Goal: Task Accomplishment & Management: Complete application form

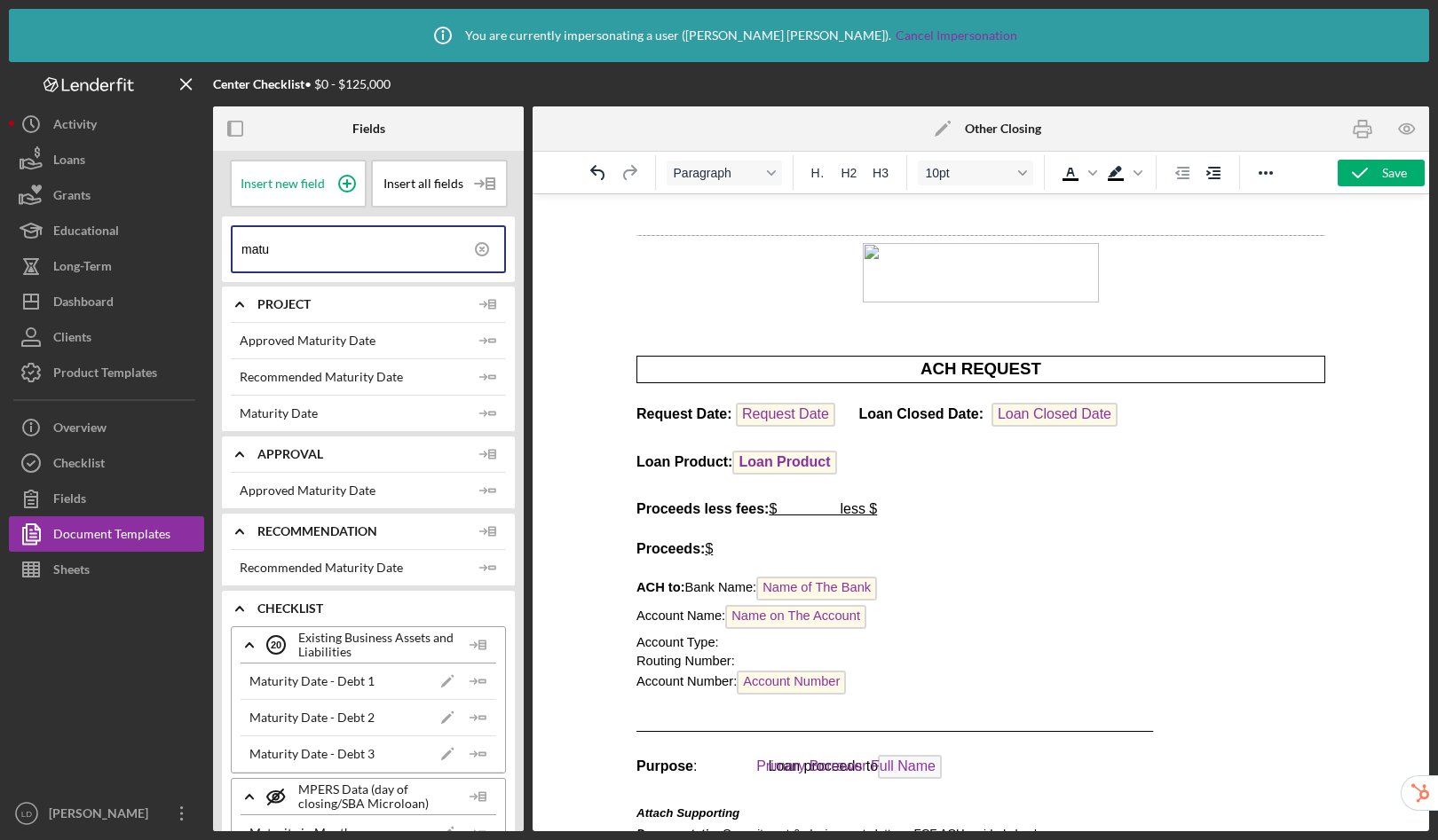
scroll to position [4845, 0]
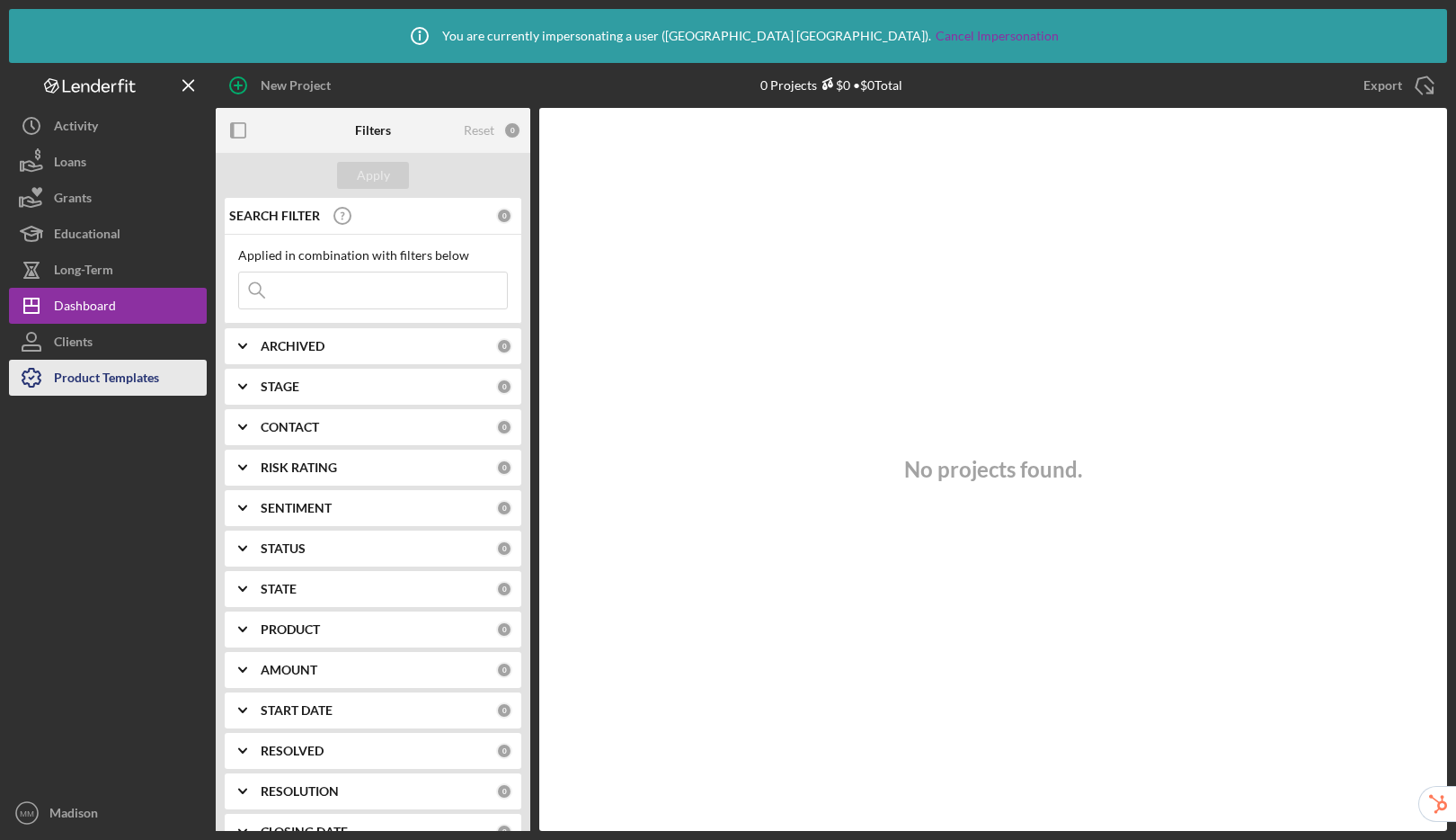
click at [137, 386] on div "Product Templates" at bounding box center [107, 380] width 105 height 40
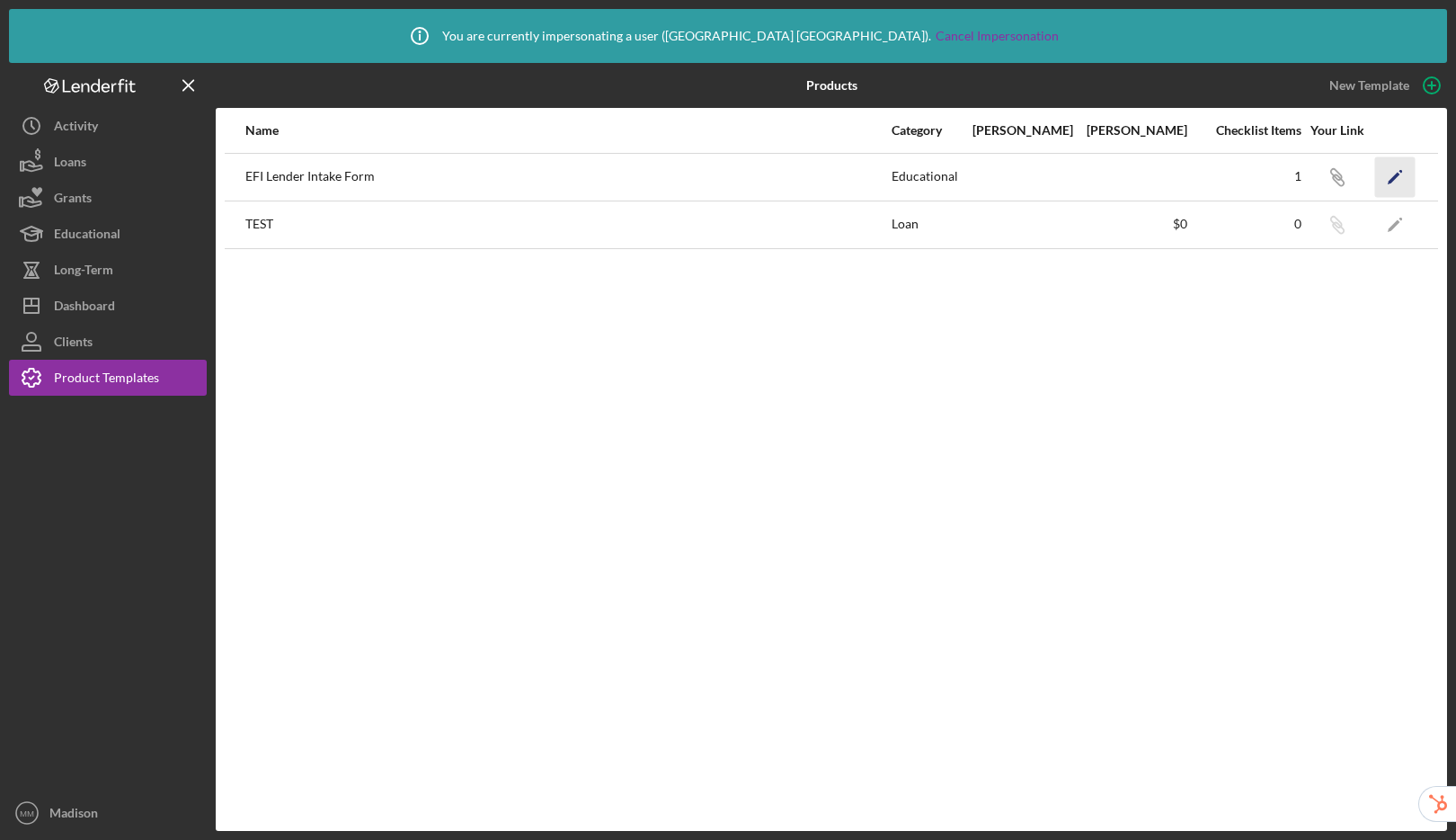
click at [1386, 172] on icon "Icon/Edit" at bounding box center [1395, 177] width 40 height 40
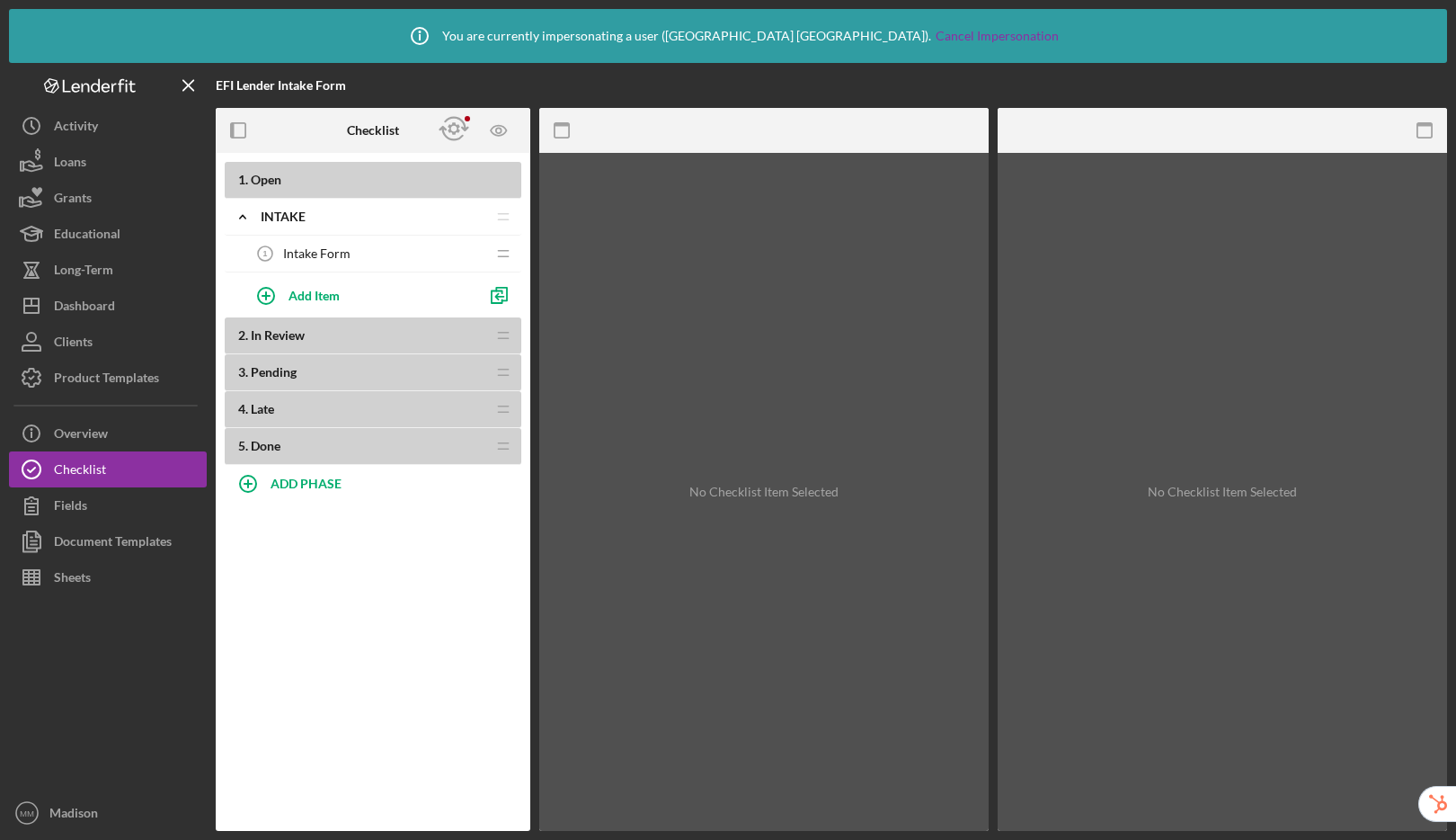
click at [365, 252] on div "Intake Form 1 Intake Form" at bounding box center [366, 253] width 238 height 36
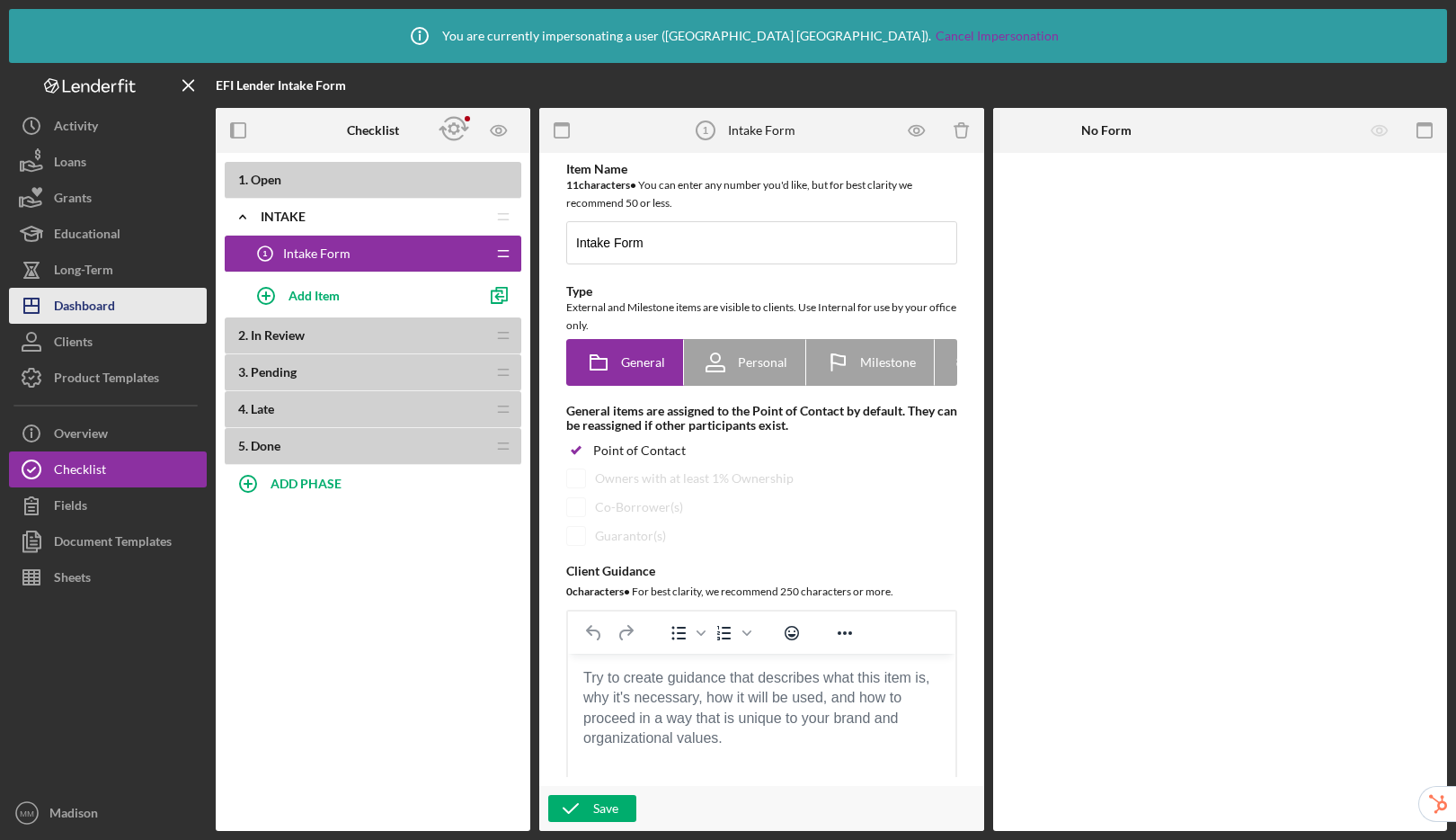
click at [115, 306] on div "Dashboard" at bounding box center [85, 308] width 61 height 40
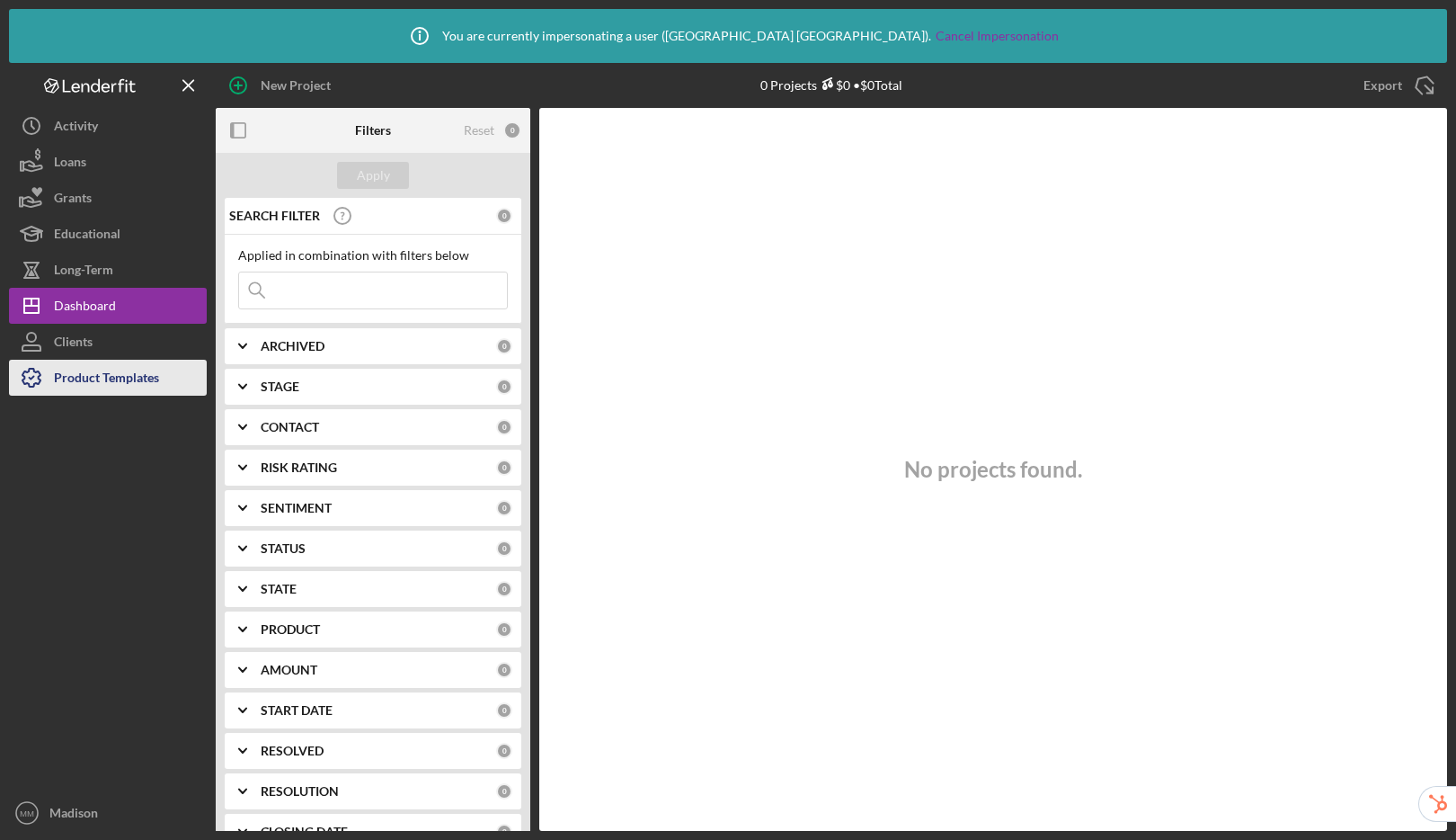
click at [107, 374] on div "Product Templates" at bounding box center [107, 380] width 105 height 40
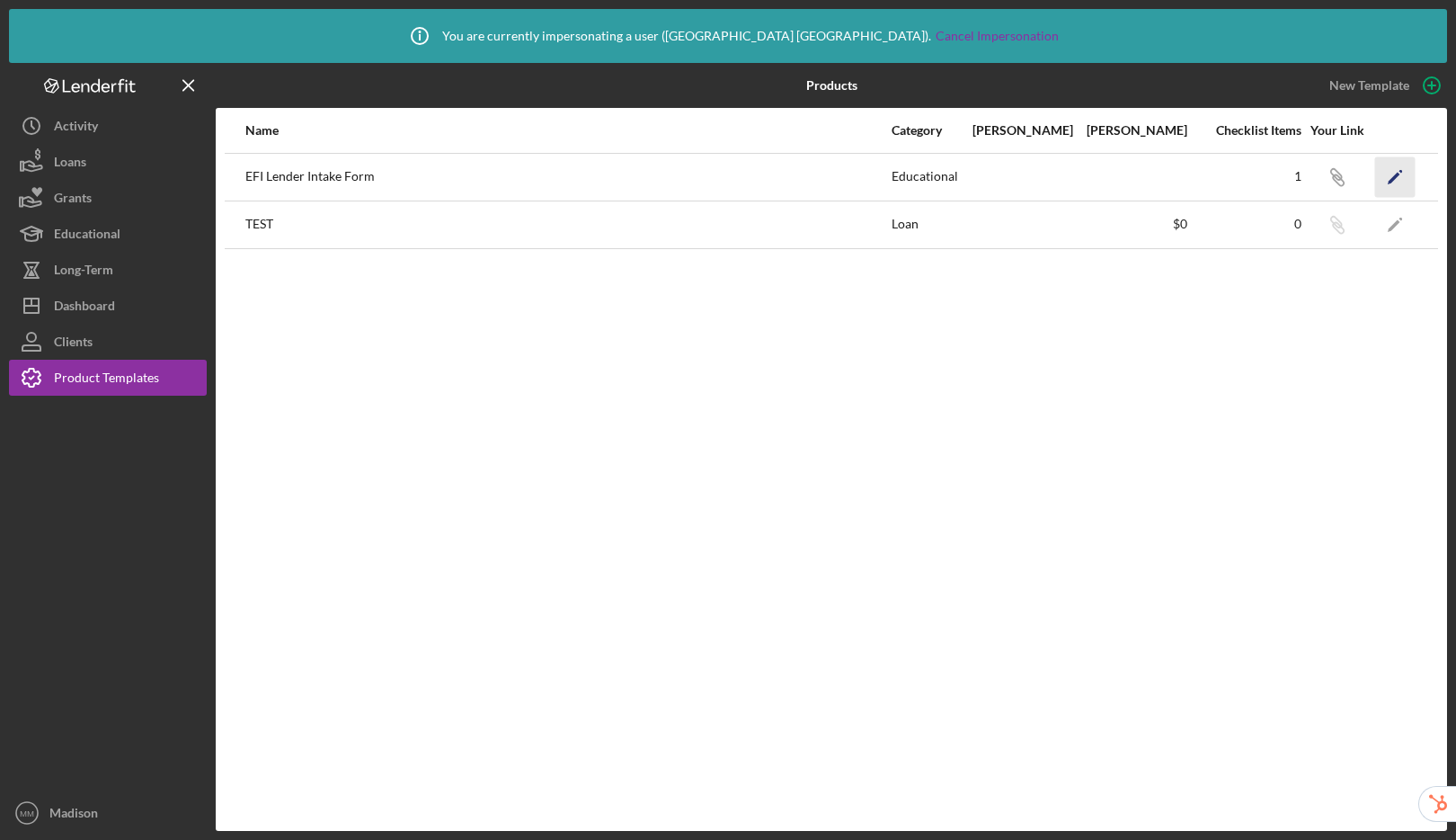
click at [1400, 177] on icon "Icon/Edit" at bounding box center [1395, 177] width 40 height 40
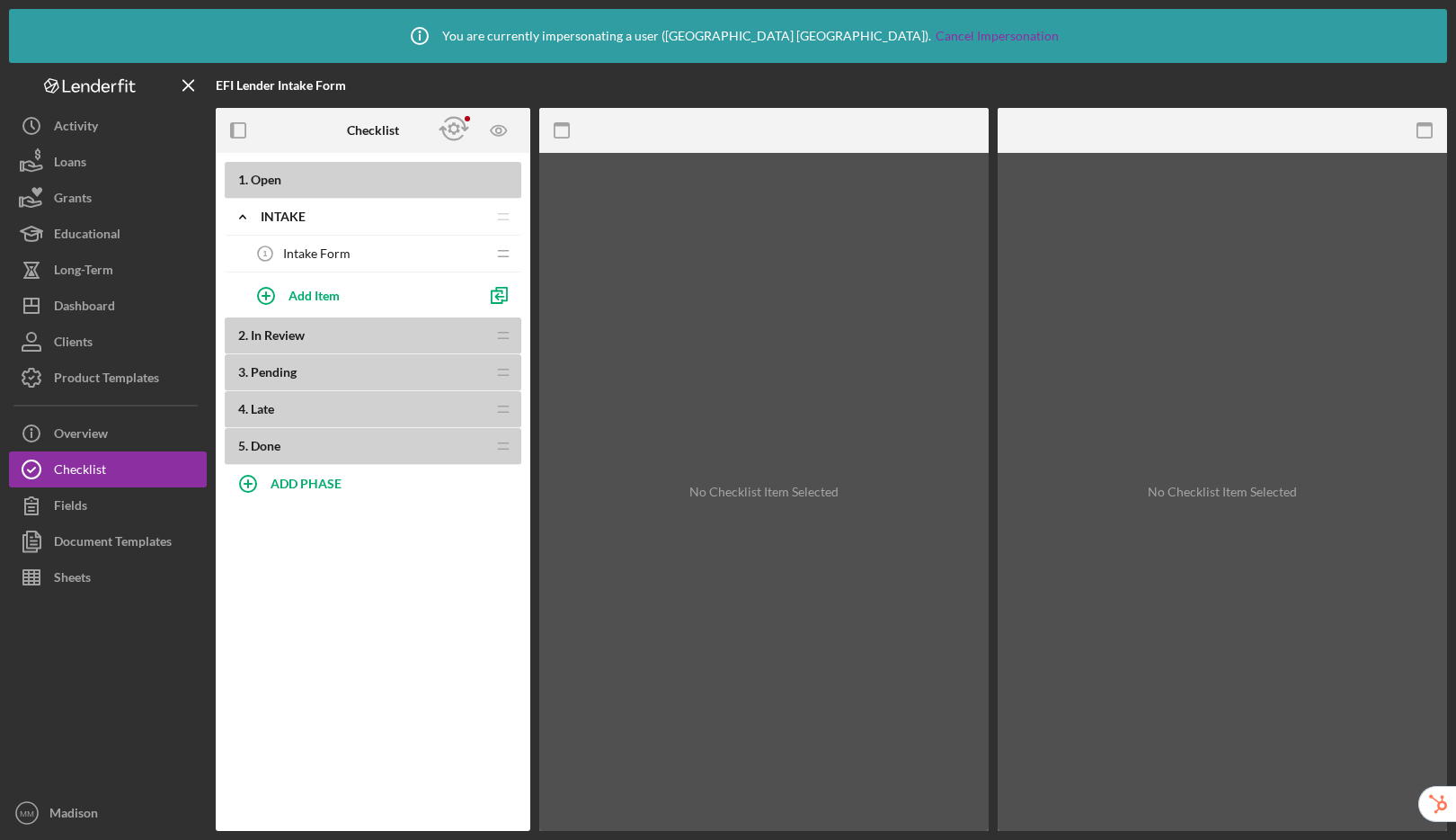
click at [358, 254] on div "Intake Form 1 Intake Form" at bounding box center [366, 253] width 238 height 36
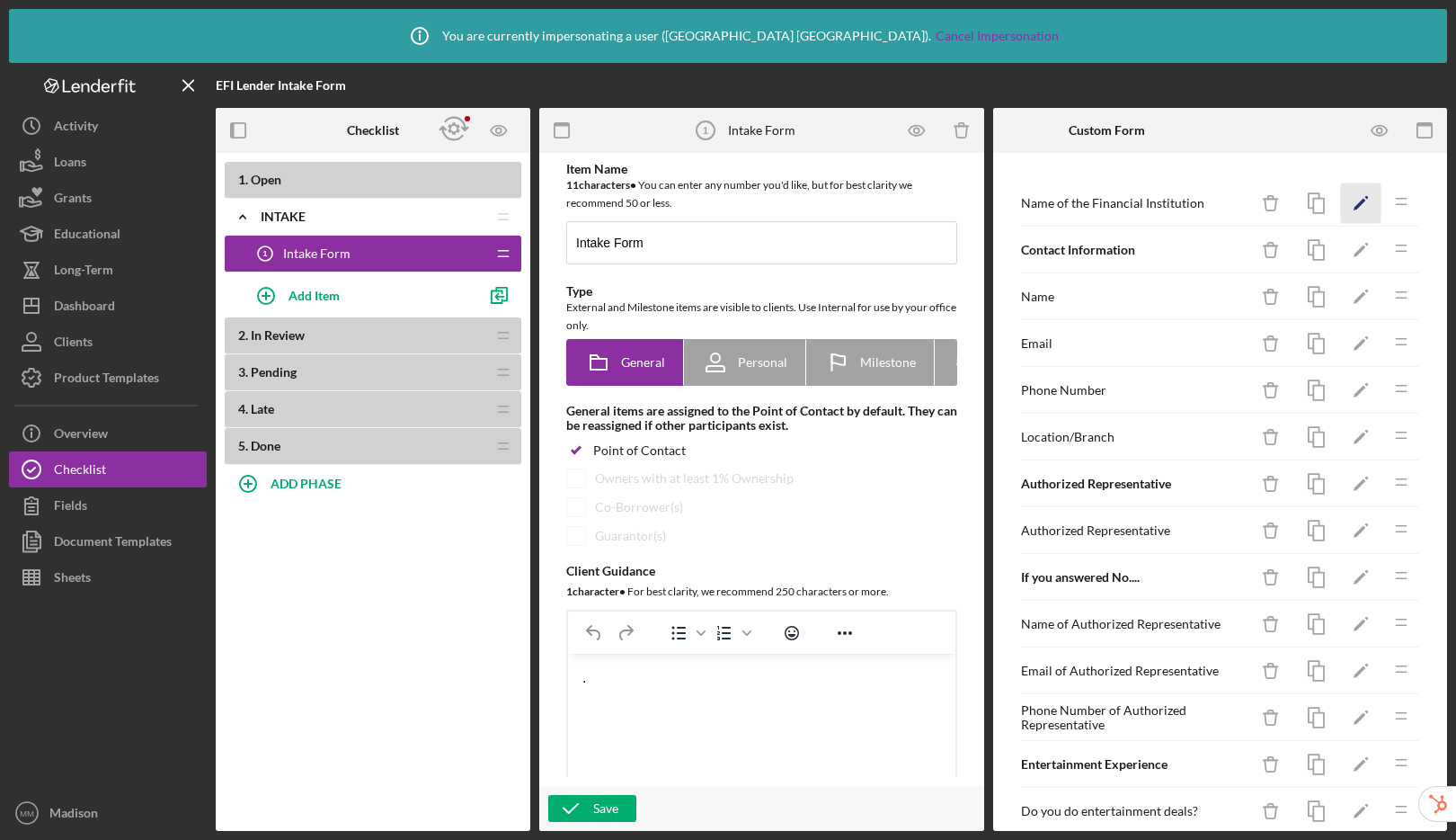
click at [1355, 202] on icon "Icon/Edit" at bounding box center [1361, 203] width 40 height 40
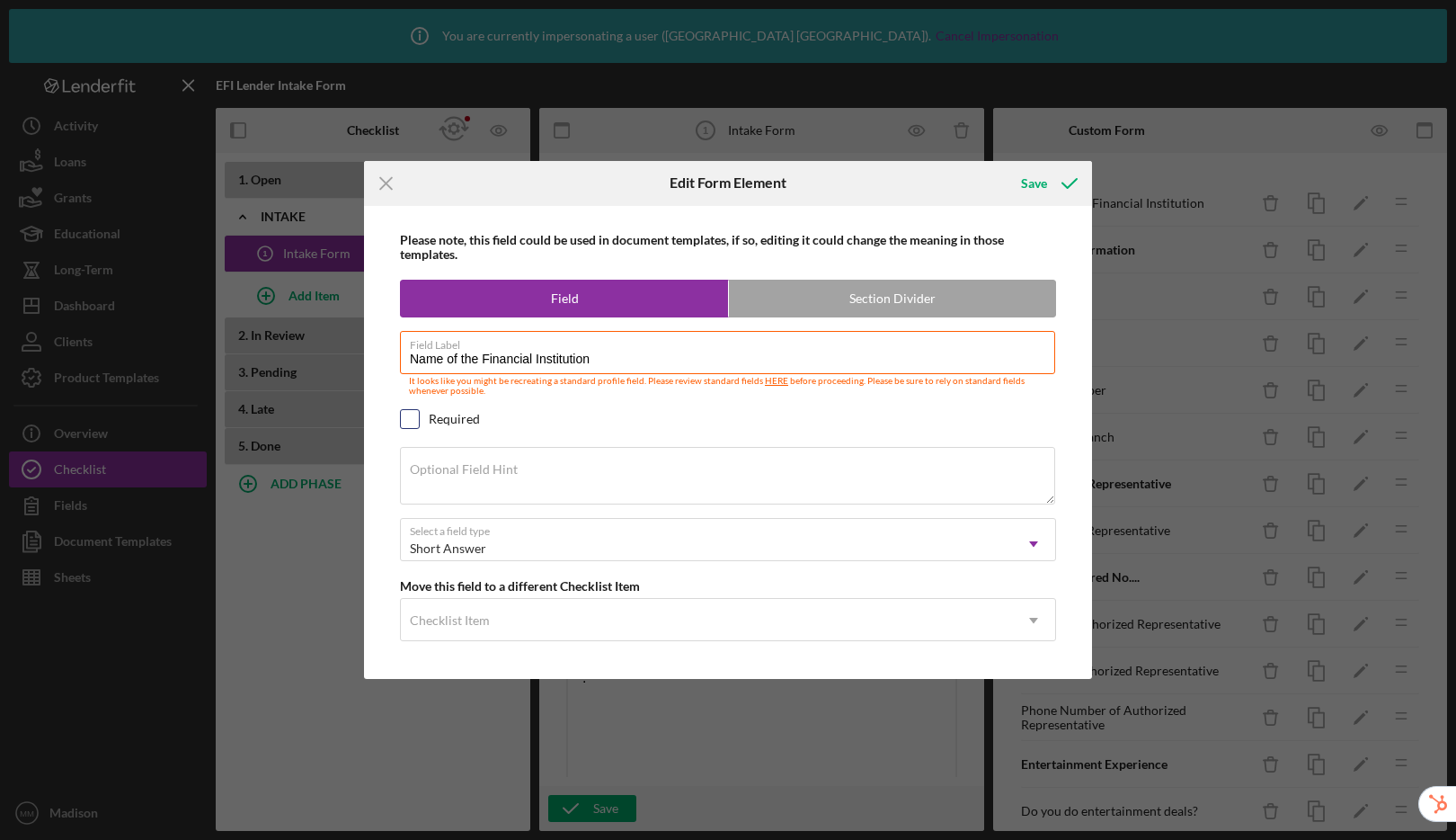
click at [403, 418] on input "checkbox" at bounding box center [410, 420] width 18 height 18
checkbox input "true"
click at [1037, 180] on div "Save" at bounding box center [1034, 183] width 26 height 36
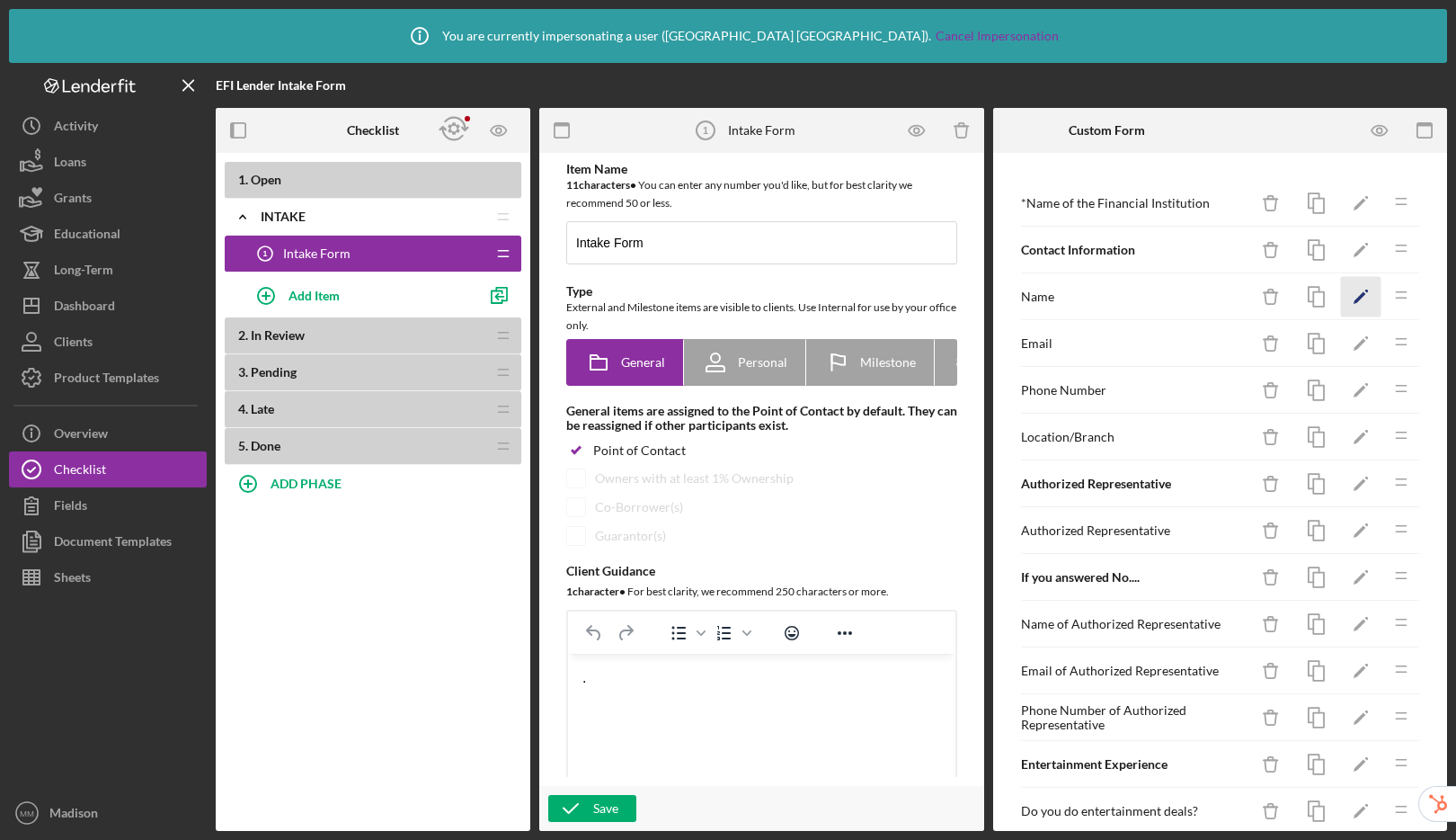
click at [1347, 293] on icon "Icon/Edit" at bounding box center [1361, 297] width 40 height 40
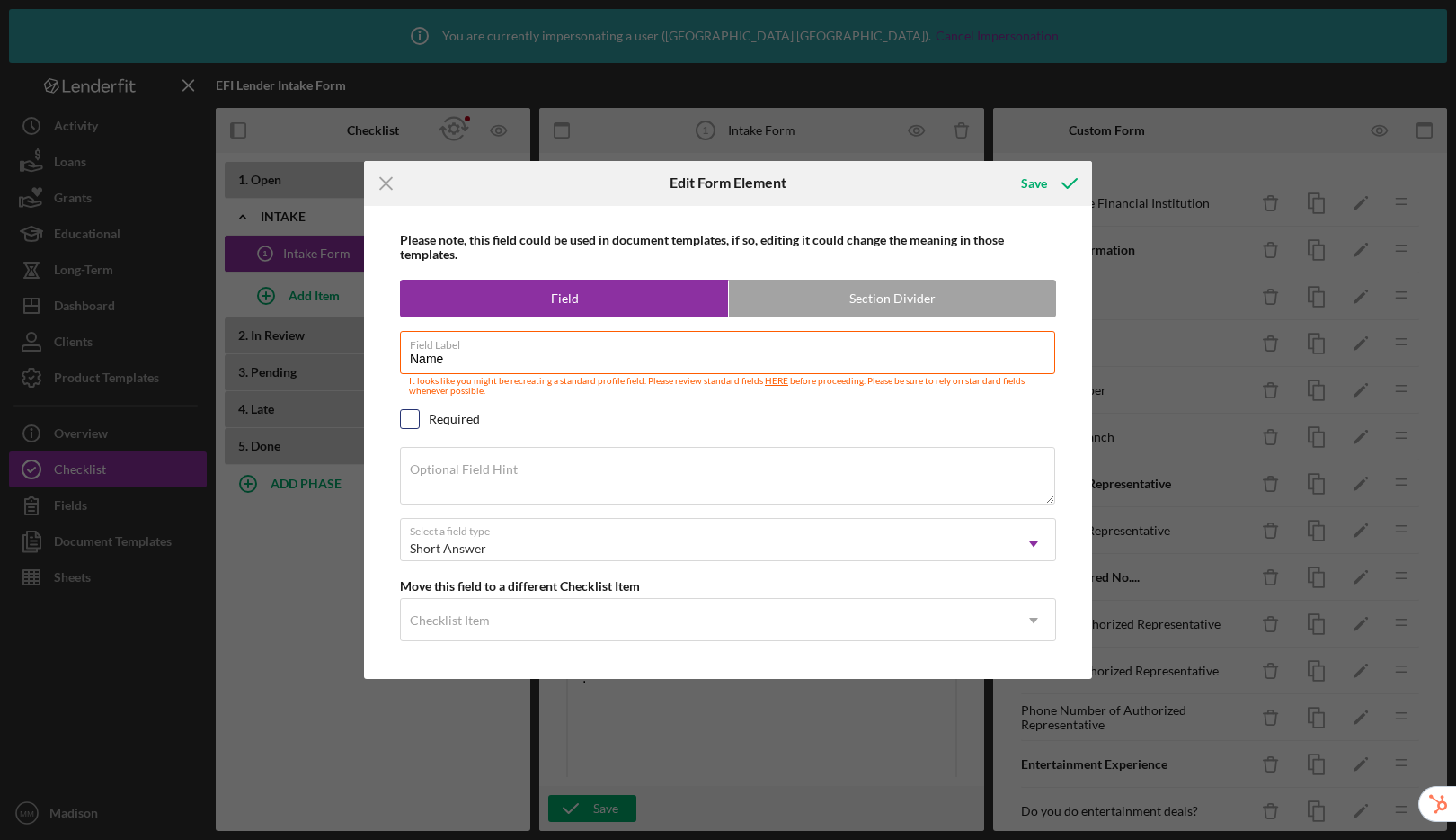
click at [418, 417] on div at bounding box center [409, 419] width 19 height 19
checkbox input "true"
click at [1039, 193] on div "Save" at bounding box center [1034, 183] width 26 height 36
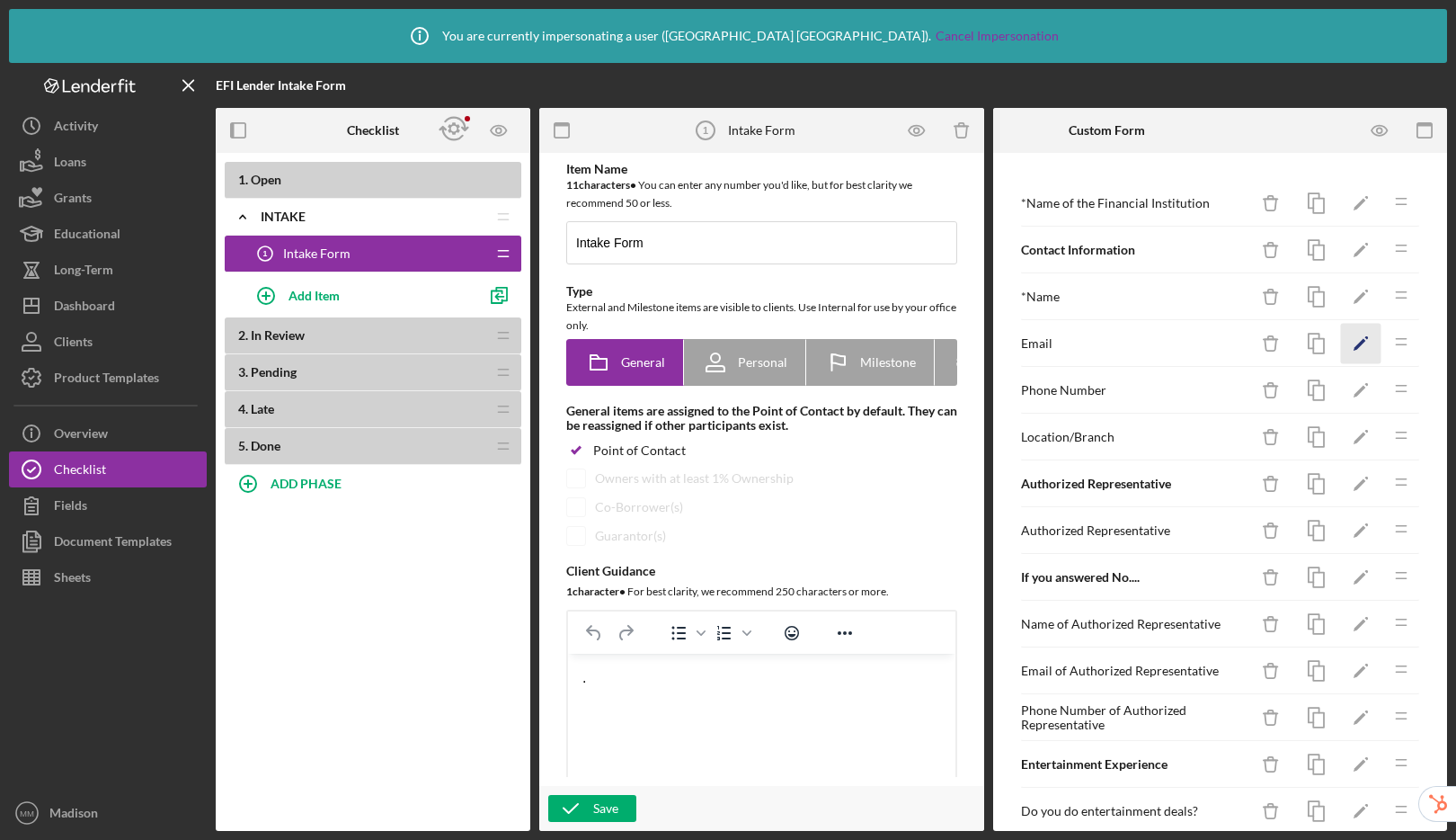
click at [1353, 342] on polygon "button" at bounding box center [1359, 345] width 13 height 13
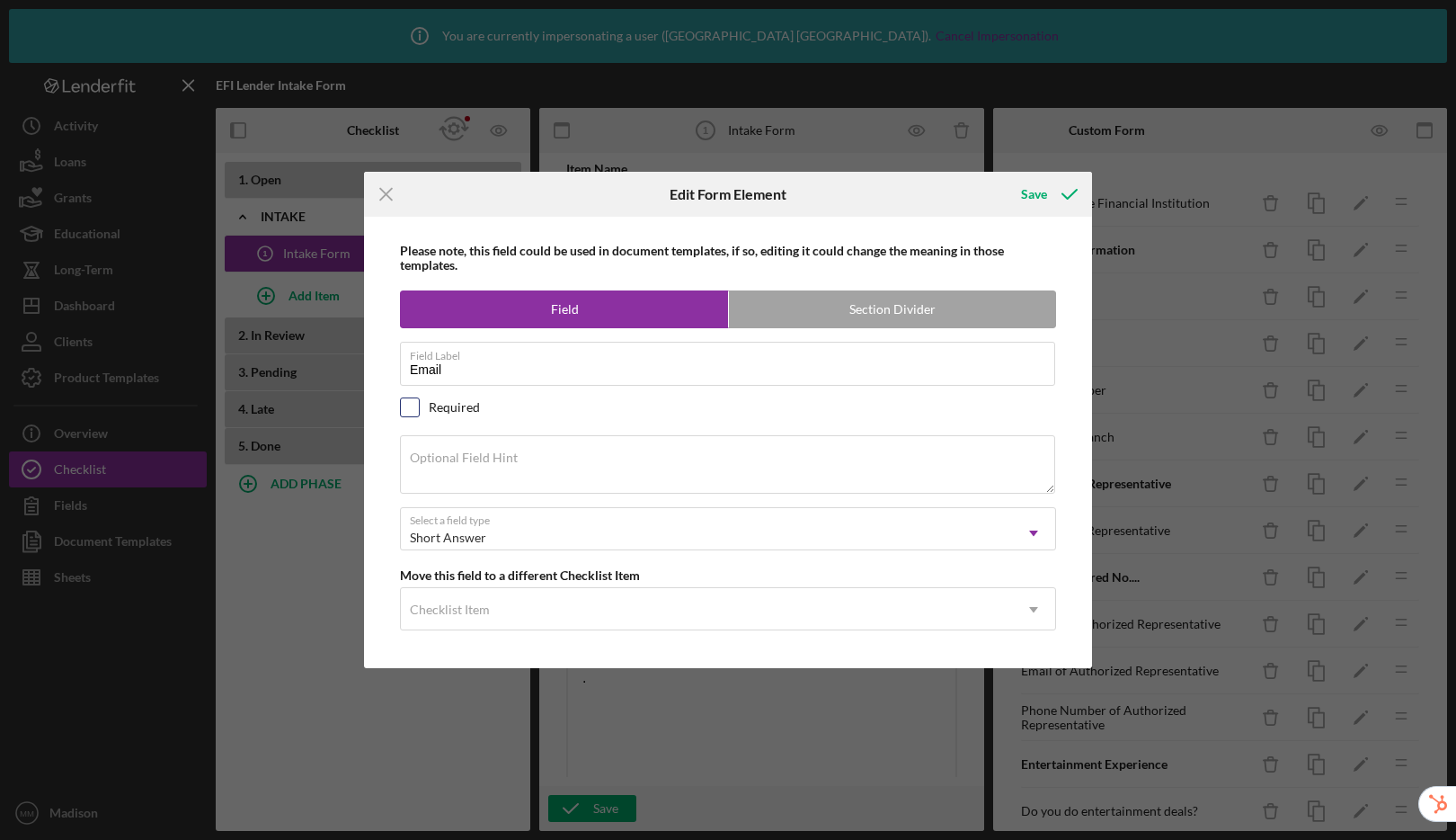
click at [411, 405] on input "checkbox" at bounding box center [410, 408] width 18 height 18
checkbox input "true"
click at [1041, 189] on div "Save" at bounding box center [1034, 194] width 26 height 36
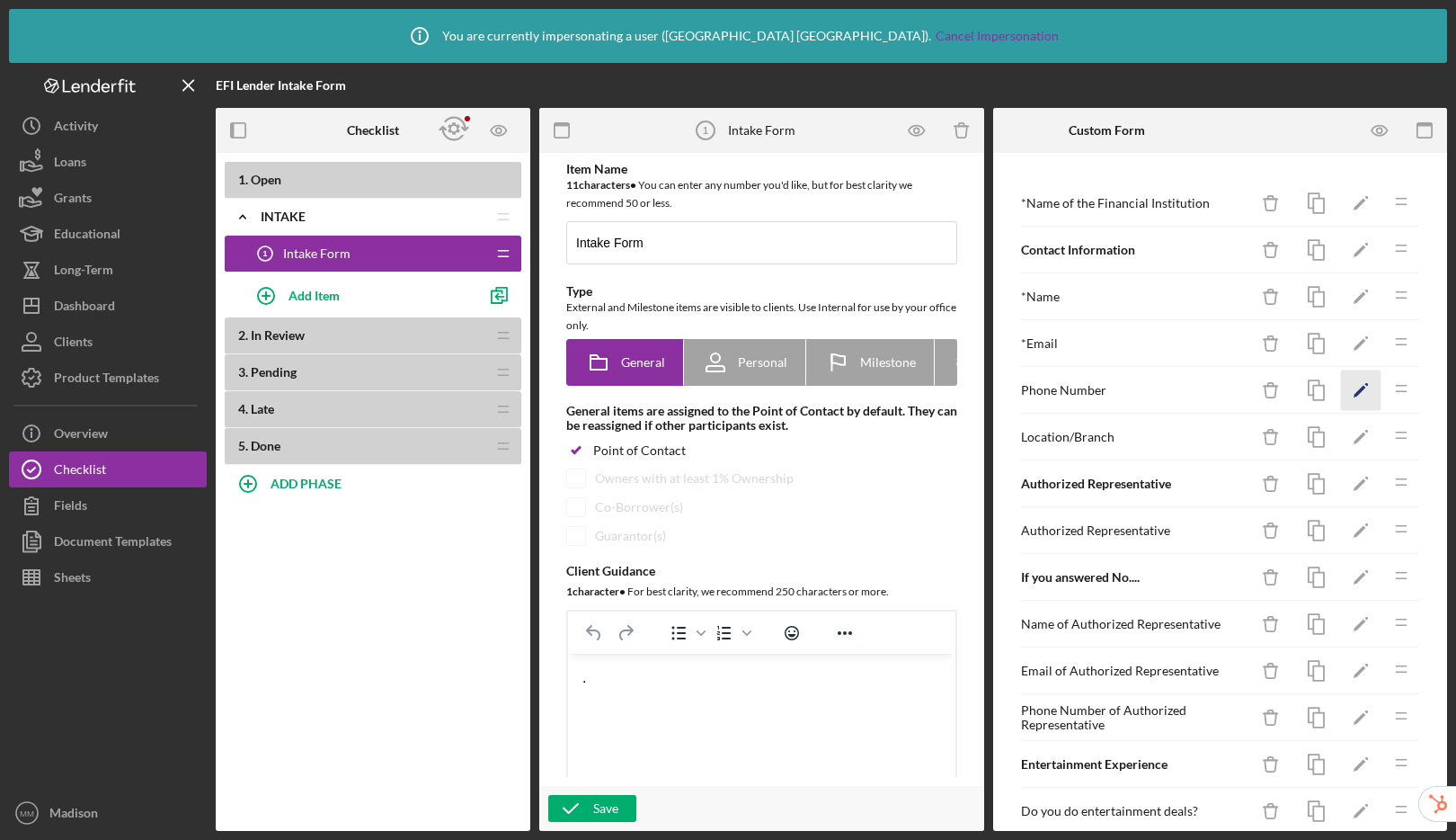
click at [1343, 388] on icon "Icon/Edit" at bounding box center [1361, 391] width 40 height 40
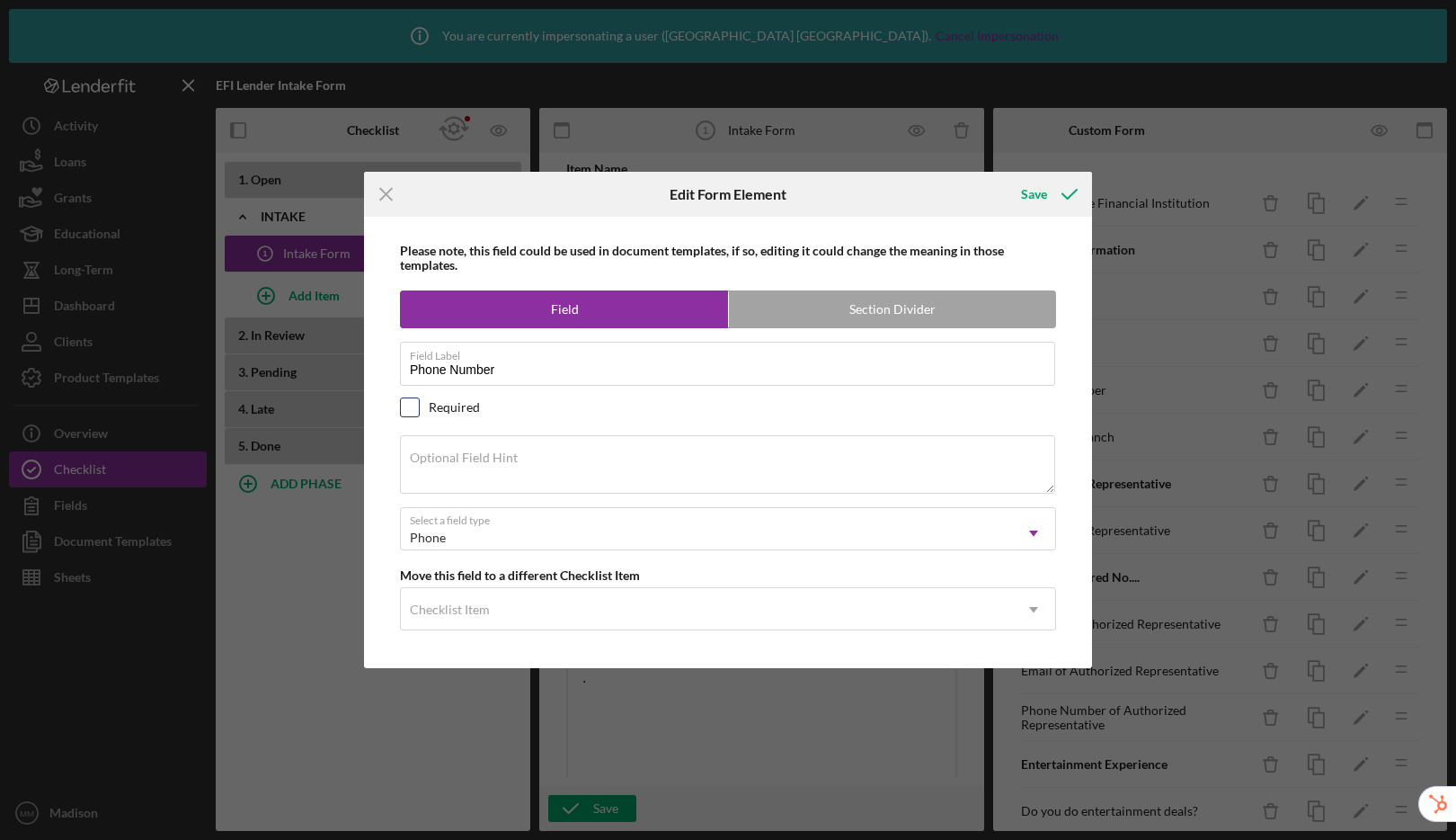
click at [418, 404] on input "checkbox" at bounding box center [410, 408] width 18 height 18
checkbox input "true"
click at [1045, 200] on div "Save" at bounding box center [1034, 194] width 26 height 36
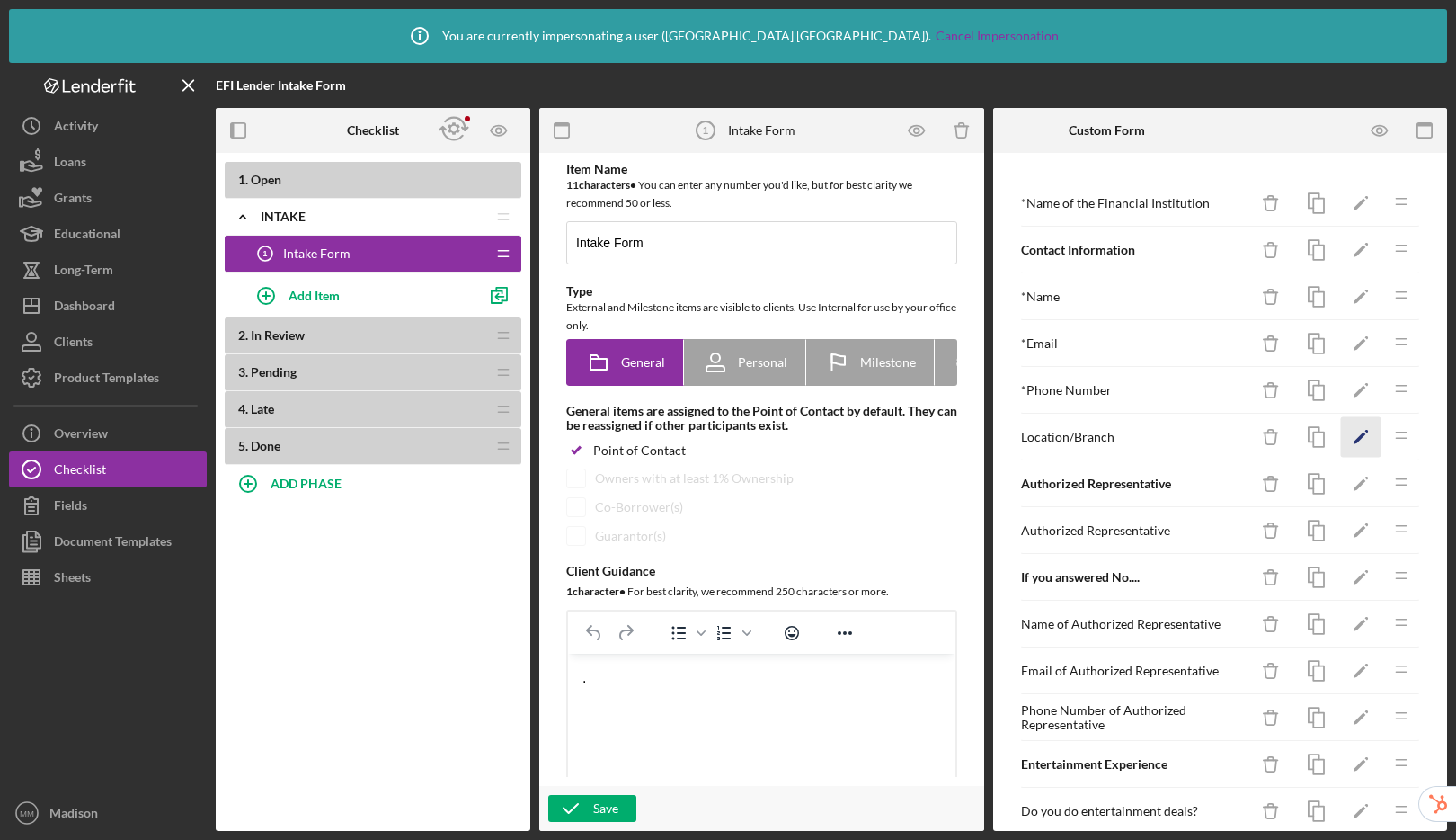
click at [1341, 440] on icon "Icon/Edit" at bounding box center [1361, 437] width 40 height 40
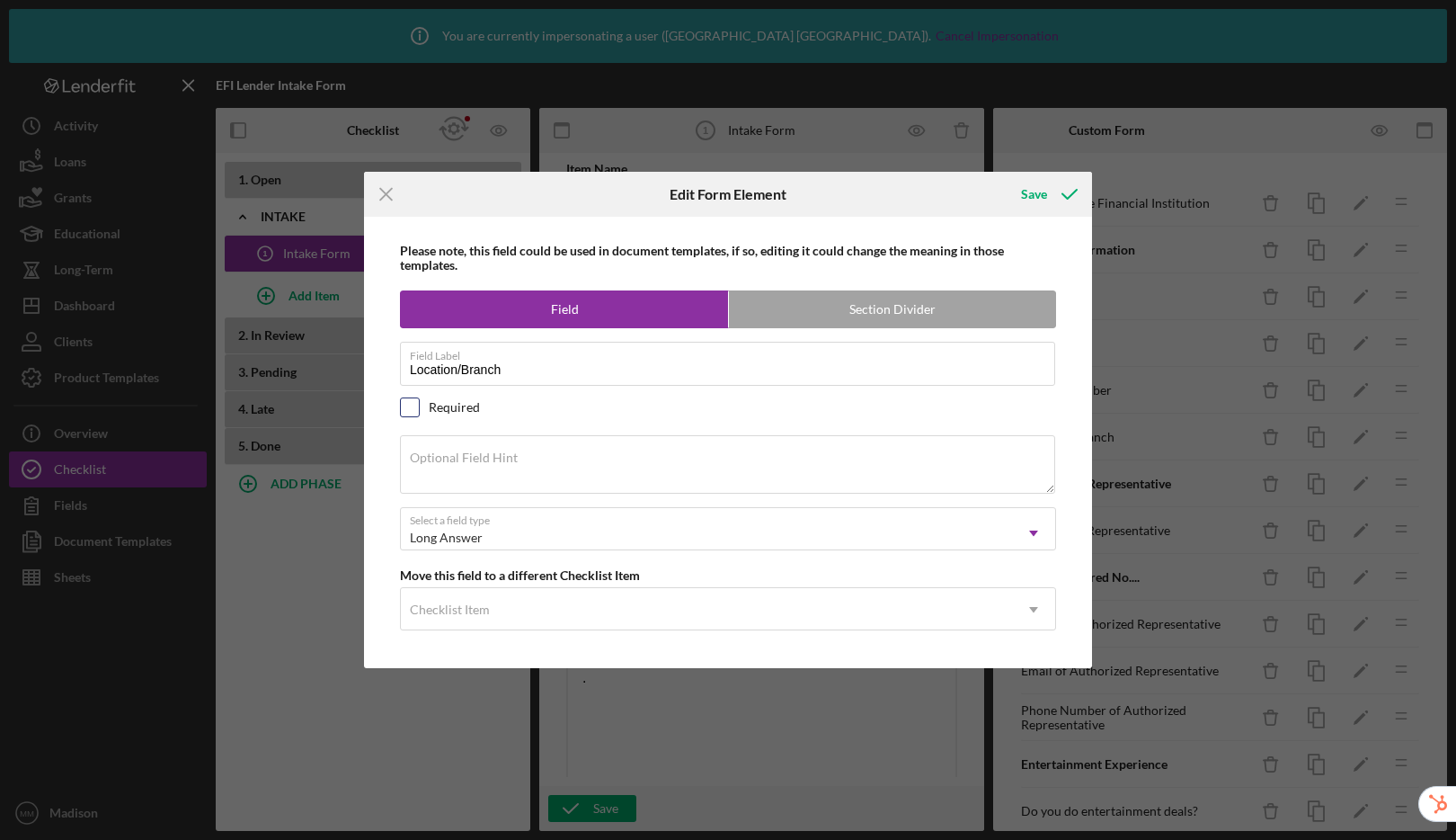
click at [409, 403] on input "checkbox" at bounding box center [410, 408] width 18 height 18
checkbox input "true"
click at [1040, 198] on div "Save" at bounding box center [1034, 194] width 26 height 36
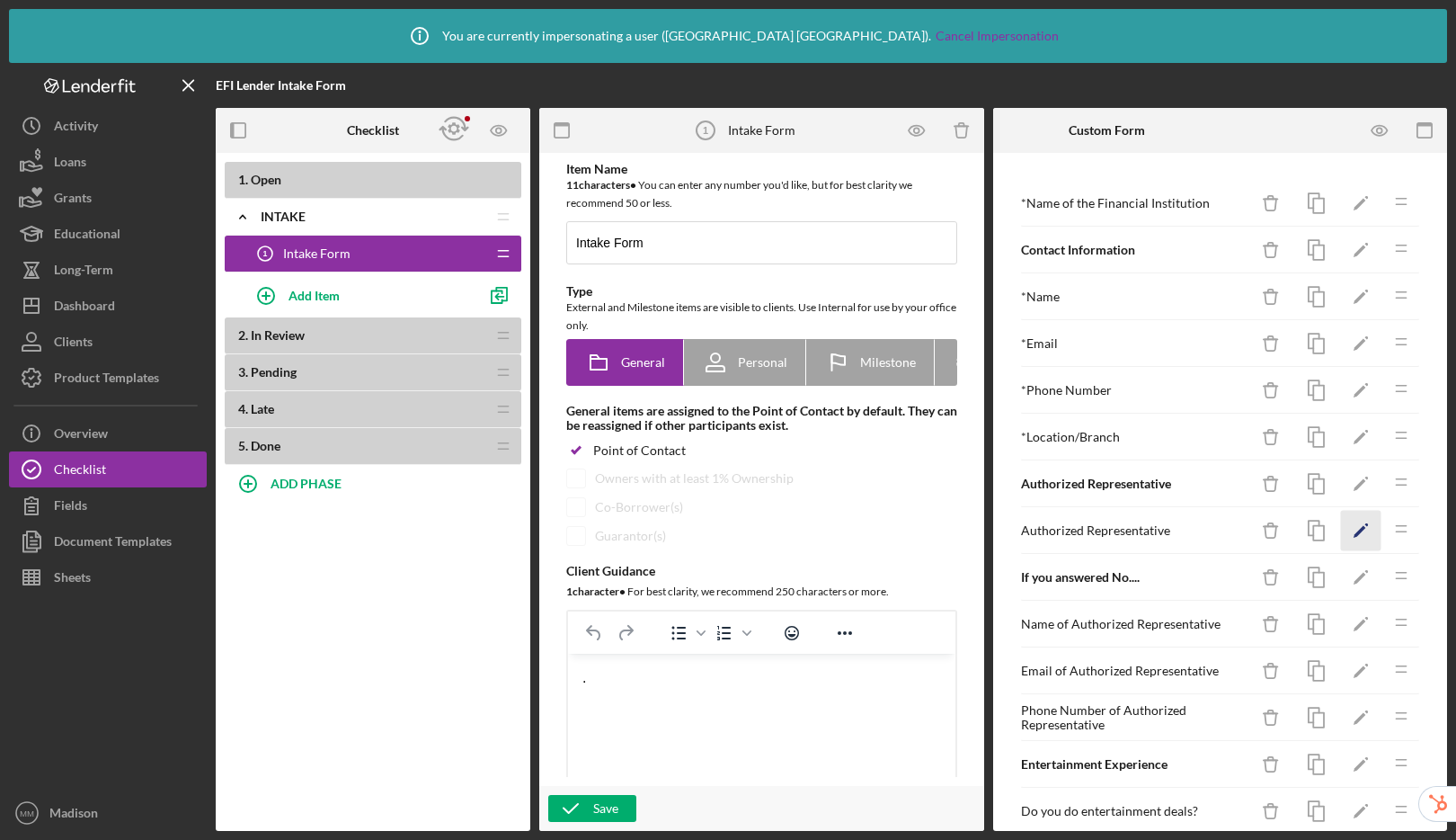
click at [1341, 524] on icon "Icon/Edit" at bounding box center [1361, 531] width 40 height 40
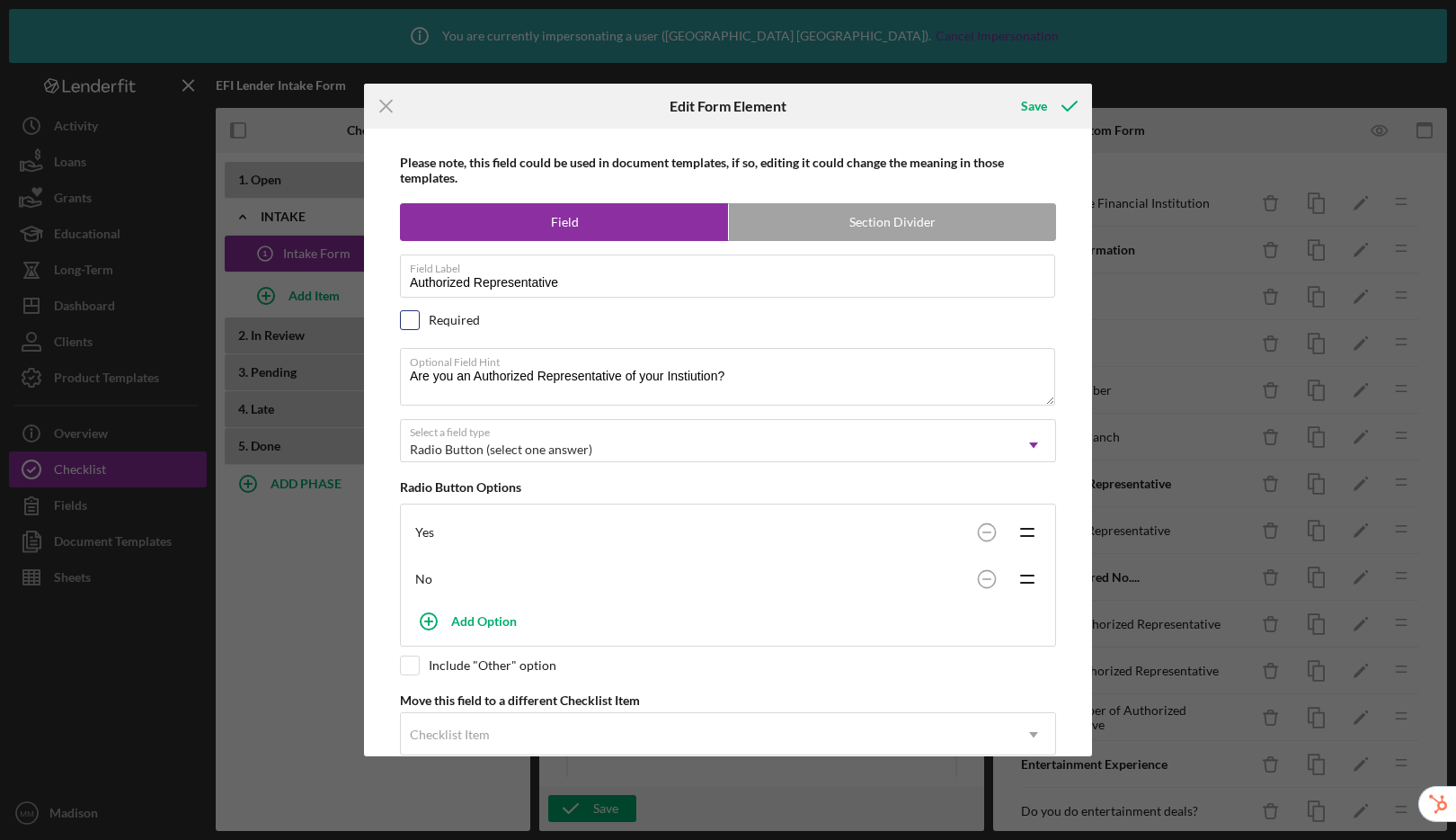
click at [413, 325] on input "checkbox" at bounding box center [410, 320] width 18 height 18
checkbox input "true"
click at [1036, 111] on div "Save" at bounding box center [1034, 106] width 26 height 36
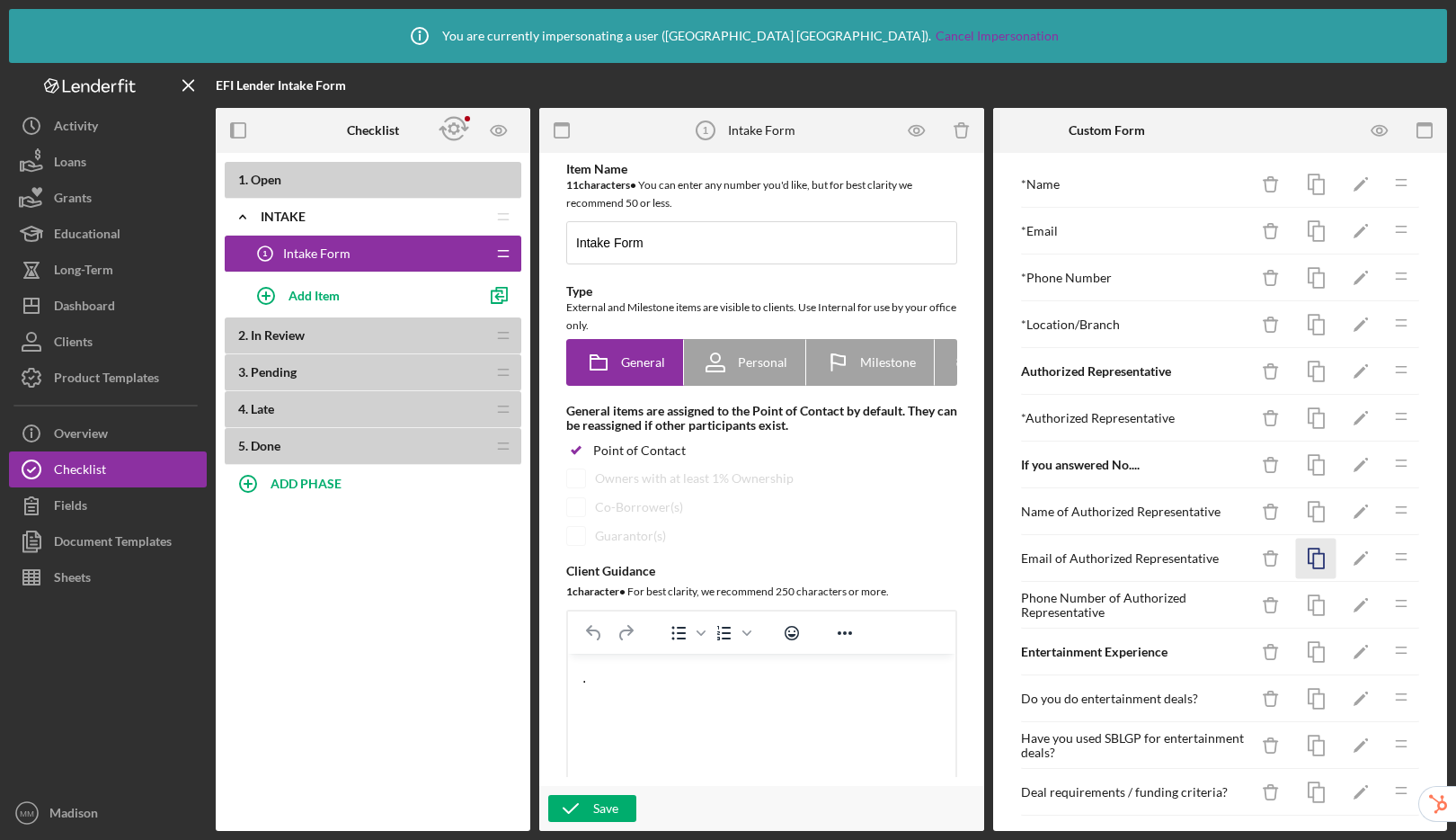
scroll to position [212, 0]
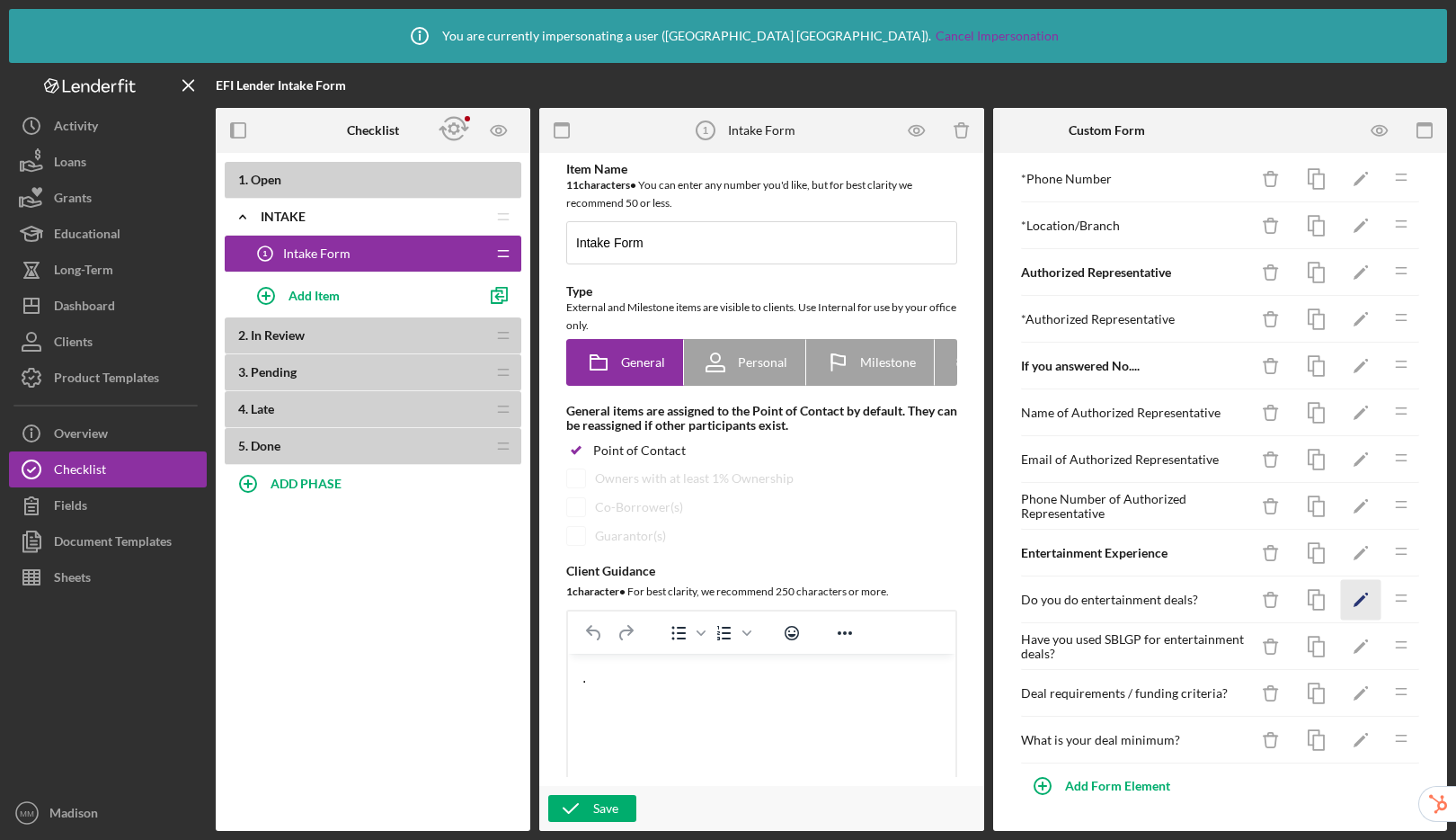
click at [1341, 601] on icon "Icon/Edit" at bounding box center [1361, 600] width 40 height 40
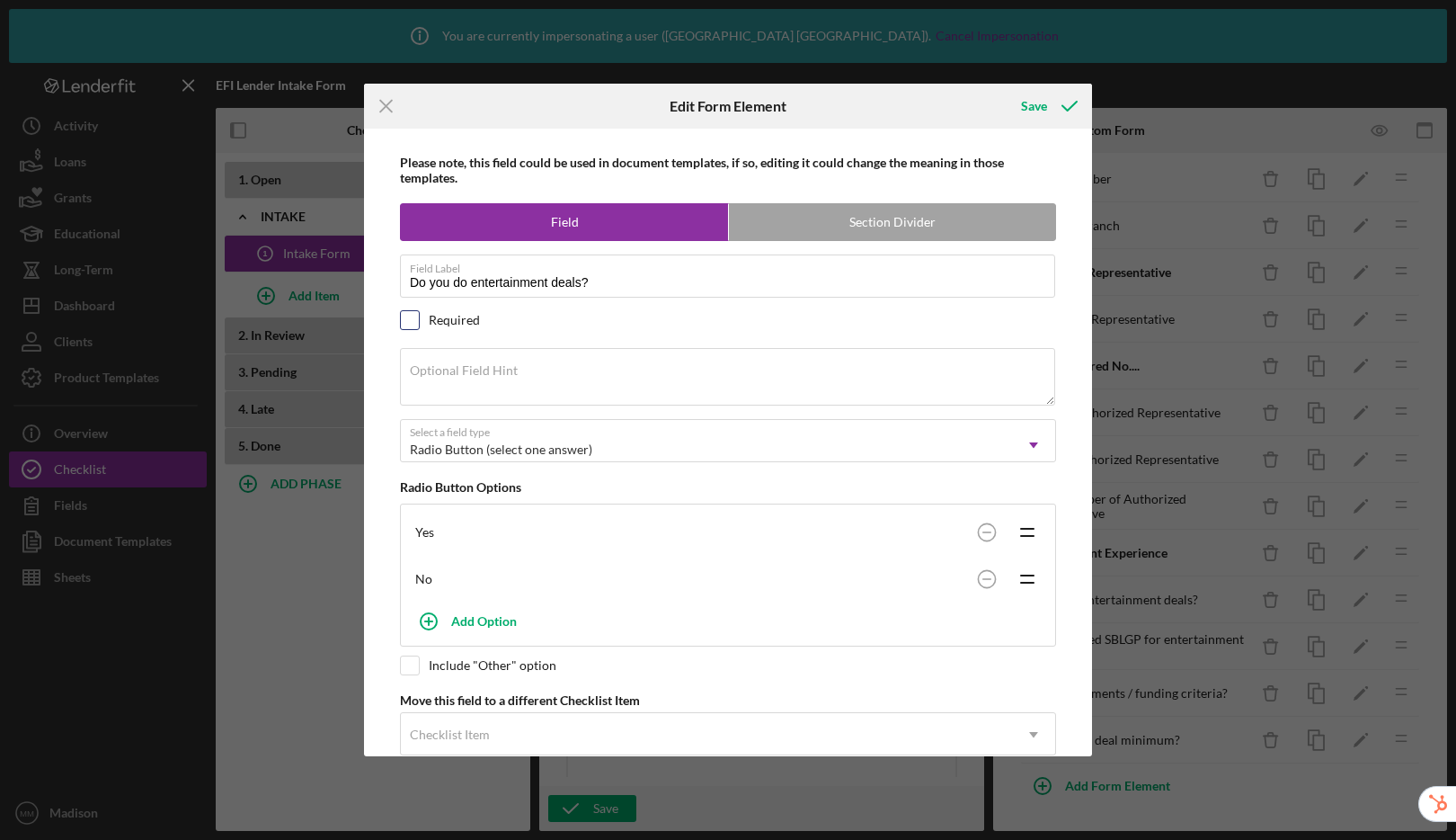
click at [412, 318] on input "checkbox" at bounding box center [410, 320] width 18 height 18
checkbox input "true"
click at [1040, 109] on div "Save" at bounding box center [1034, 106] width 26 height 36
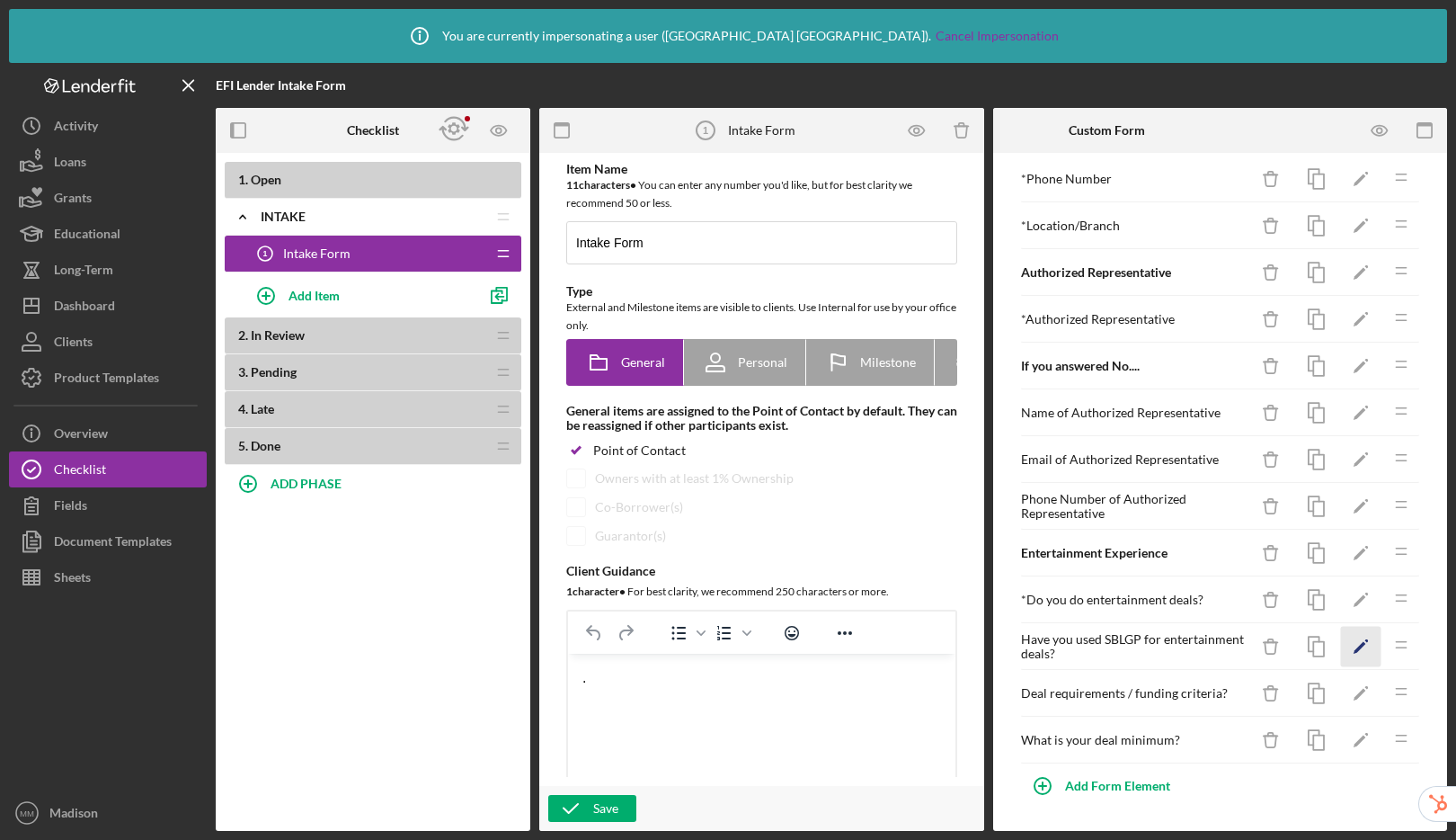
click at [1341, 645] on icon "Icon/Edit" at bounding box center [1361, 647] width 40 height 40
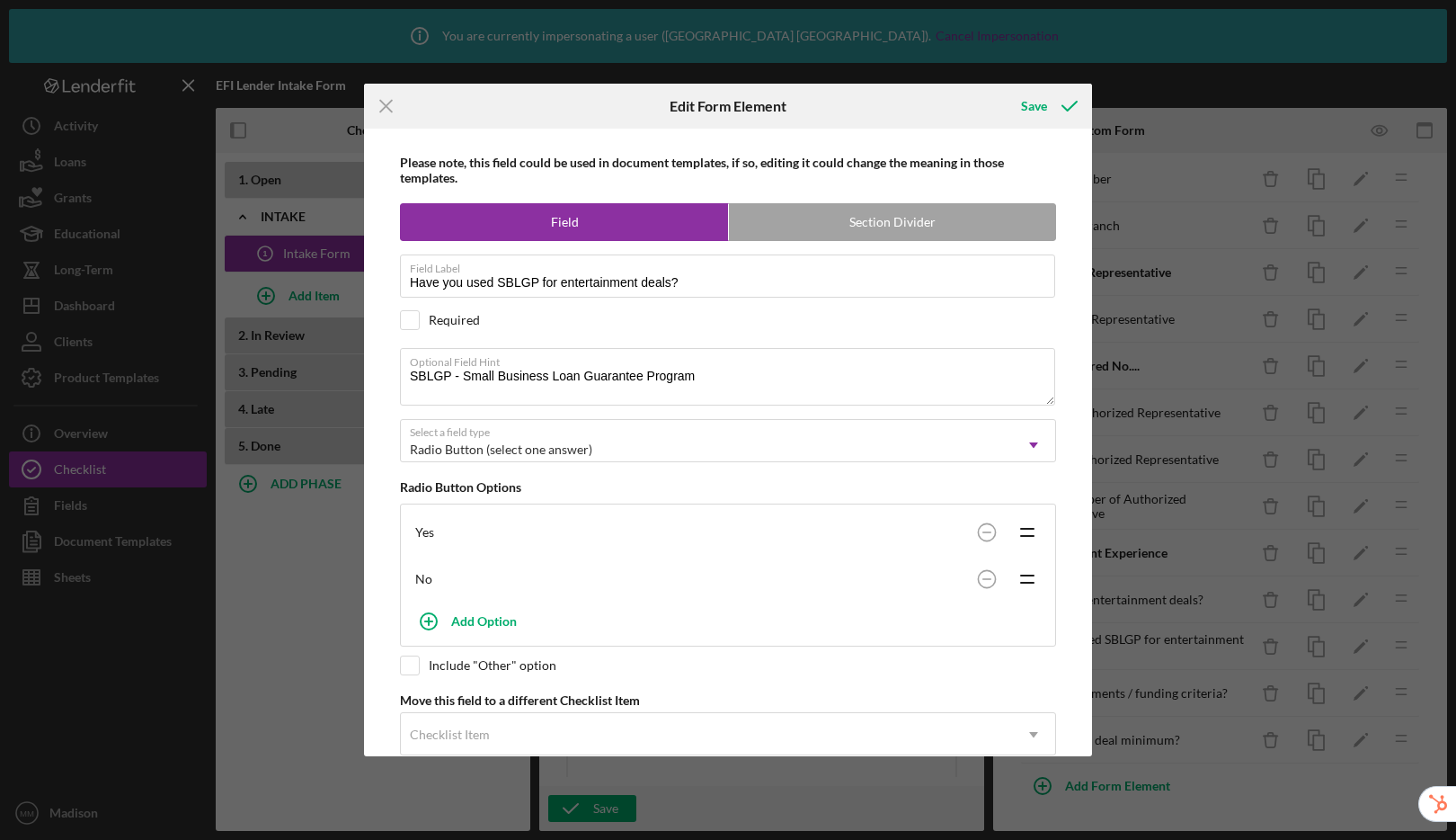
drag, startPoint x: 408, startPoint y: 311, endPoint x: 432, endPoint y: 302, distance: 25.6
click at [408, 311] on input "checkbox" at bounding box center [410, 320] width 18 height 18
checkbox input "true"
click at [1026, 107] on div "Save" at bounding box center [1034, 106] width 26 height 36
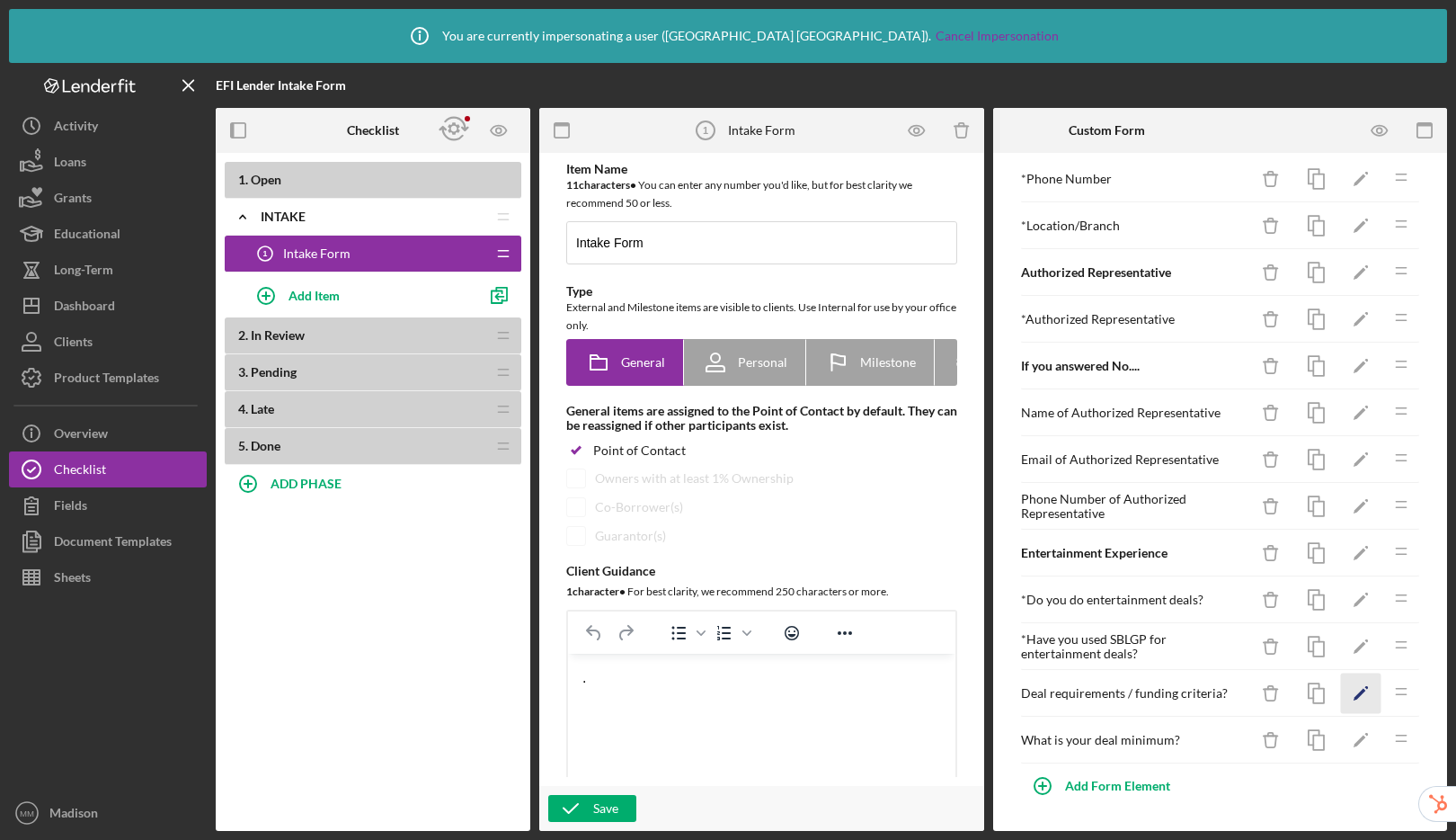
click at [1341, 687] on icon "Icon/Edit" at bounding box center [1361, 694] width 40 height 40
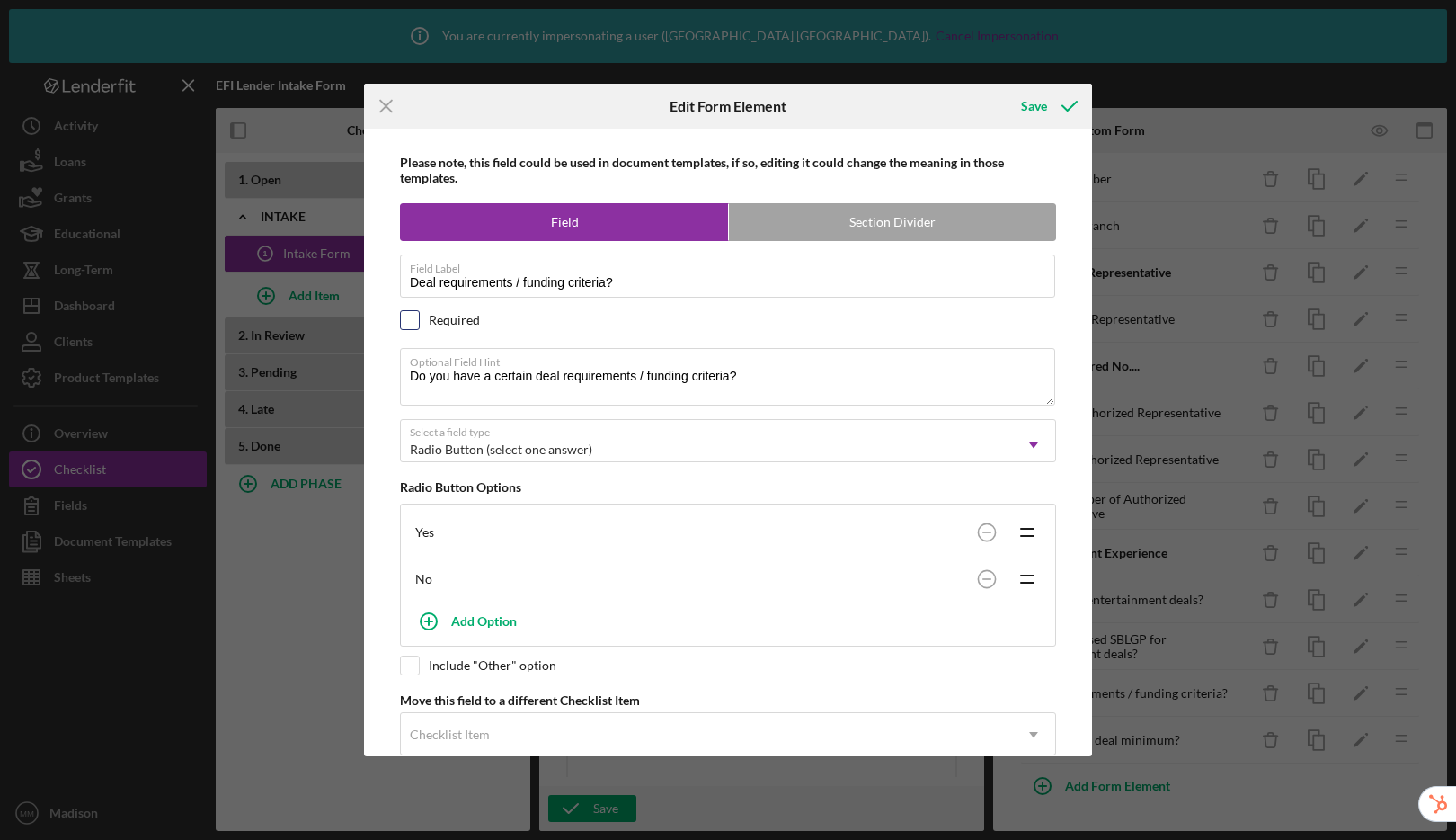
click at [408, 325] on input "checkbox" at bounding box center [410, 320] width 18 height 18
checkbox input "true"
click at [1047, 109] on icon "submit" at bounding box center [1069, 106] width 45 height 45
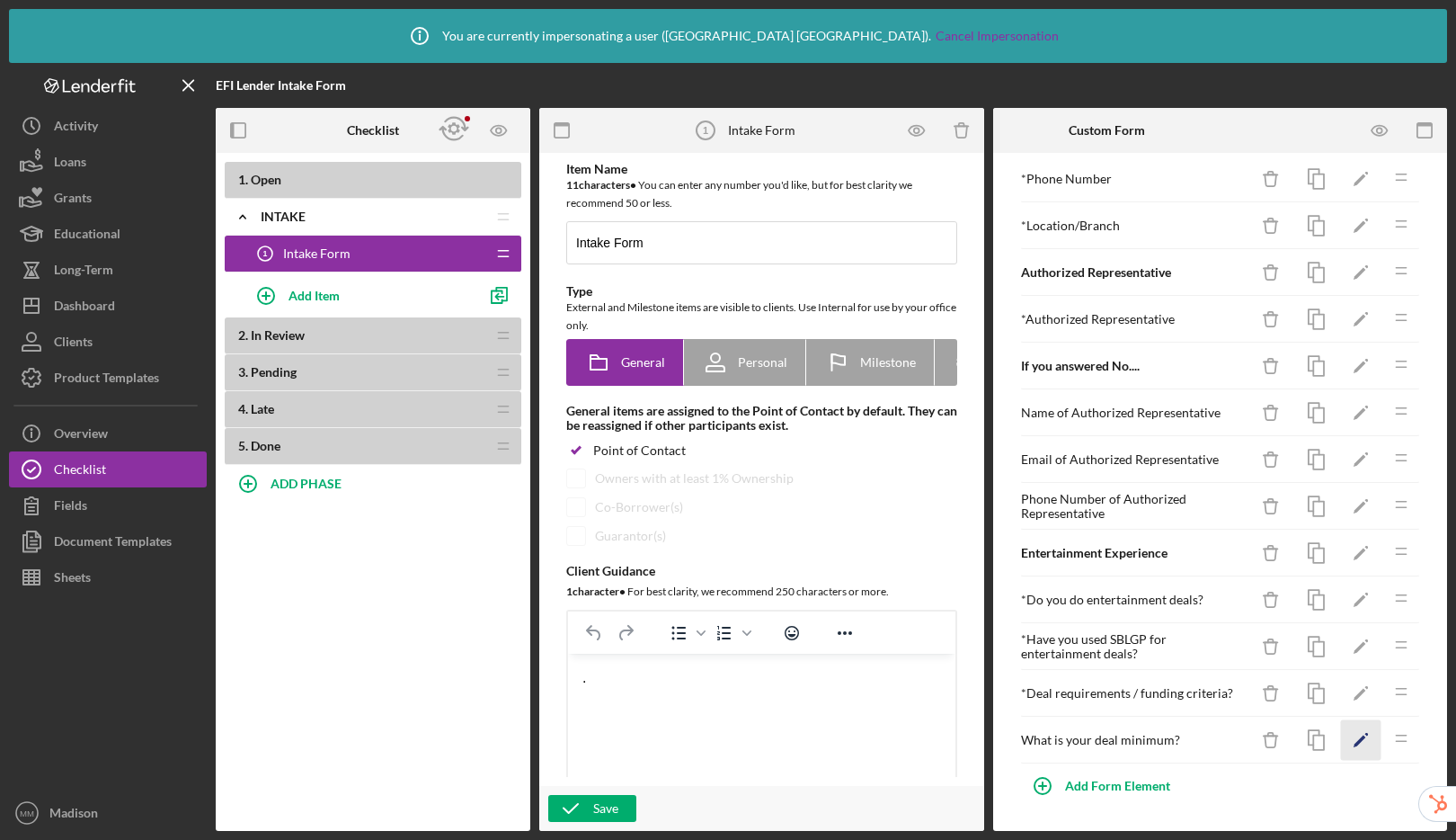
click at [1341, 733] on icon "Icon/Edit" at bounding box center [1361, 741] width 40 height 40
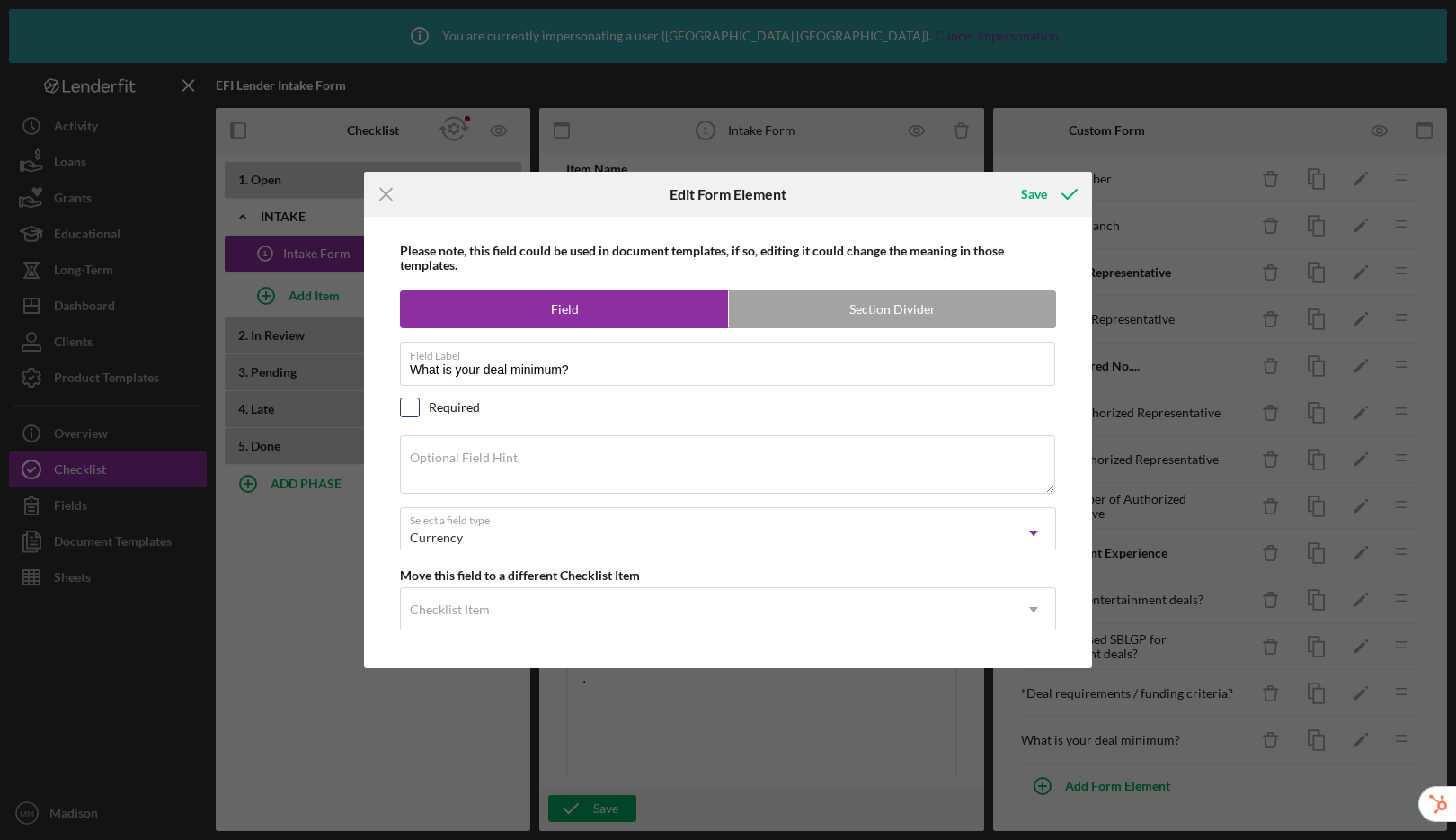
click at [415, 403] on input "checkbox" at bounding box center [410, 408] width 18 height 18
checkbox input "true"
click at [1038, 191] on div "Save" at bounding box center [1034, 194] width 26 height 36
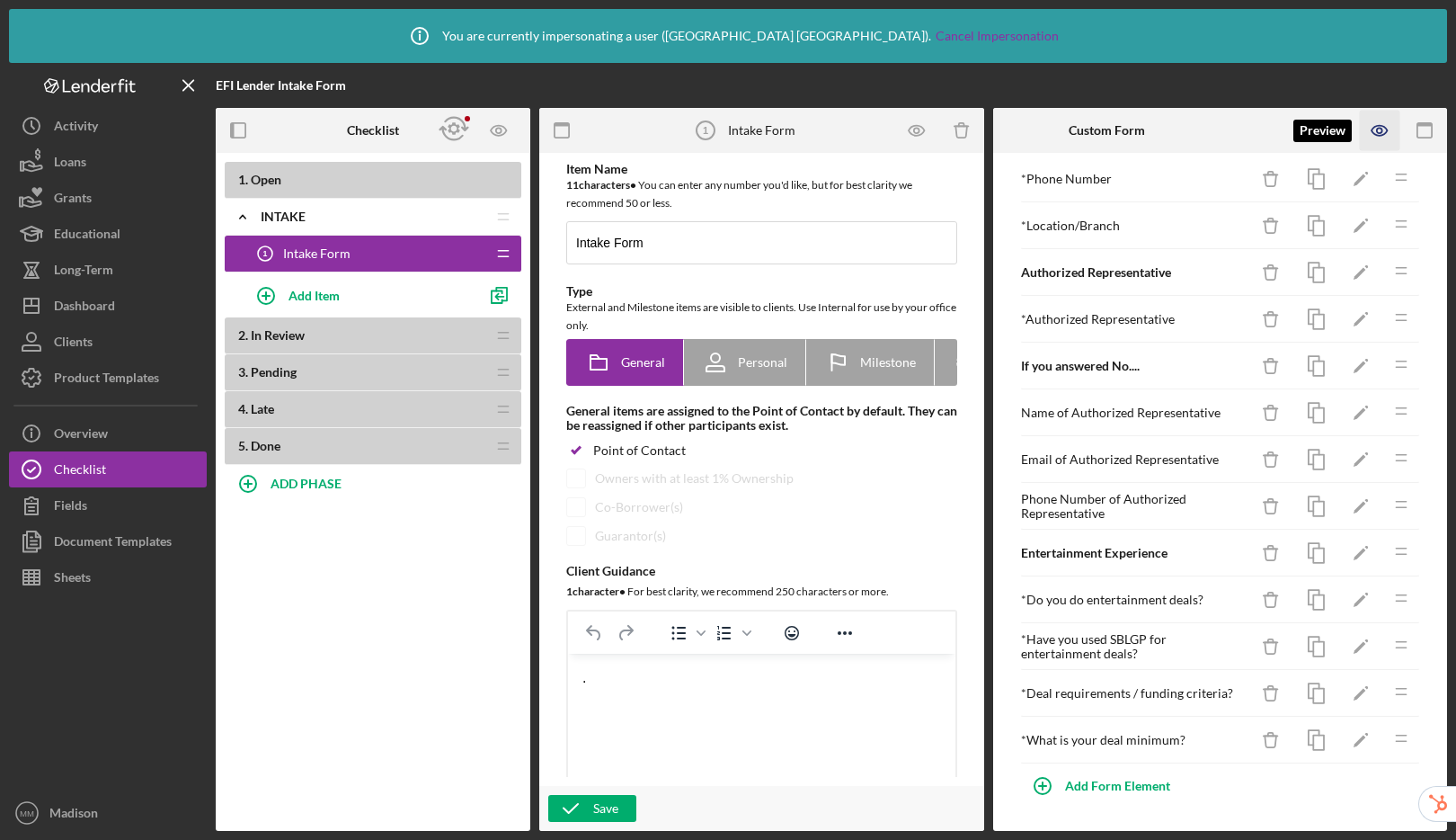
click at [1388, 144] on icon "button" at bounding box center [1380, 131] width 40 height 40
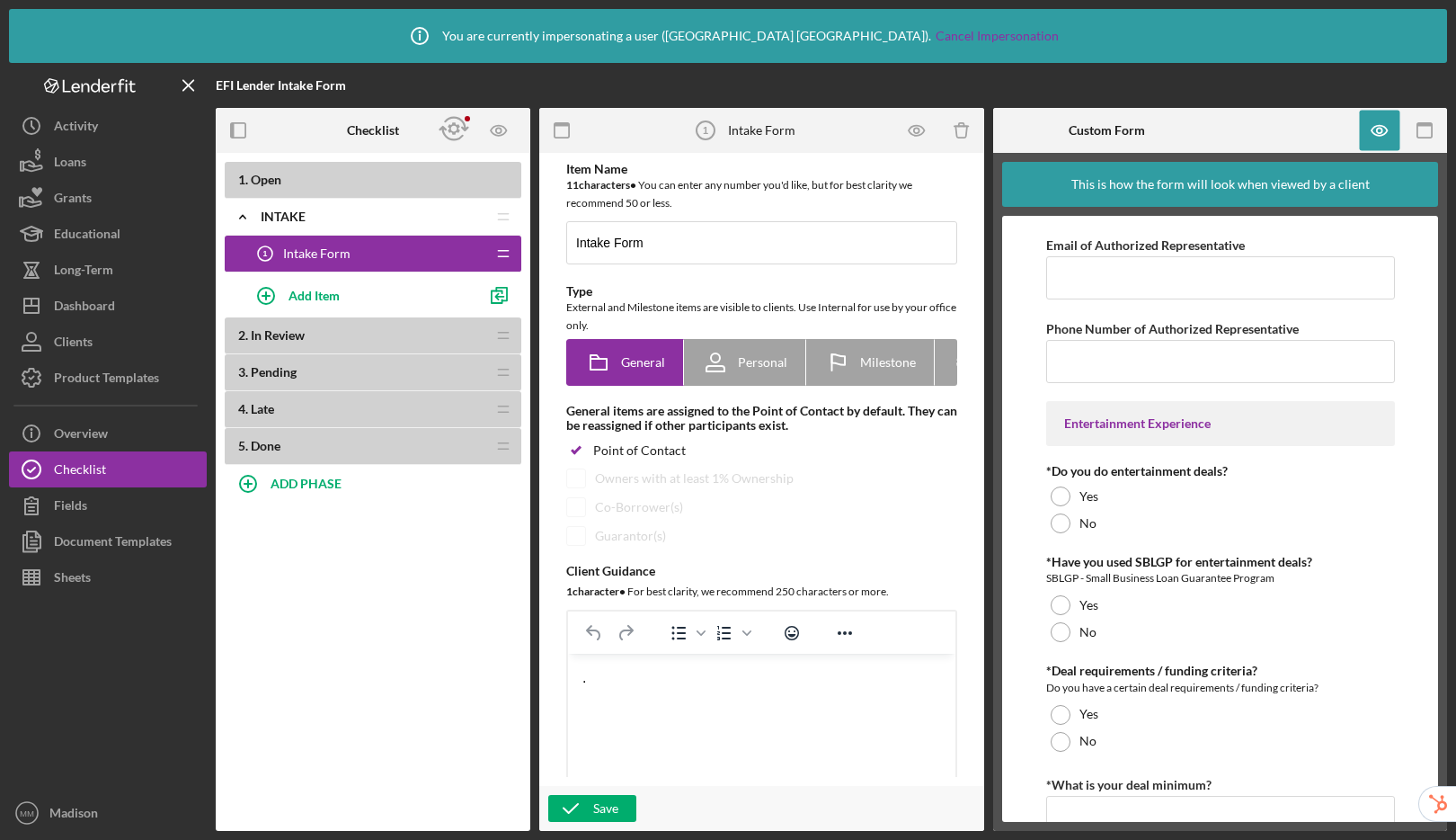
scroll to position [881, 0]
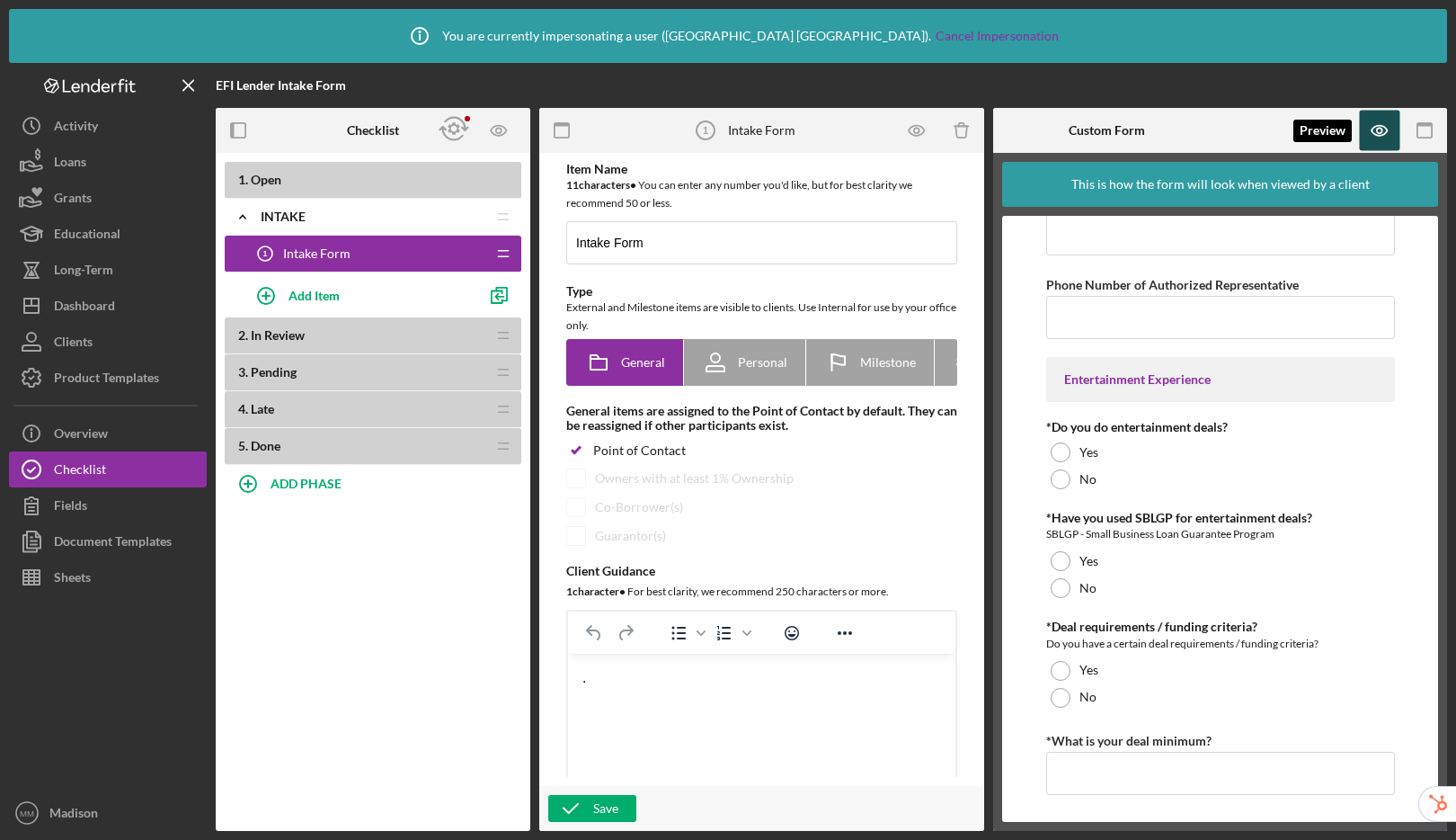
click at [1373, 129] on icon "button" at bounding box center [1380, 131] width 40 height 40
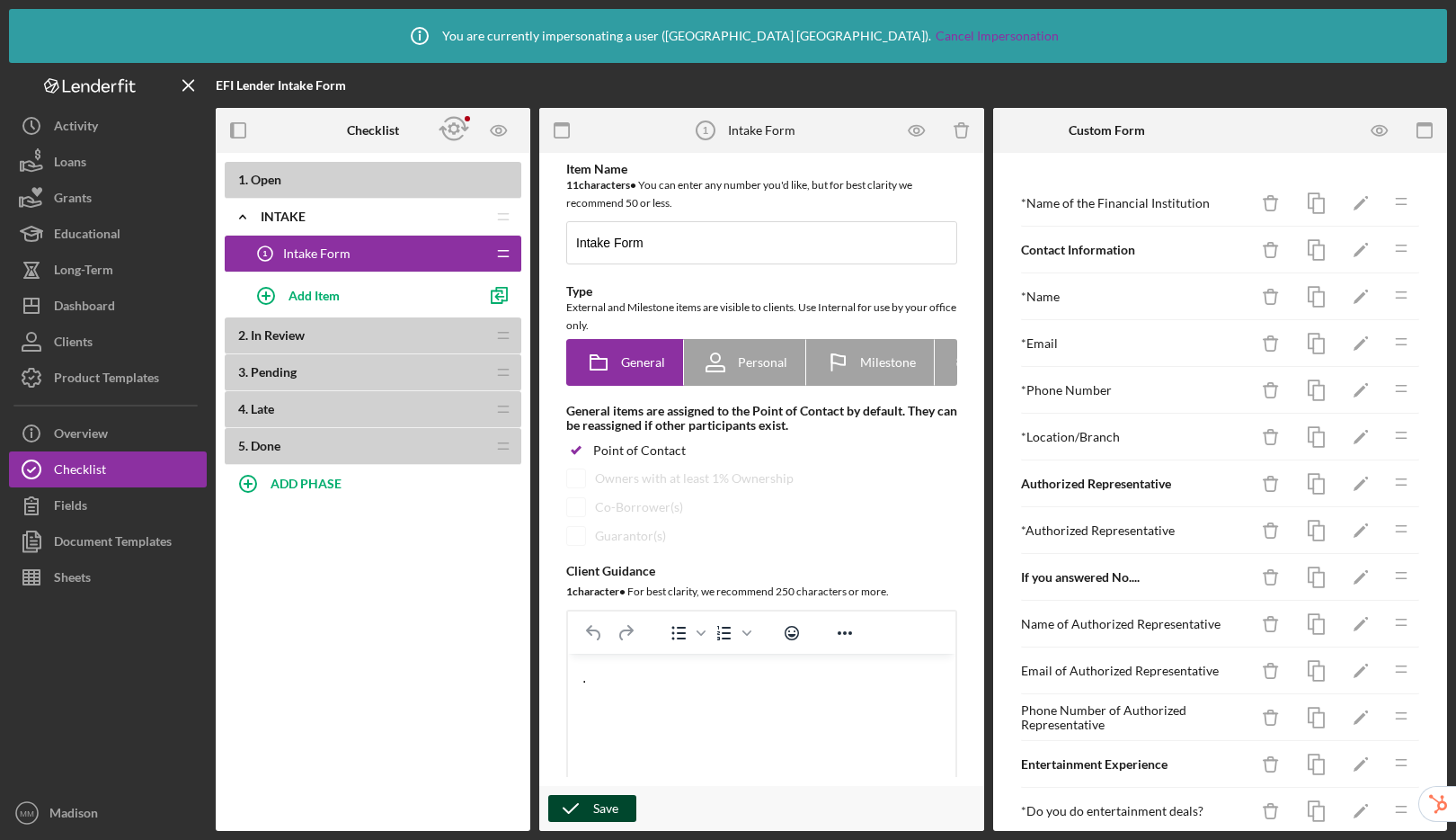
click at [596, 808] on div "Save" at bounding box center [605, 808] width 25 height 27
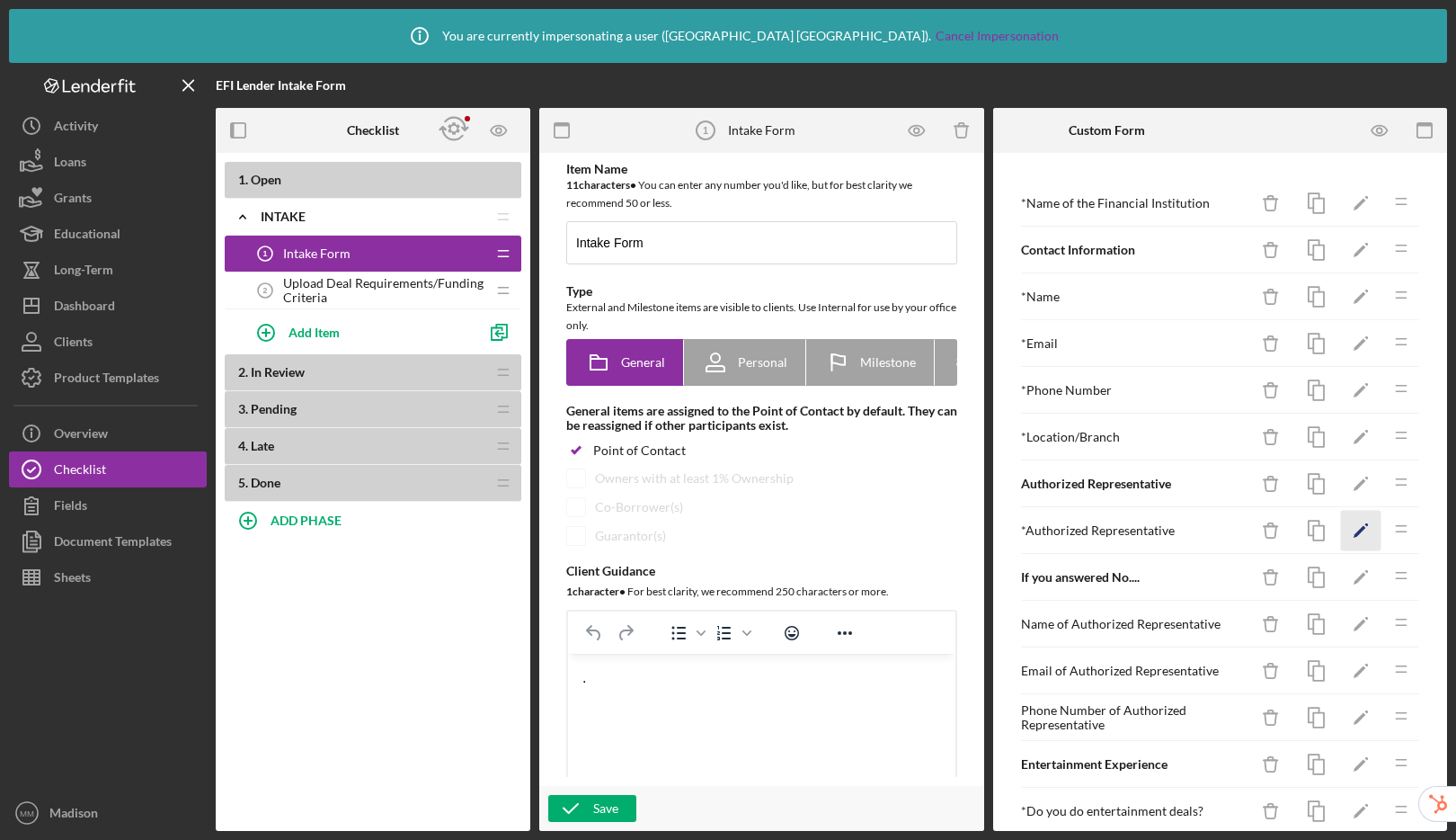
click at [1351, 537] on icon "Icon/Edit" at bounding box center [1361, 531] width 40 height 40
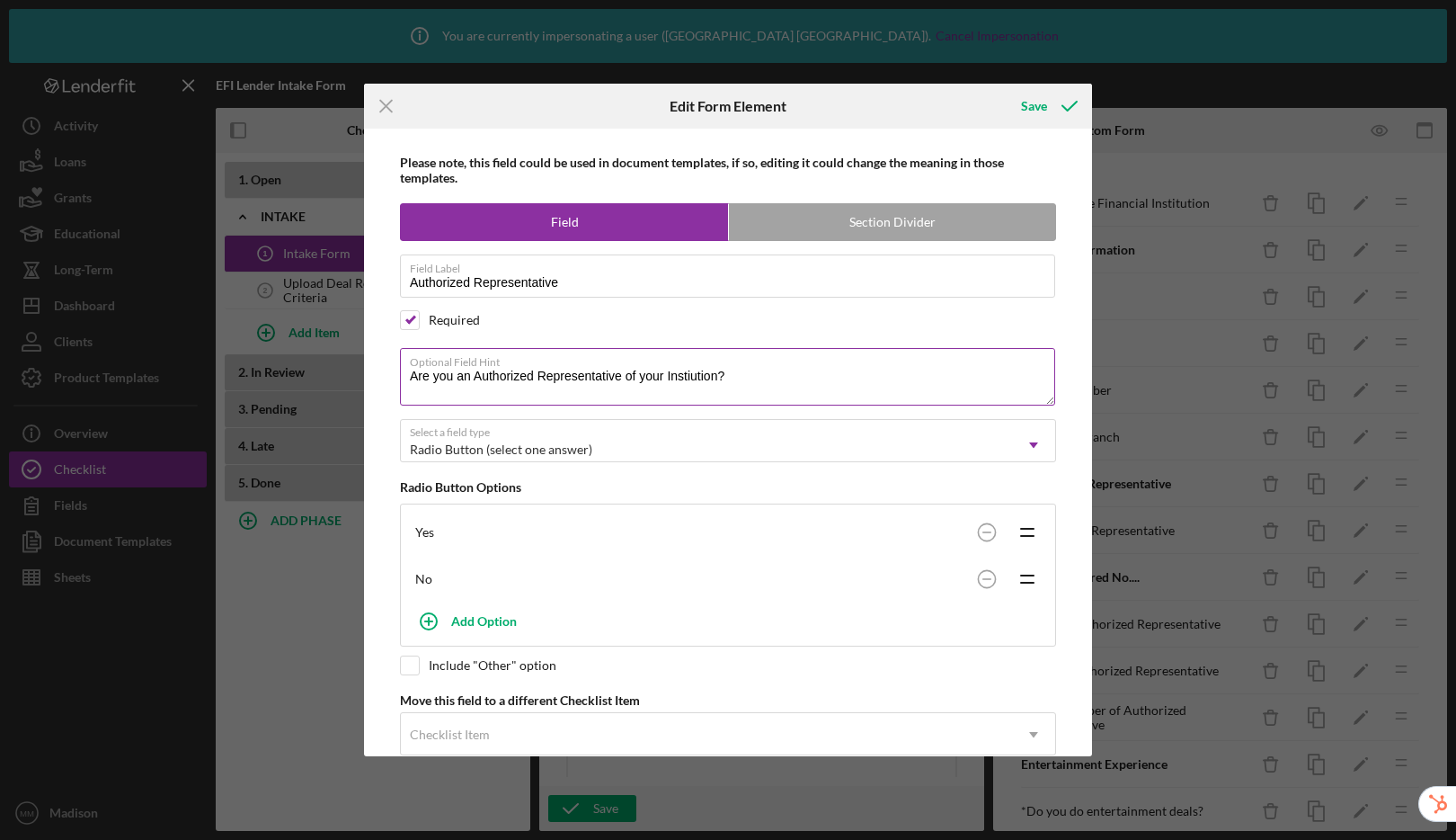
click at [689, 375] on textarea "Are you an Authorized Representative of your Instiution?" at bounding box center [728, 376] width 655 height 58
type textarea "Are you an Authorized Representative of your Institution?"
click at [1033, 110] on div "Save" at bounding box center [1034, 106] width 26 height 36
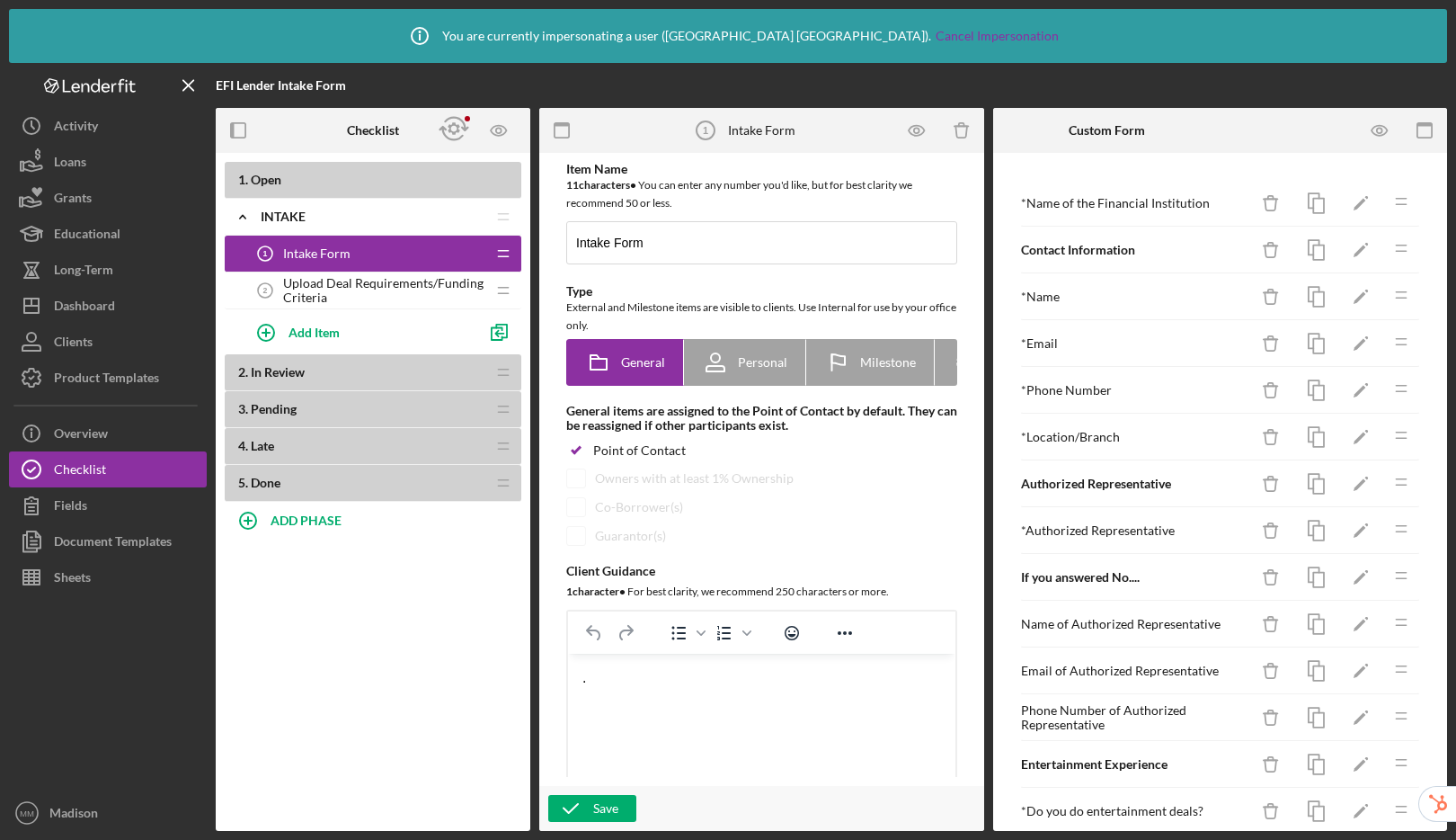
click at [385, 291] on span "Upload Deal Requirements/Funding Criteria" at bounding box center [384, 290] width 202 height 29
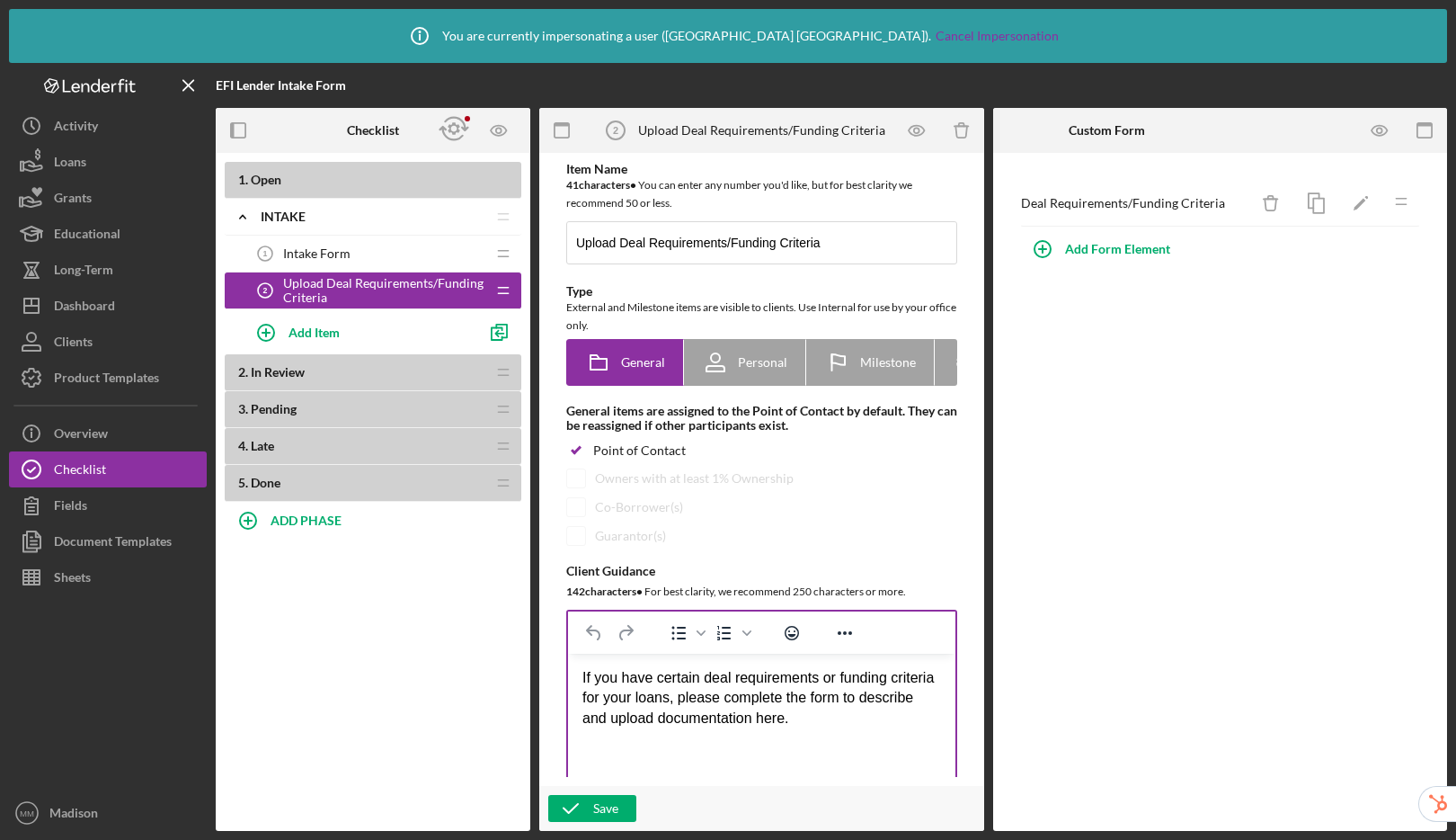
scroll to position [1224, 0]
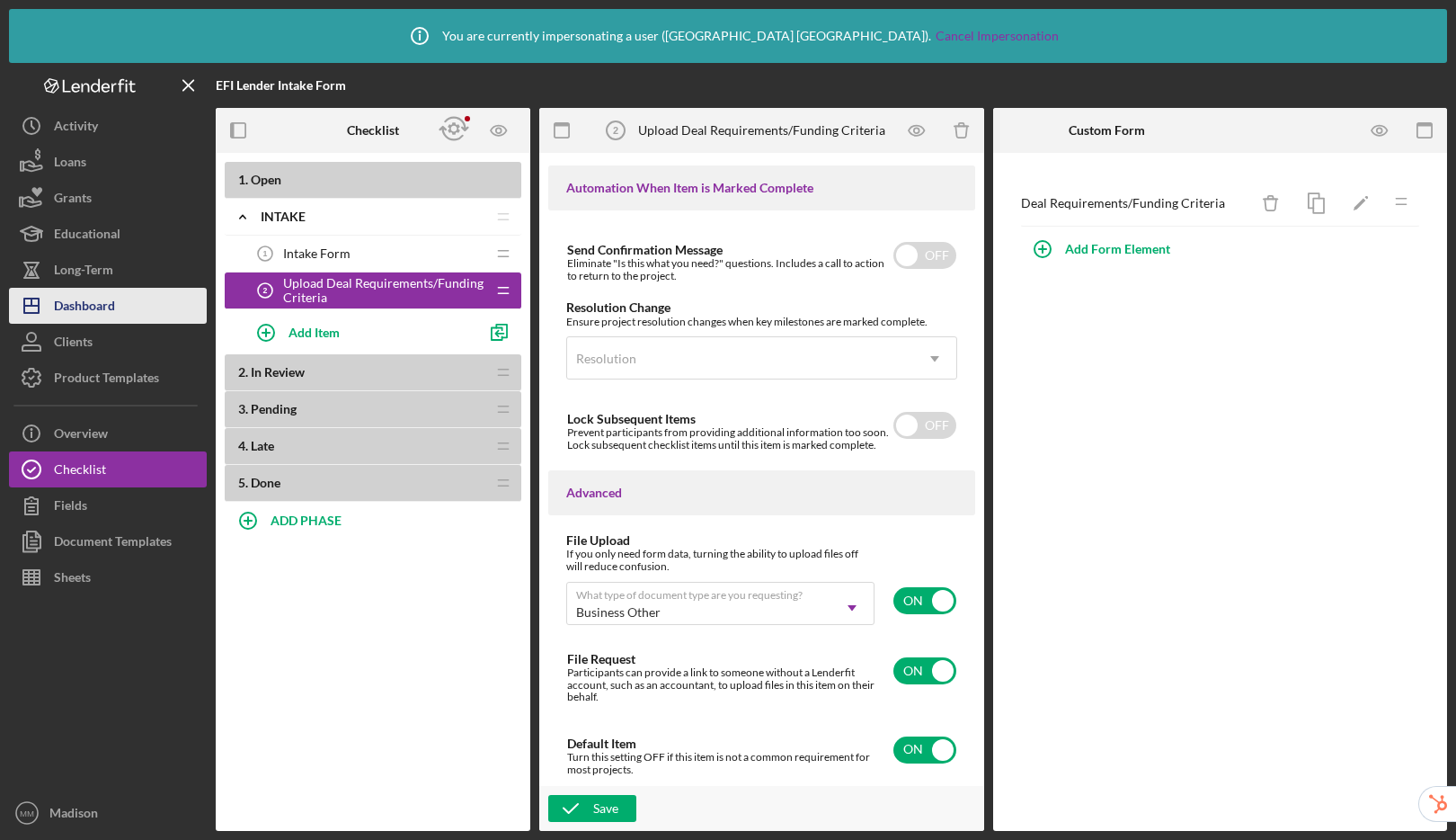
click at [94, 312] on div "Dashboard" at bounding box center [85, 308] width 61 height 40
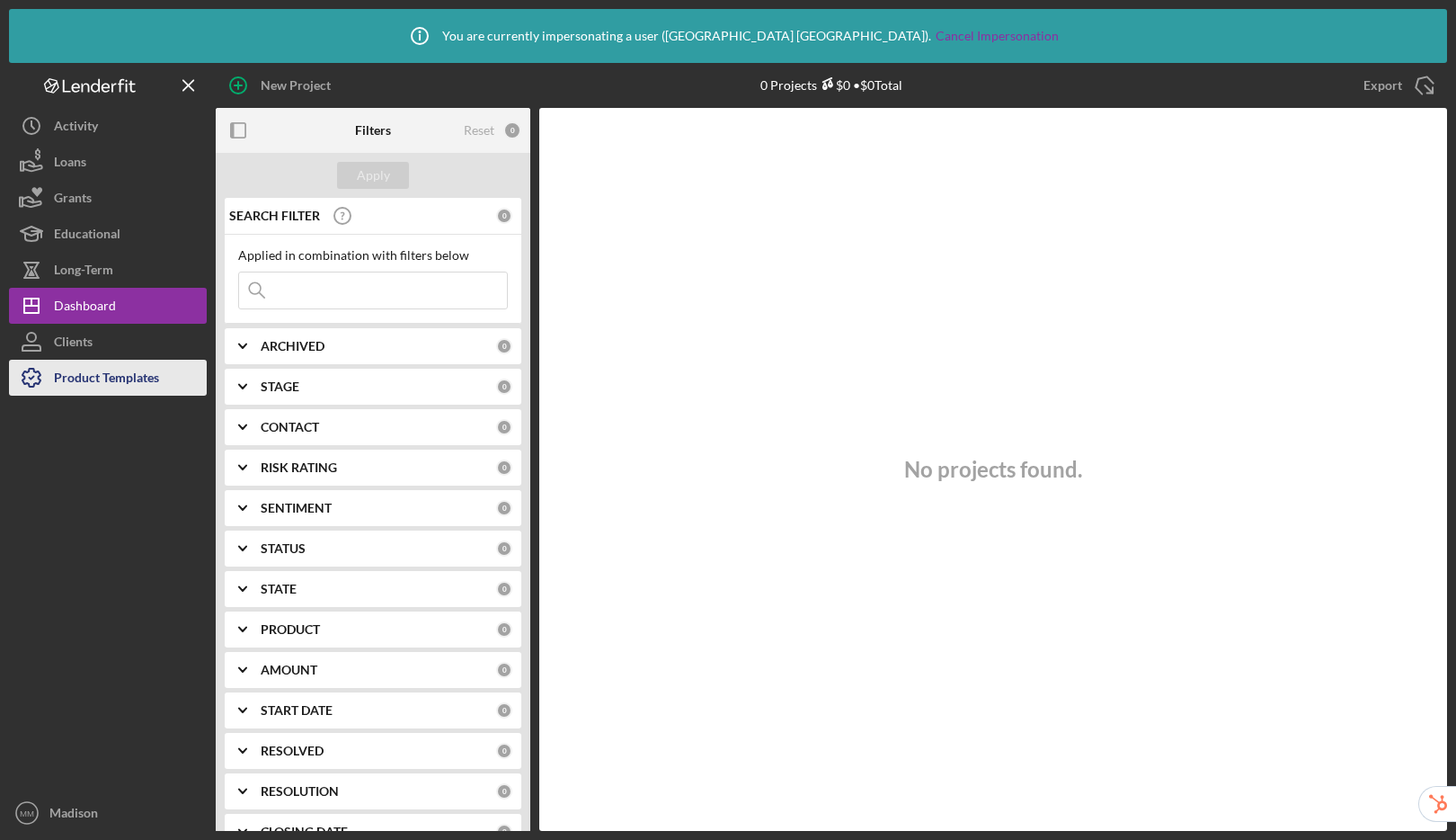
click at [89, 382] on div "Product Templates" at bounding box center [107, 380] width 105 height 40
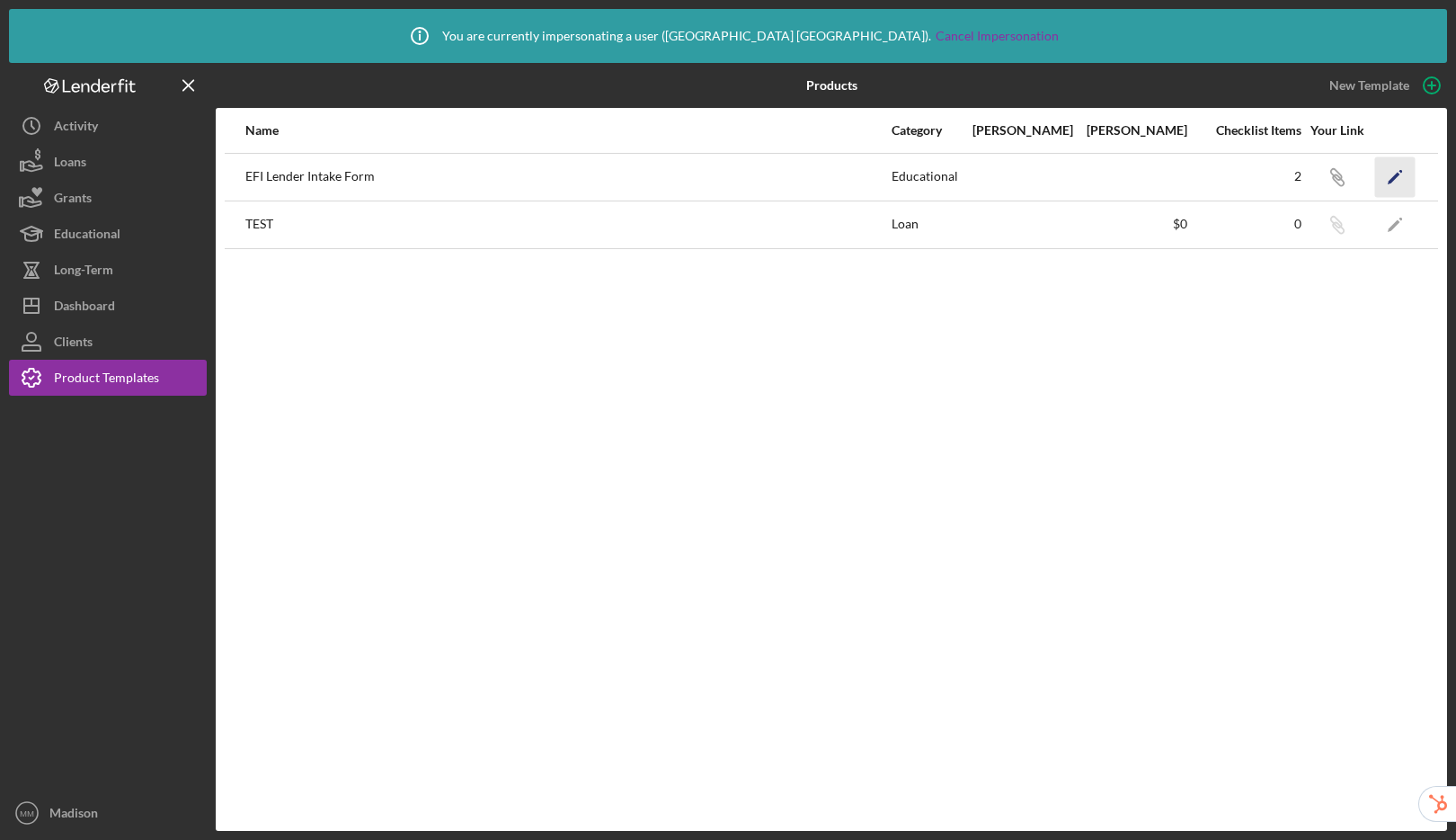
click at [1408, 172] on icon "Icon/Edit" at bounding box center [1395, 177] width 40 height 40
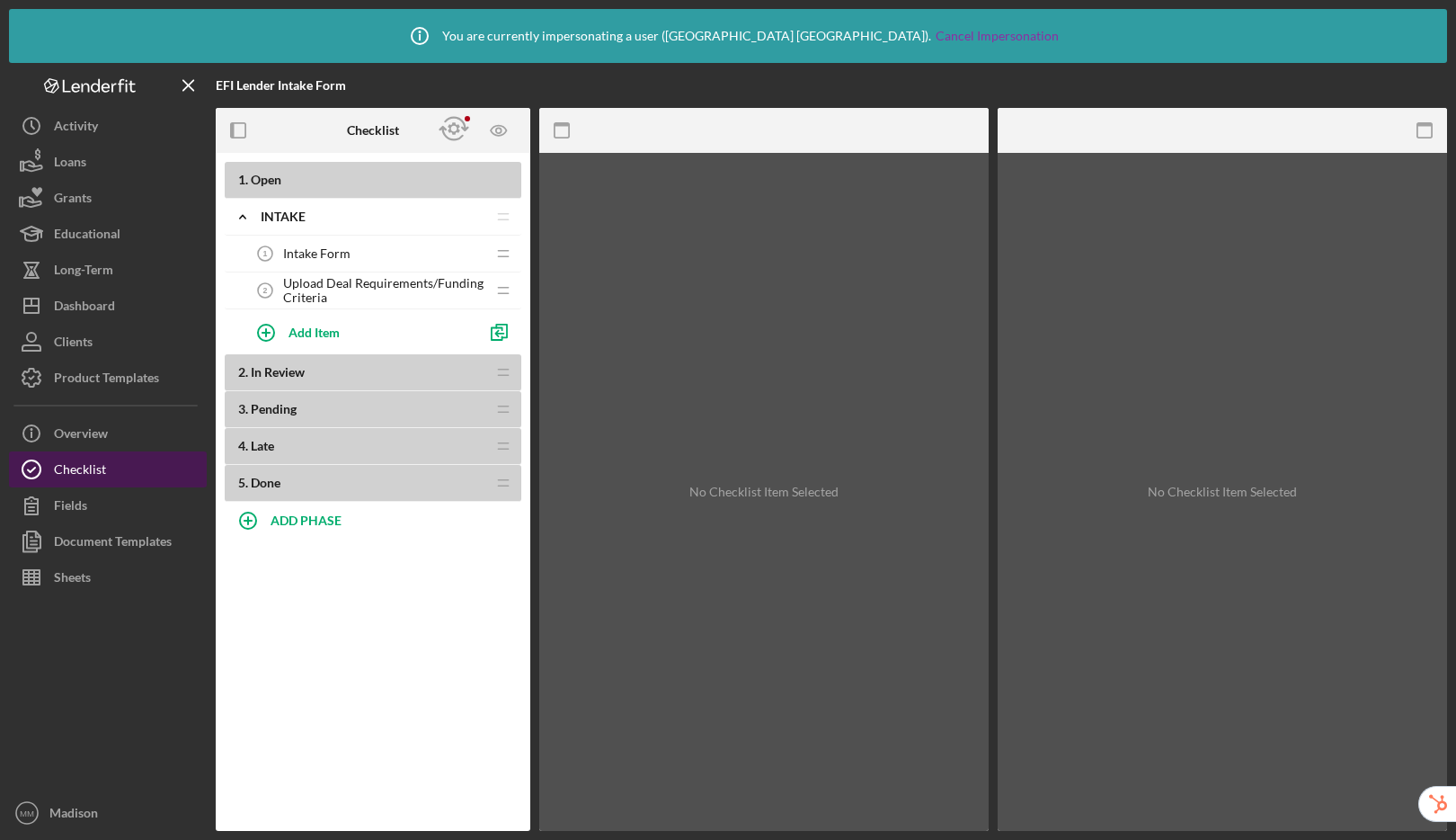
click at [109, 464] on button "Checklist" at bounding box center [108, 468] width 198 height 36
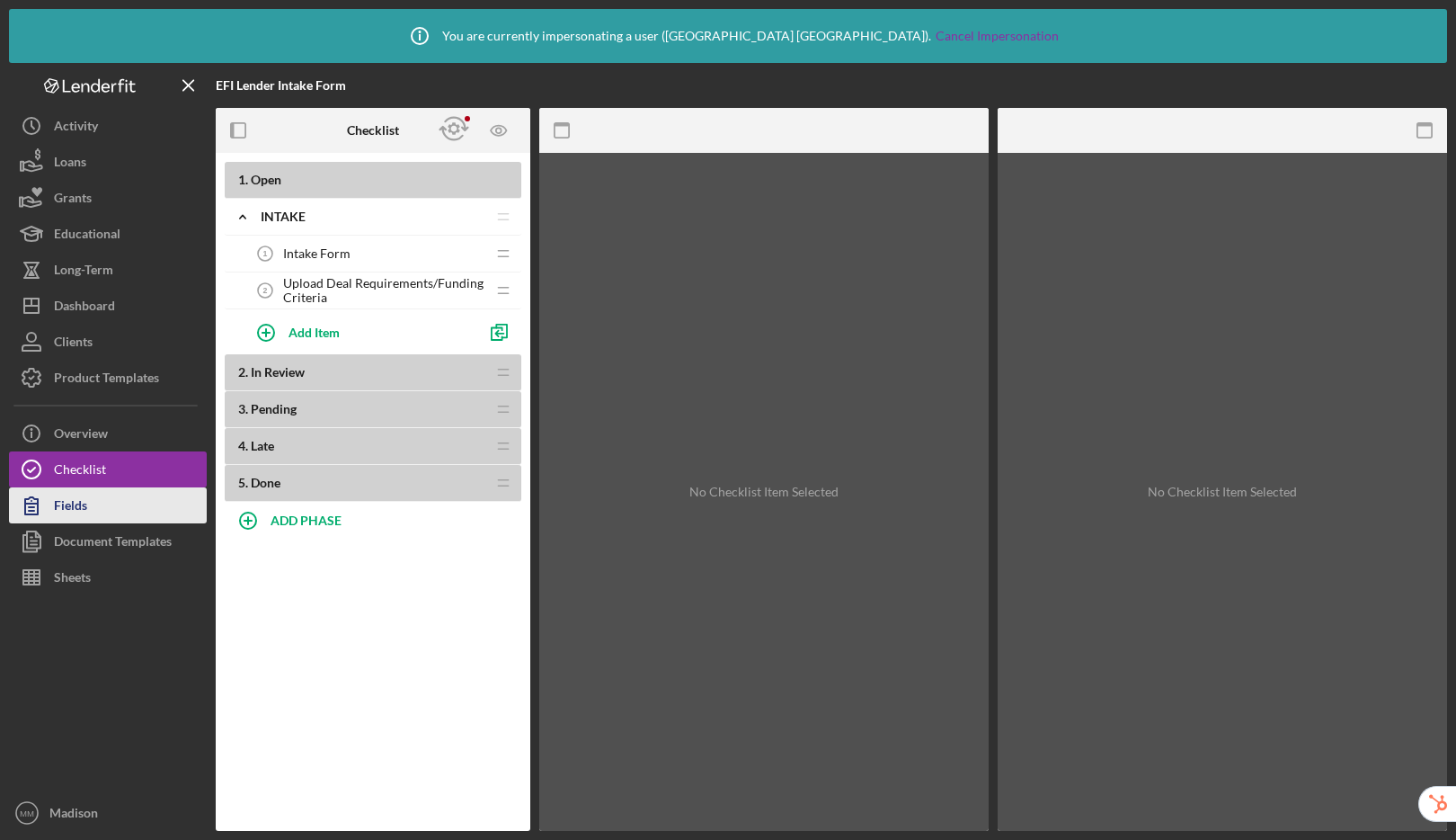
click at [106, 509] on button "Fields" at bounding box center [108, 505] width 198 height 36
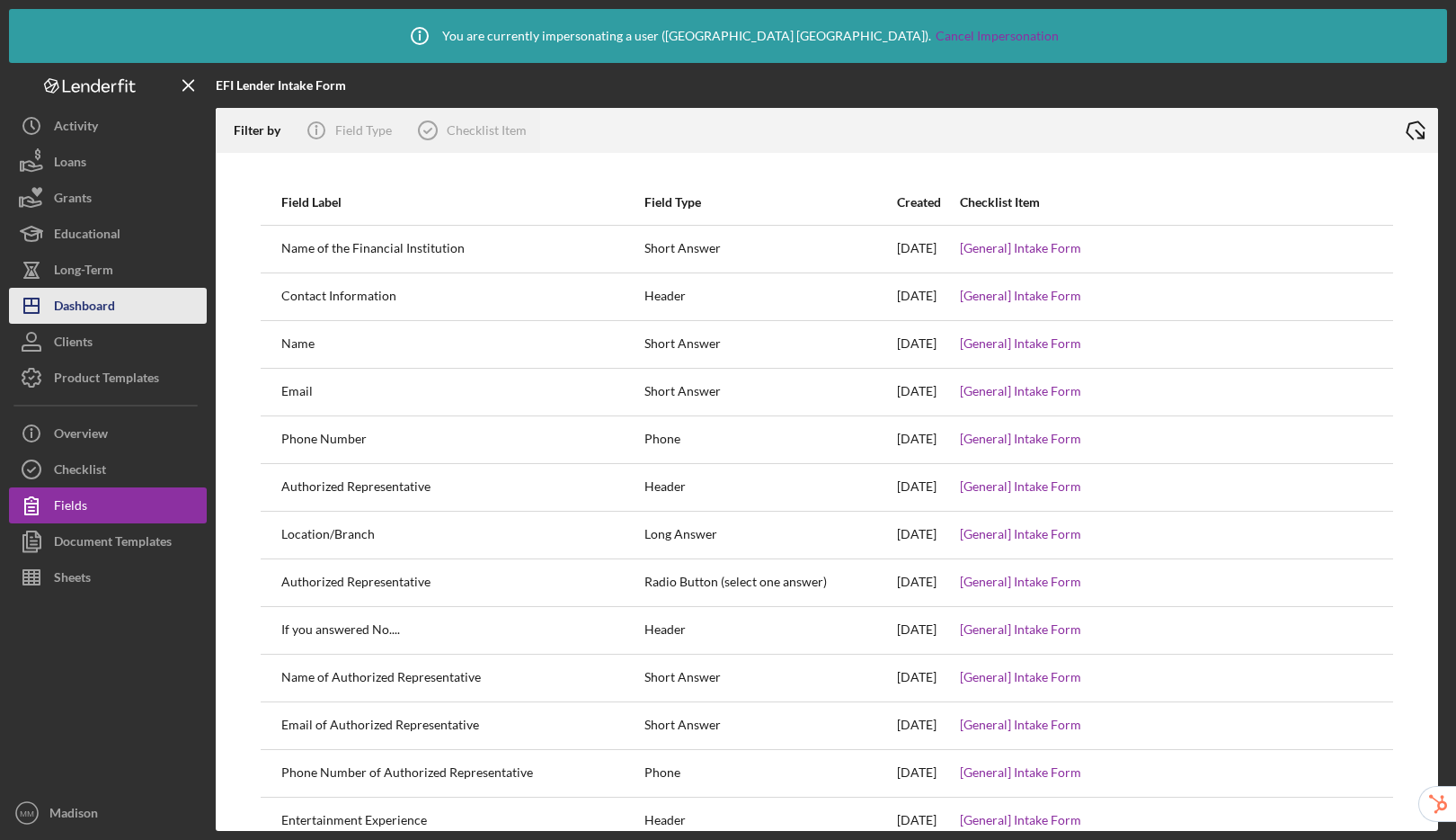
click at [120, 300] on button "Icon/Dashboard Dashboard" at bounding box center [108, 305] width 198 height 36
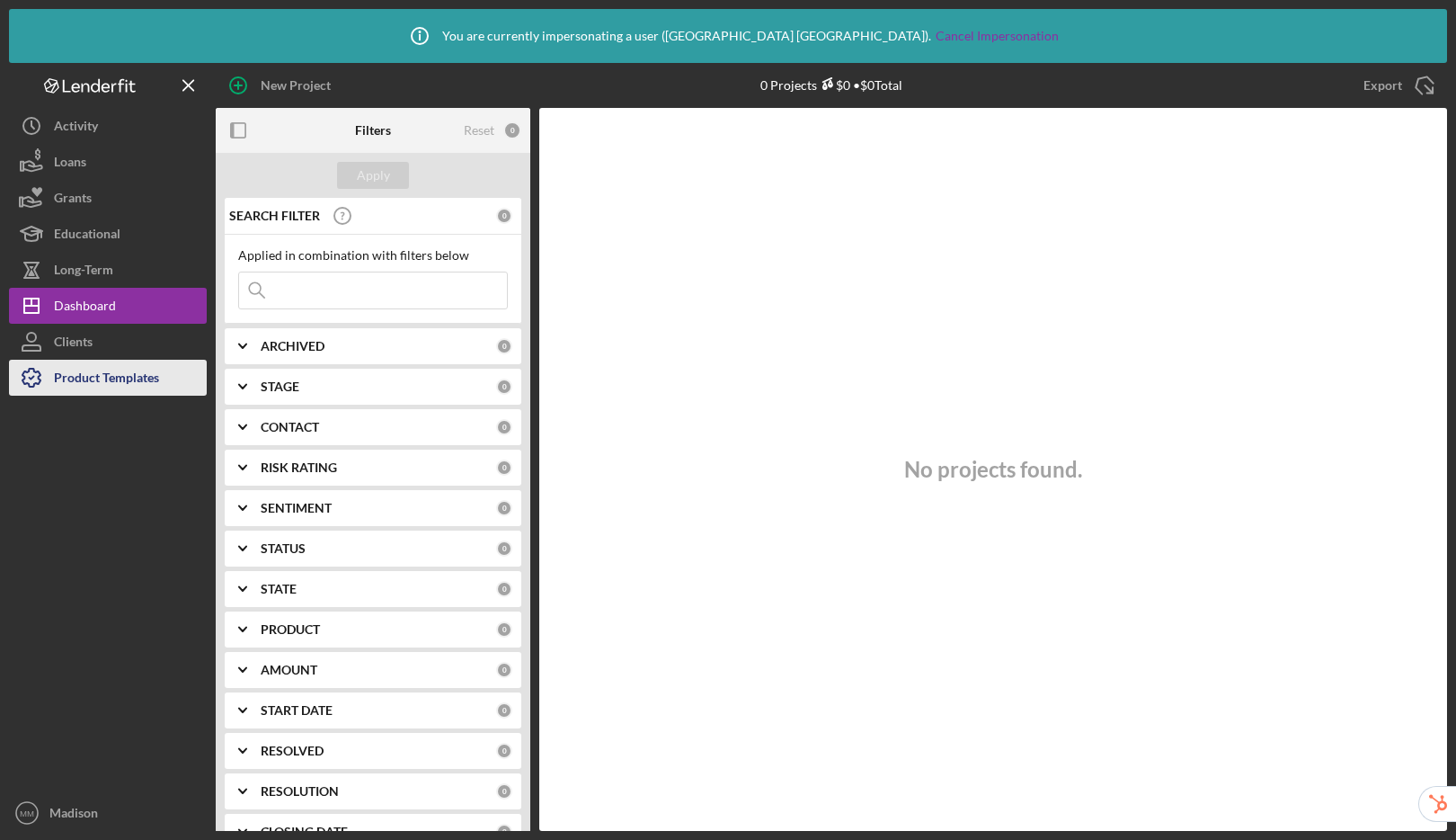
click at [131, 381] on div "Product Templates" at bounding box center [107, 380] width 105 height 40
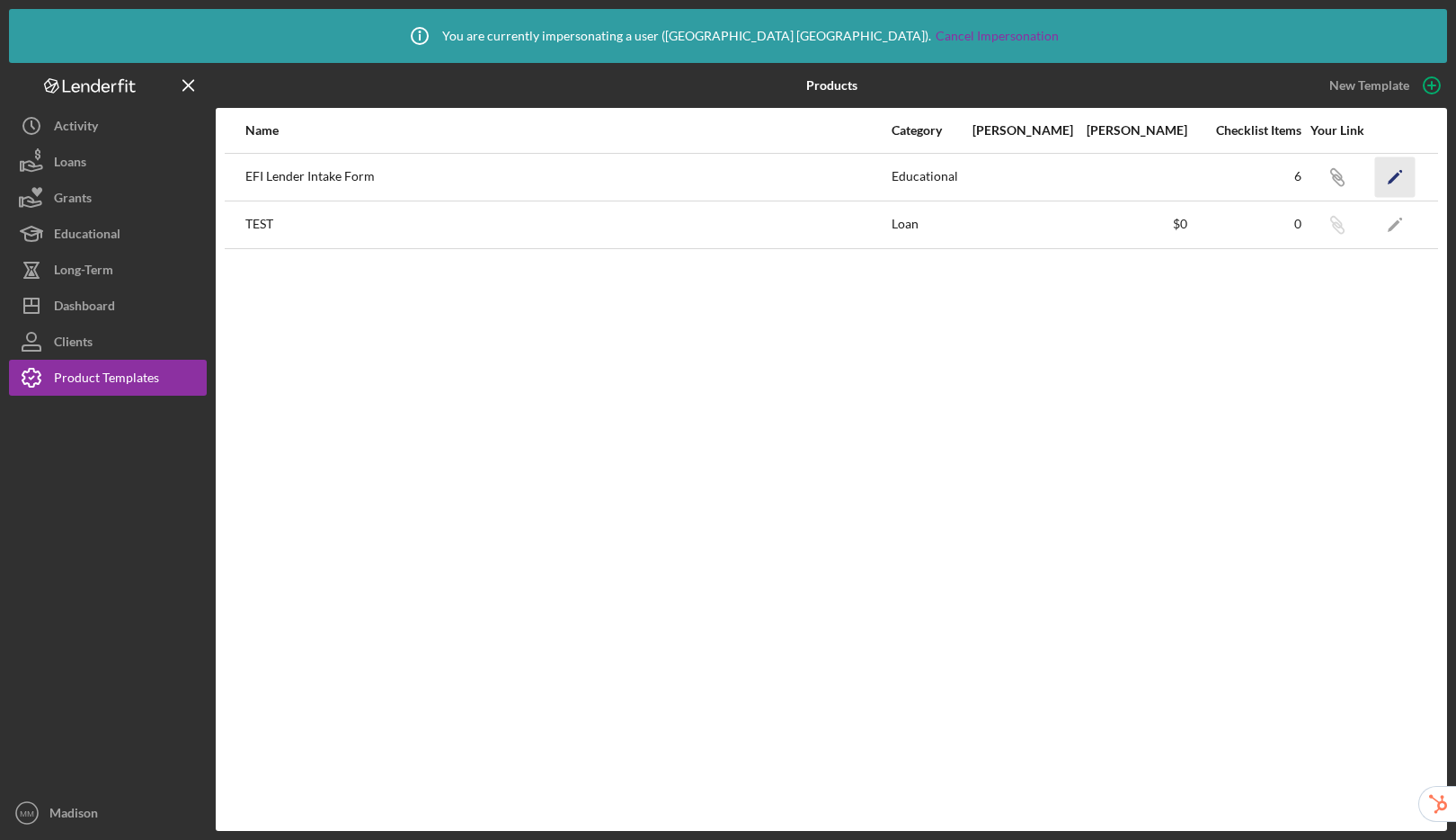
click at [1400, 178] on icon "Icon/Edit" at bounding box center [1395, 177] width 40 height 40
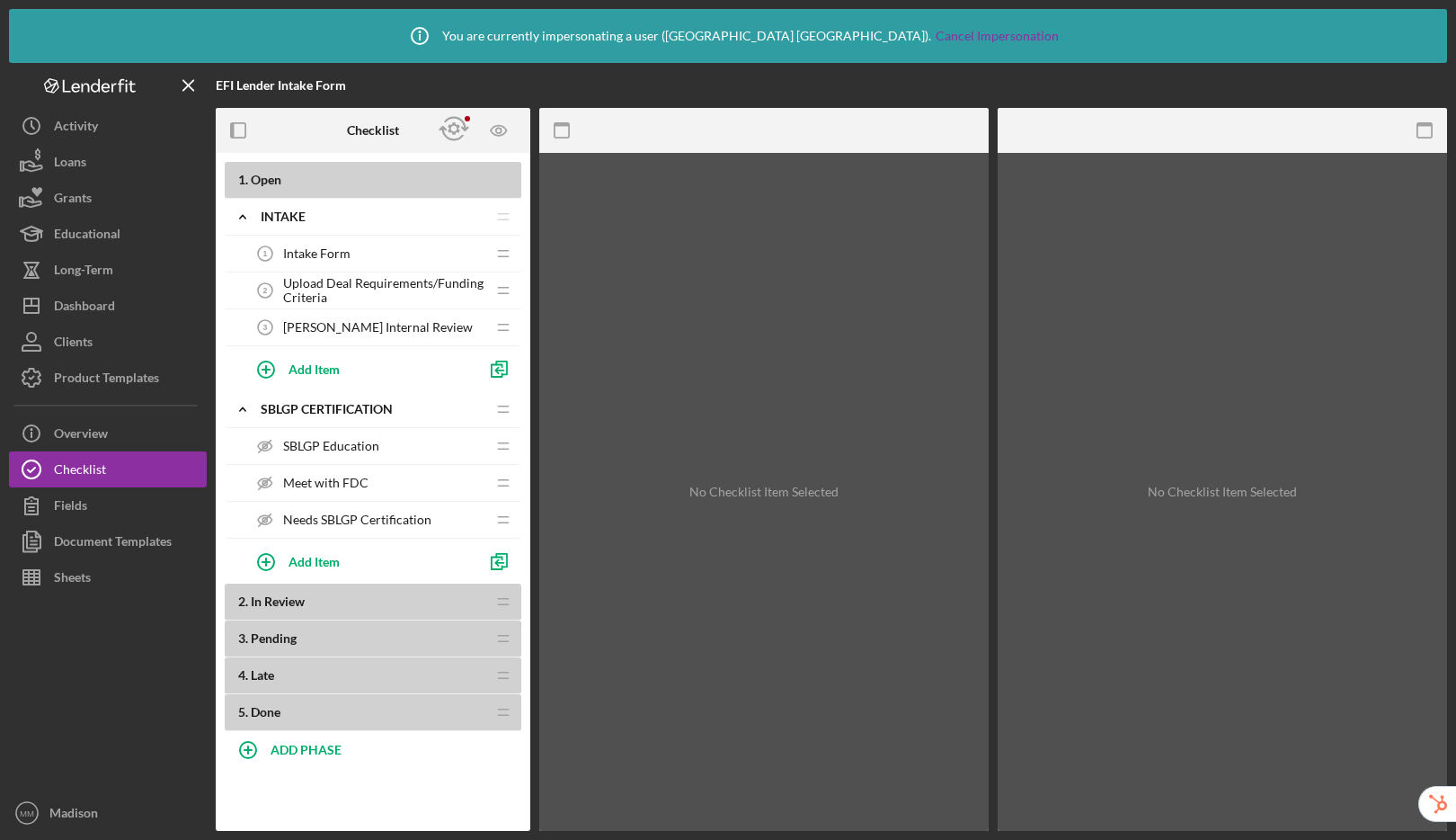
click at [350, 444] on span "SBLGP Education" at bounding box center [331, 446] width 97 height 15
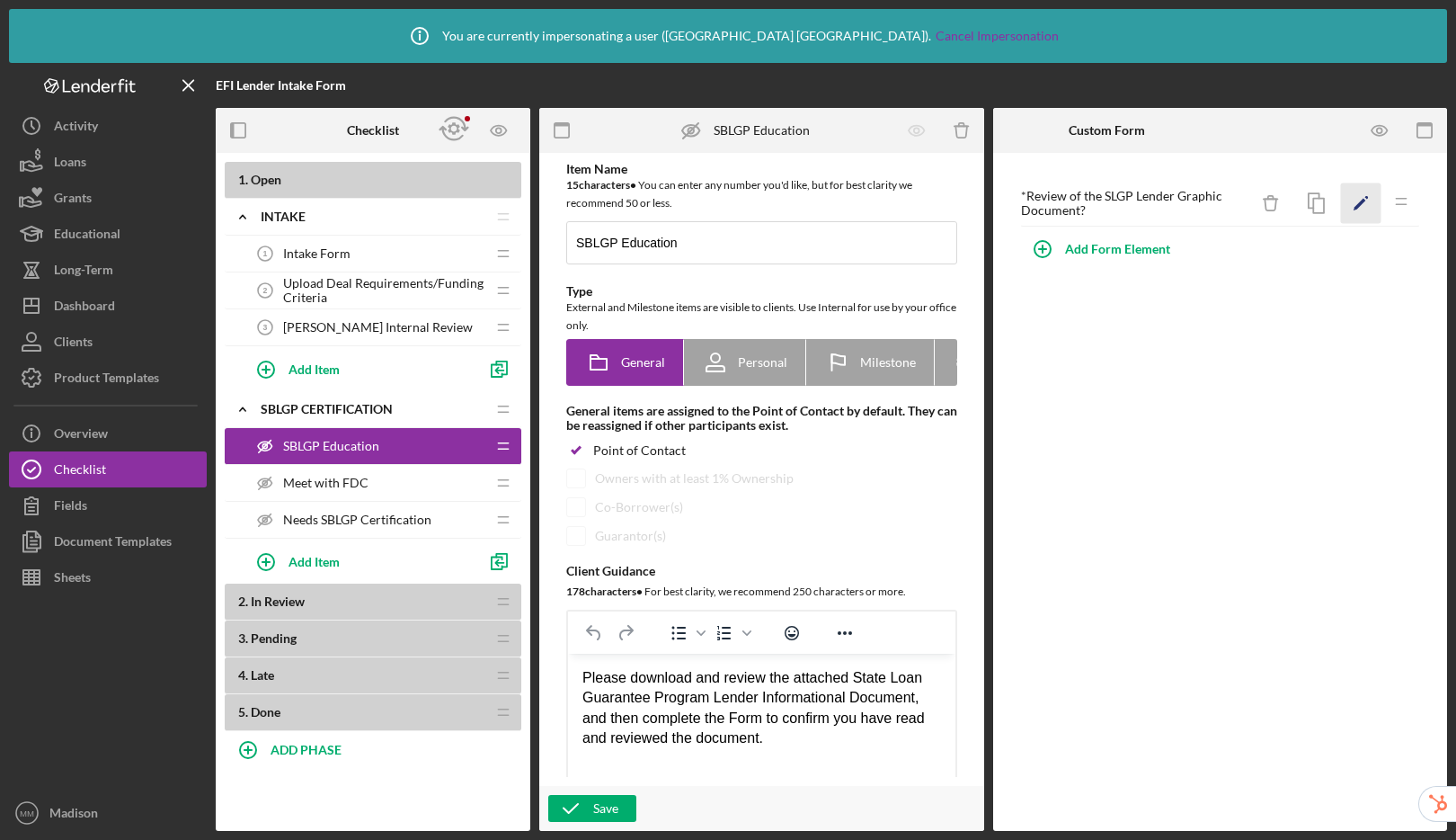
click at [1356, 202] on icon "Icon/Edit" at bounding box center [1361, 203] width 40 height 40
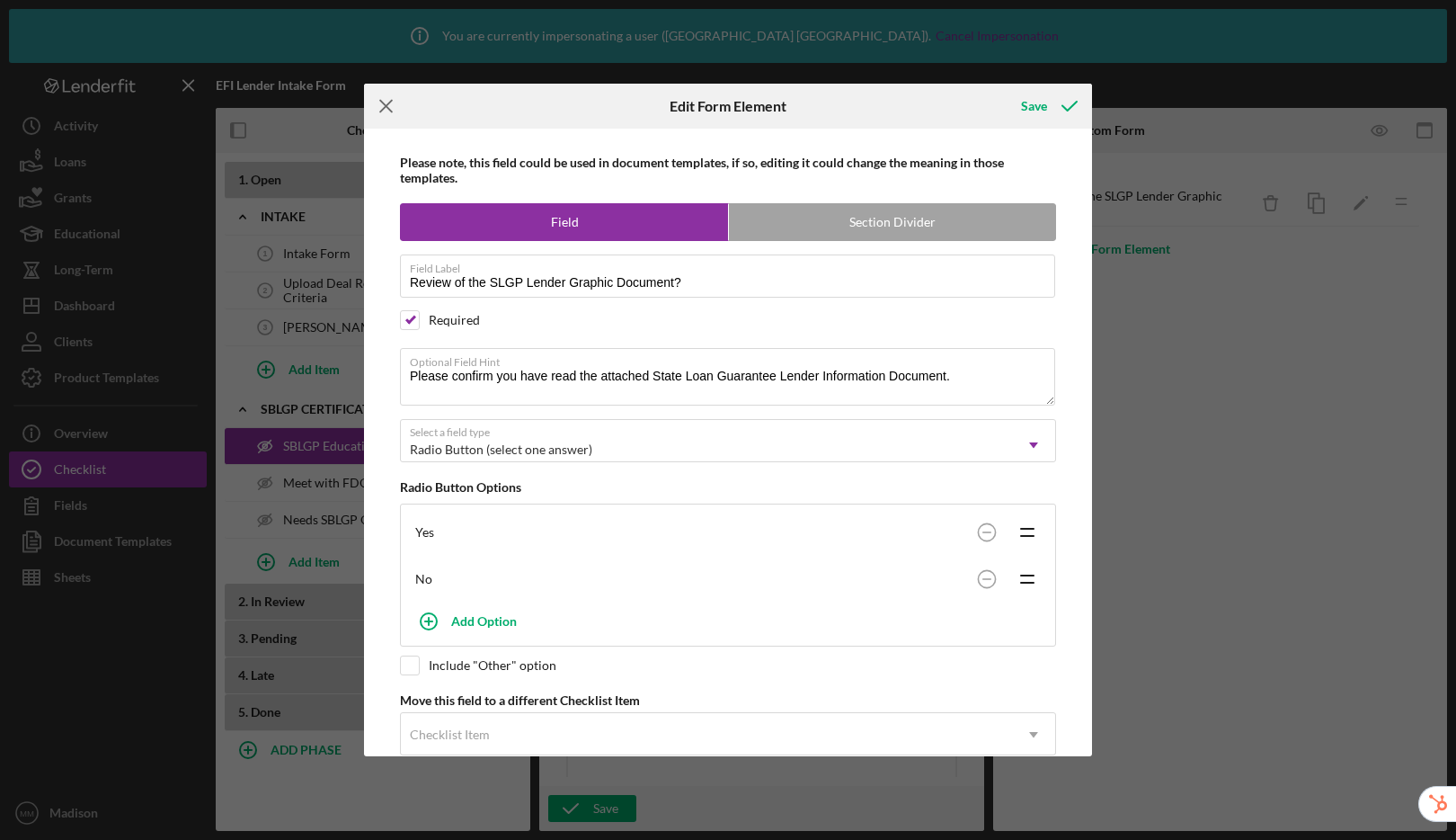
click at [383, 105] on icon "Icon/Menu Close" at bounding box center [386, 106] width 45 height 45
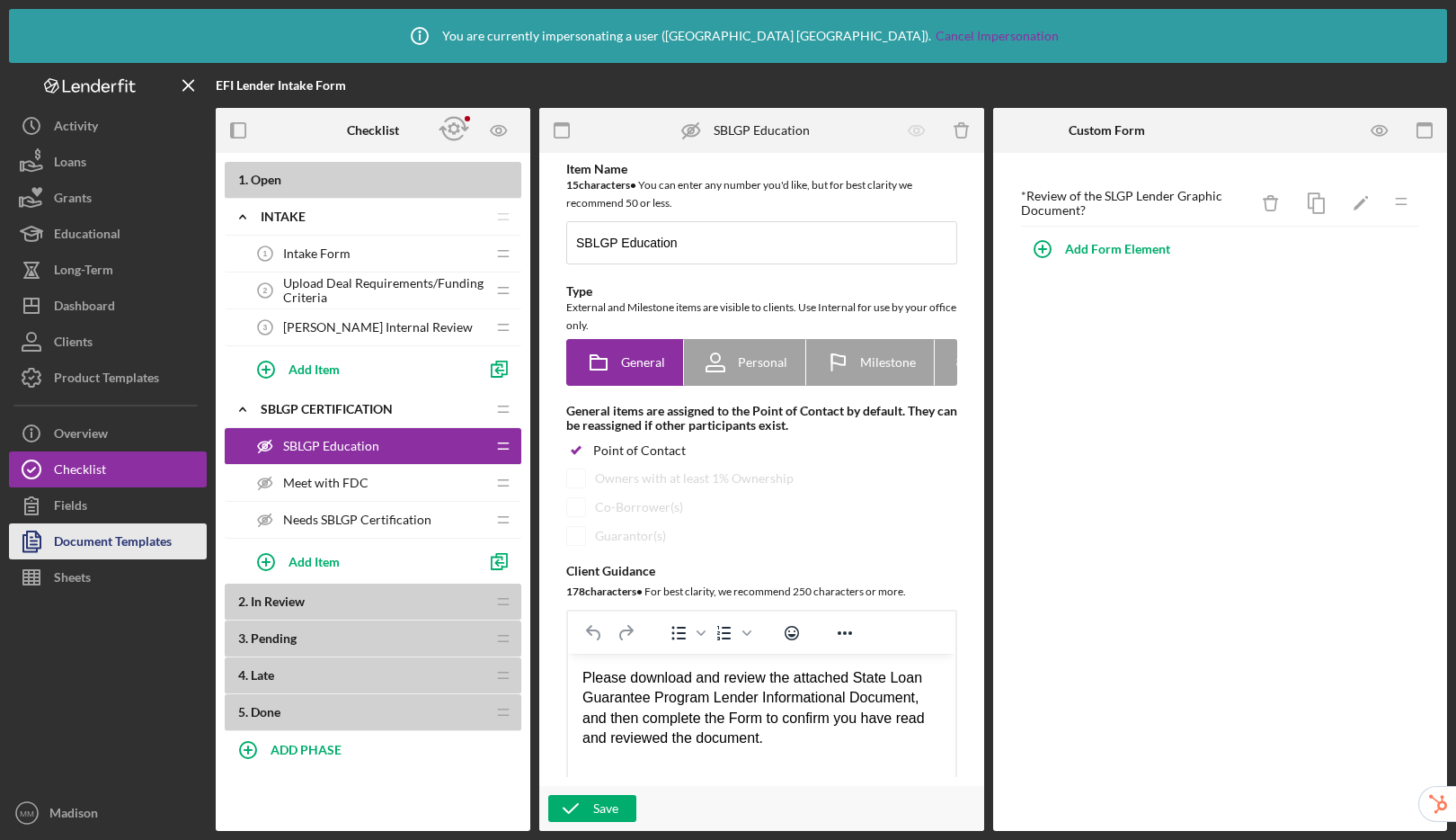
click at [101, 547] on div "Document Templates" at bounding box center [113, 544] width 118 height 40
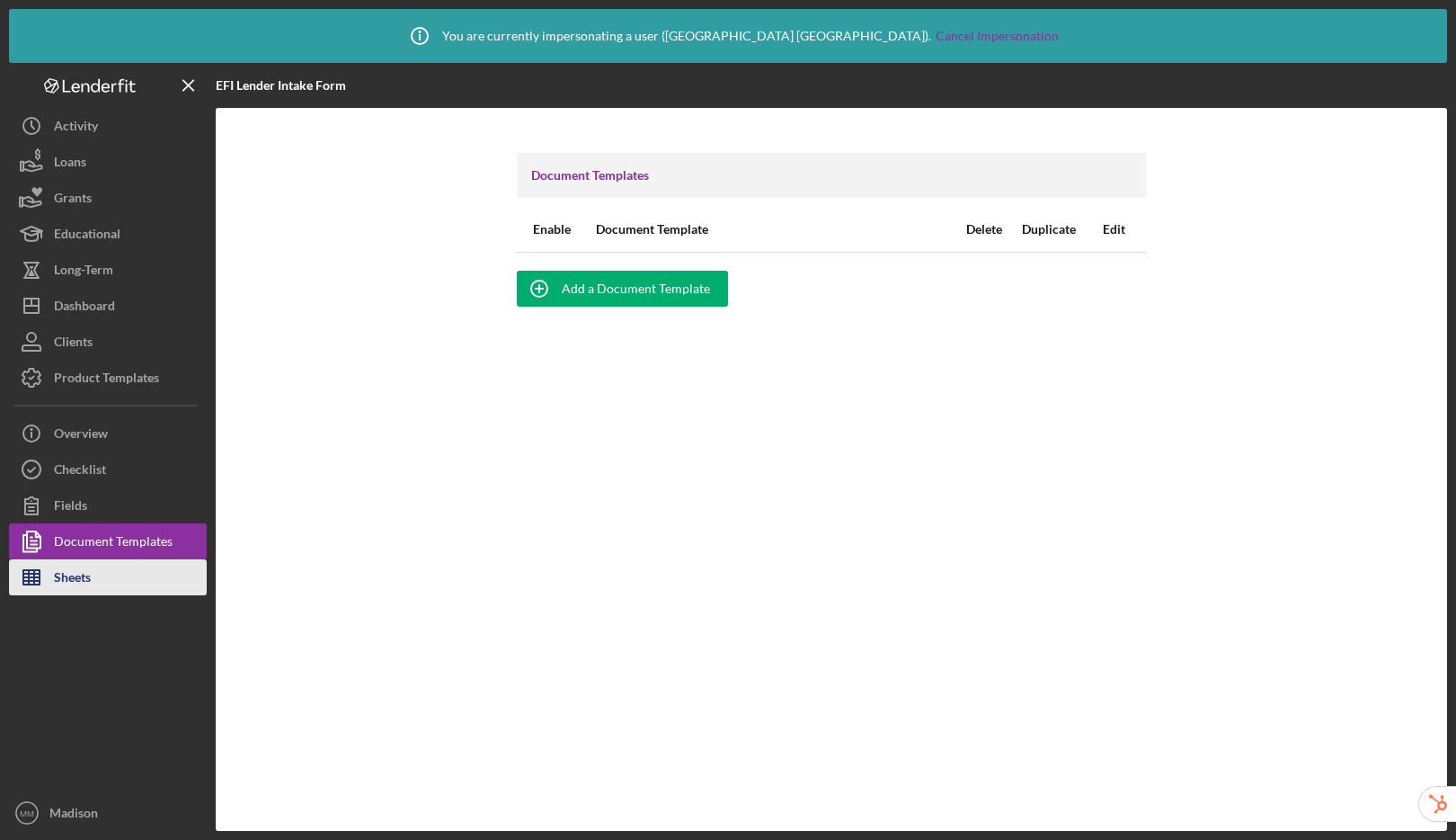
click at [85, 581] on div "Sheets" at bounding box center [73, 580] width 37 height 40
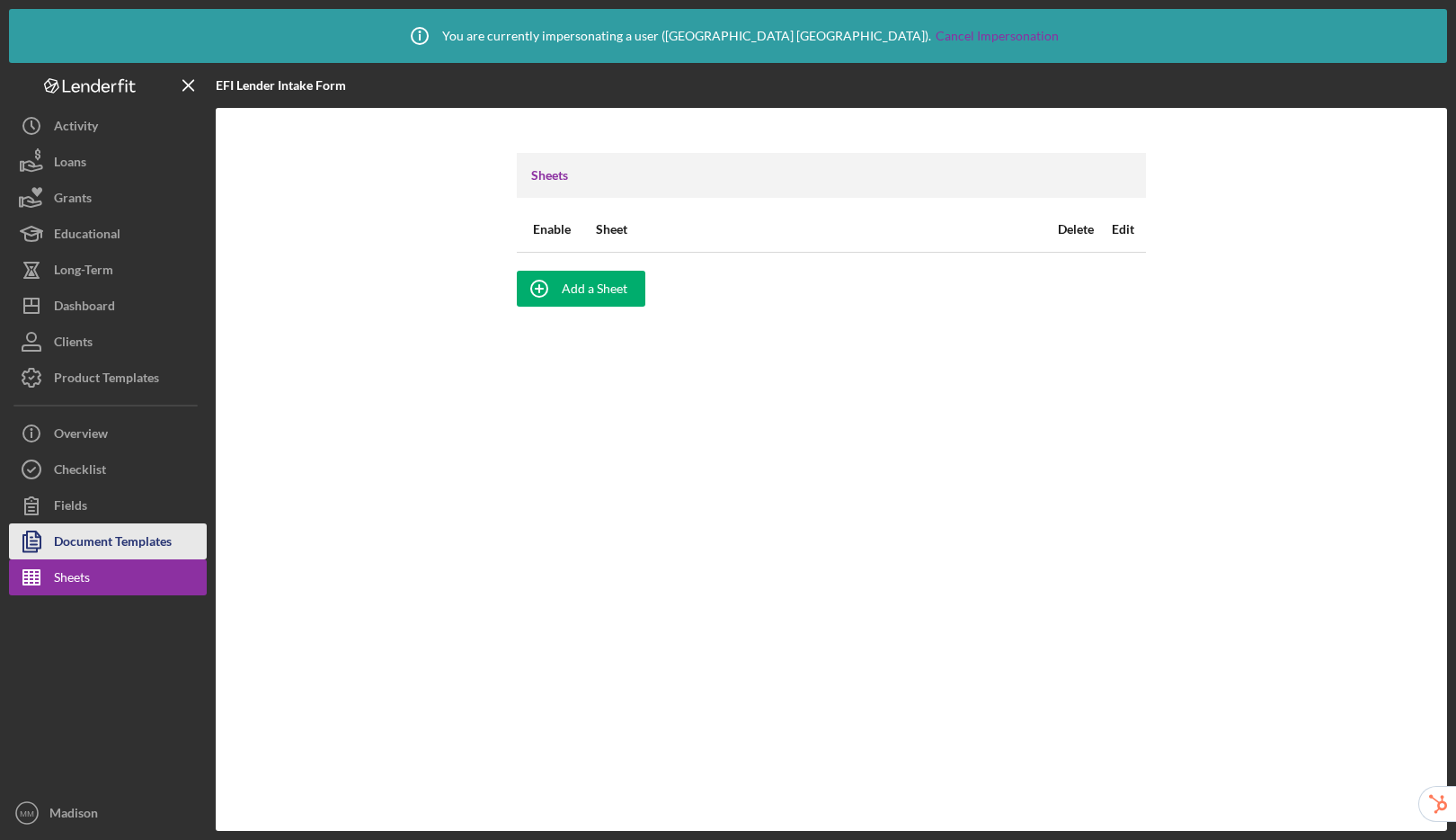
click at [109, 543] on div "Document Templates" at bounding box center [113, 544] width 118 height 40
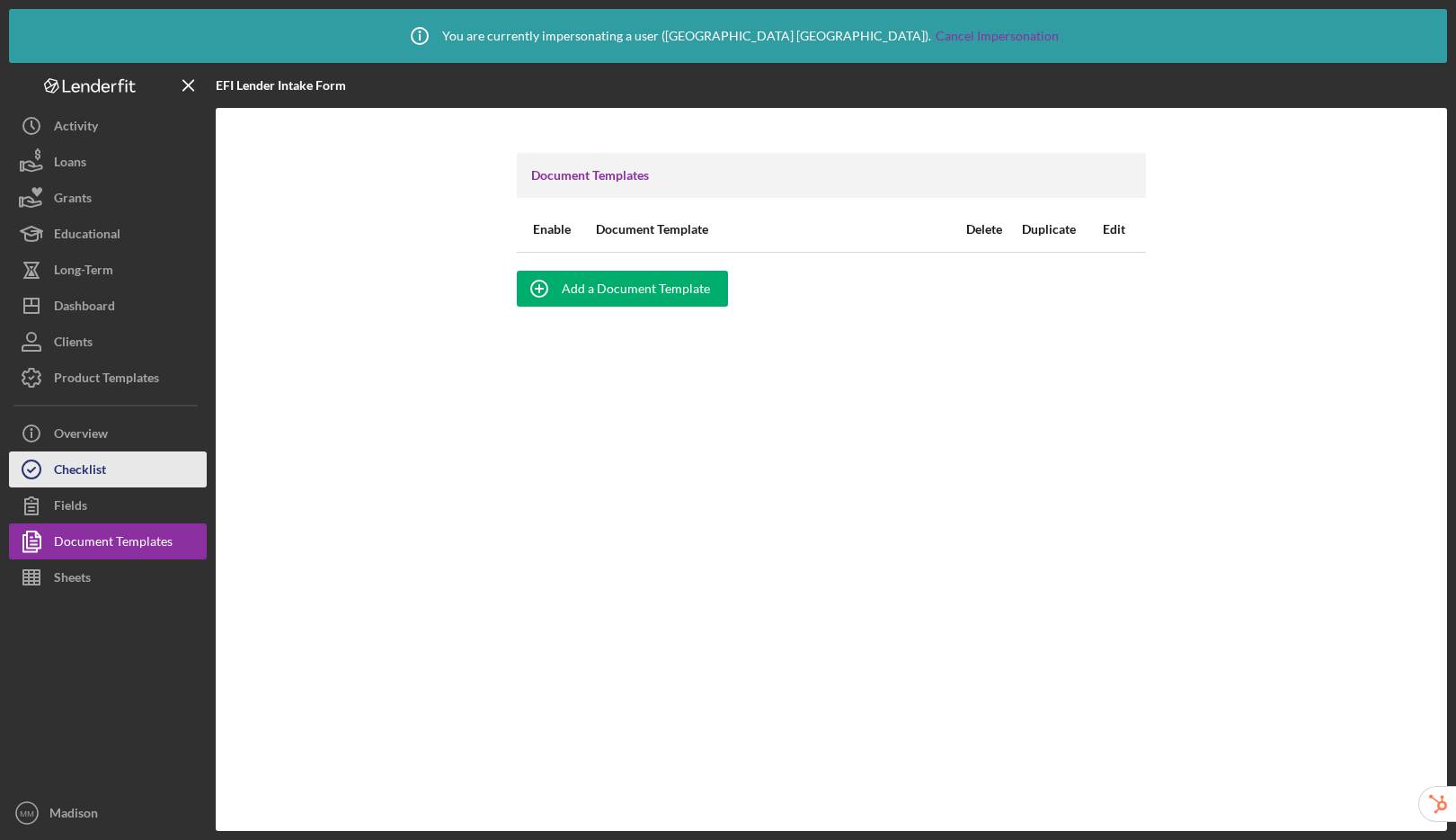
click at [59, 464] on div "Checklist" at bounding box center [80, 471] width 52 height 40
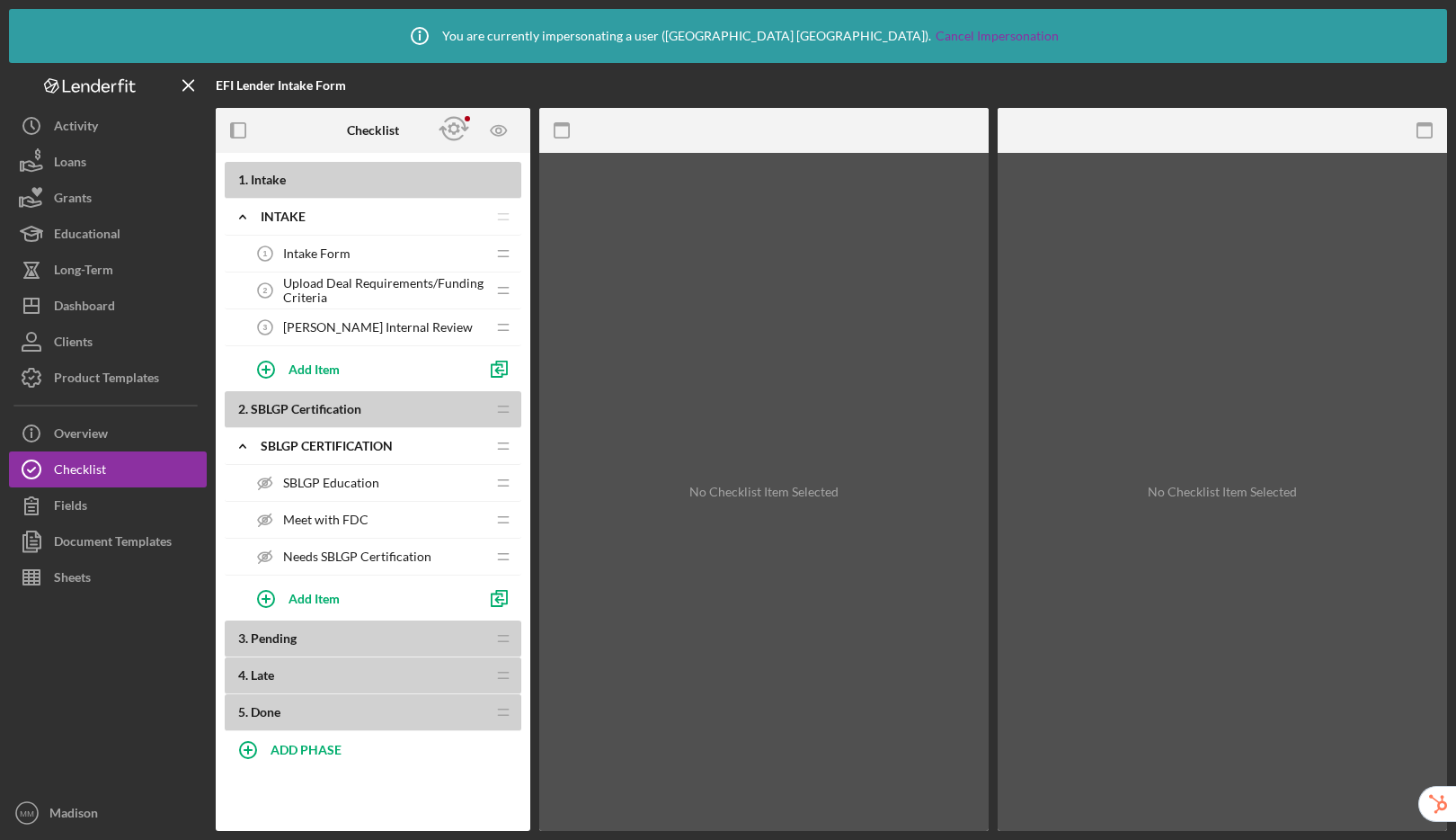
click at [366, 555] on span "Needs SBLGP Certification" at bounding box center [357, 557] width 148 height 15
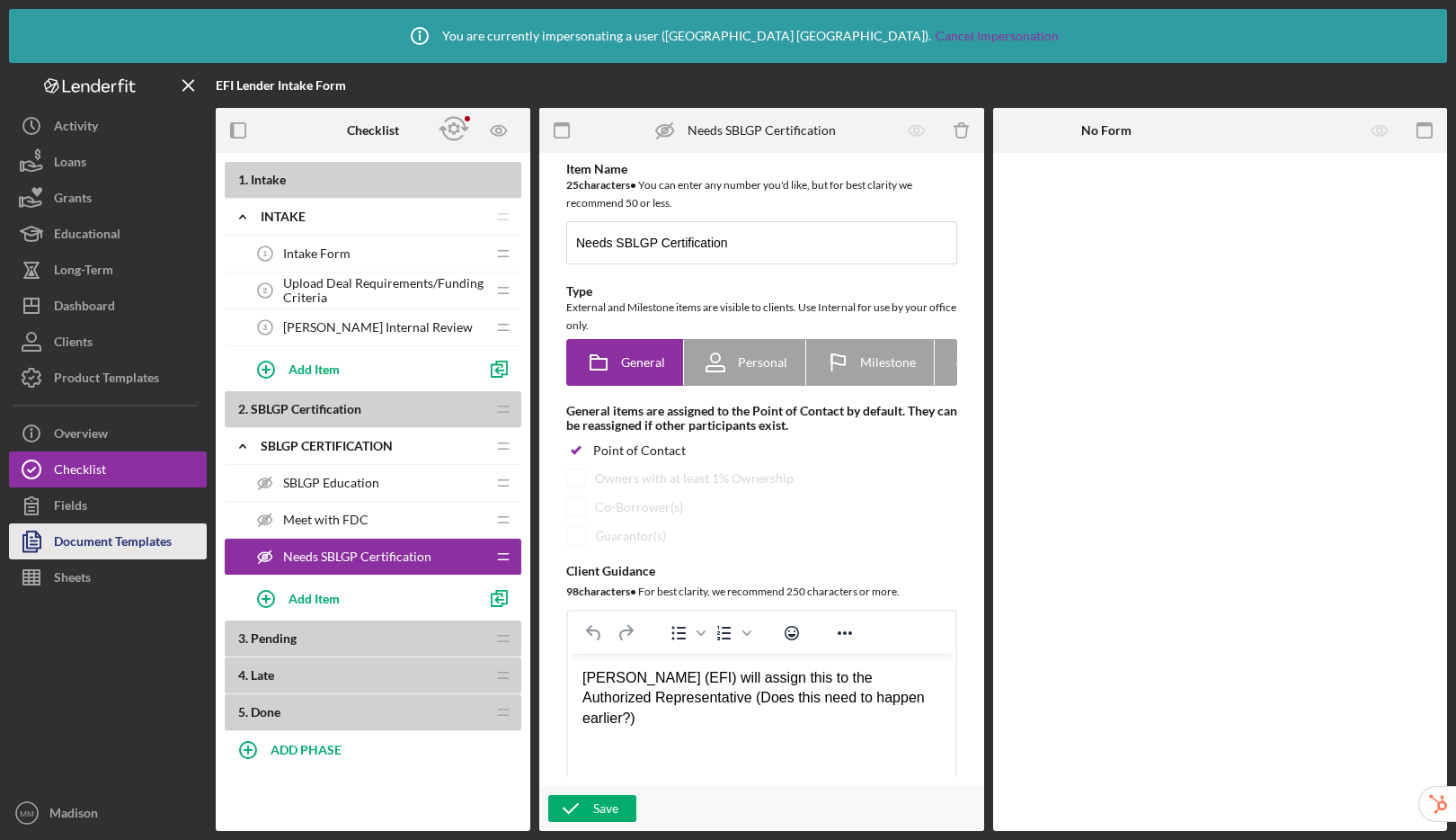
click at [97, 531] on div "Document Templates" at bounding box center [113, 544] width 118 height 40
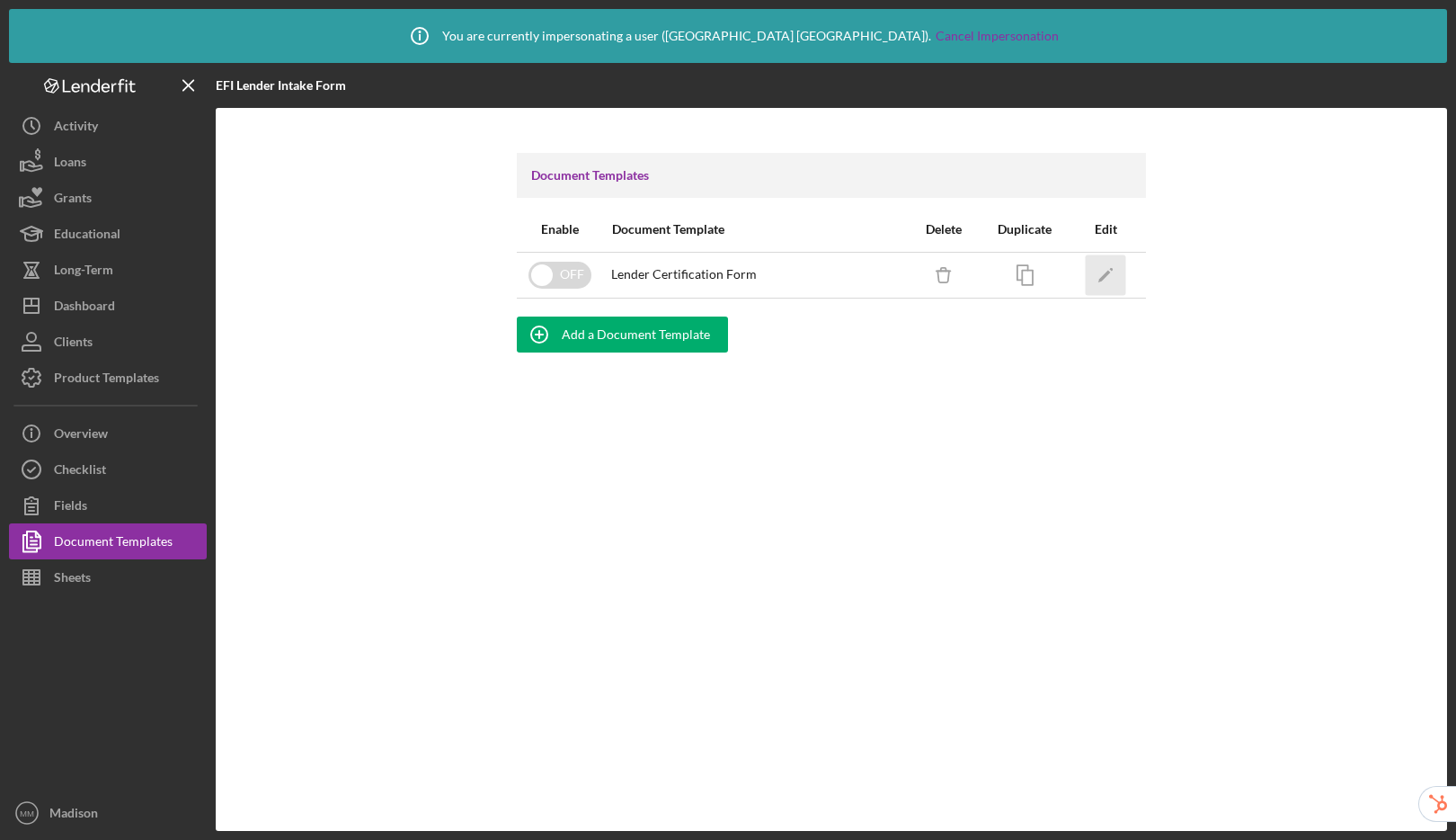
click at [1111, 278] on icon "Icon/Edit" at bounding box center [1106, 275] width 40 height 40
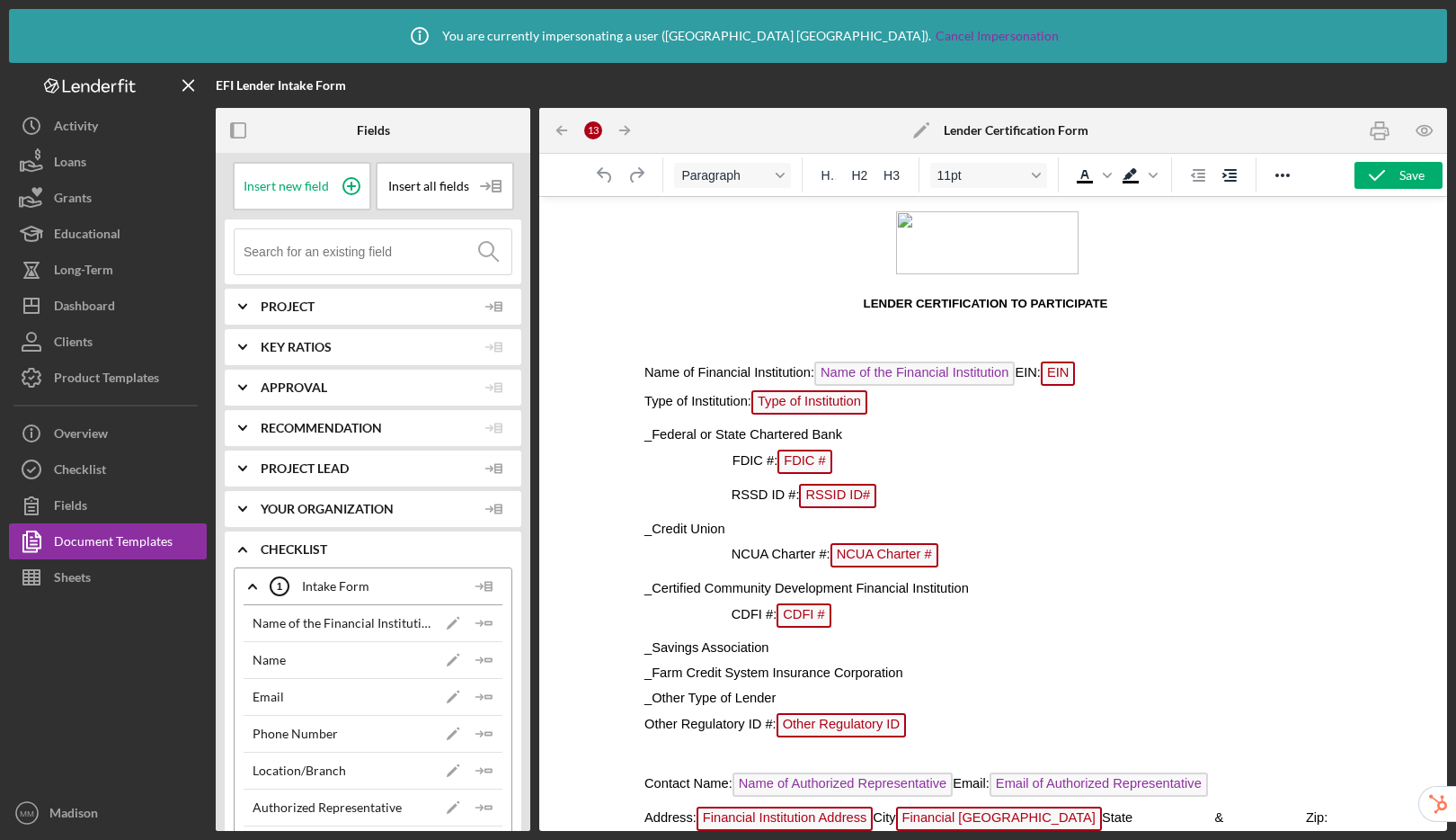
click at [1075, 375] on span "EIN" at bounding box center [1057, 374] width 34 height 24
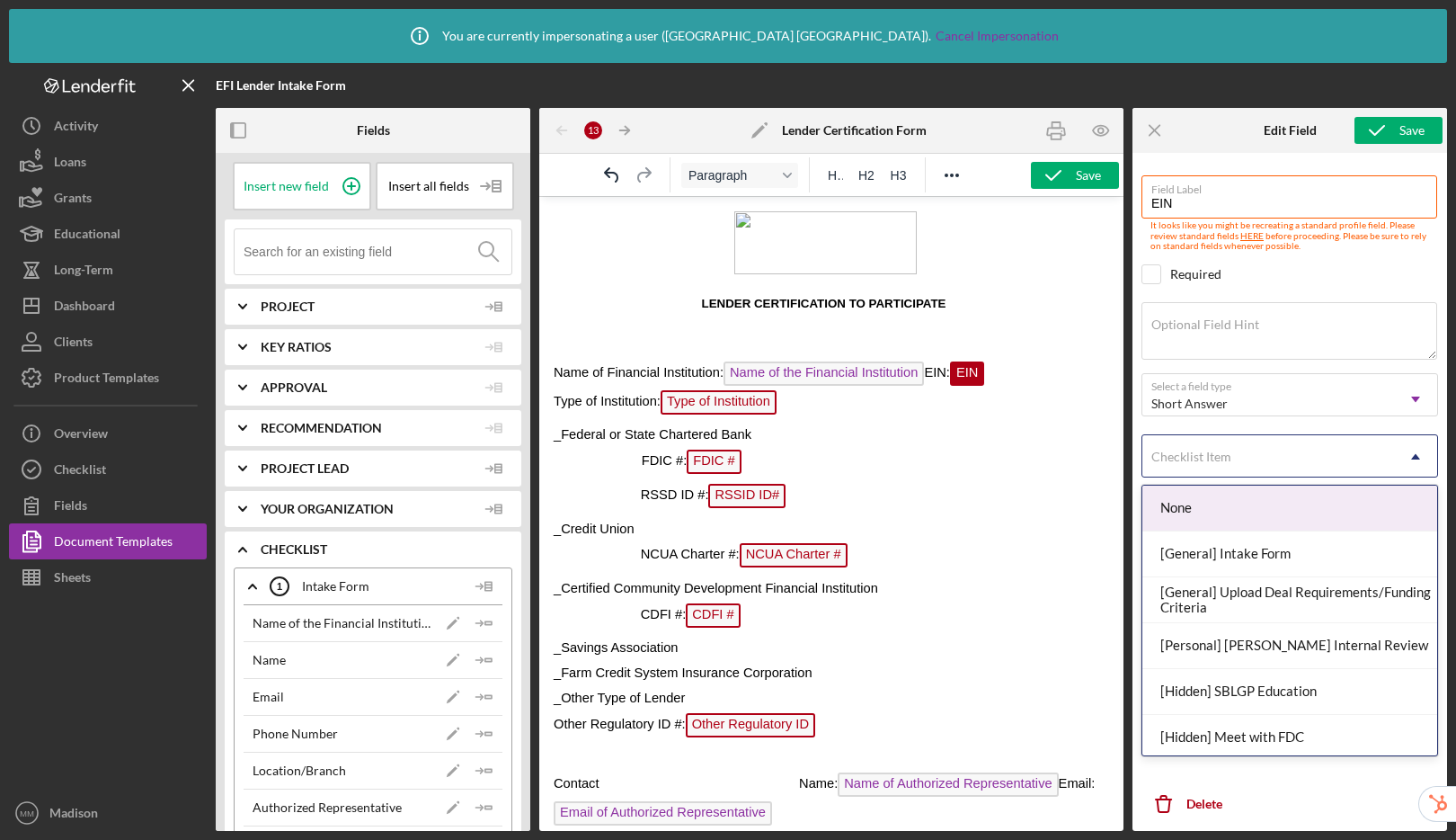
click at [1224, 464] on div "Checklist Item" at bounding box center [1268, 456] width 252 height 41
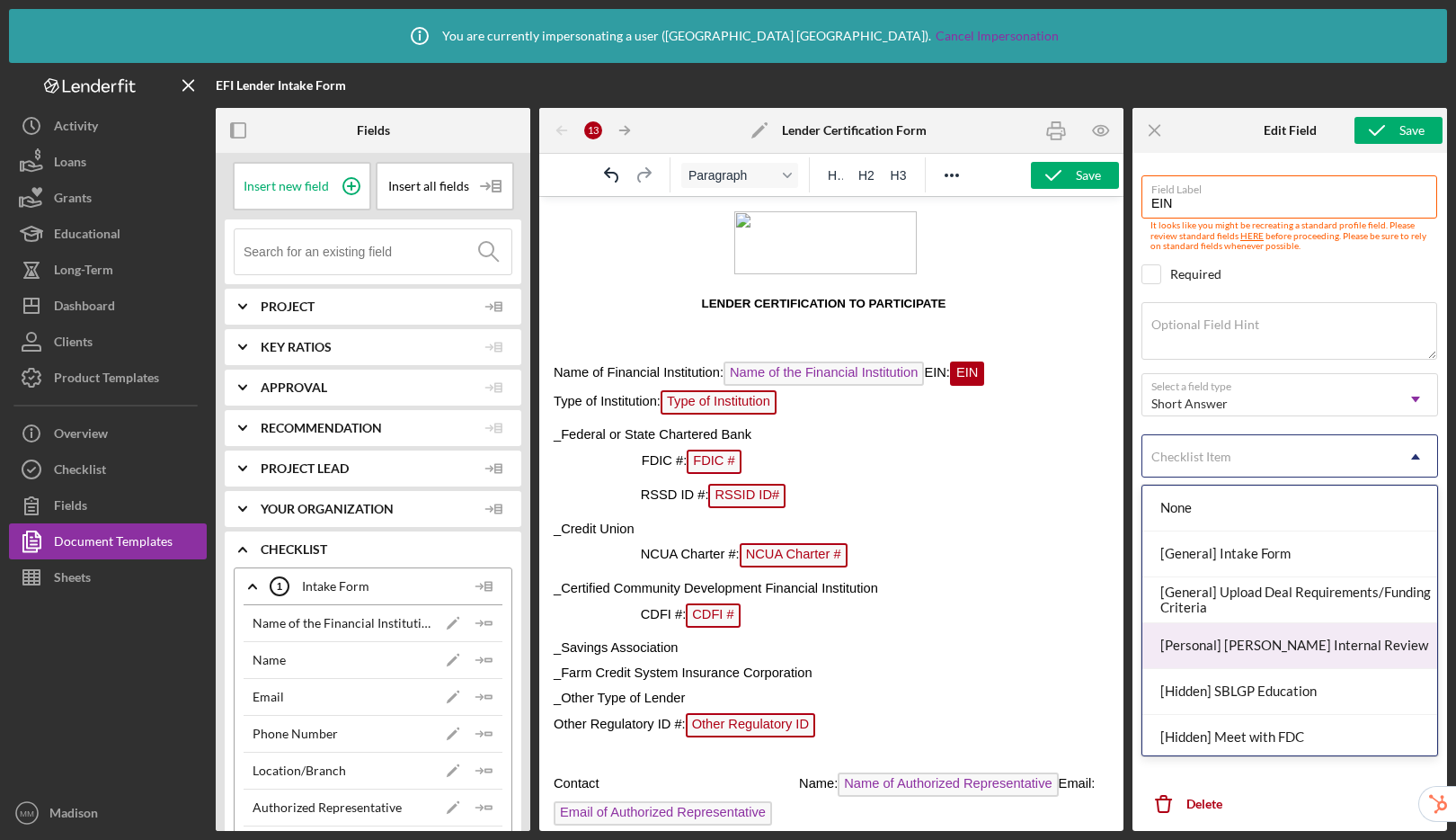
scroll to position [52, 0]
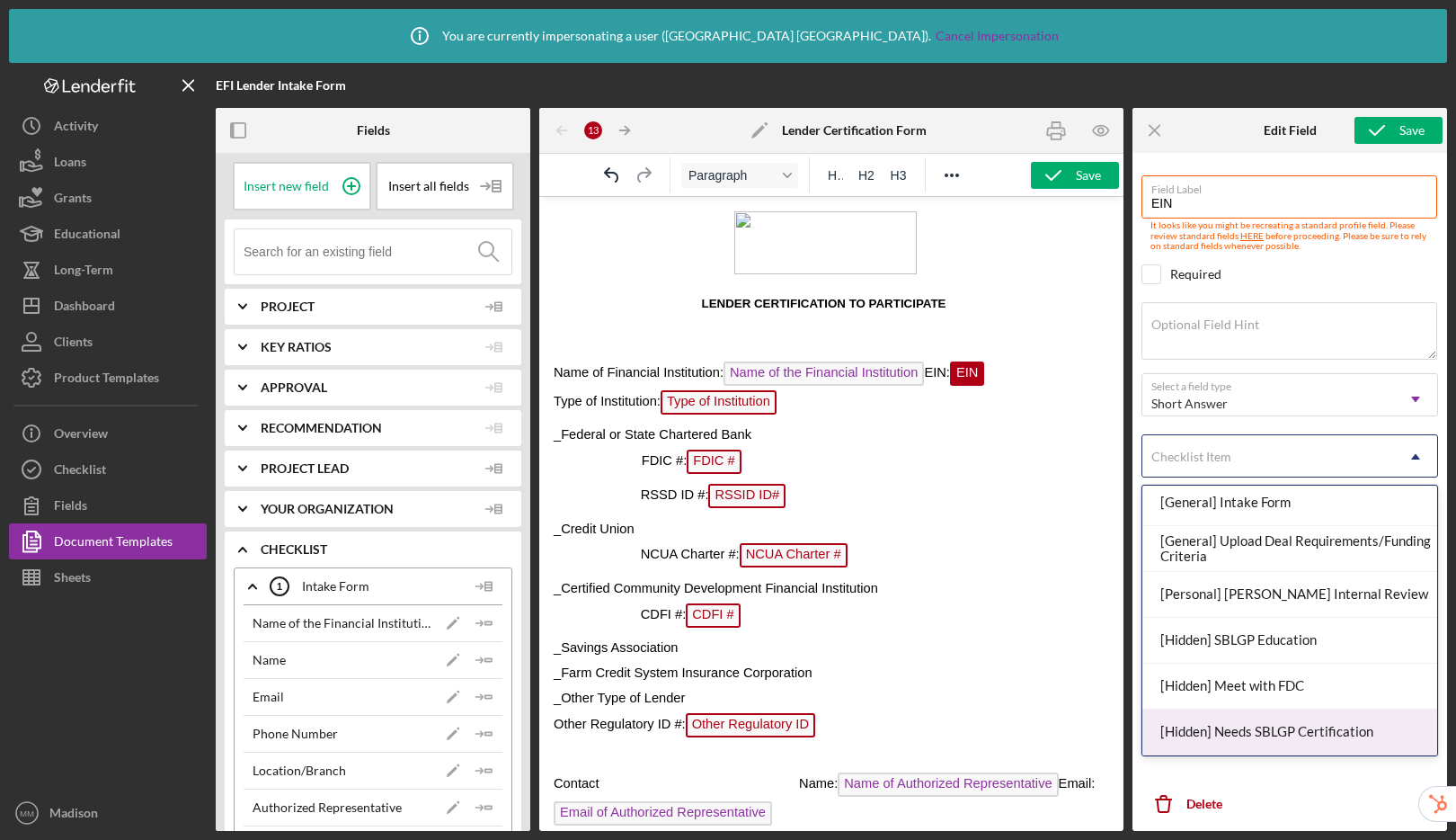
click at [1237, 728] on div "[Hidden] Needs SBLGP Certification" at bounding box center [1290, 732] width 294 height 46
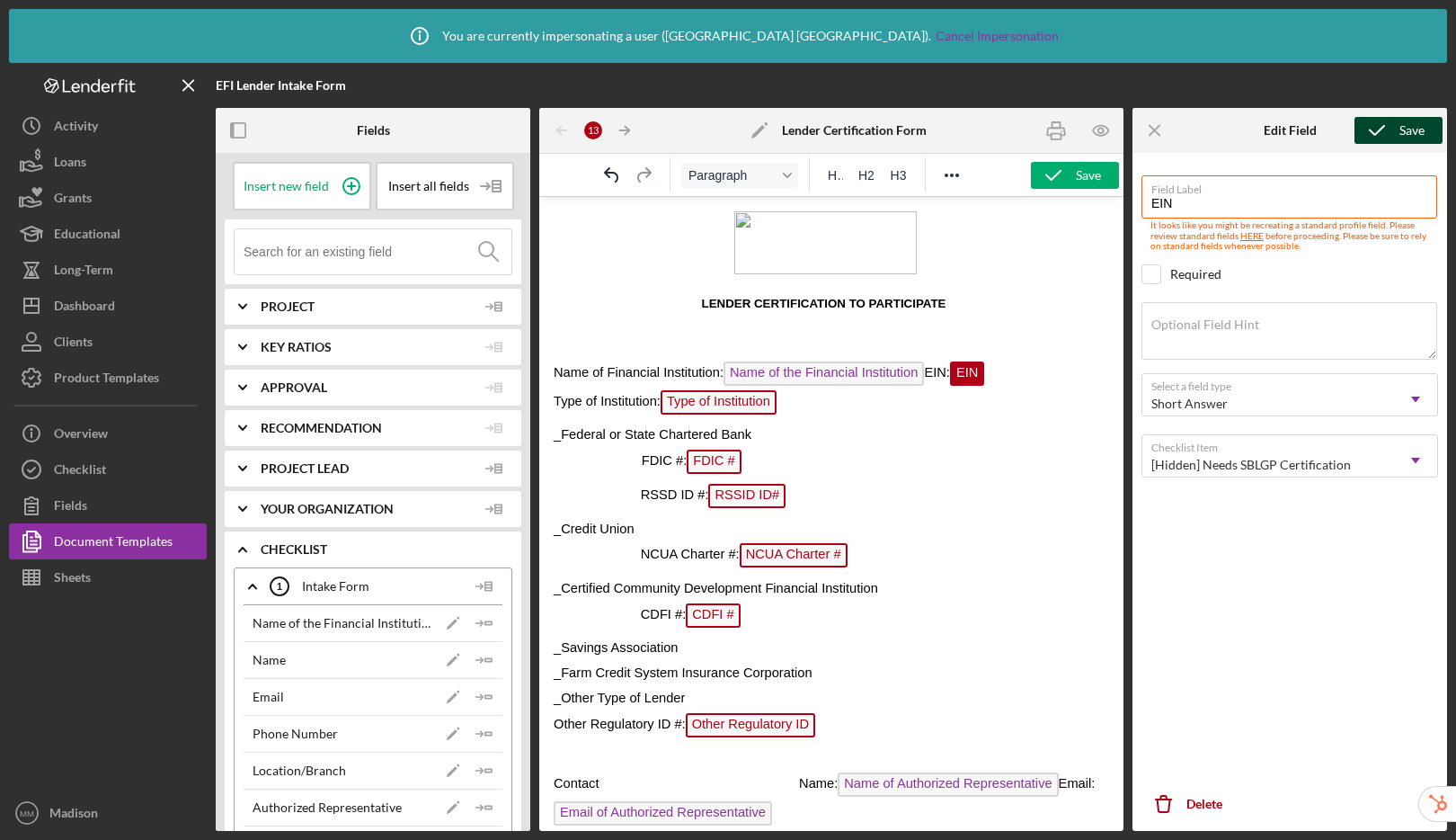
click at [1358, 137] on icon "submit" at bounding box center [1376, 130] width 45 height 45
click at [757, 410] on span "Type of Institution" at bounding box center [718, 402] width 116 height 24
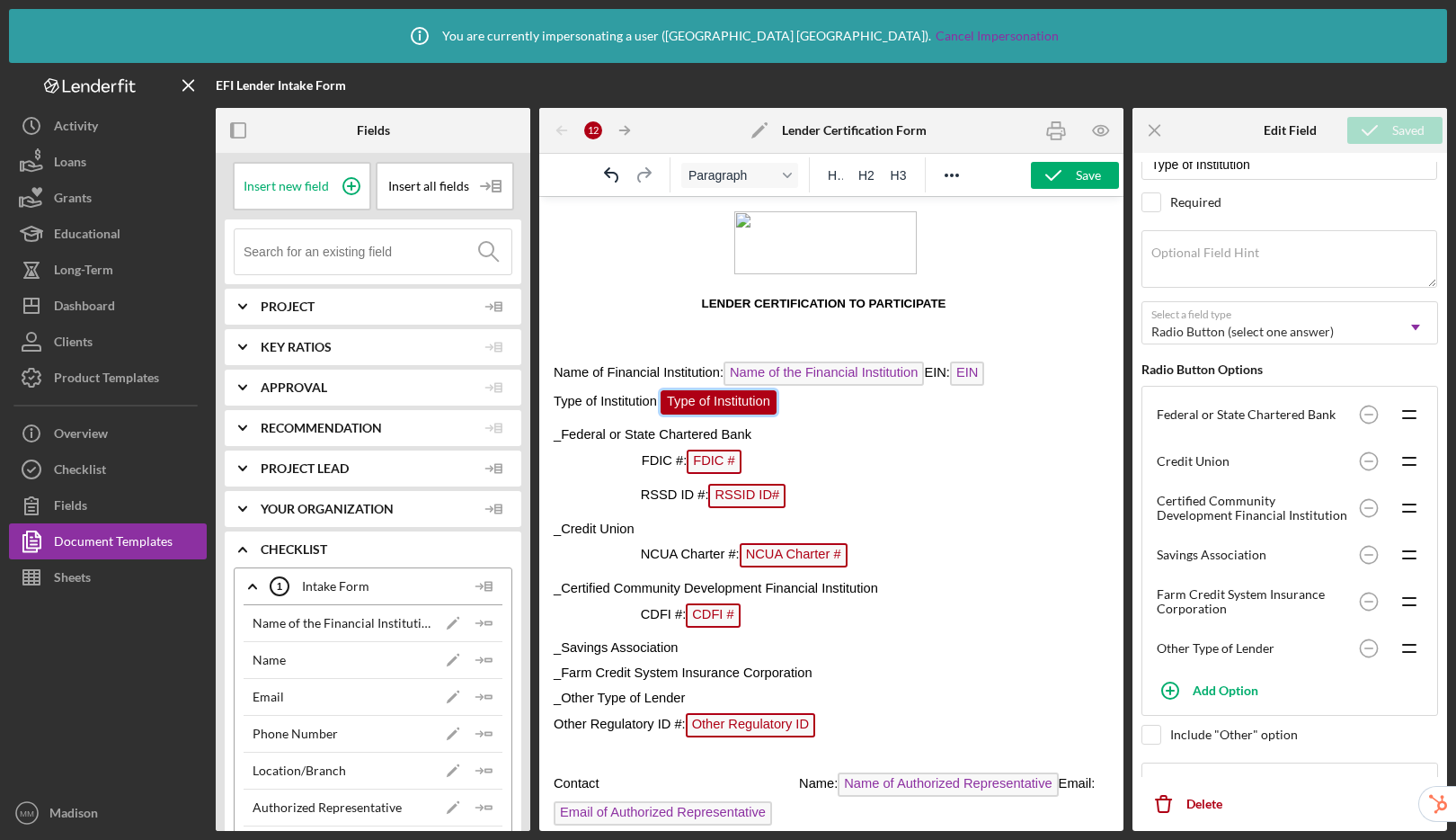
scroll to position [78, 0]
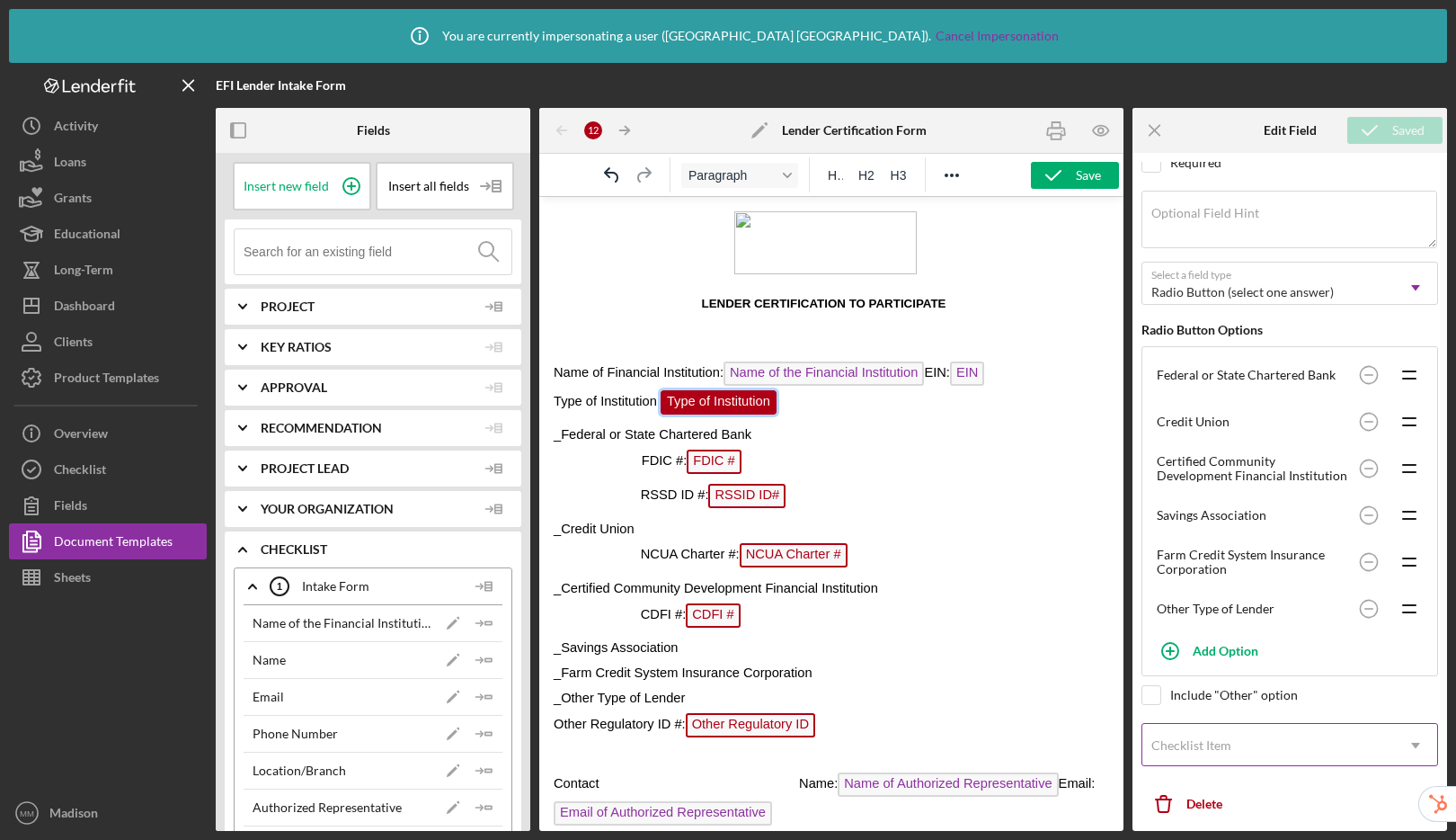
click at [1231, 743] on div "Checklist Item" at bounding box center [1191, 745] width 84 height 15
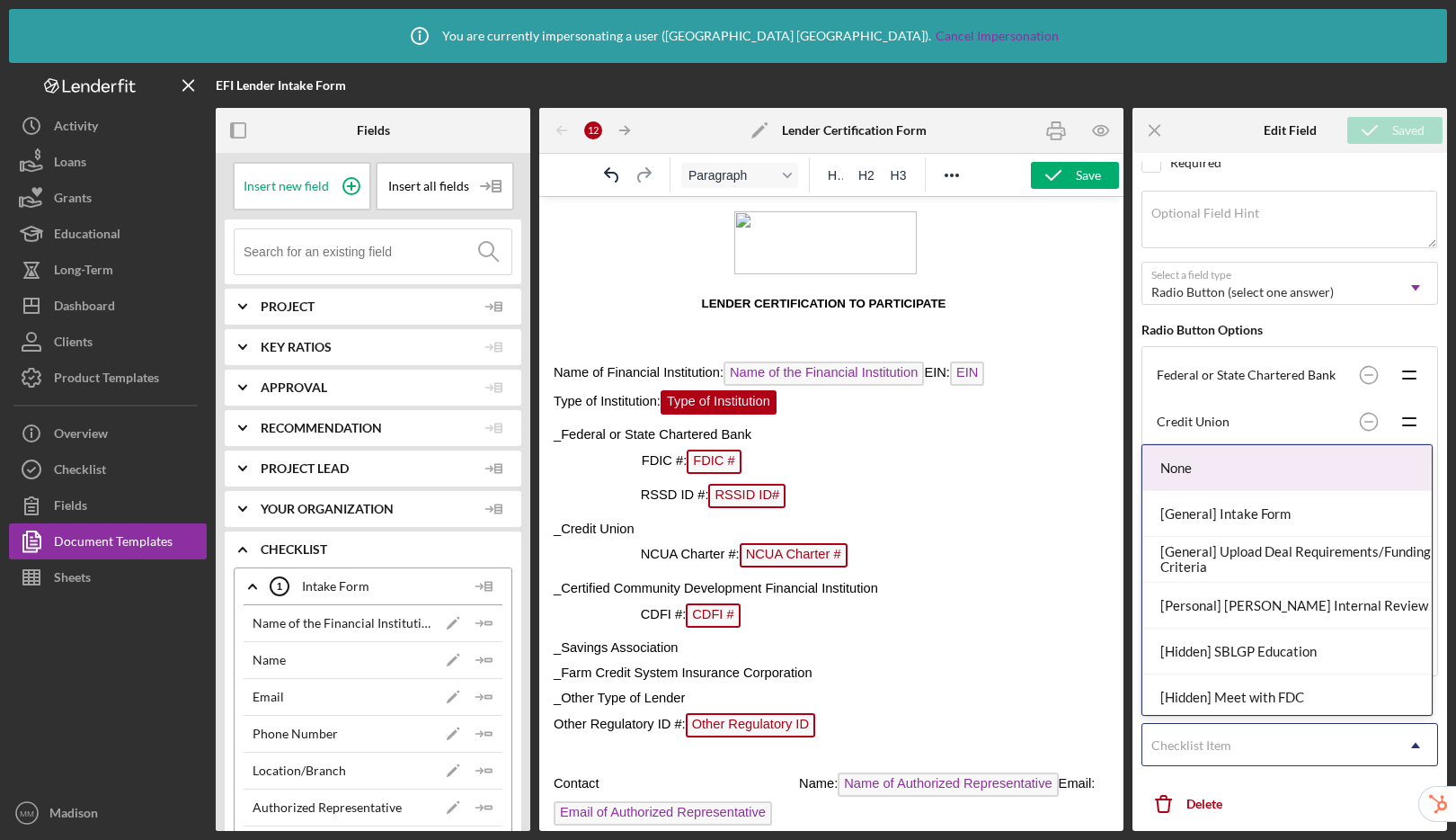
scroll to position [52, 0]
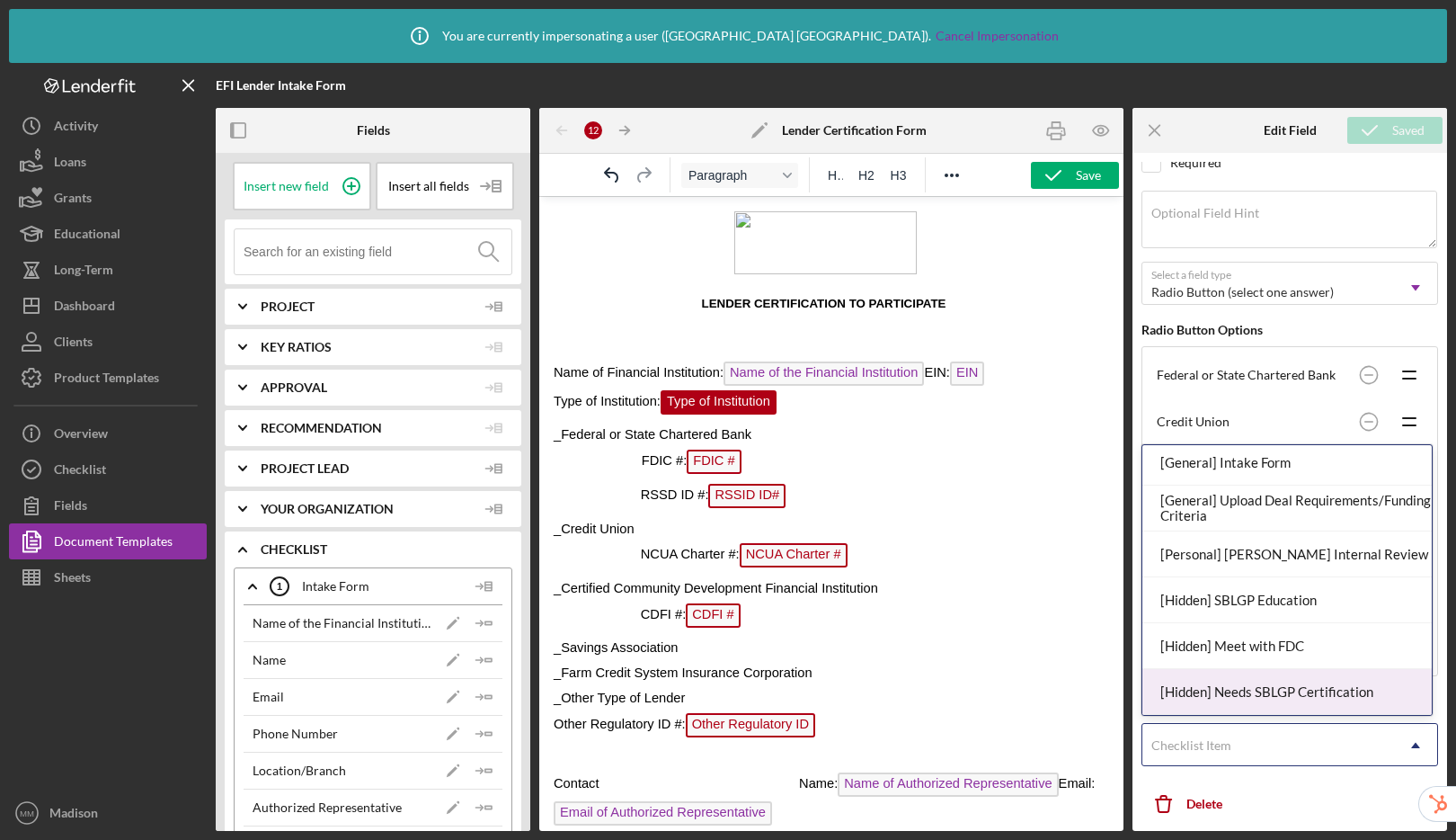
click at [1236, 696] on div "[Hidden] Needs SBLGP Certification" at bounding box center [1287, 692] width 290 height 46
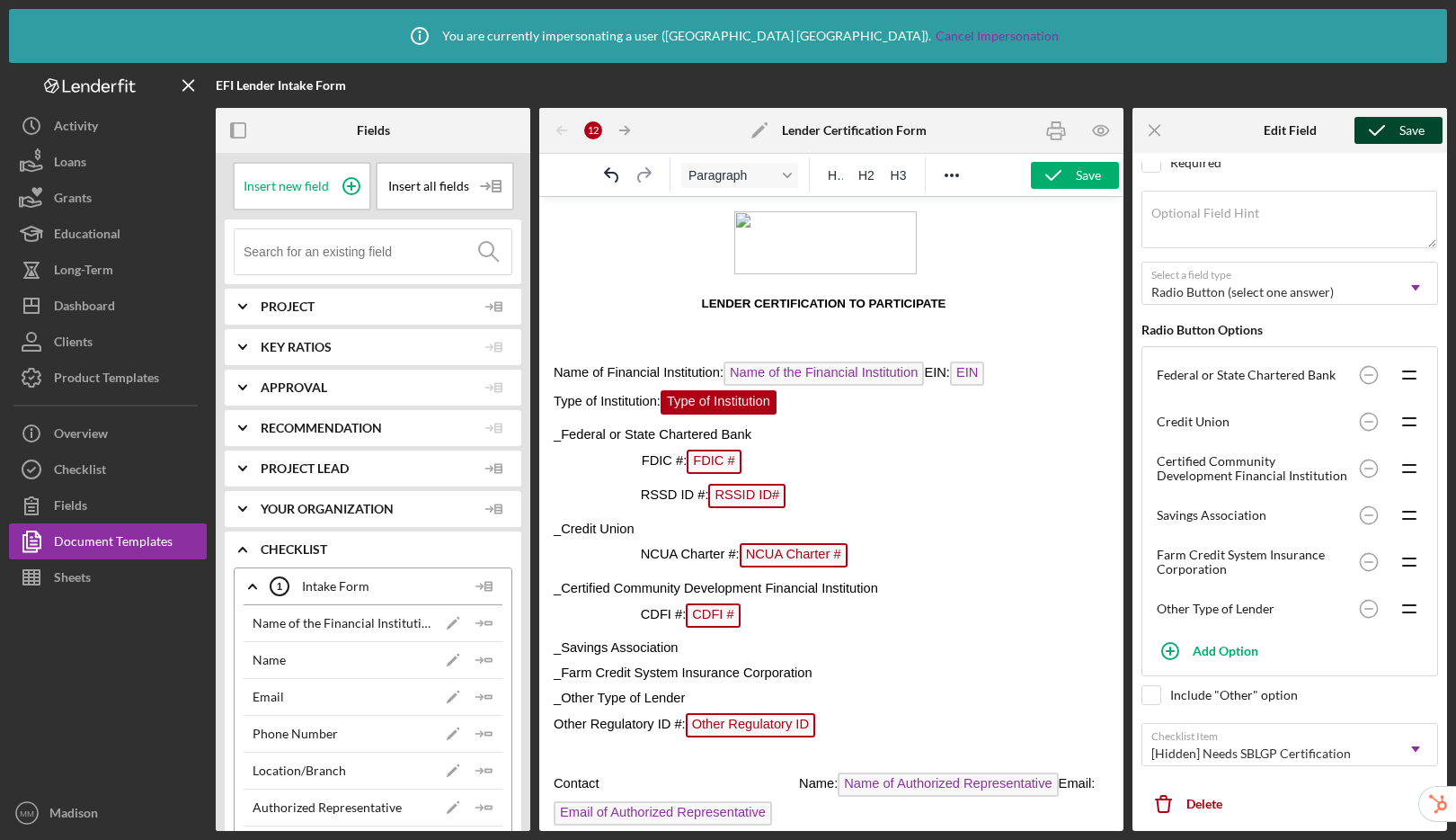
click at [1359, 128] on icon "submit" at bounding box center [1376, 130] width 45 height 45
click at [716, 462] on span "FDIC #" at bounding box center [713, 462] width 54 height 24
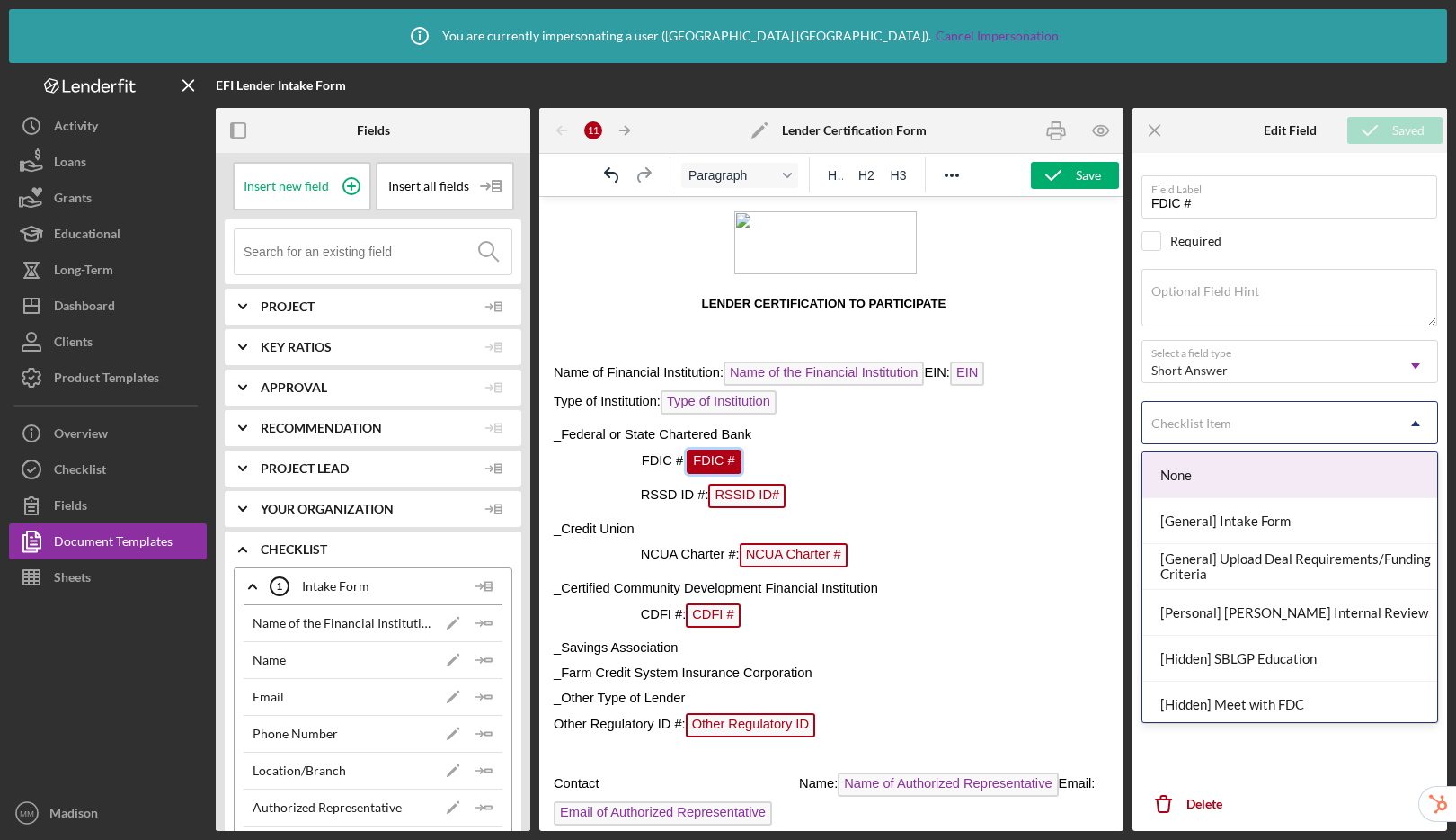
click at [1259, 423] on div "Checklist Item" at bounding box center [1268, 423] width 252 height 41
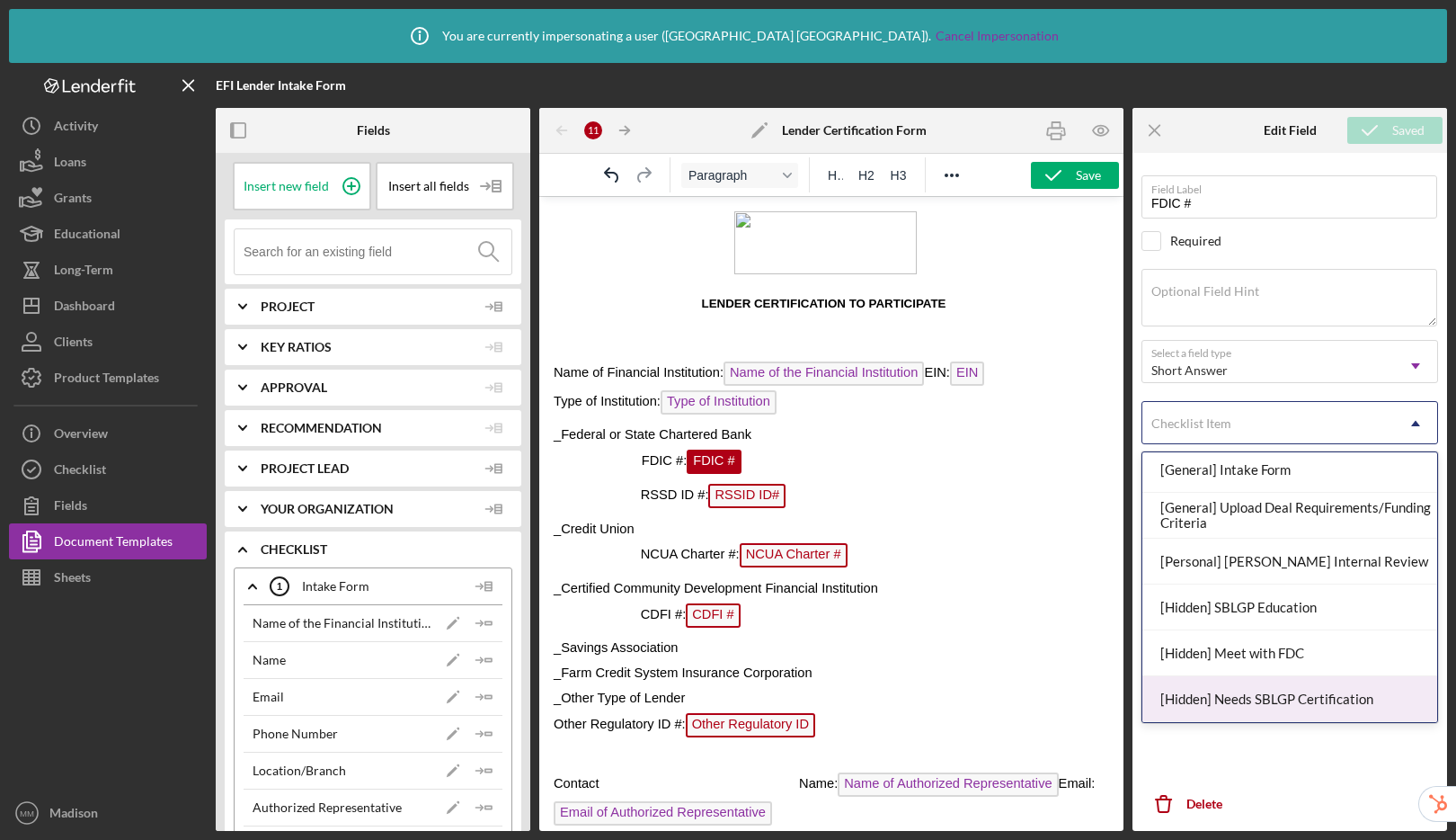
click at [1269, 697] on div "[Hidden] Needs SBLGP Certification" at bounding box center [1290, 699] width 294 height 46
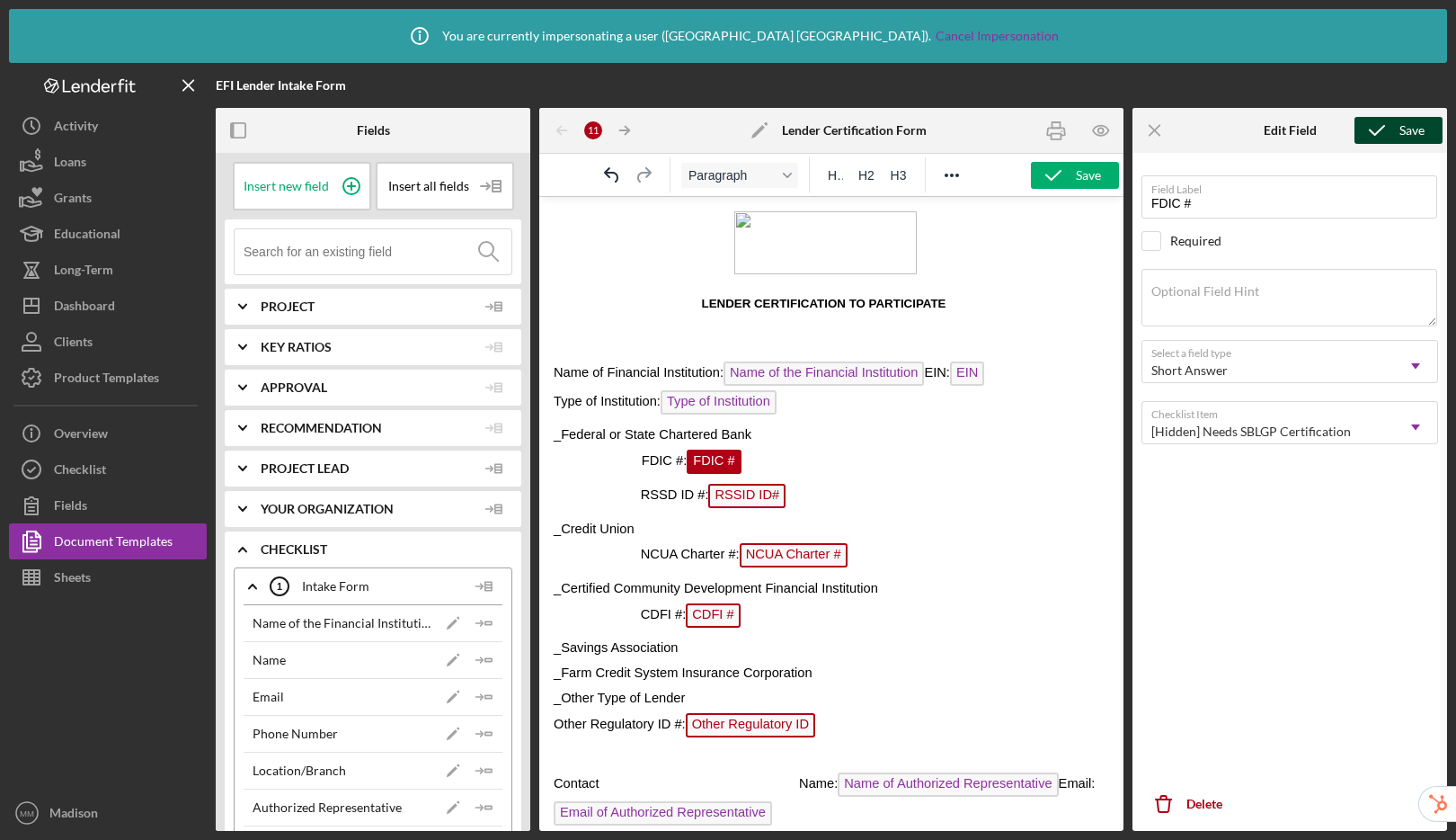
click at [1360, 126] on icon "submit" at bounding box center [1376, 130] width 45 height 45
click at [756, 498] on span "RSSID ID#" at bounding box center [747, 496] width 77 height 24
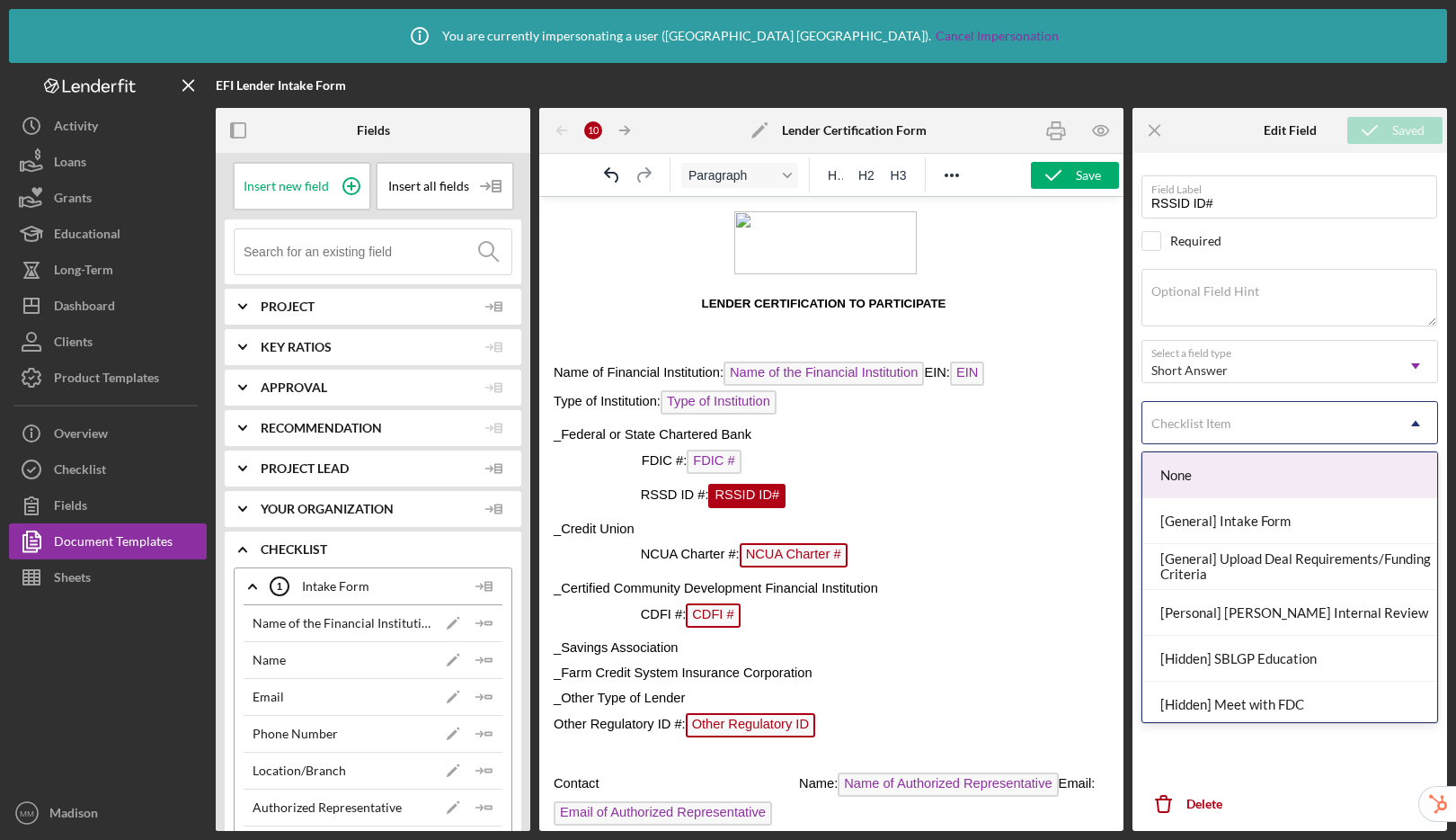
click at [1225, 442] on div "Checklist Item" at bounding box center [1268, 423] width 252 height 41
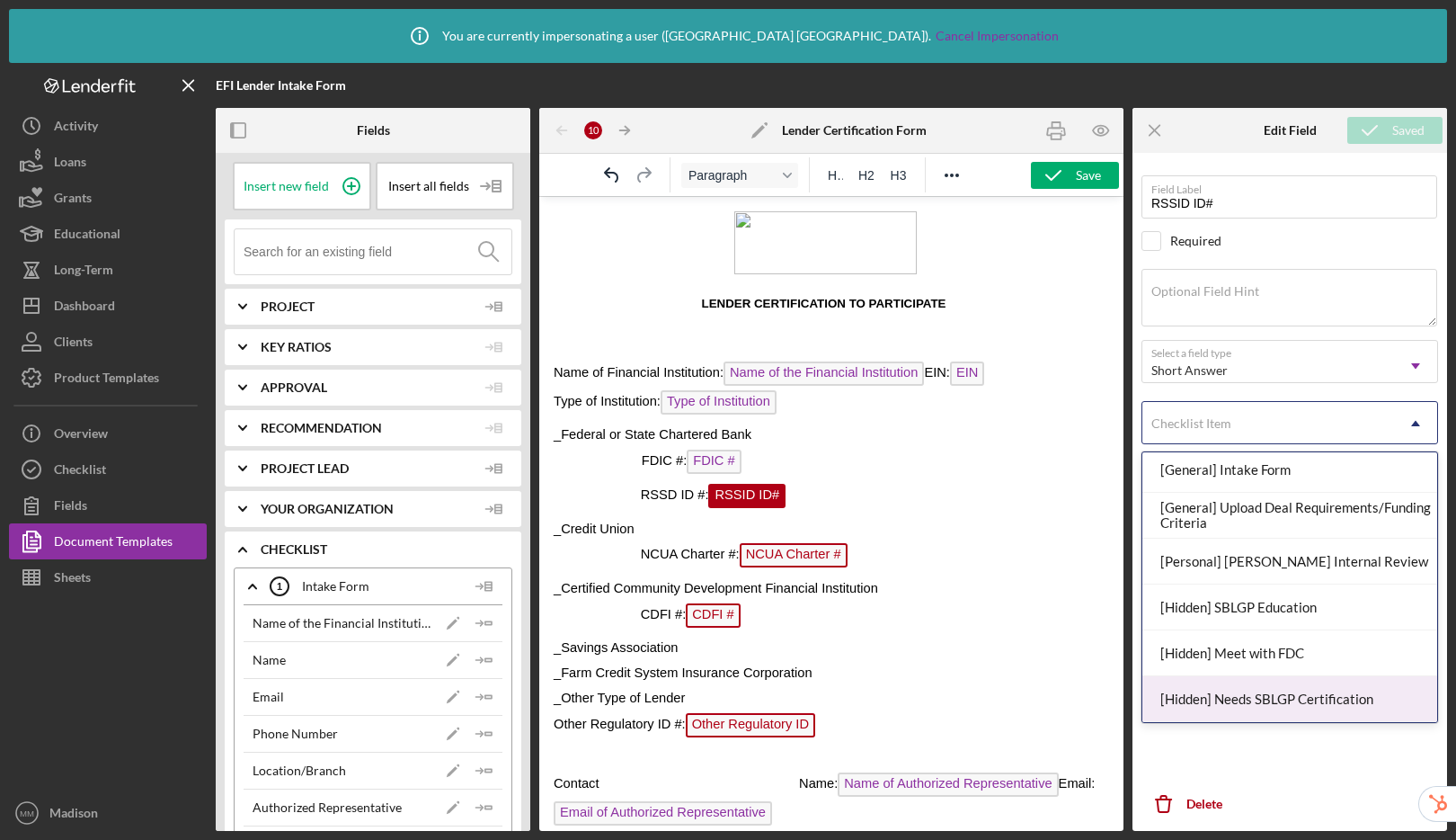
click at [1251, 697] on div "[Hidden] Needs SBLGP Certification" at bounding box center [1290, 699] width 294 height 46
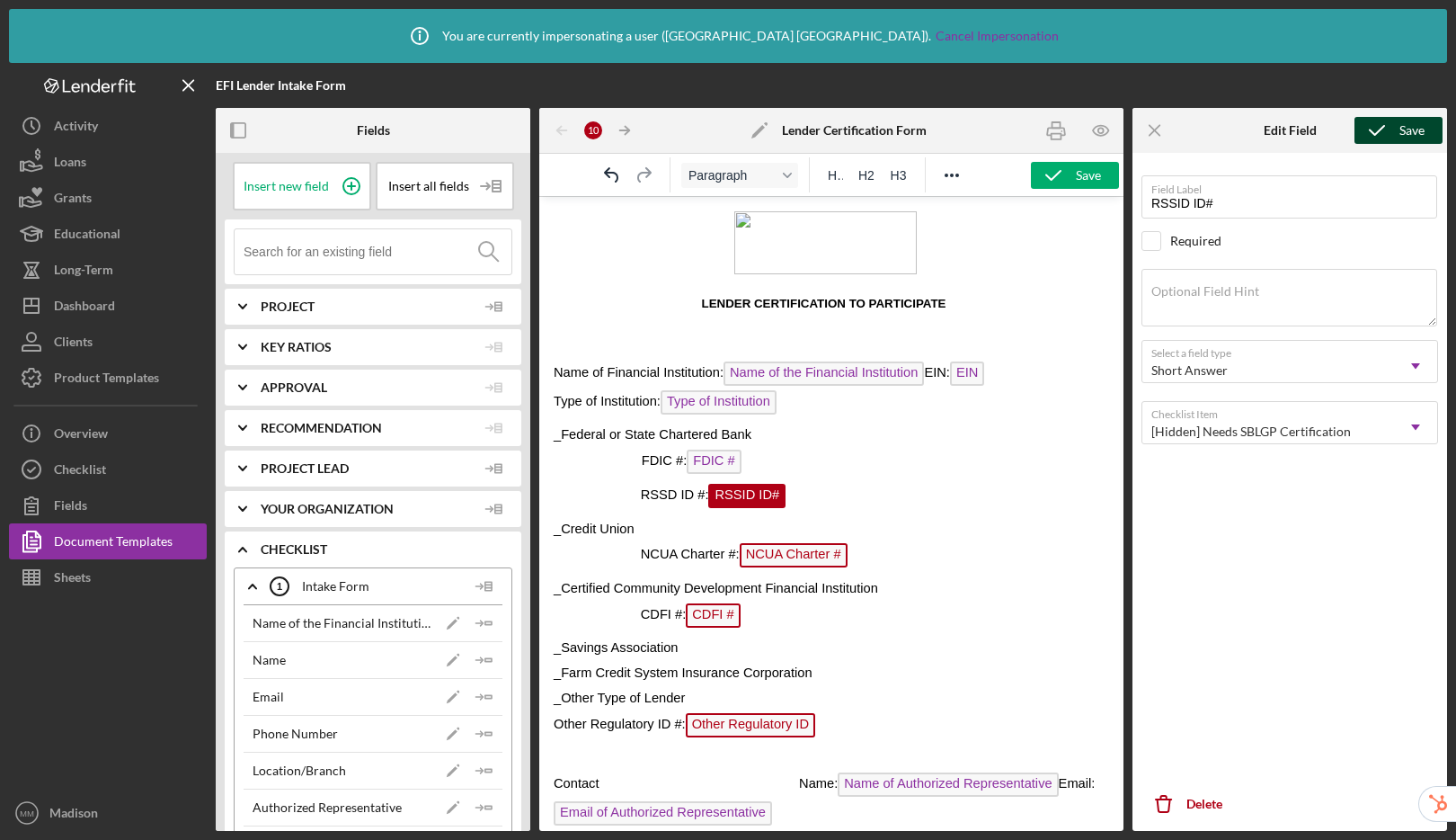
click at [1359, 131] on icon "submit" at bounding box center [1376, 130] width 45 height 45
click at [814, 559] on span "NCUA Charter #" at bounding box center [793, 555] width 108 height 24
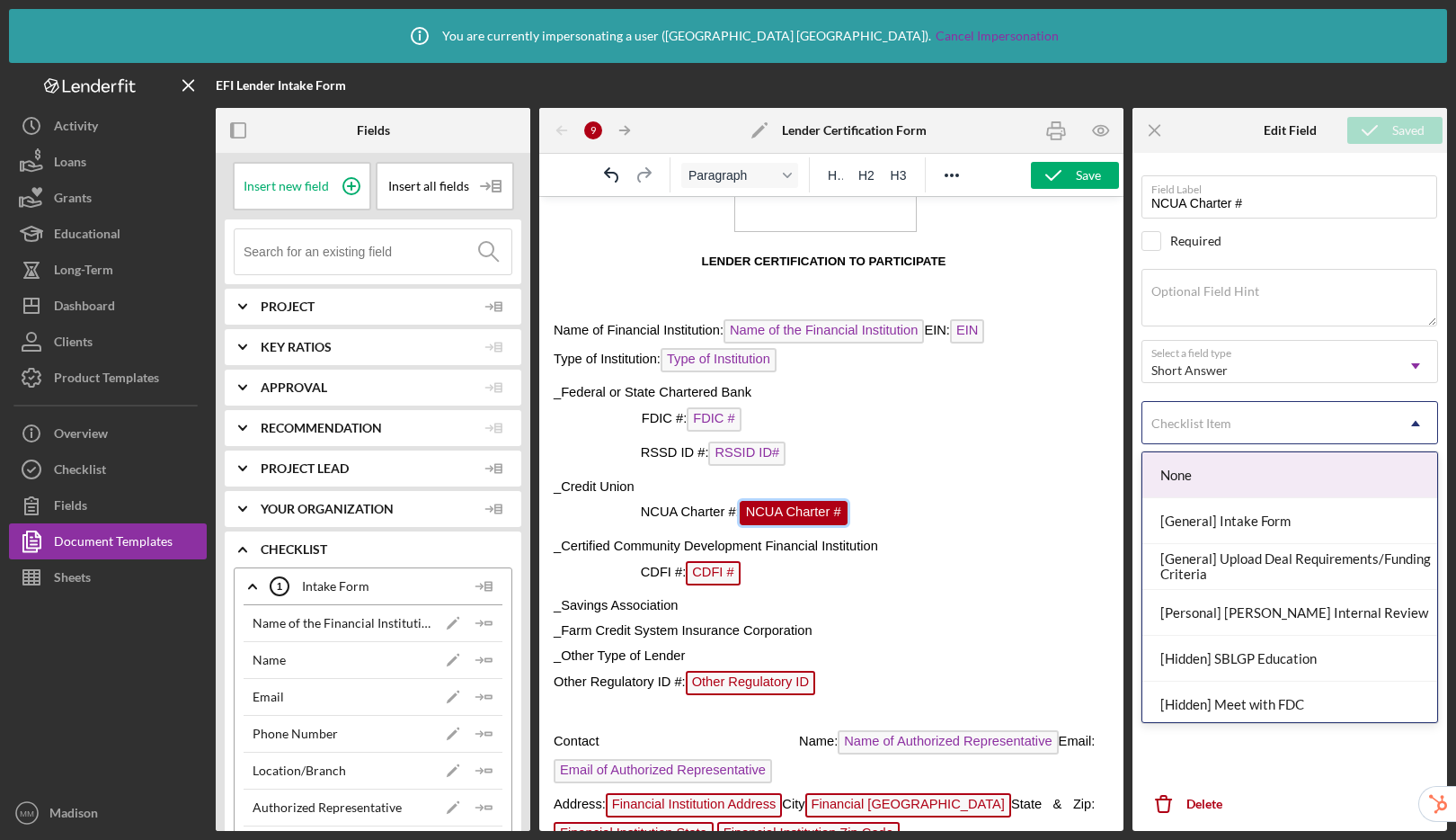
click at [1216, 431] on div "Checklist Item" at bounding box center [1191, 423] width 80 height 15
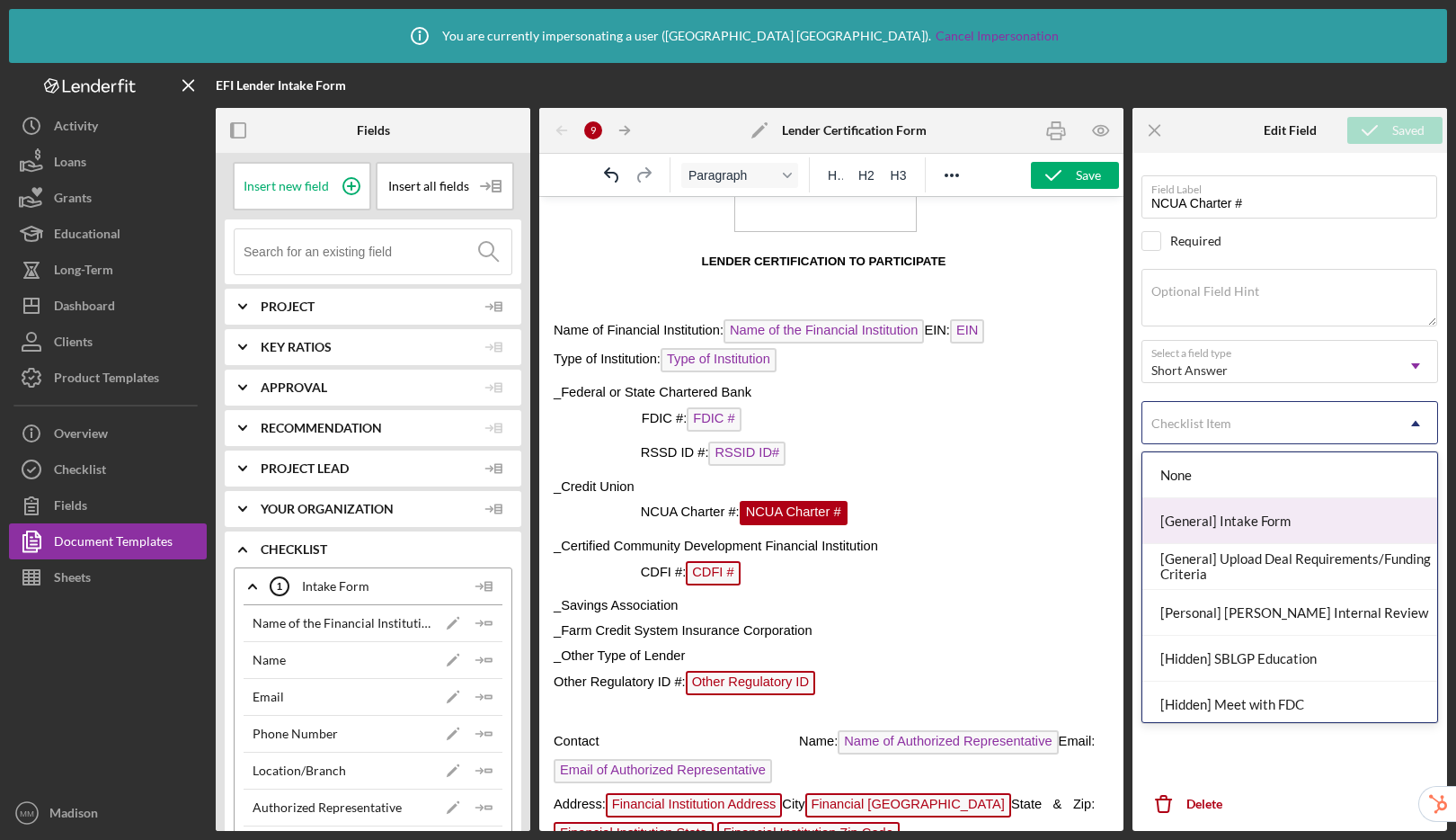
scroll to position [52, 0]
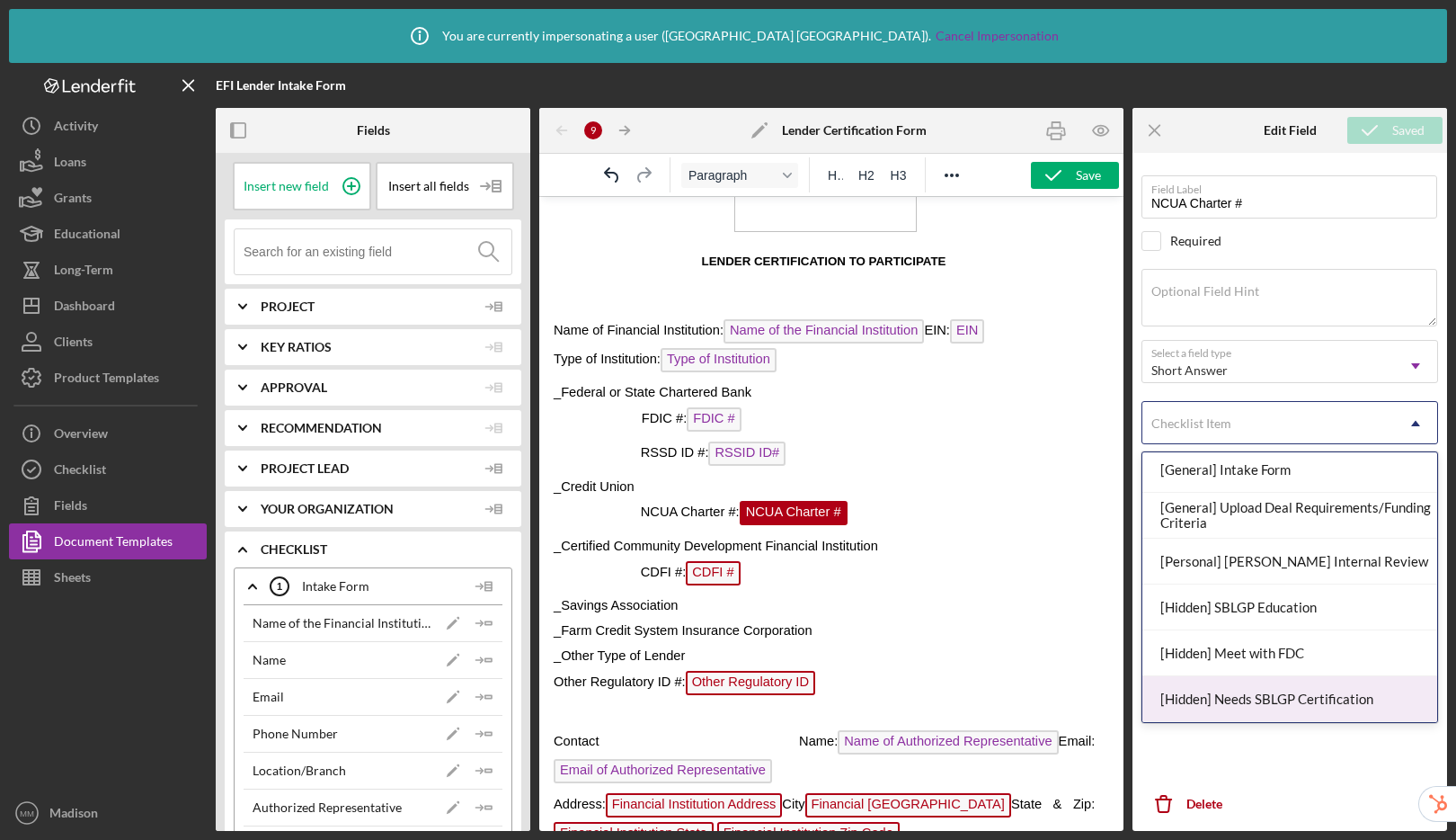
click at [1270, 697] on div "[Hidden] Needs SBLGP Certification" at bounding box center [1290, 699] width 294 height 46
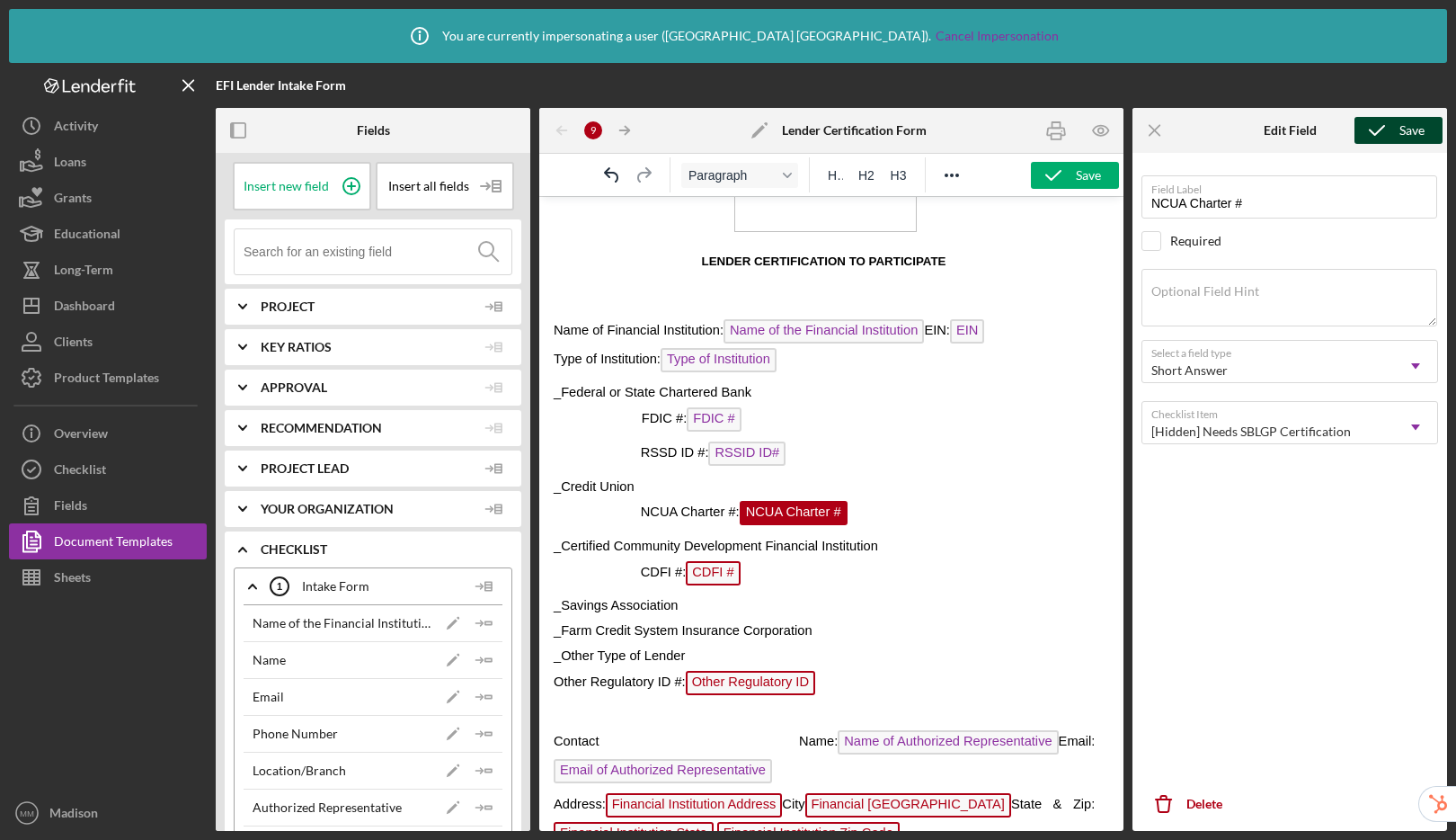
click at [1362, 136] on icon "submit" at bounding box center [1376, 130] width 45 height 45
click at [723, 582] on span "CDFI #" at bounding box center [712, 573] width 54 height 24
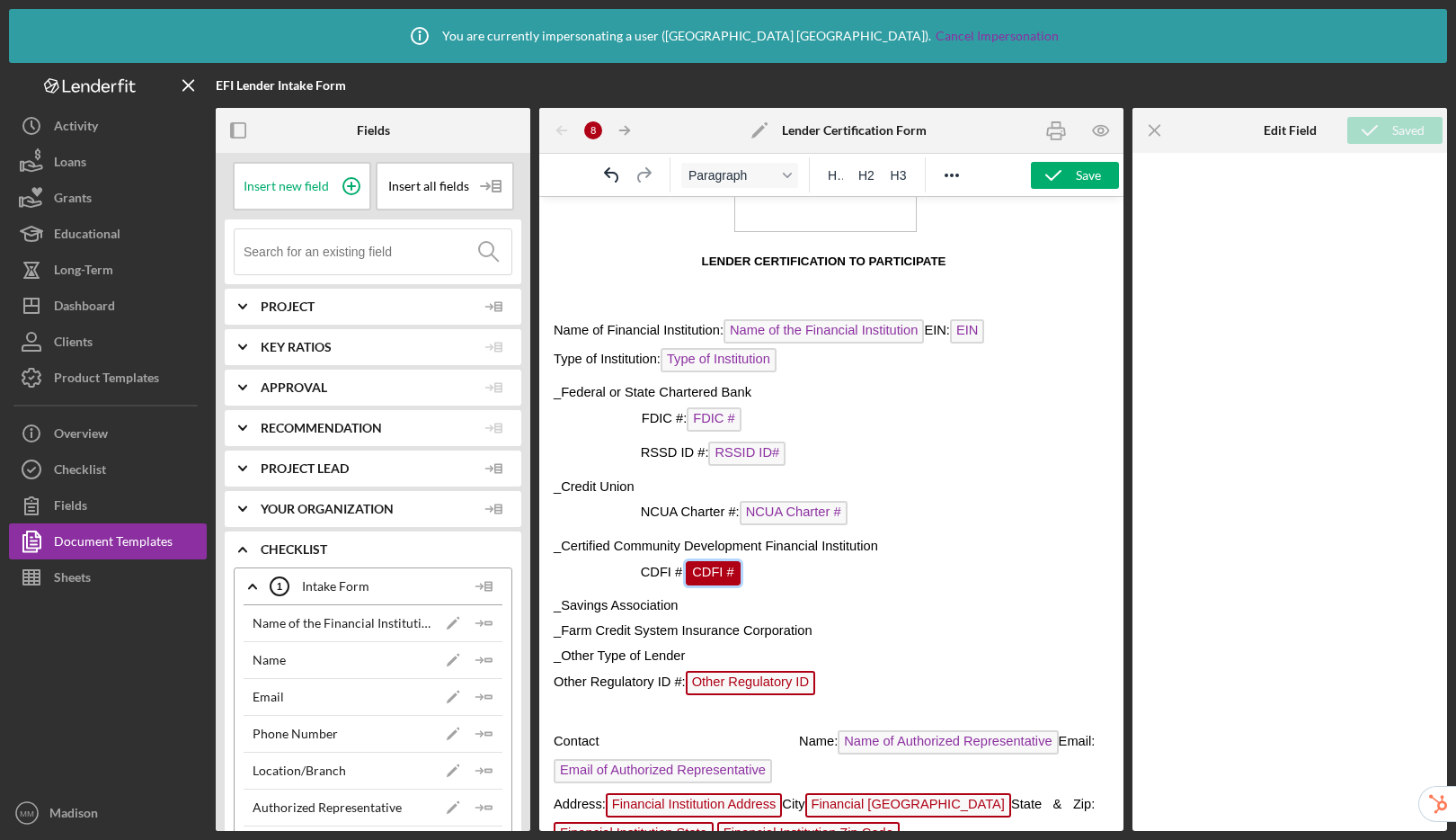
scroll to position [101, 0]
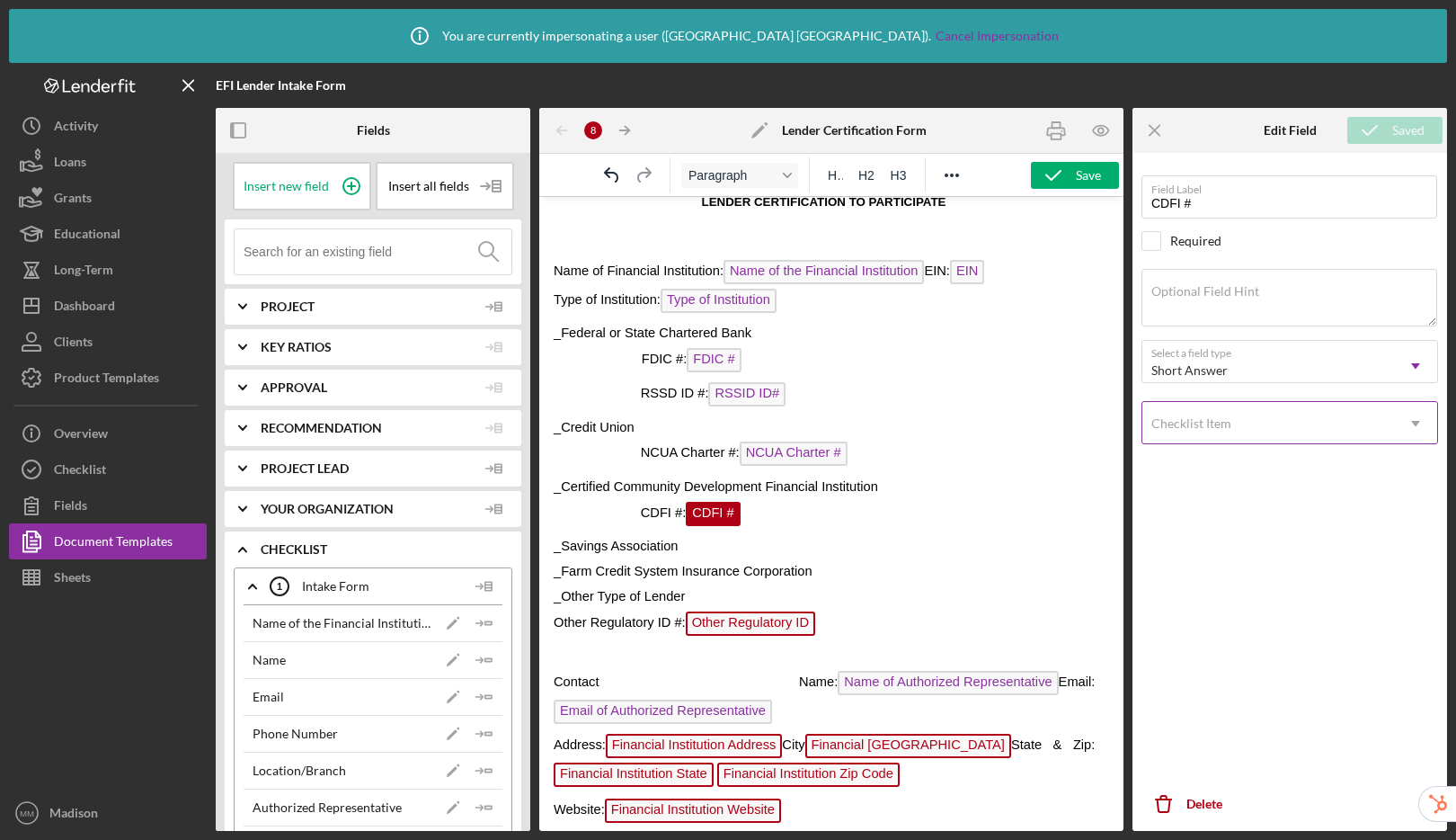
click at [1201, 428] on div "Checklist Item" at bounding box center [1191, 423] width 80 height 15
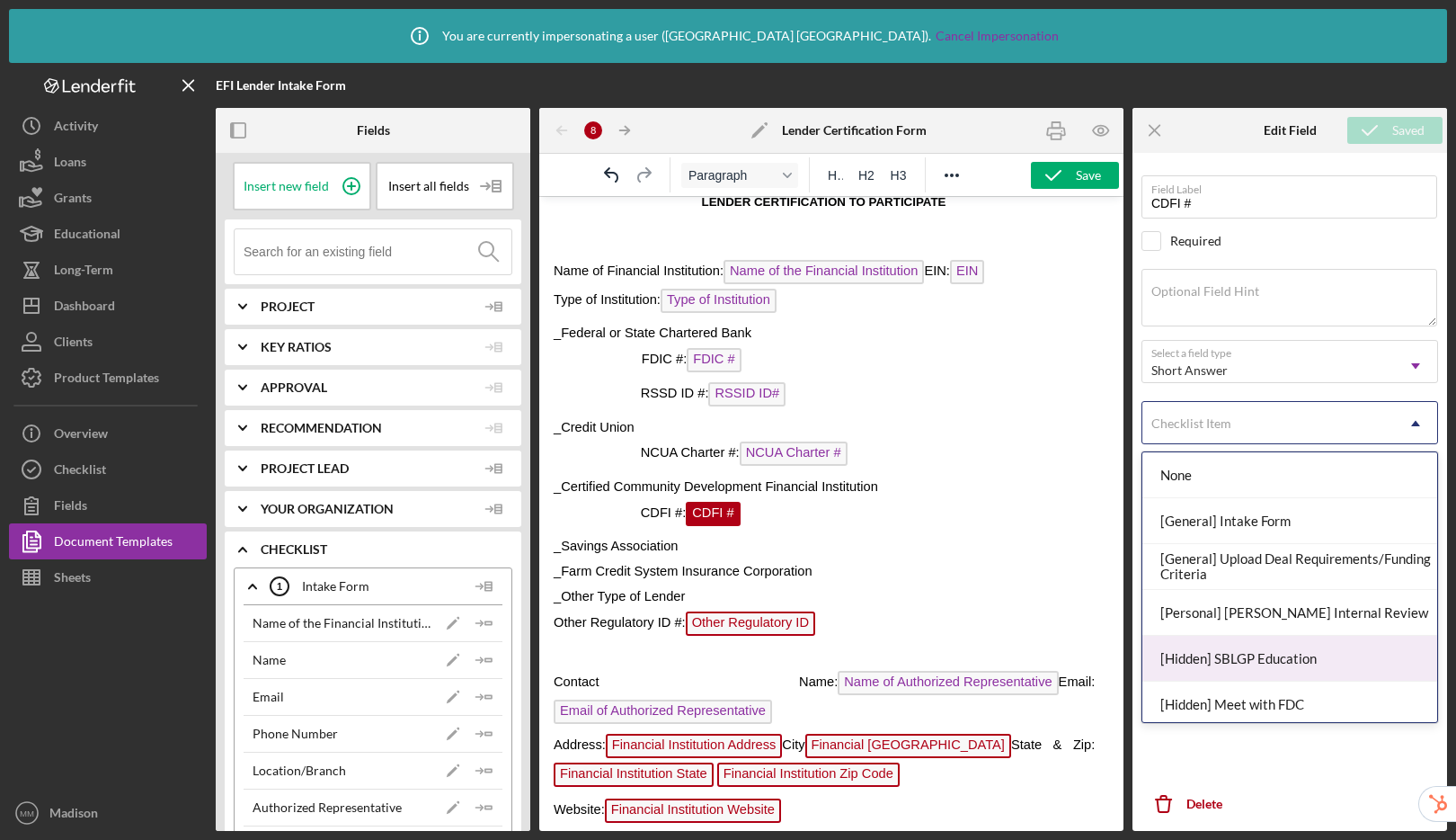
scroll to position [52, 0]
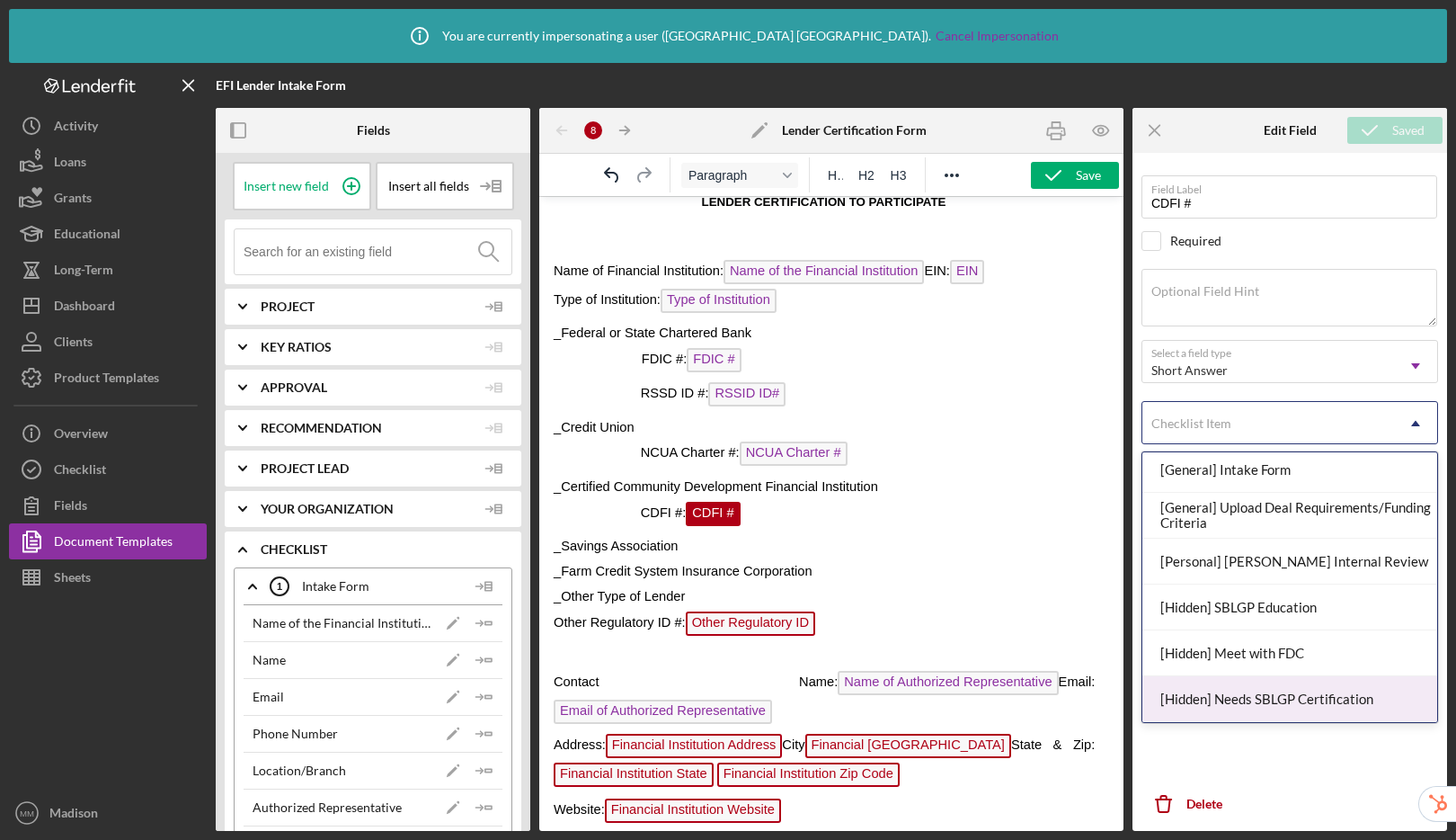
click at [1198, 704] on div "[Hidden] Needs SBLGP Certification" at bounding box center [1290, 699] width 294 height 46
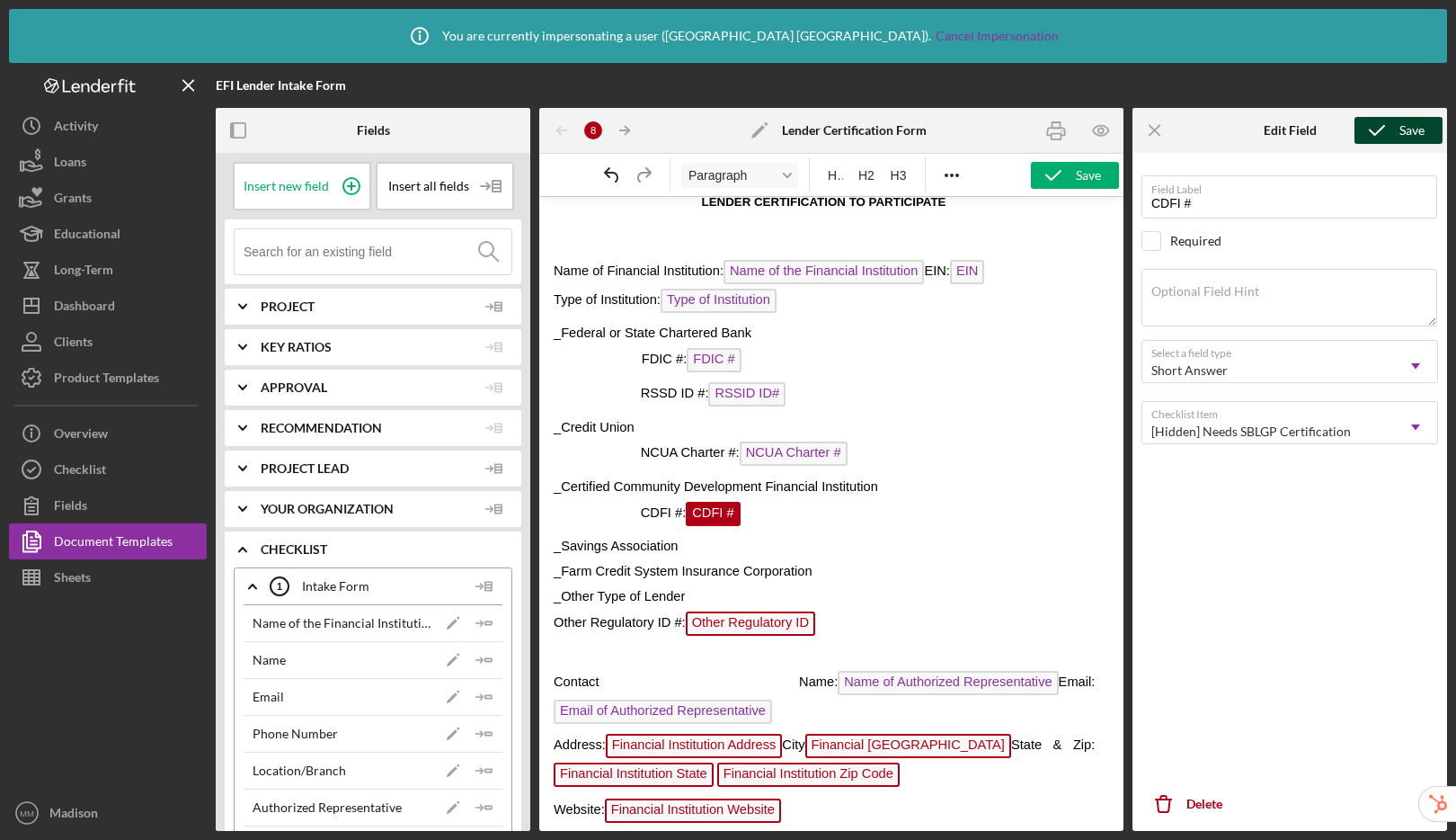
click at [1361, 131] on icon "submit" at bounding box center [1376, 130] width 45 height 45
click at [815, 614] on span "Other Regulatory ID" at bounding box center [750, 623] width 130 height 24
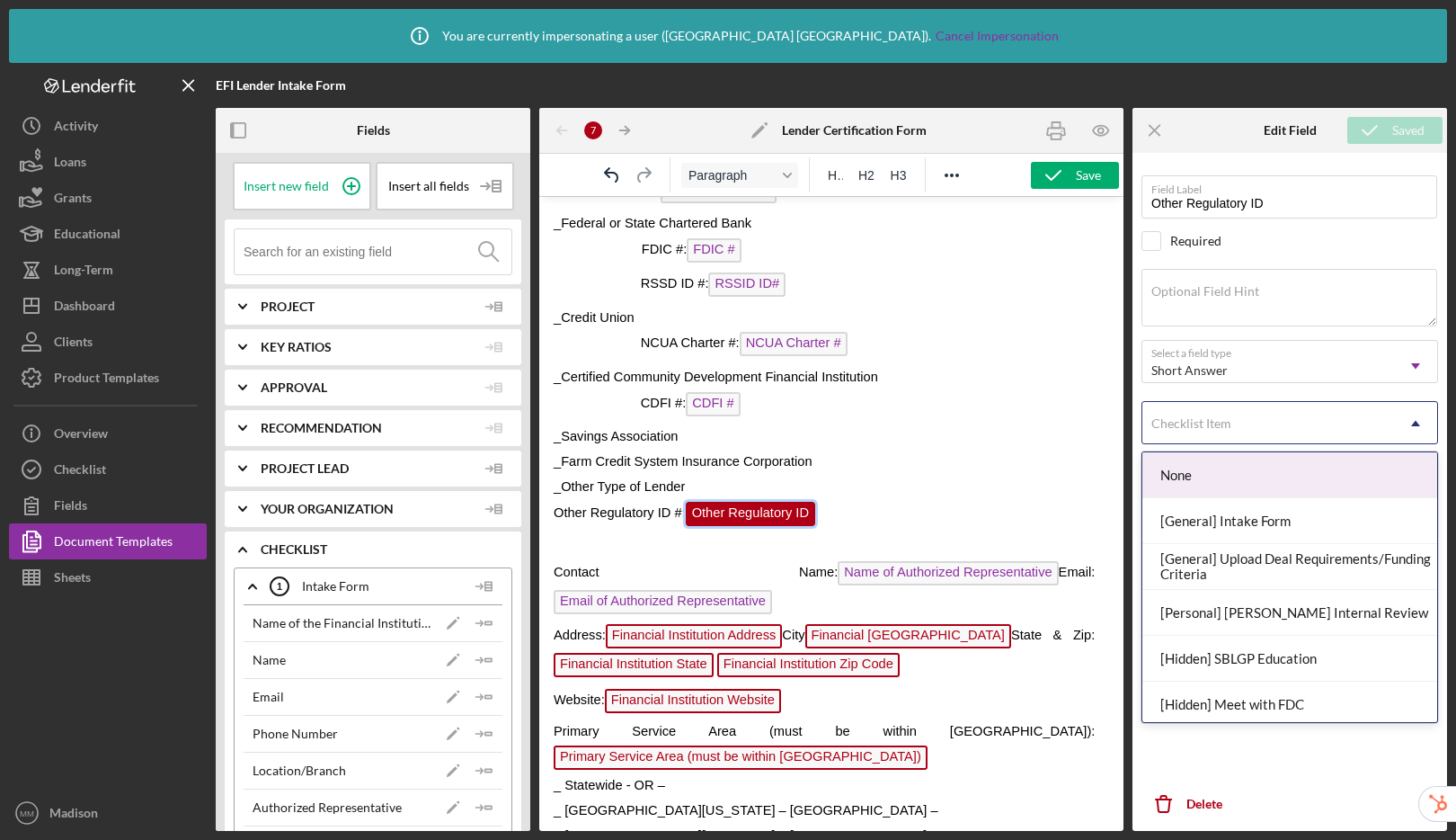
click at [1314, 420] on div "Checklist Item" at bounding box center [1268, 423] width 252 height 41
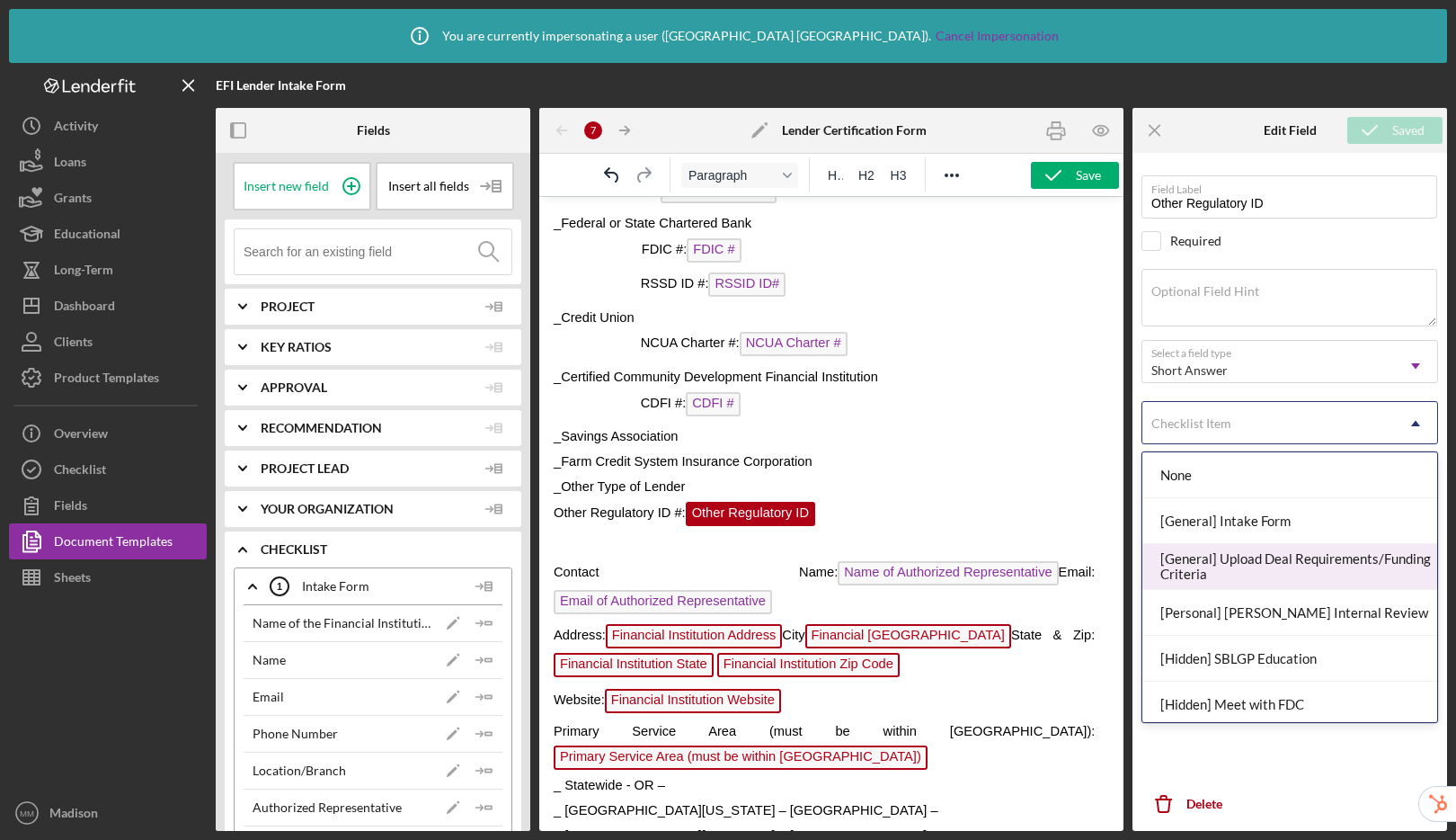
scroll to position [52, 0]
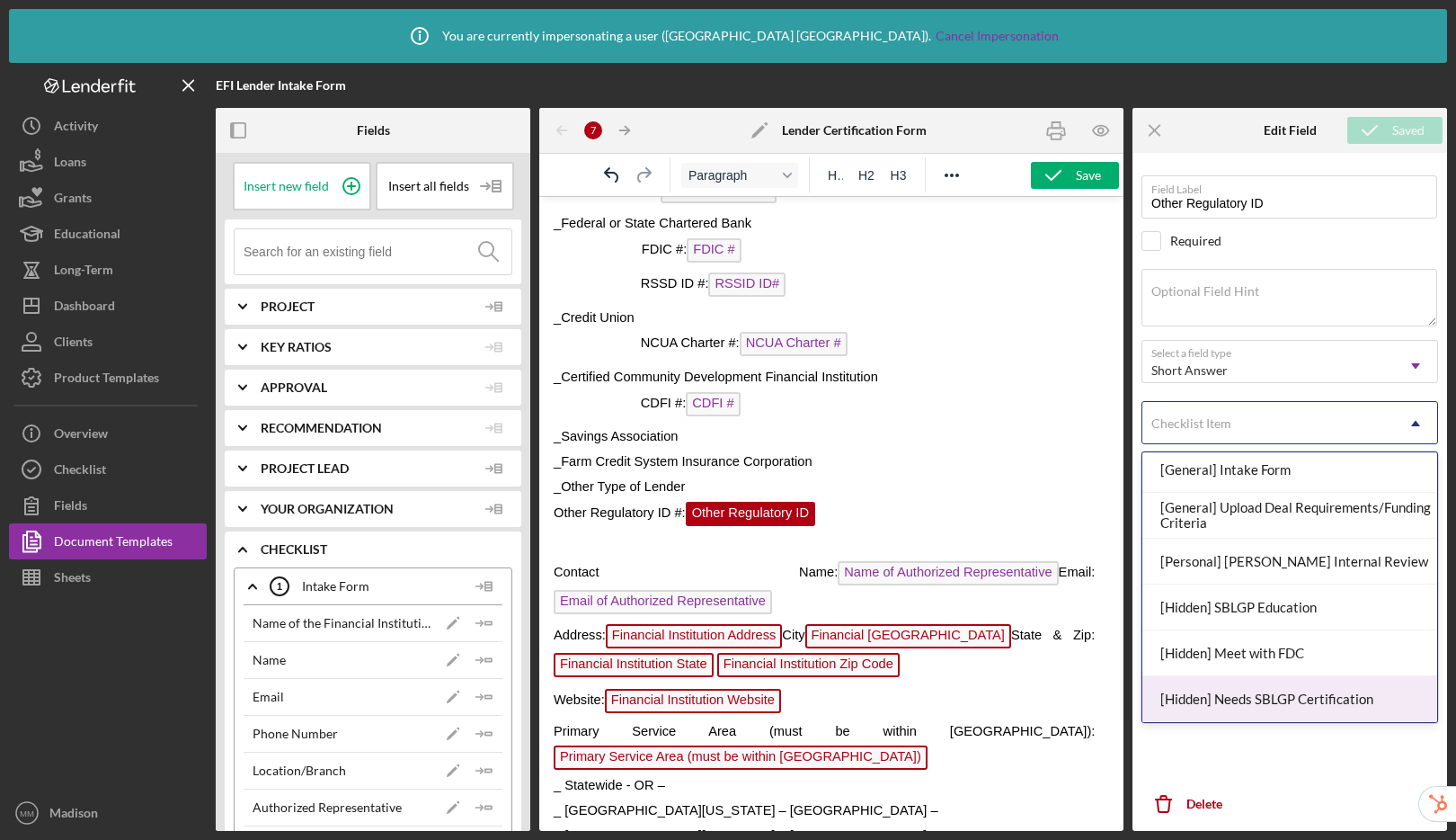
click at [1229, 702] on div "[Hidden] Needs SBLGP Certification" at bounding box center [1290, 699] width 294 height 46
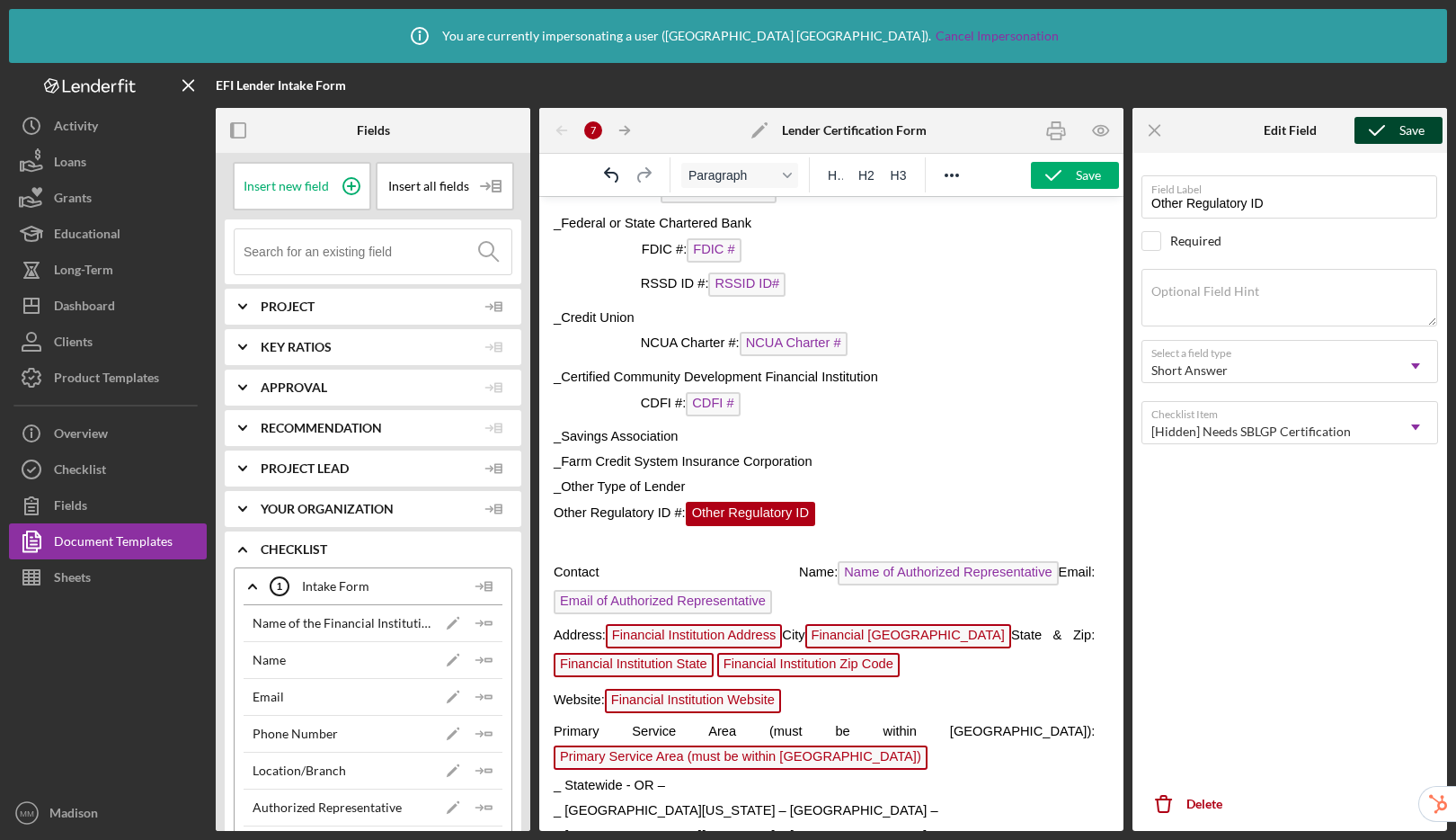
click at [1365, 130] on icon "submit" at bounding box center [1376, 130] width 45 height 45
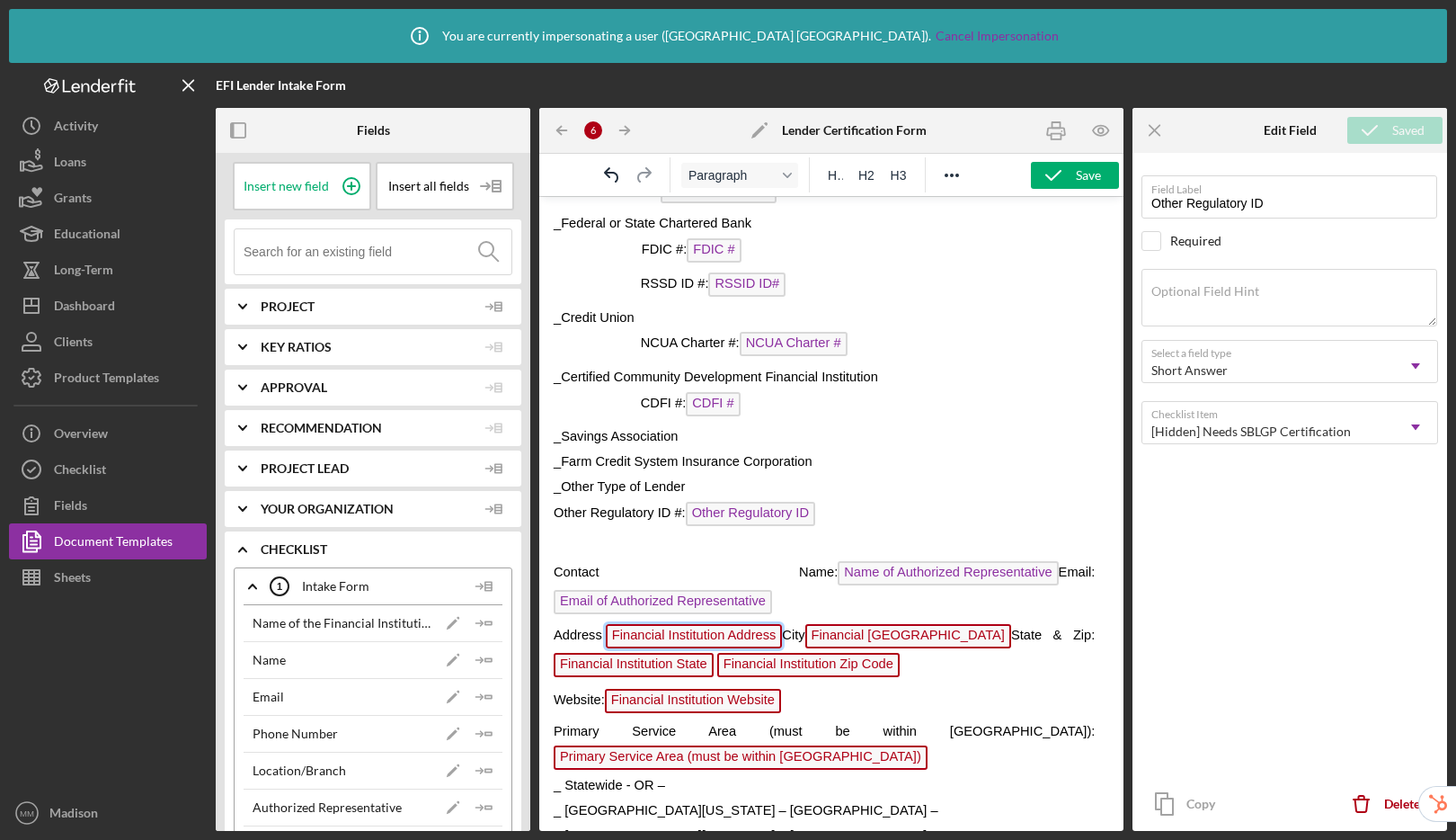
click at [729, 629] on span "Financial Institution Address" at bounding box center [694, 636] width 177 height 24
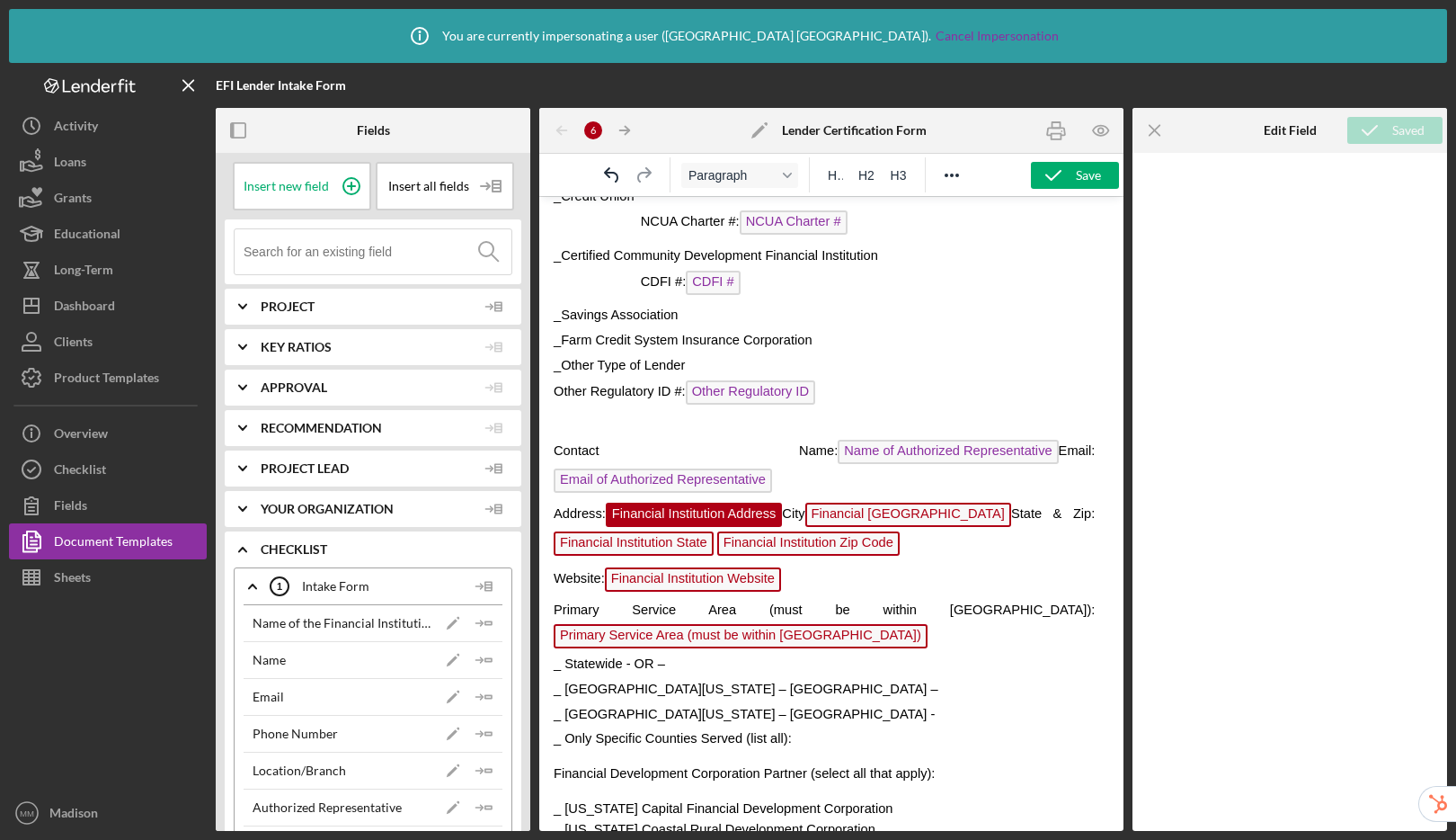
scroll to position [333, 0]
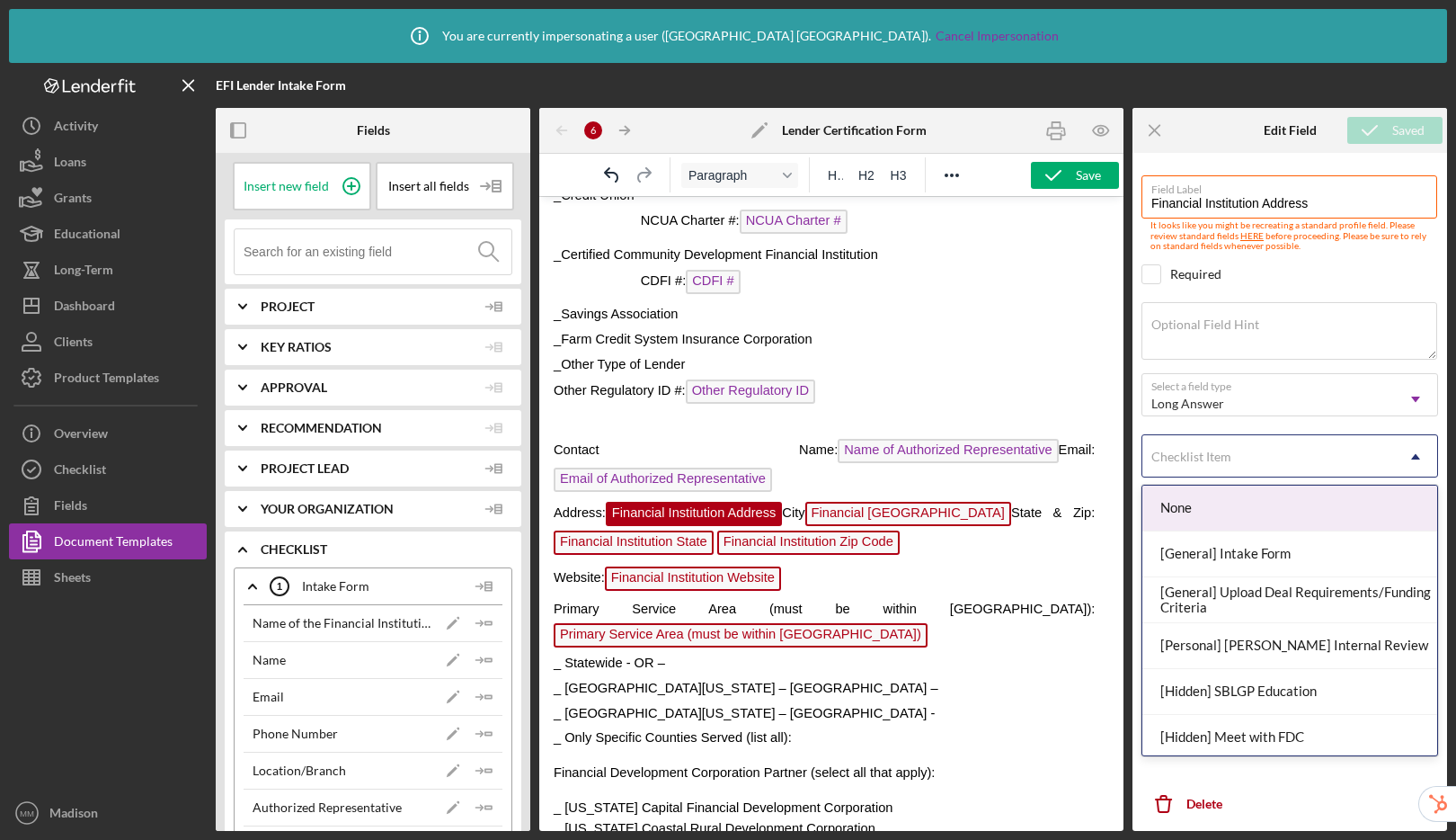
click at [1270, 448] on div "Checklist Item" at bounding box center [1268, 456] width 252 height 41
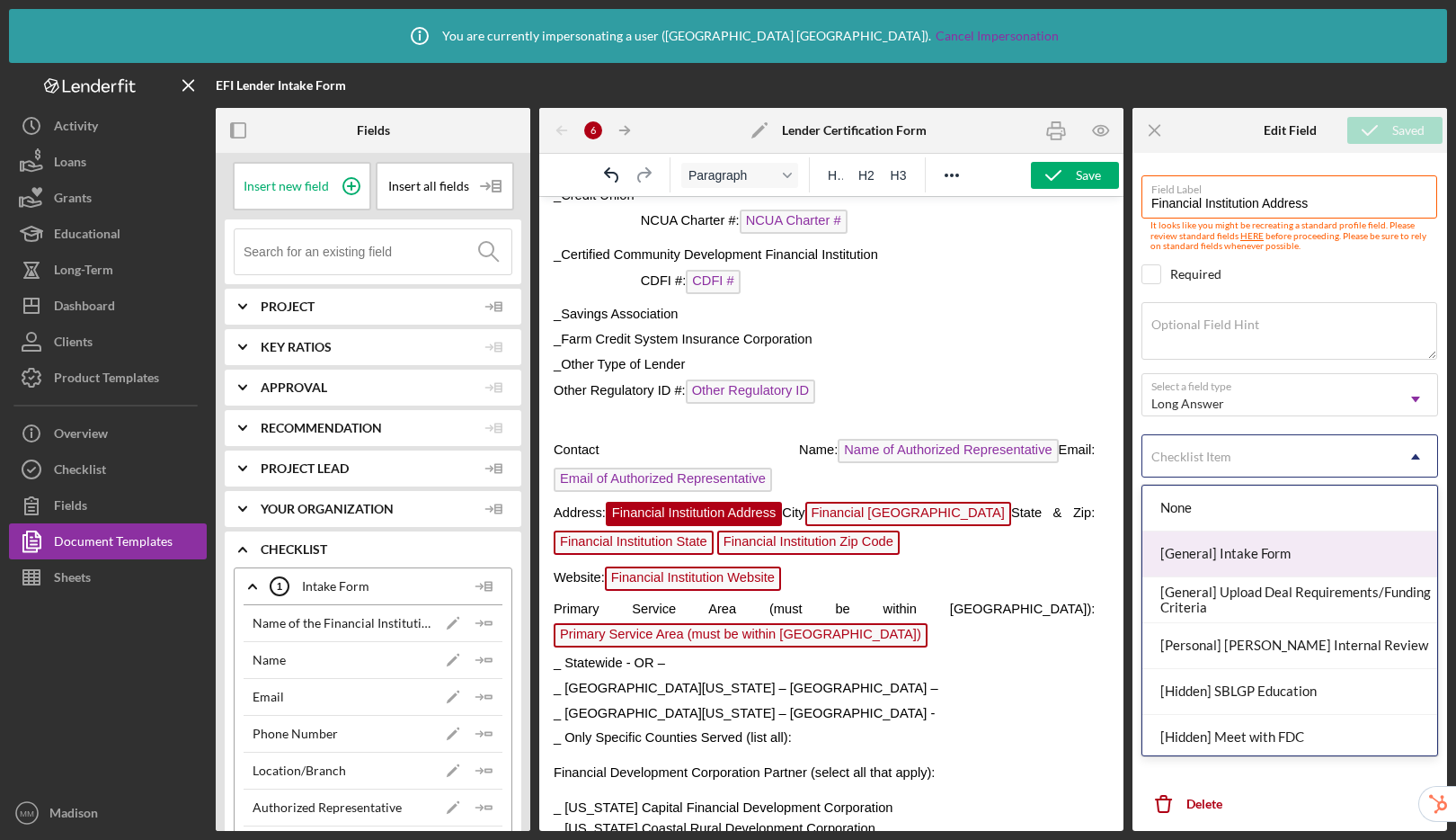
scroll to position [52, 0]
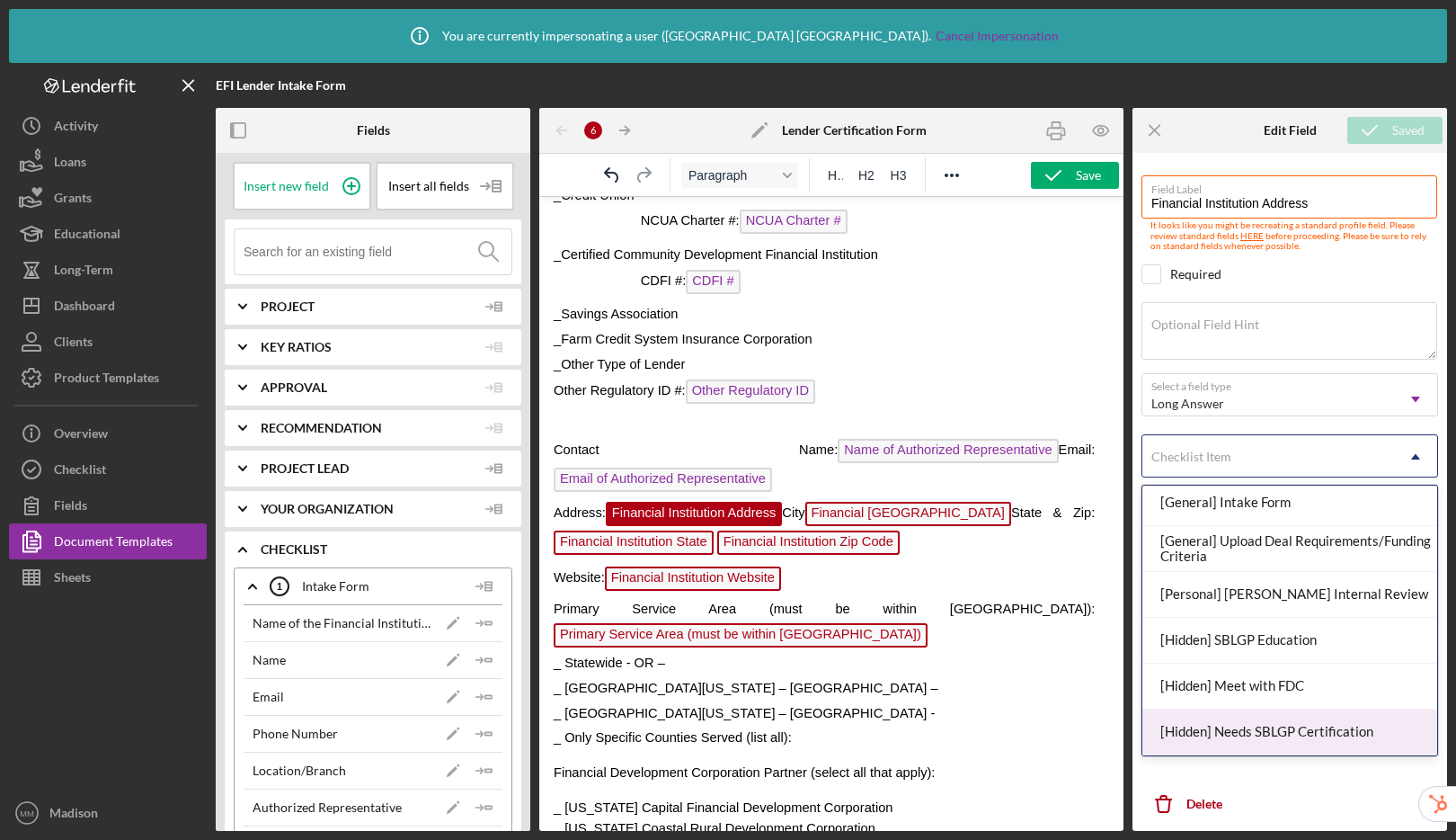
click at [1255, 731] on div "[Hidden] Needs SBLGP Certification" at bounding box center [1290, 732] width 294 height 46
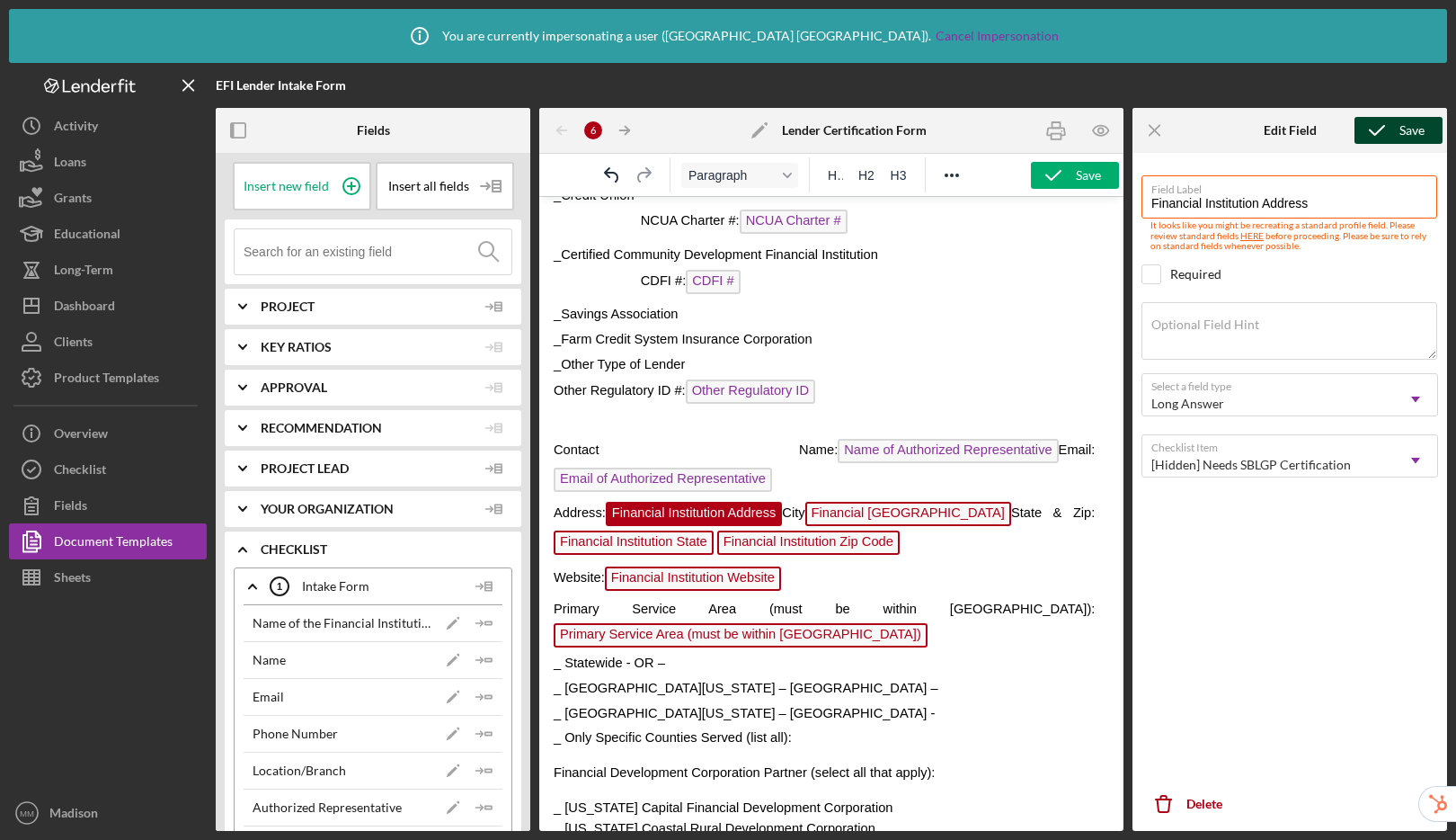
click at [1367, 124] on icon "submit" at bounding box center [1376, 130] width 45 height 45
click at [903, 518] on span "Financial Institution City" at bounding box center [908, 513] width 206 height 24
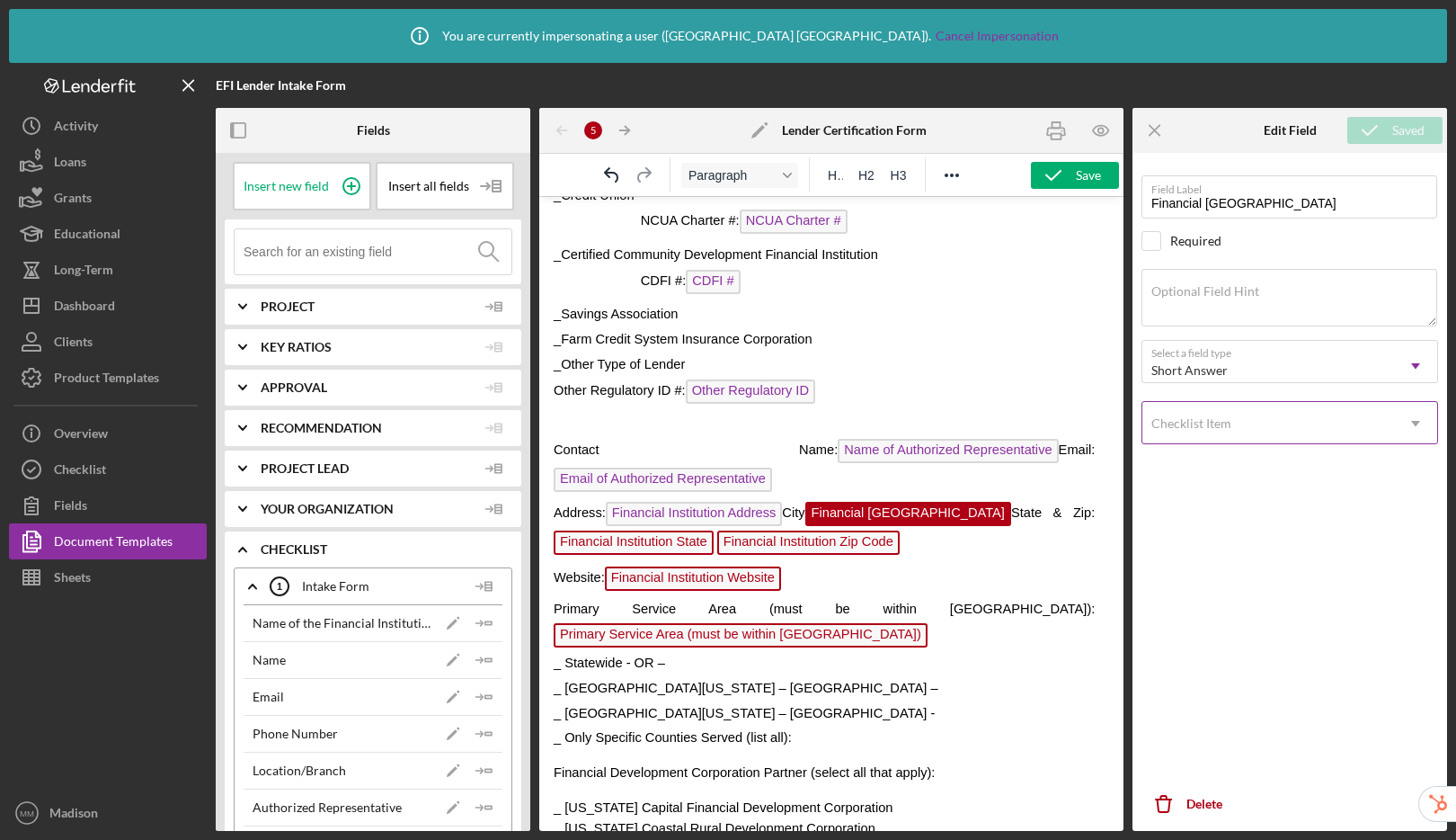
click at [1214, 427] on div "Checklist Item" at bounding box center [1191, 423] width 80 height 15
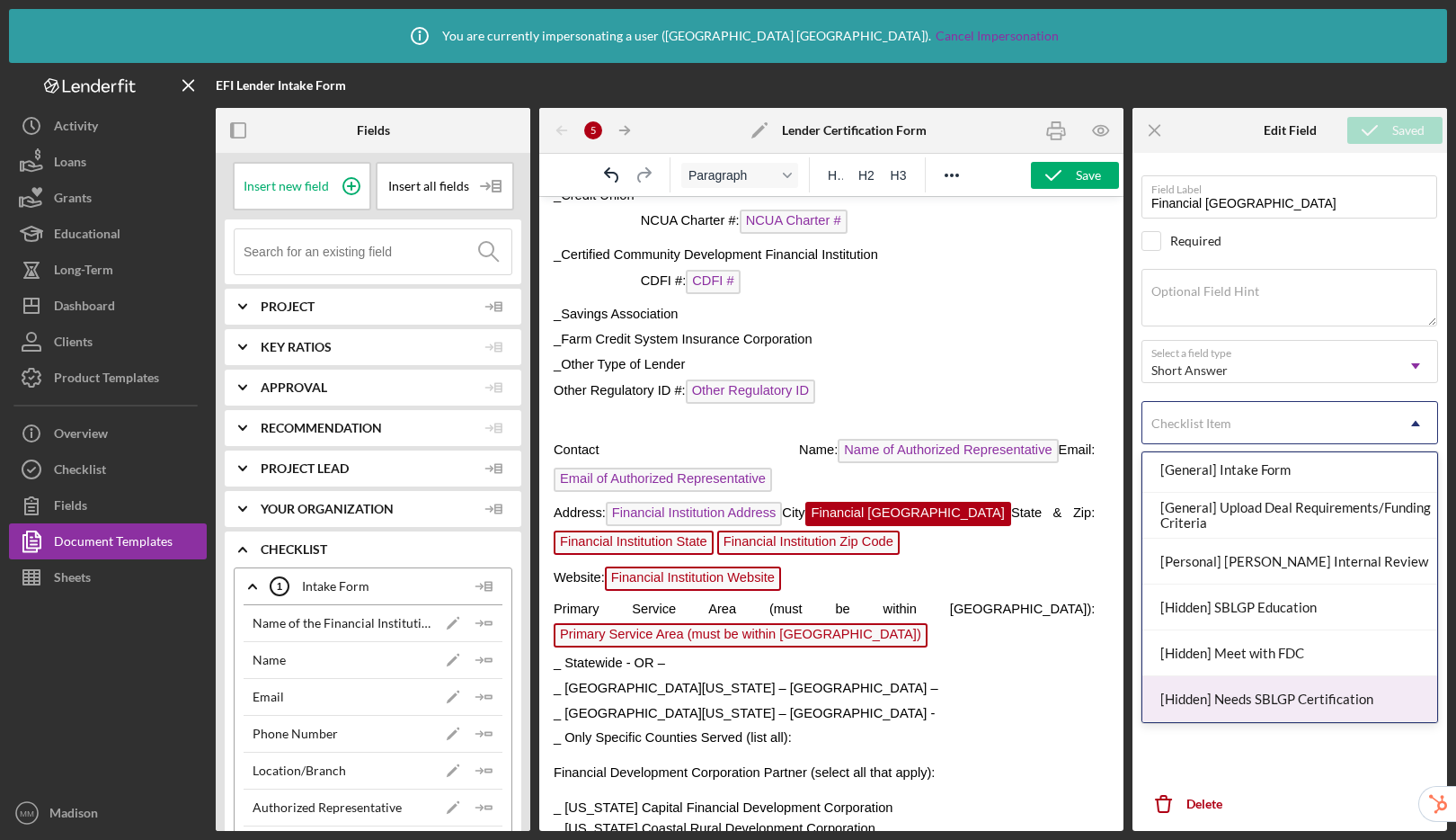
click at [1222, 706] on div "[Hidden] Needs SBLGP Certification" at bounding box center [1290, 699] width 294 height 46
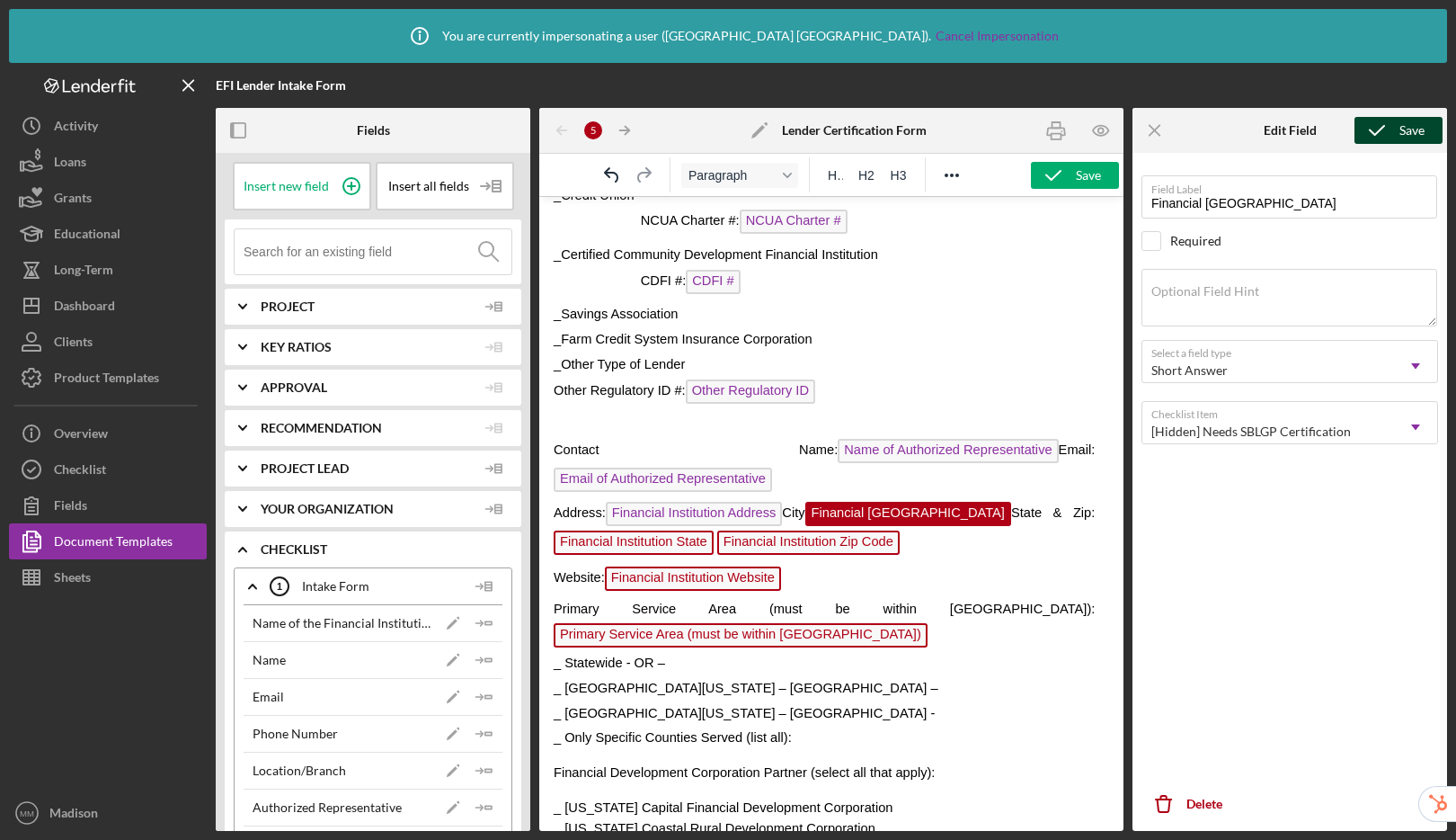
click at [1356, 135] on icon "submit" at bounding box center [1376, 130] width 45 height 45
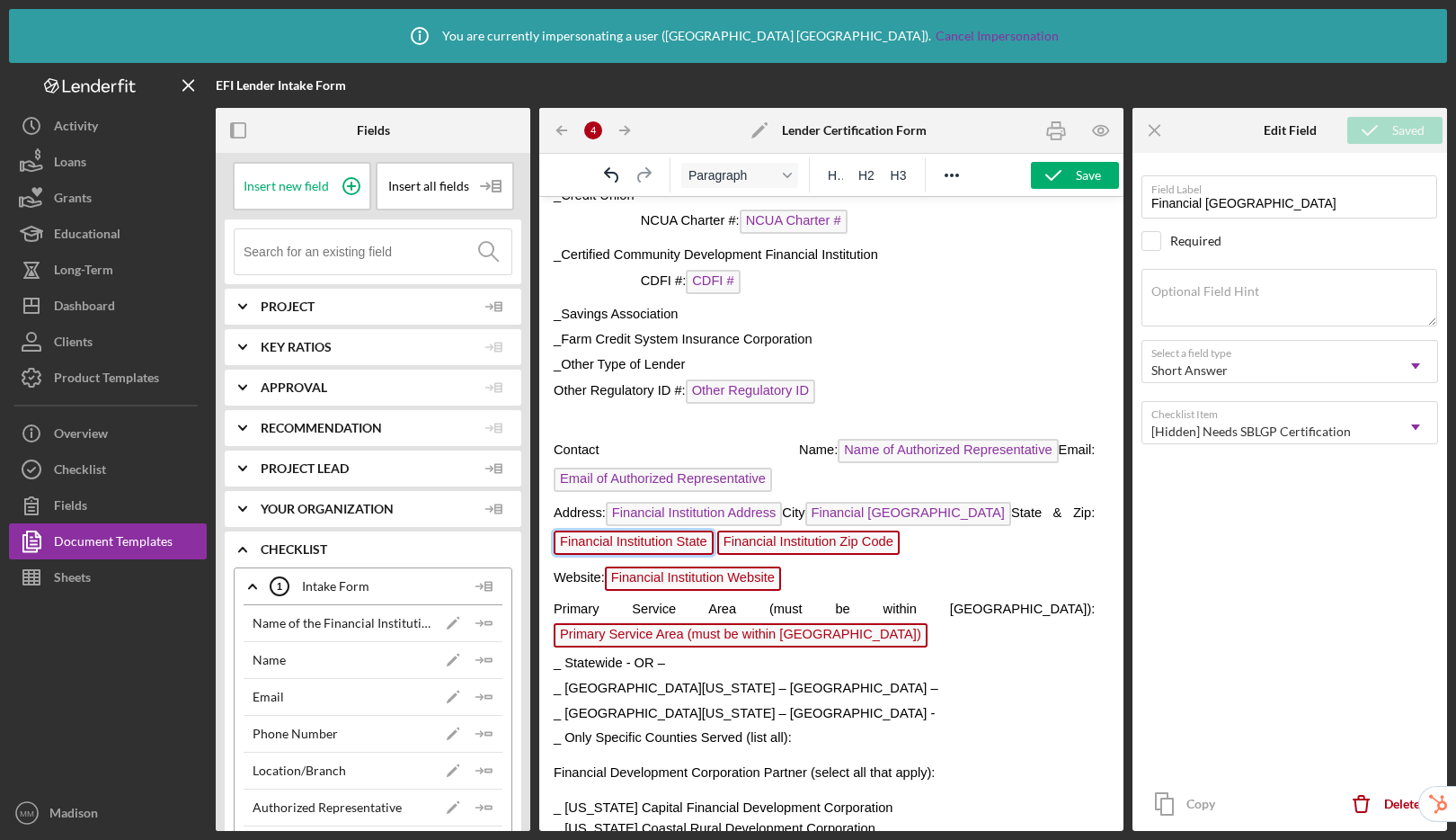
click at [685, 544] on span "Financial Institution State" at bounding box center [634, 542] width 160 height 24
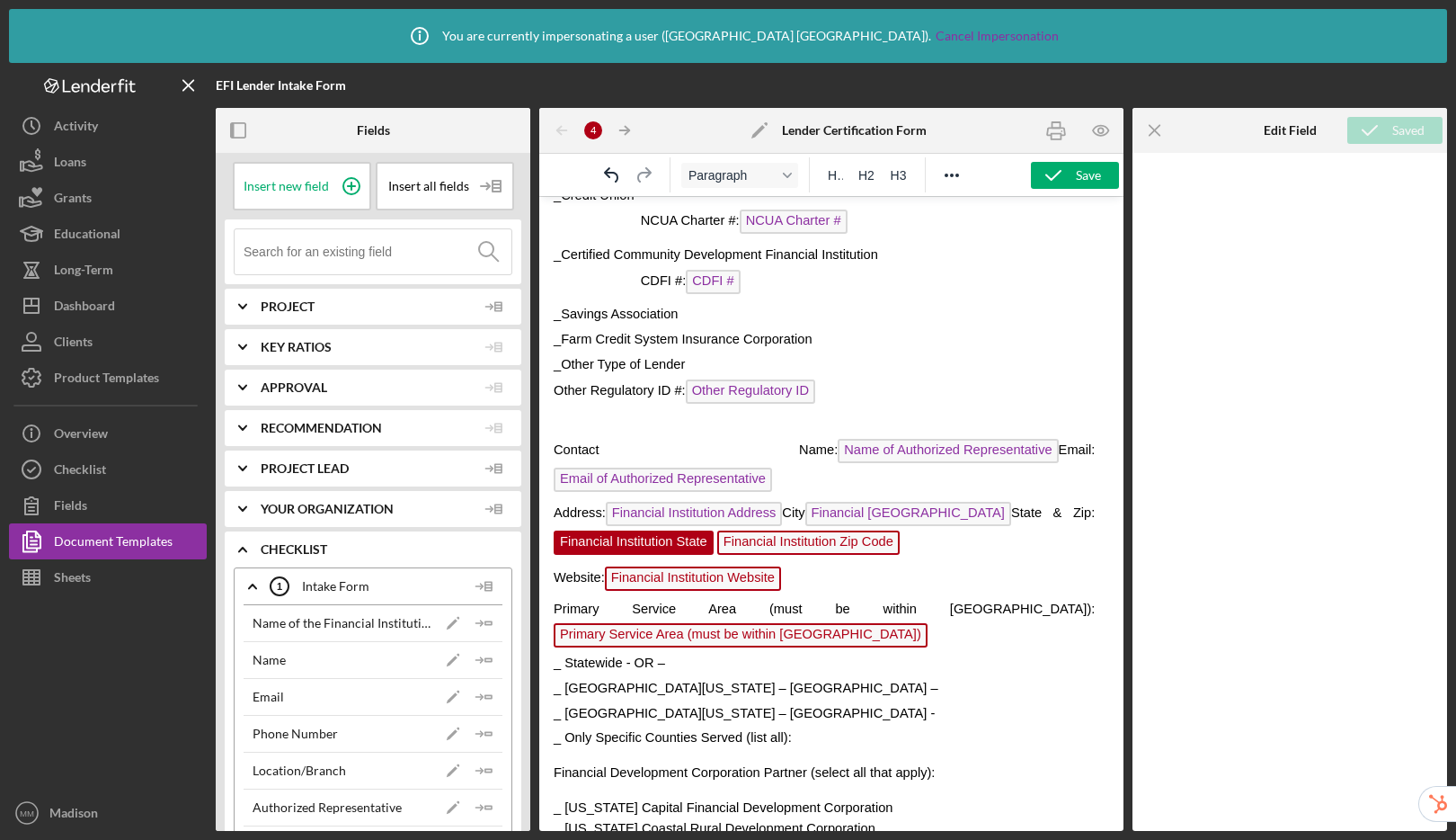
scroll to position [362, 0]
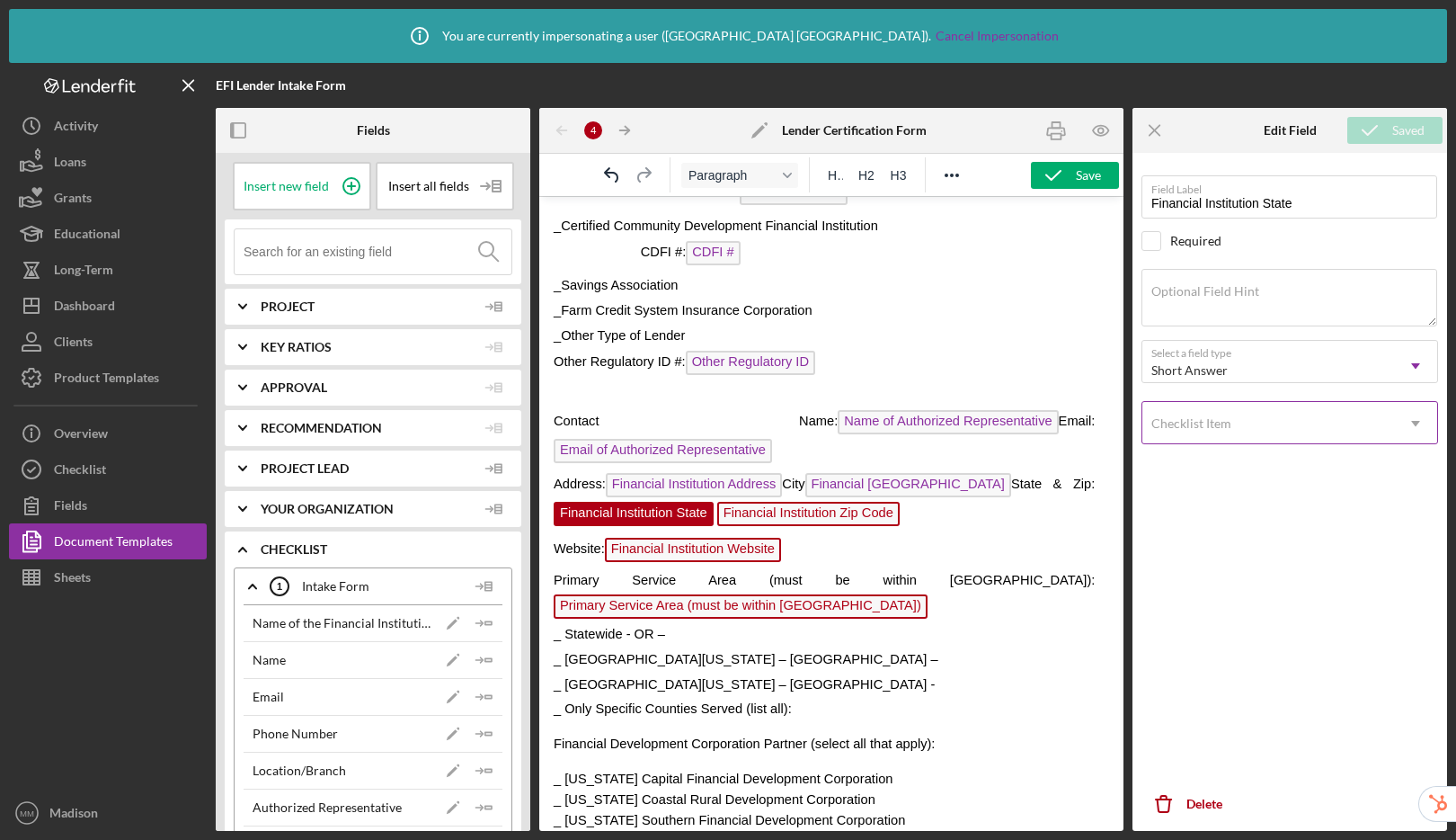
click at [1255, 425] on div "Checklist Item" at bounding box center [1268, 423] width 252 height 41
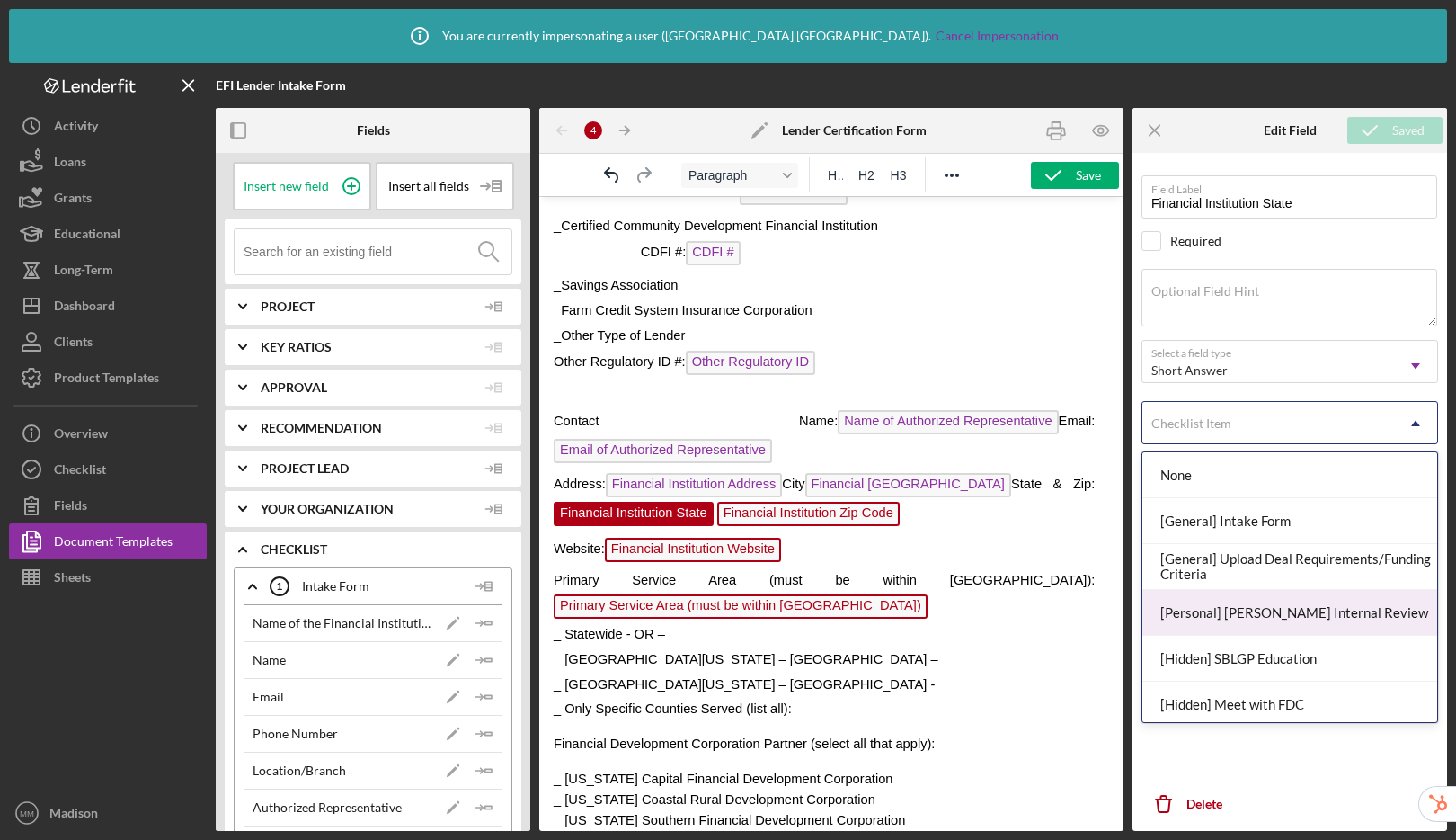
scroll to position [52, 0]
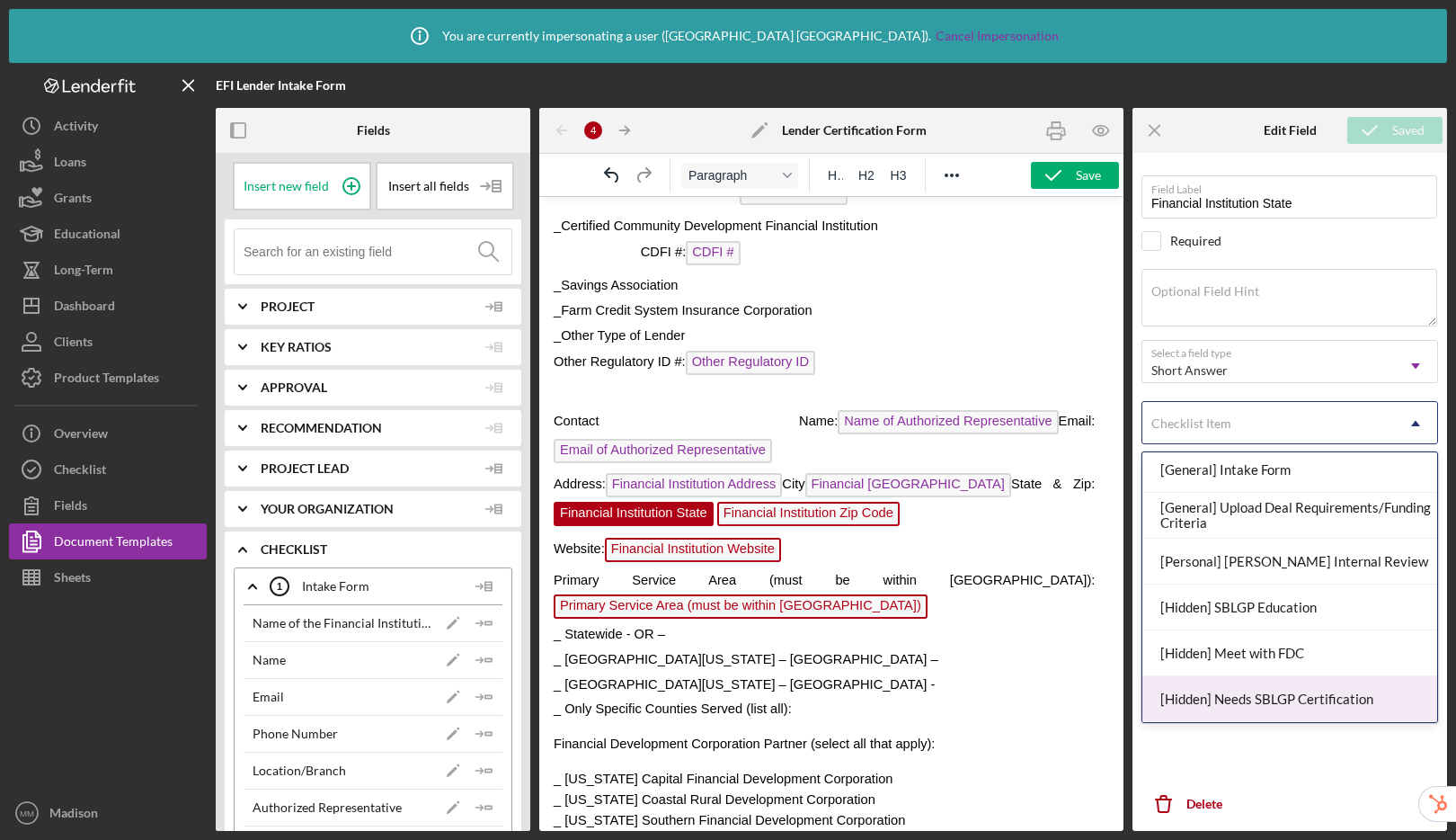
click at [1263, 703] on div "[Hidden] Needs SBLGP Certification" at bounding box center [1290, 699] width 294 height 46
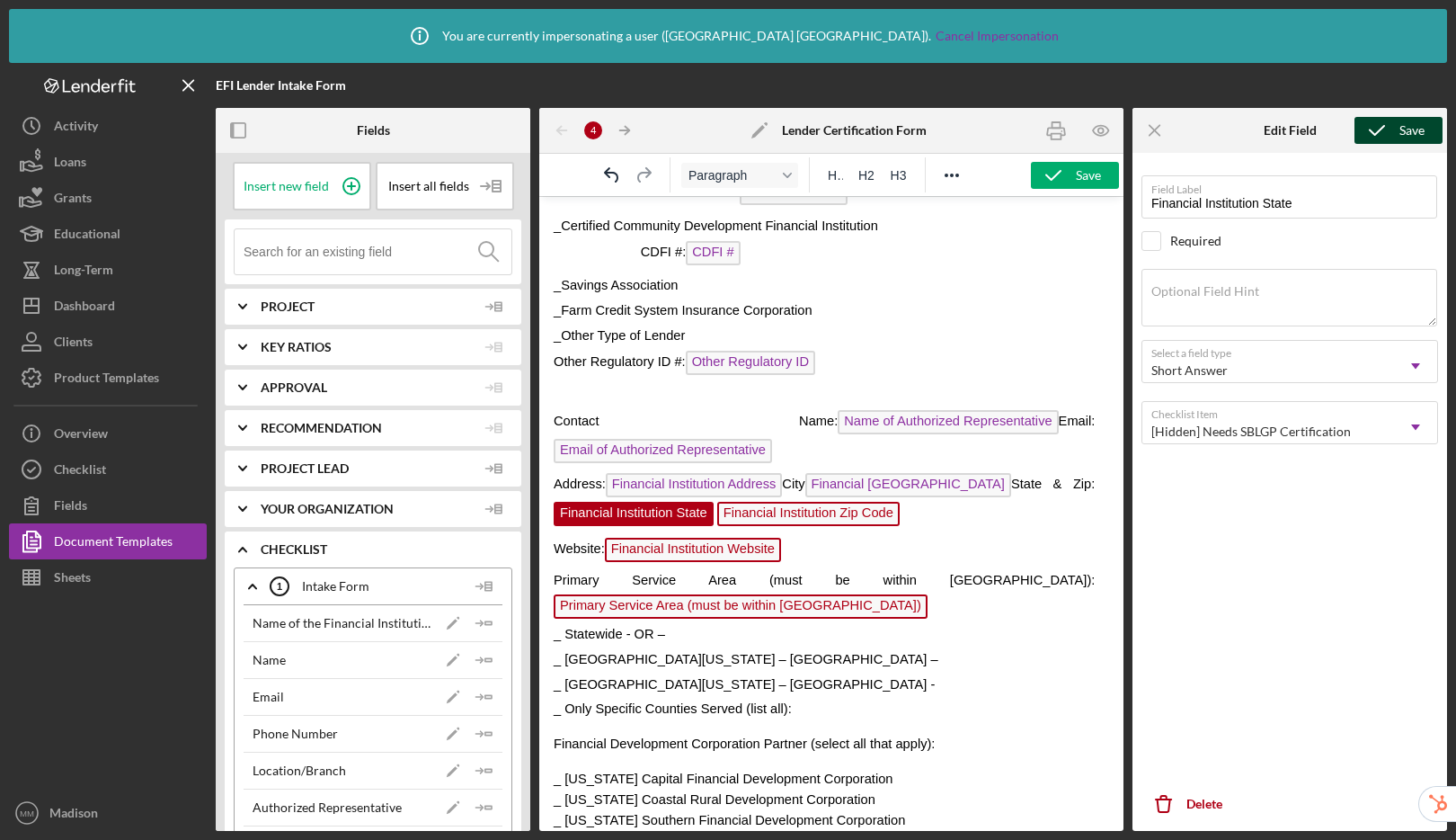
click at [1370, 132] on icon "submit" at bounding box center [1376, 130] width 45 height 45
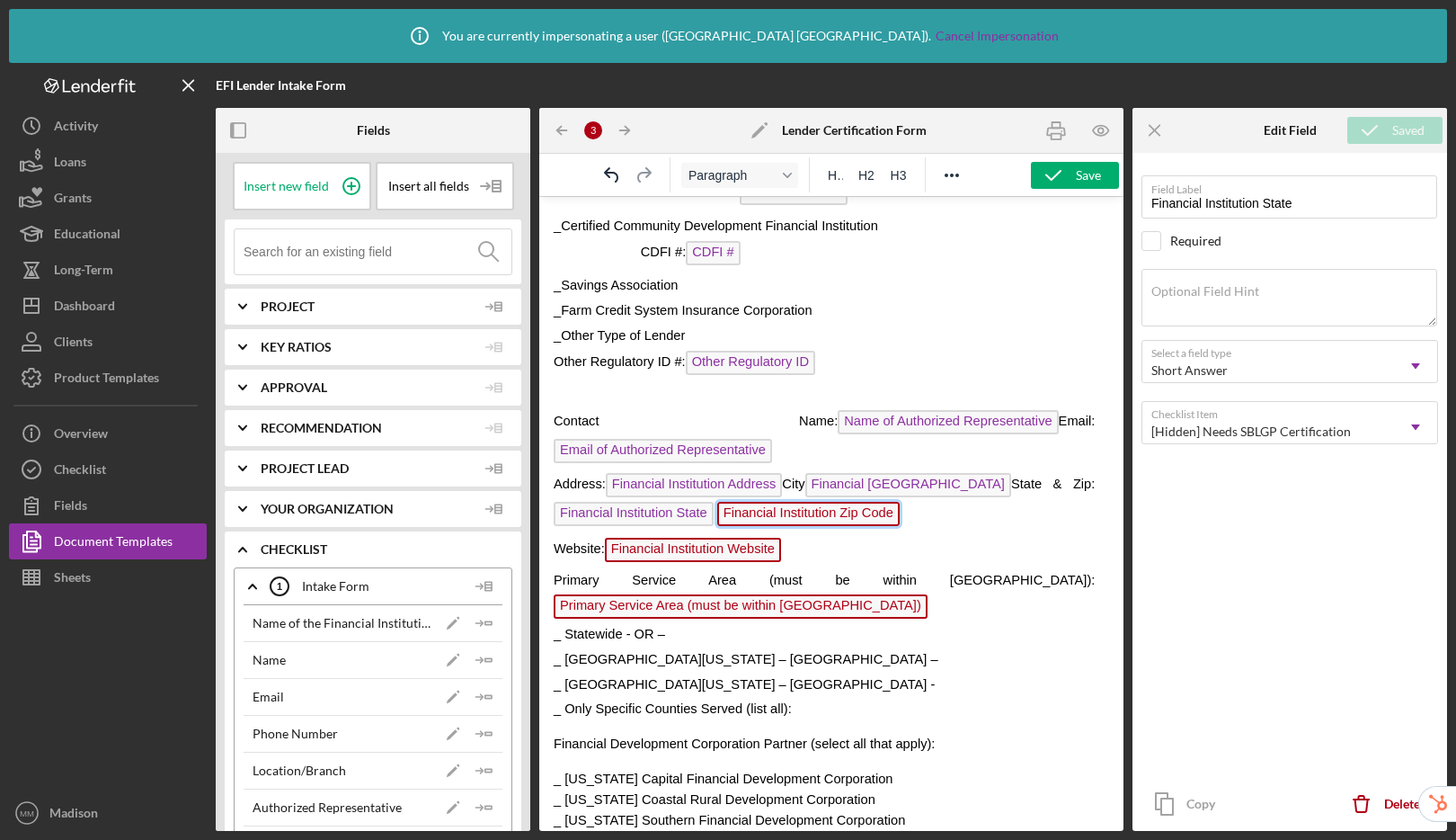
click at [843, 512] on span "Financial Institution Zip Code" at bounding box center [808, 513] width 182 height 24
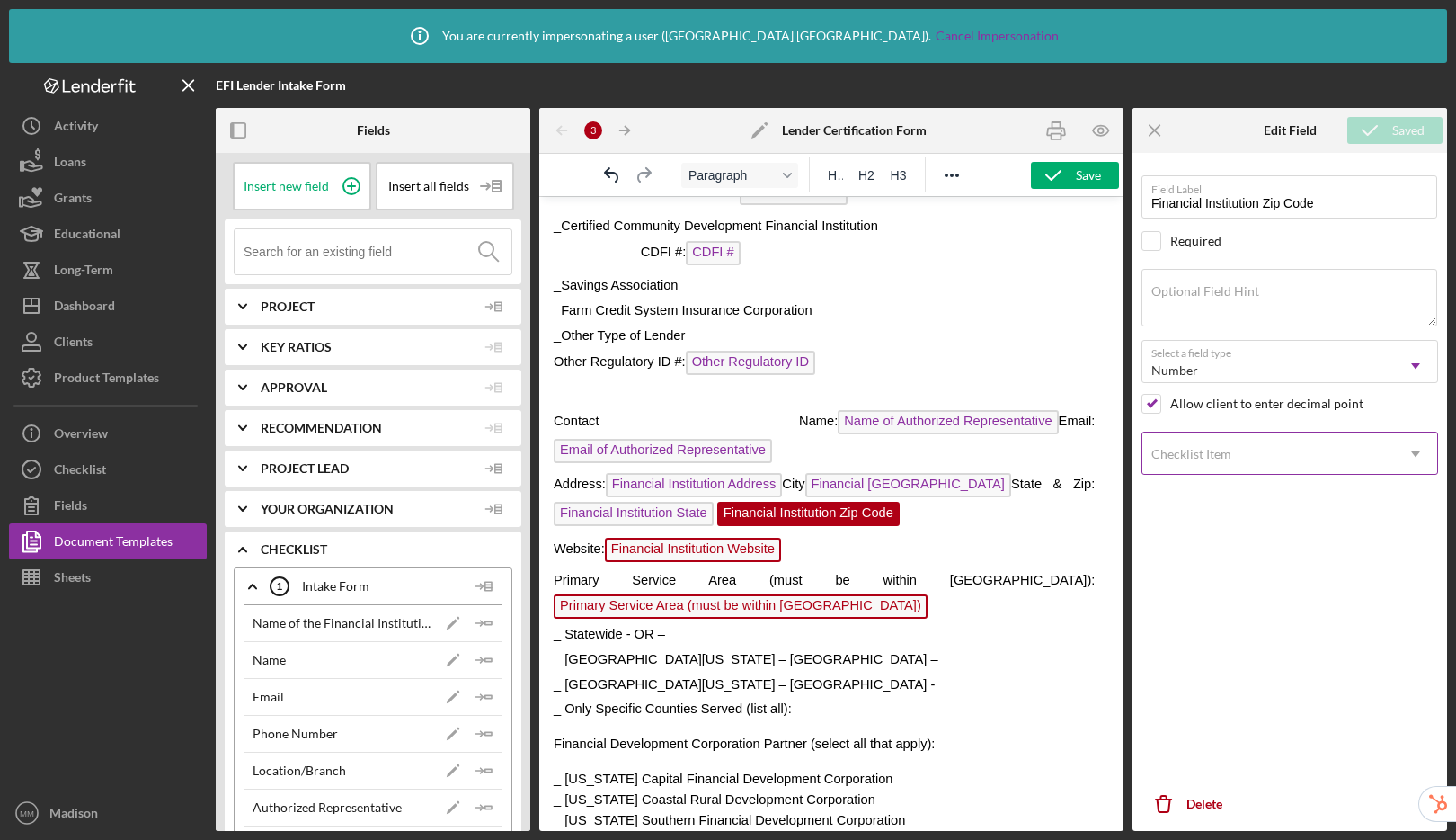
click at [1176, 464] on div "Checklist Item" at bounding box center [1268, 454] width 252 height 41
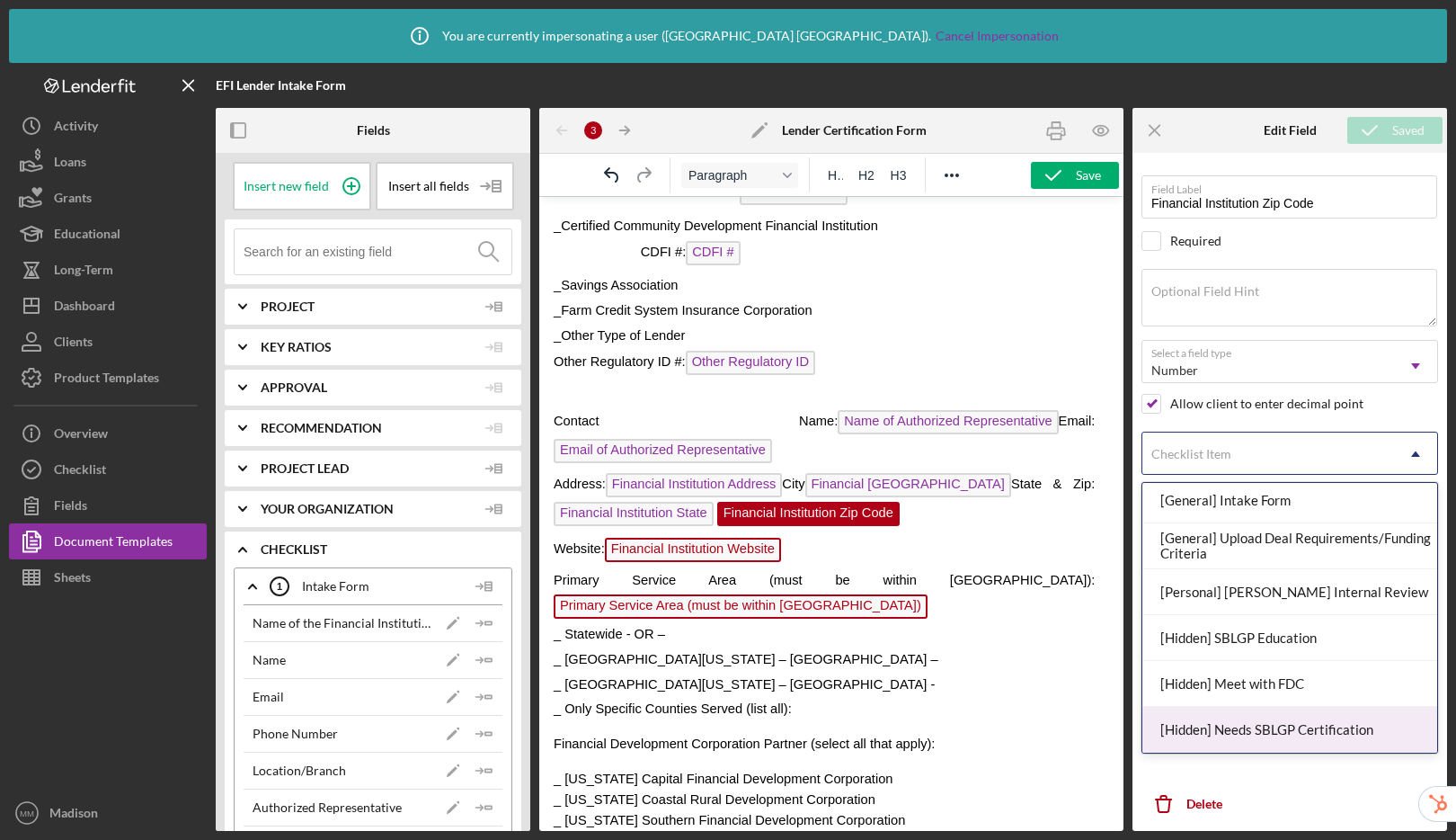
click at [1198, 737] on div "[Hidden] Needs SBLGP Certification" at bounding box center [1290, 730] width 294 height 46
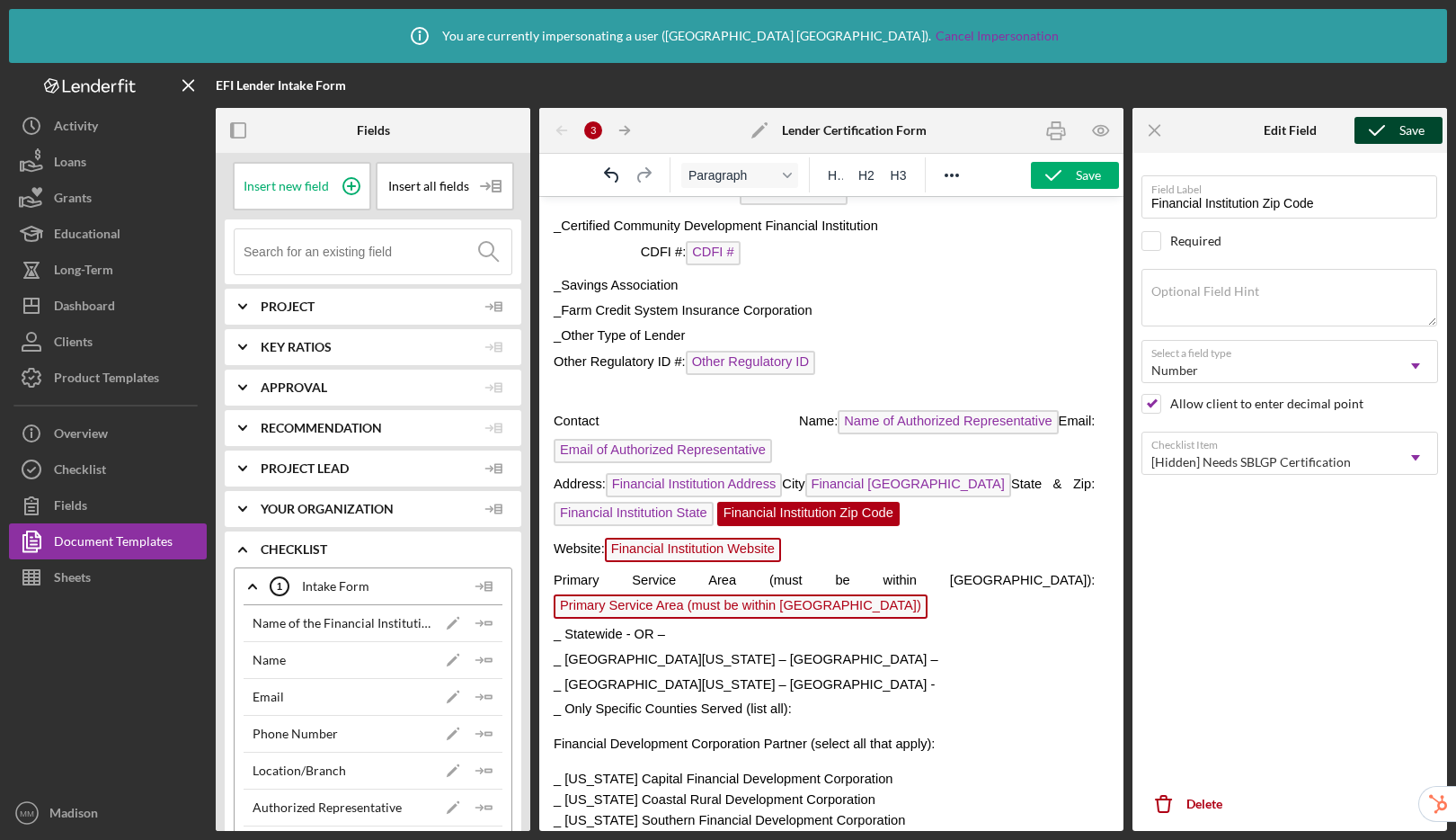
click at [1363, 119] on icon "submit" at bounding box center [1376, 130] width 45 height 45
click at [737, 553] on span "Financial Institution Website" at bounding box center [694, 549] width 177 height 24
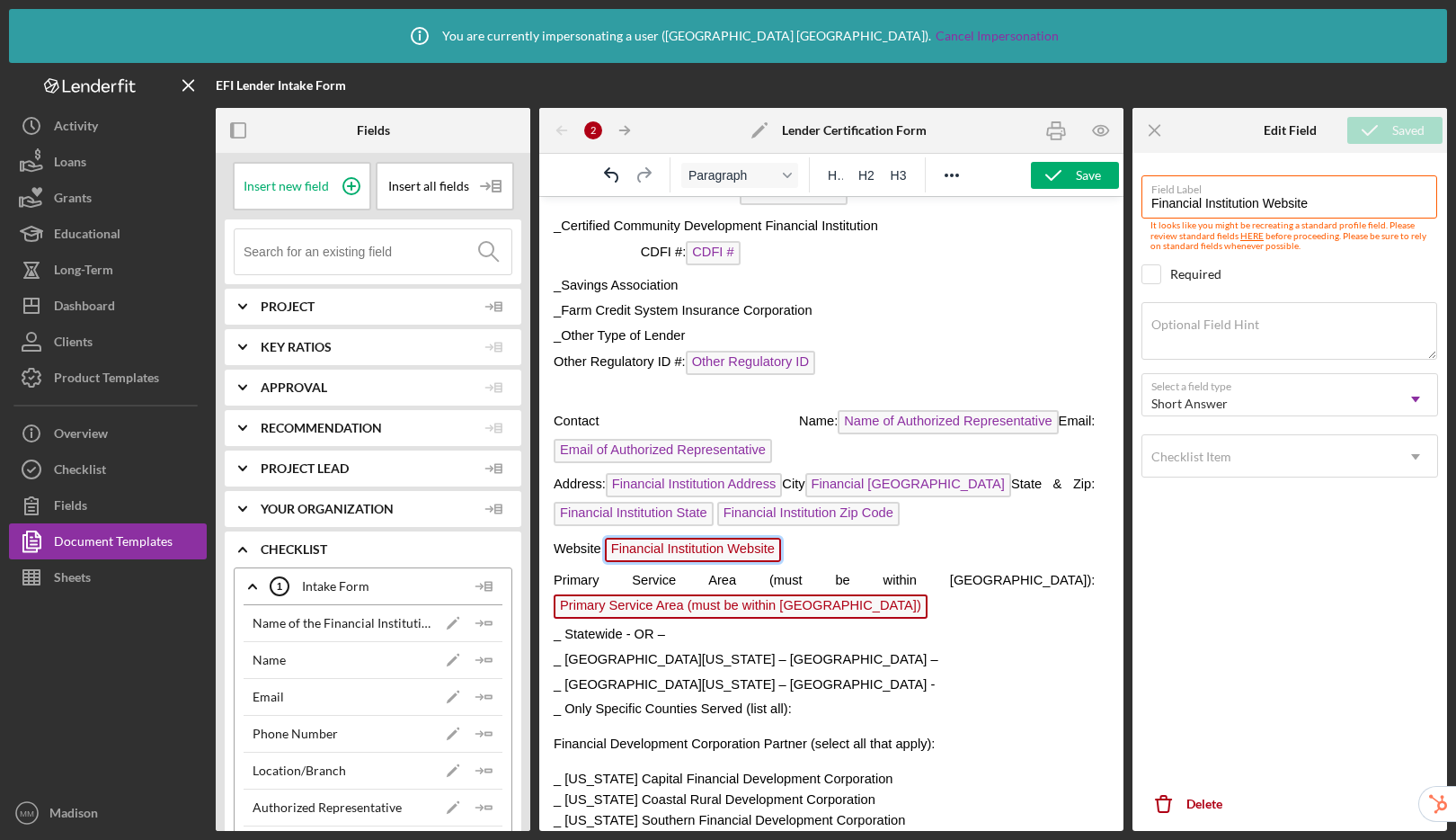
scroll to position [400, 0]
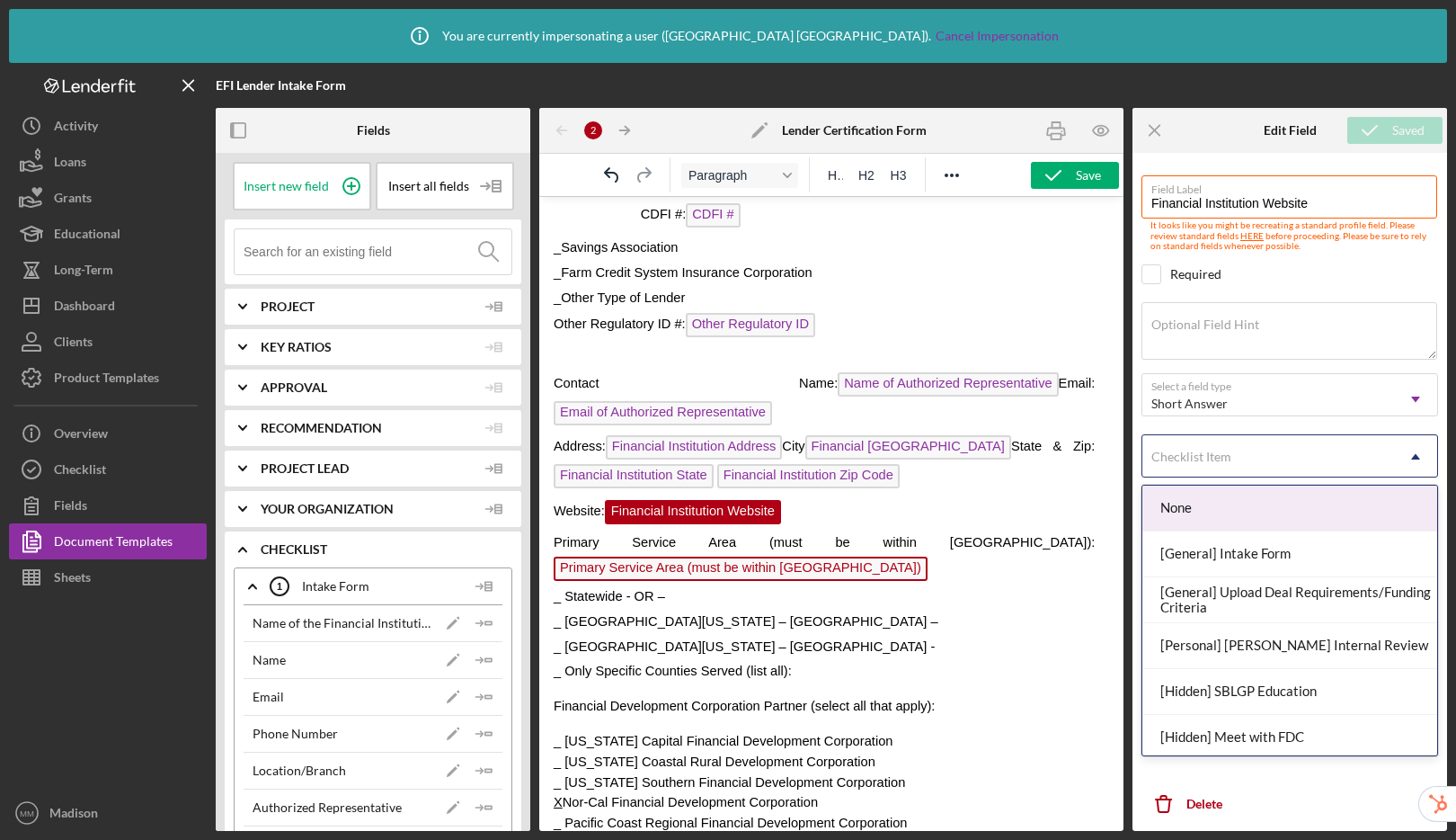
click at [1210, 450] on div "Checklist Item" at bounding box center [1191, 457] width 80 height 15
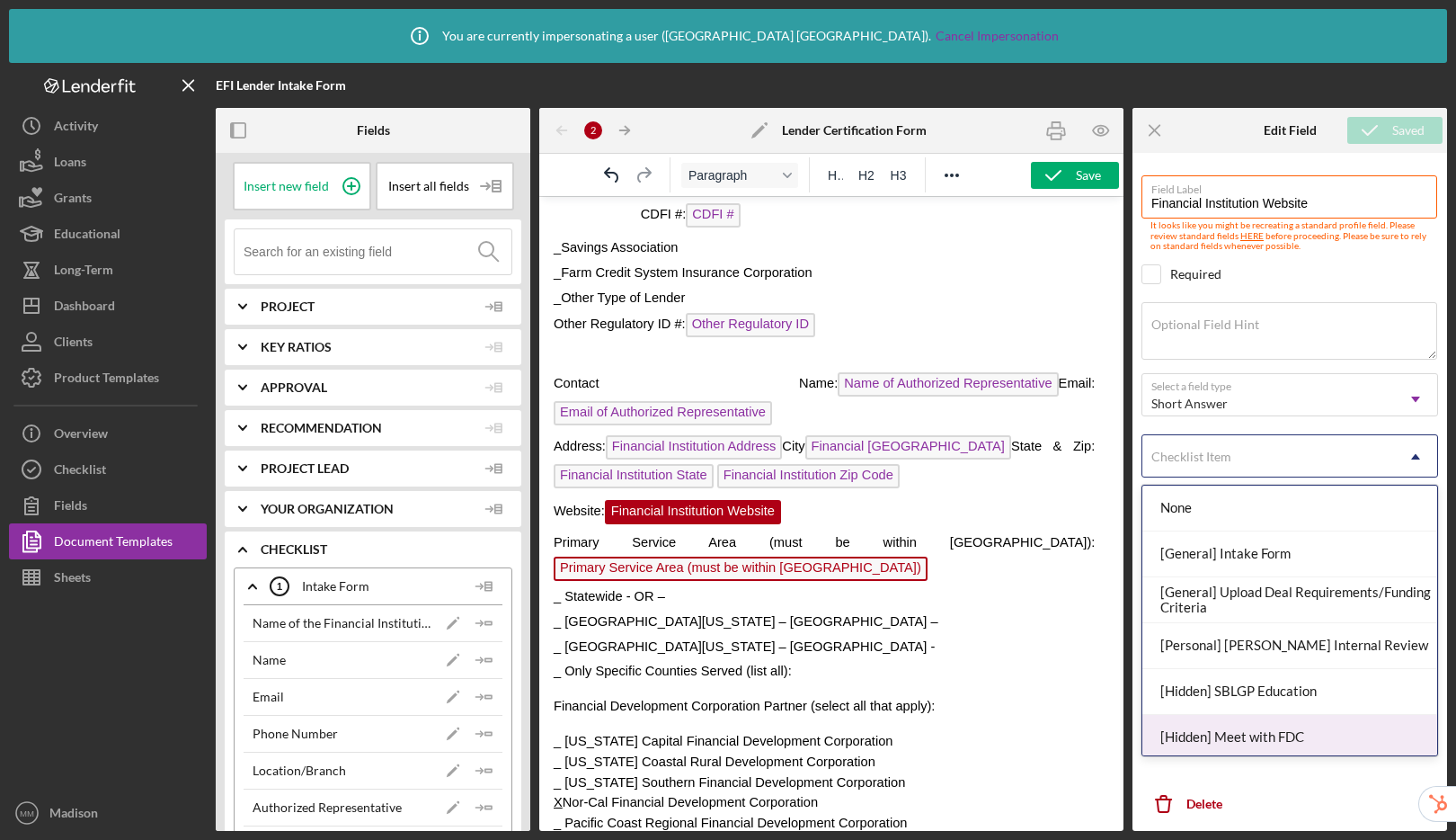
scroll to position [52, 0]
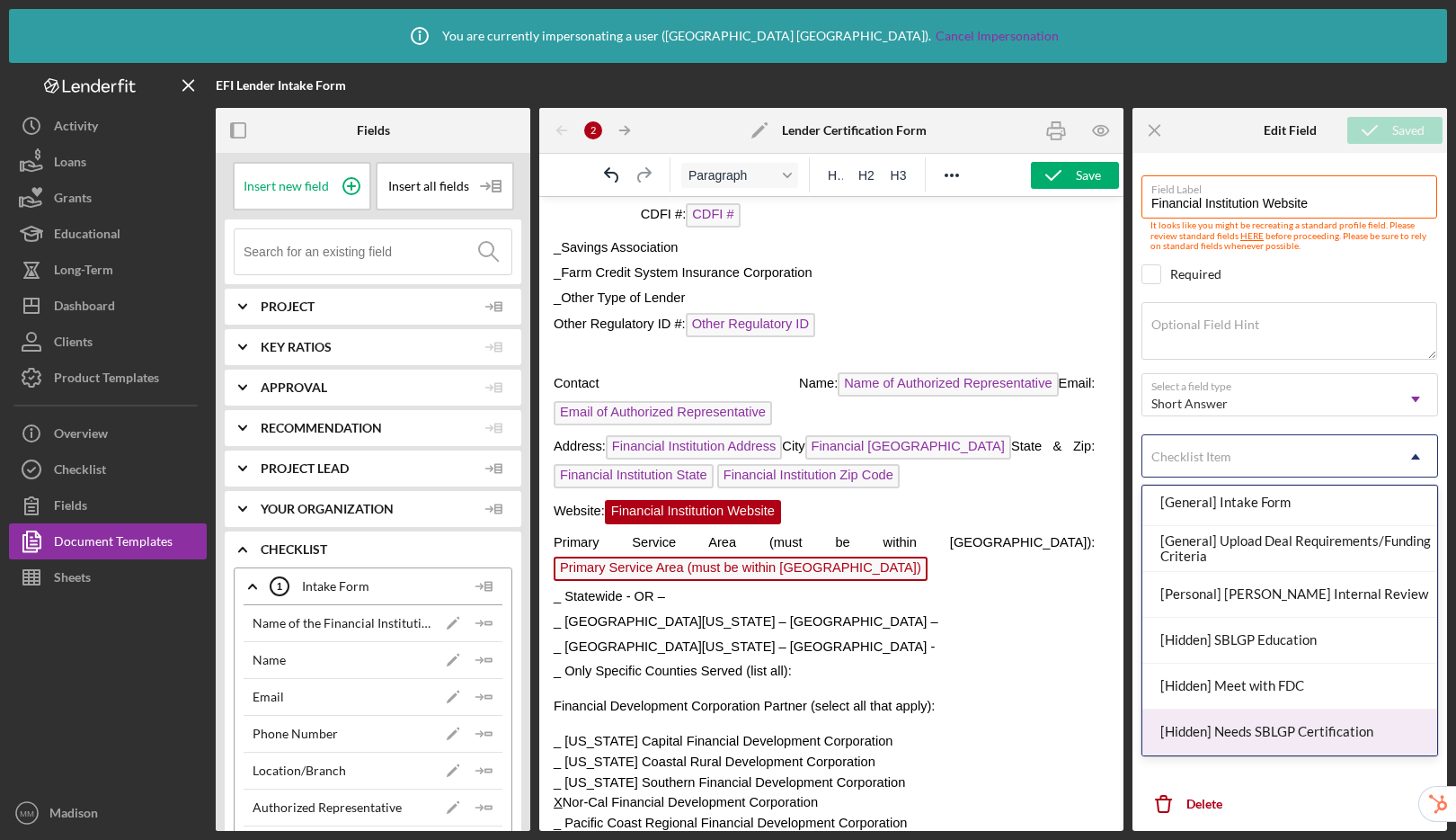
click at [1221, 730] on div "[Hidden] Needs SBLGP Certification" at bounding box center [1290, 732] width 294 height 46
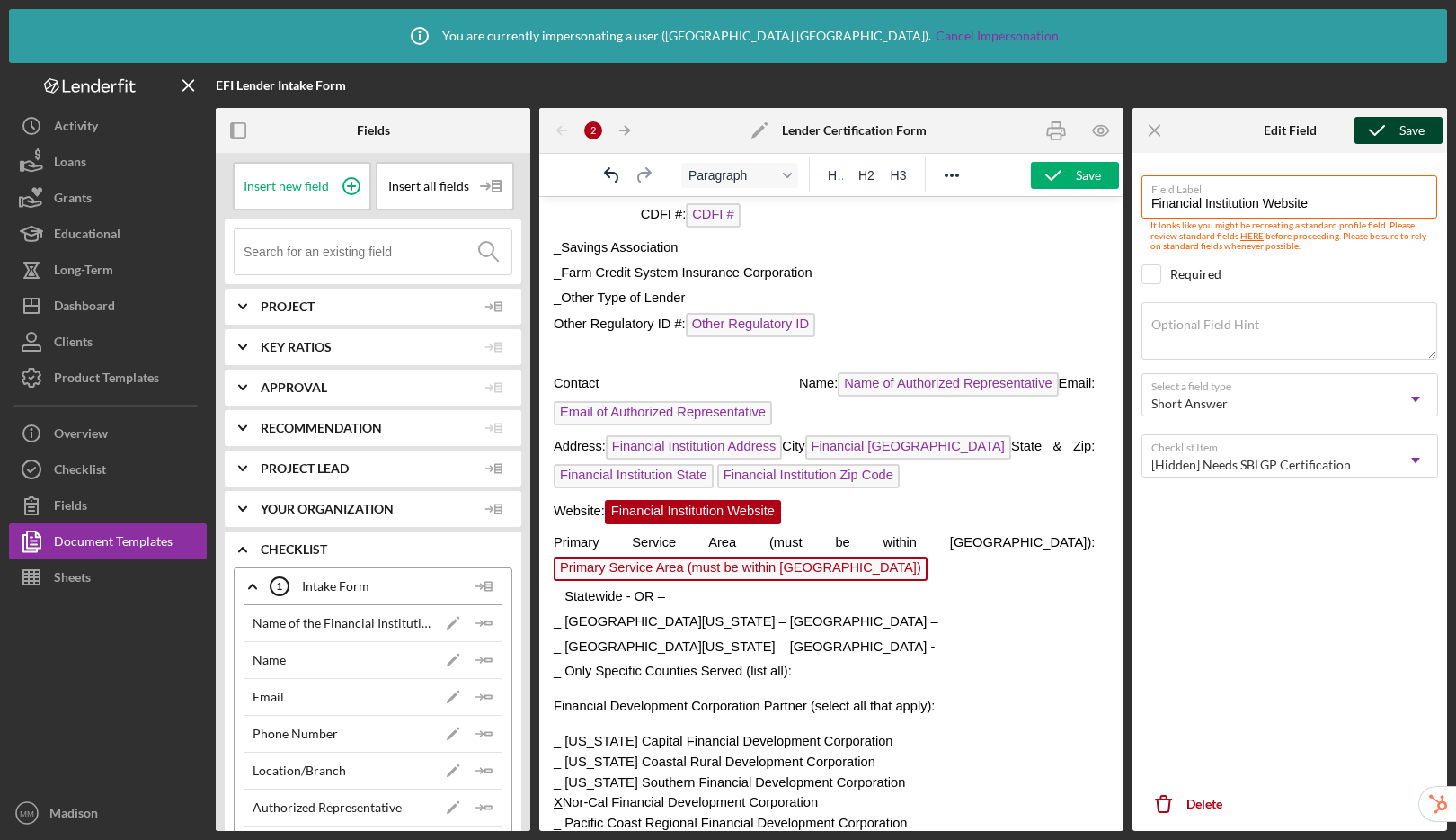
click at [1359, 132] on icon "submit" at bounding box center [1376, 130] width 45 height 45
click at [908, 557] on span "Primary Service Area (must be within CA)" at bounding box center [740, 569] width 373 height 24
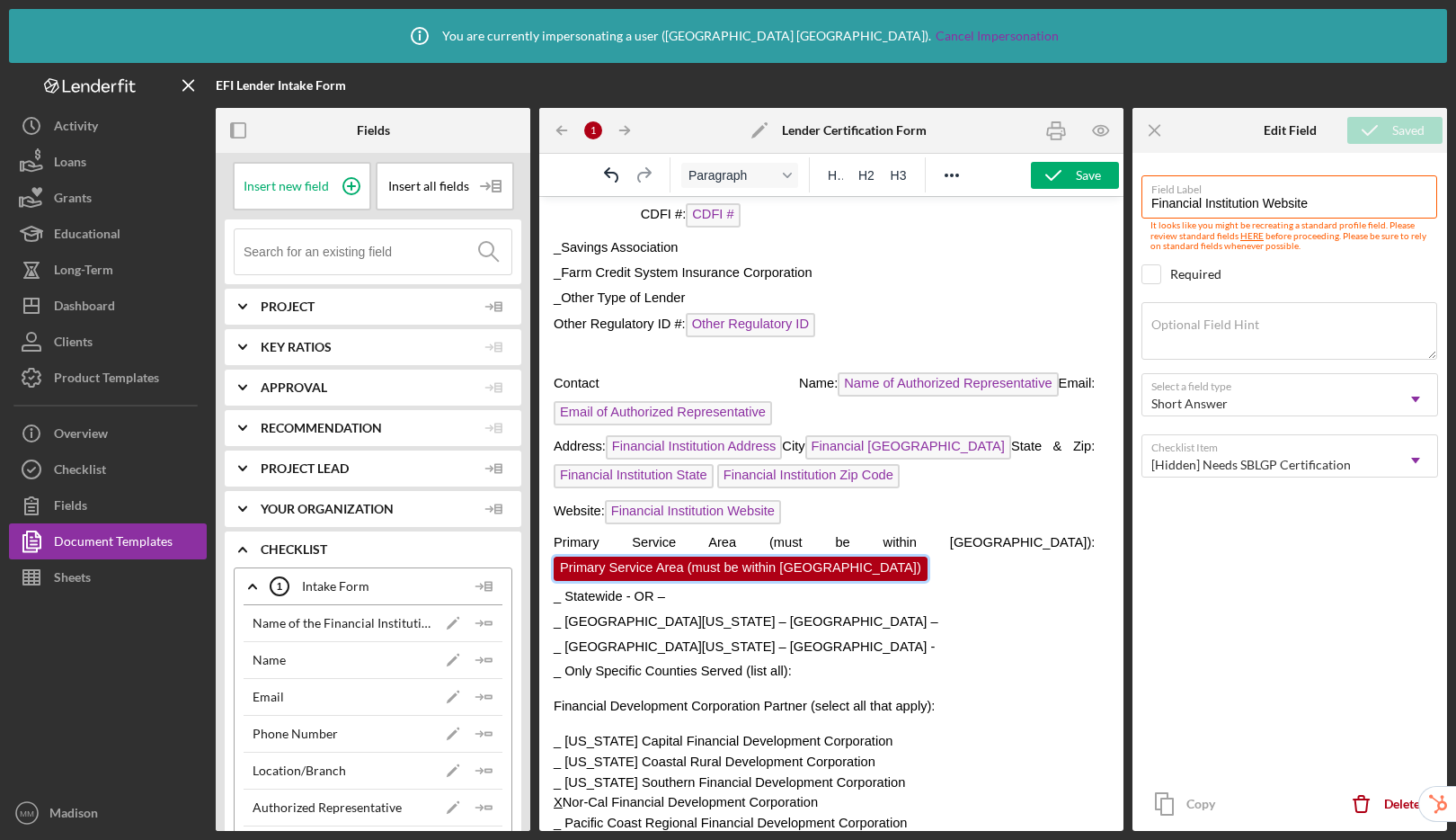
scroll to position [432, 0]
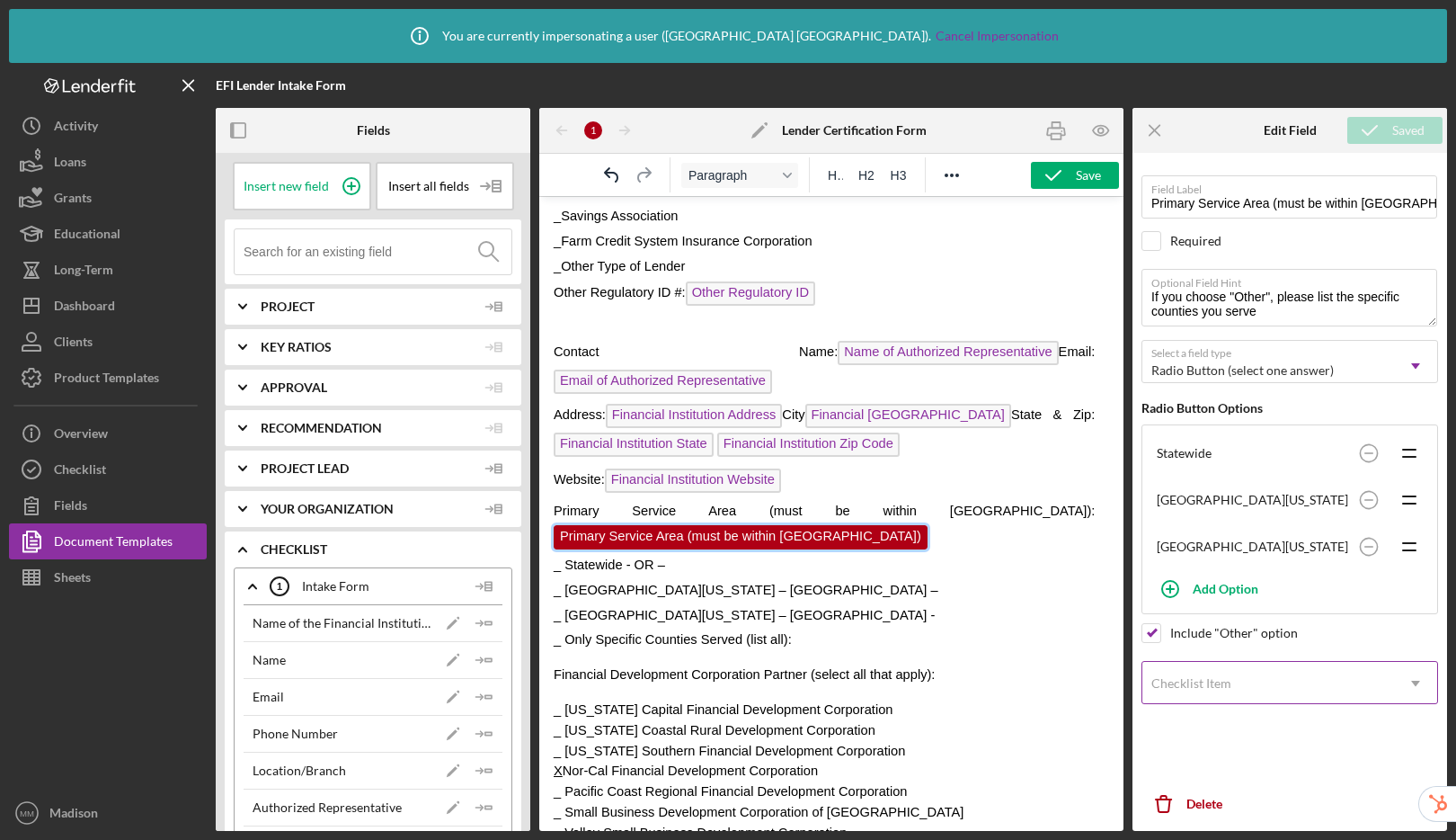
click at [1186, 681] on div "Checklist Item" at bounding box center [1191, 684] width 80 height 15
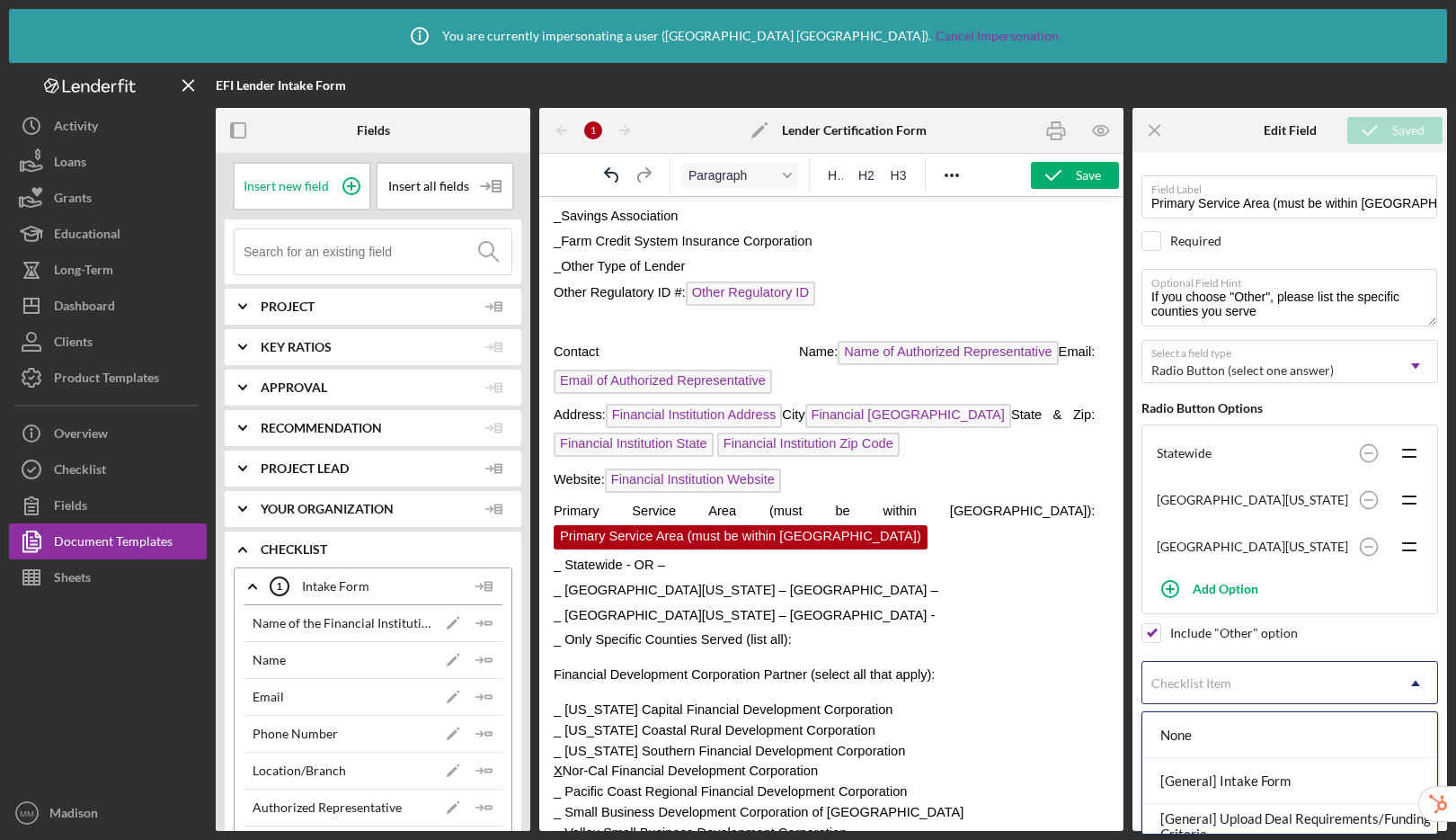
scroll to position [200, 0]
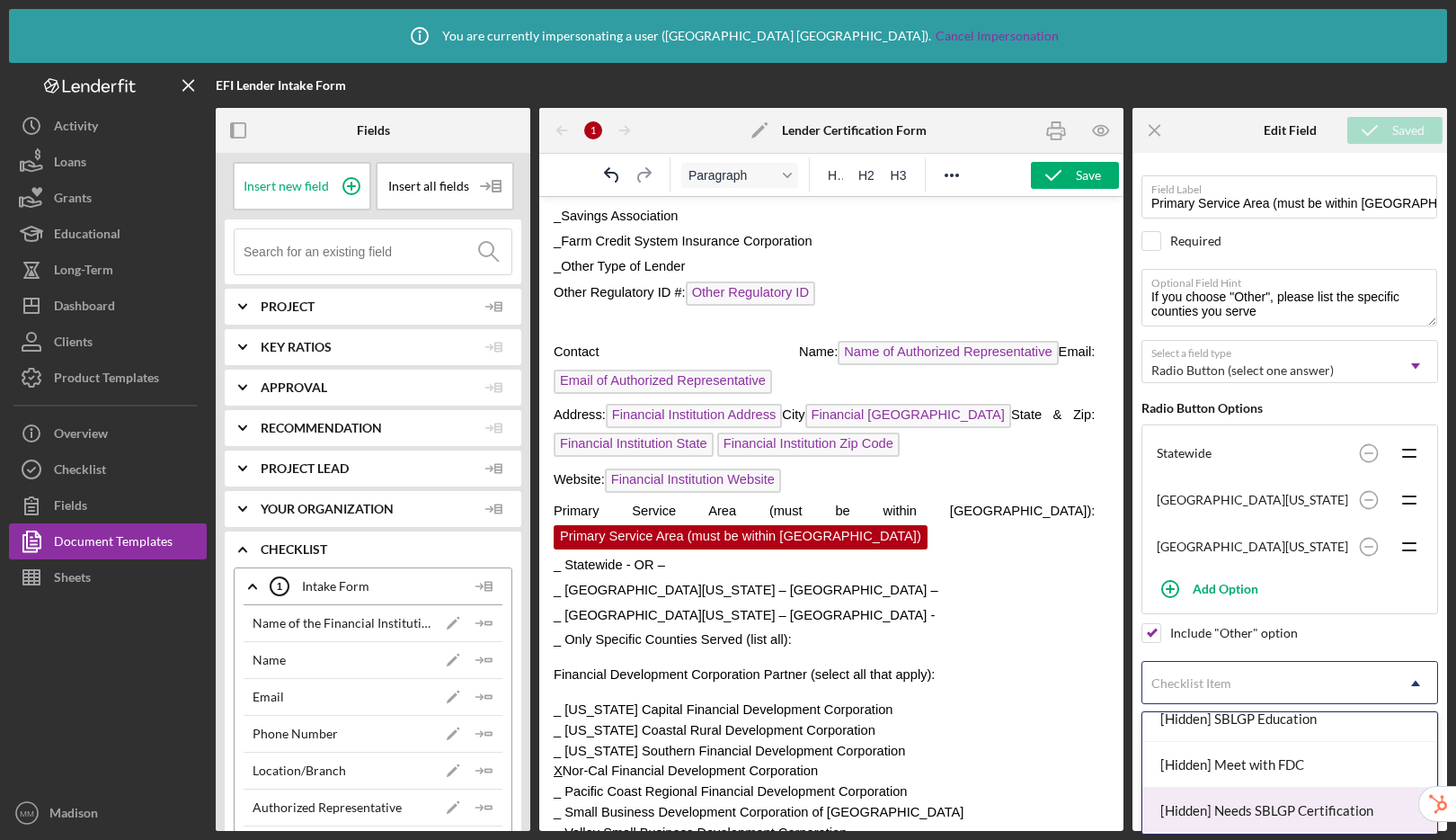
click at [1244, 807] on div "[Hidden] Needs SBLGP Certification" at bounding box center [1290, 811] width 294 height 46
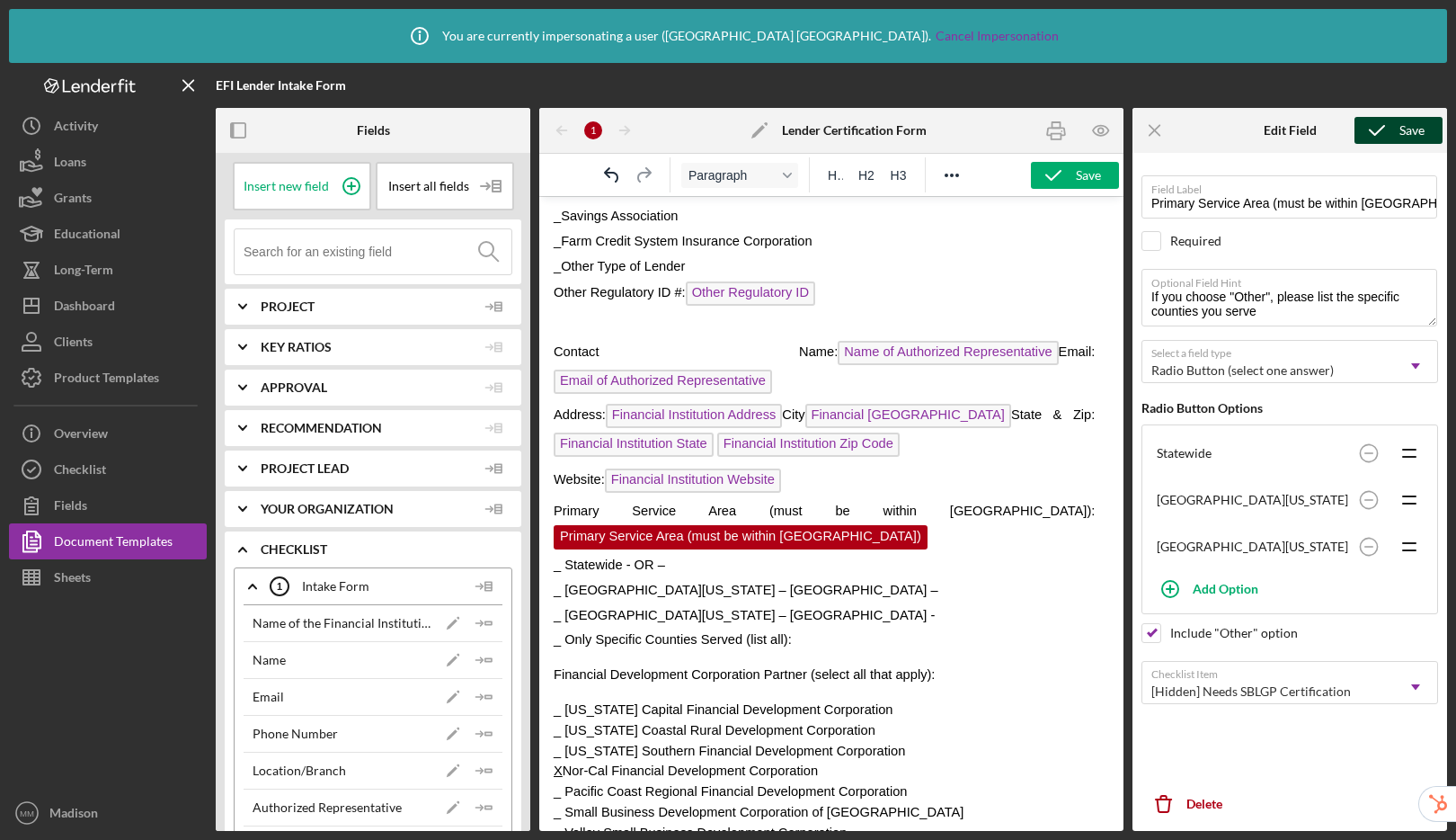
click at [1363, 130] on icon "submit" at bounding box center [1376, 130] width 45 height 45
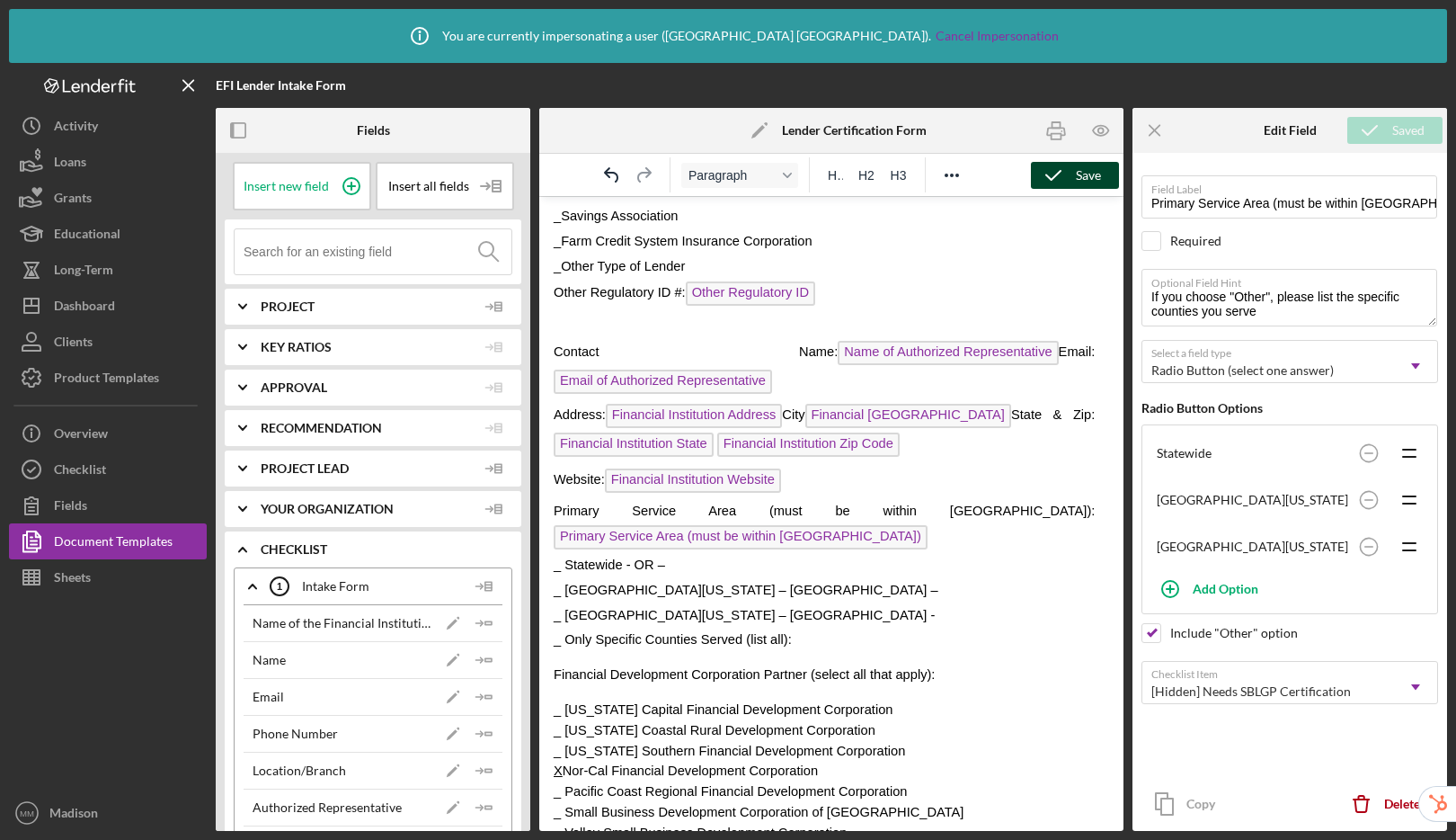
click at [1077, 173] on div "Save" at bounding box center [1088, 175] width 25 height 27
click at [95, 471] on div "Checklist" at bounding box center [80, 471] width 52 height 40
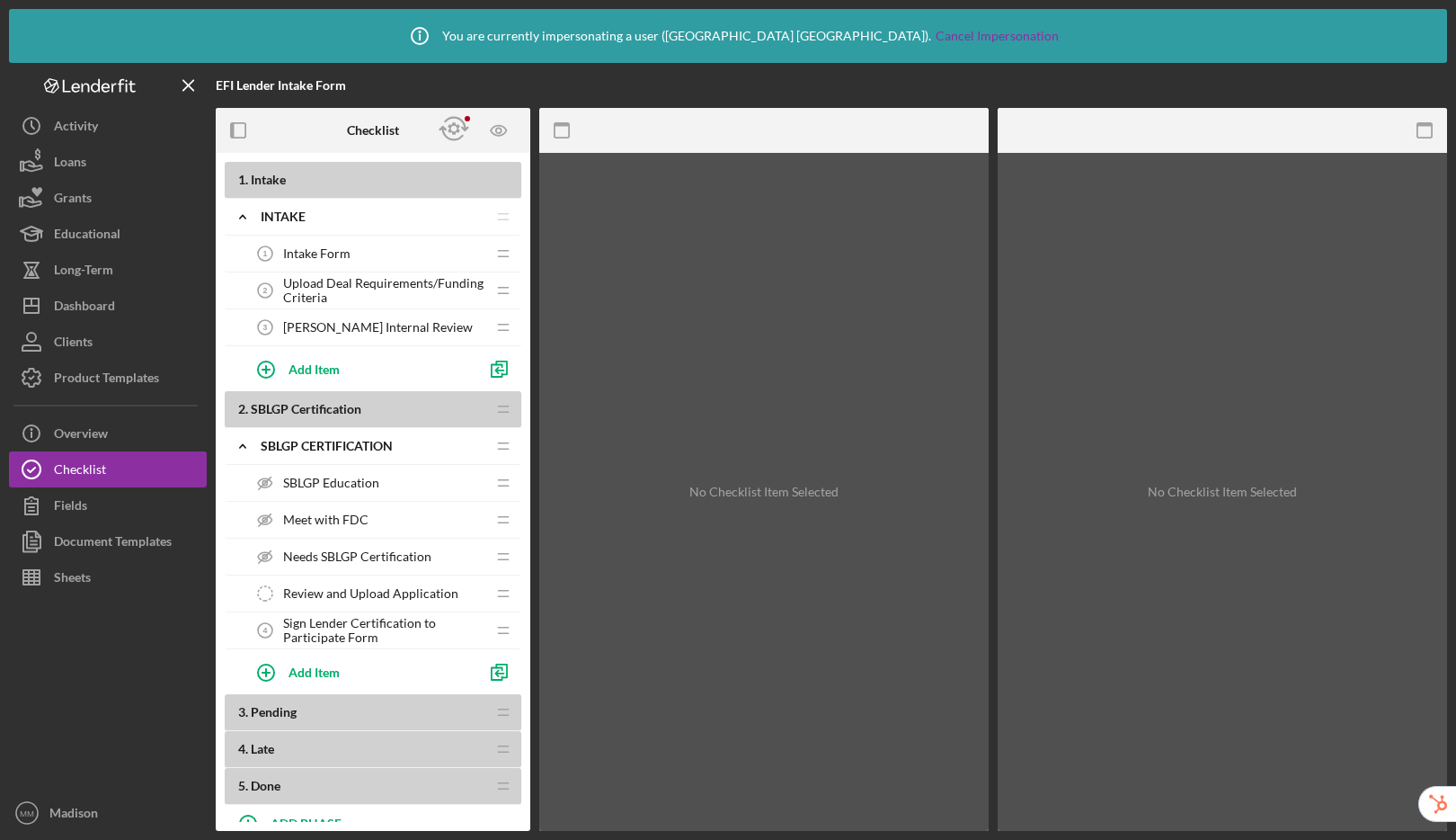
click at [351, 562] on span "Needs SBLGP Certification" at bounding box center [357, 557] width 148 height 15
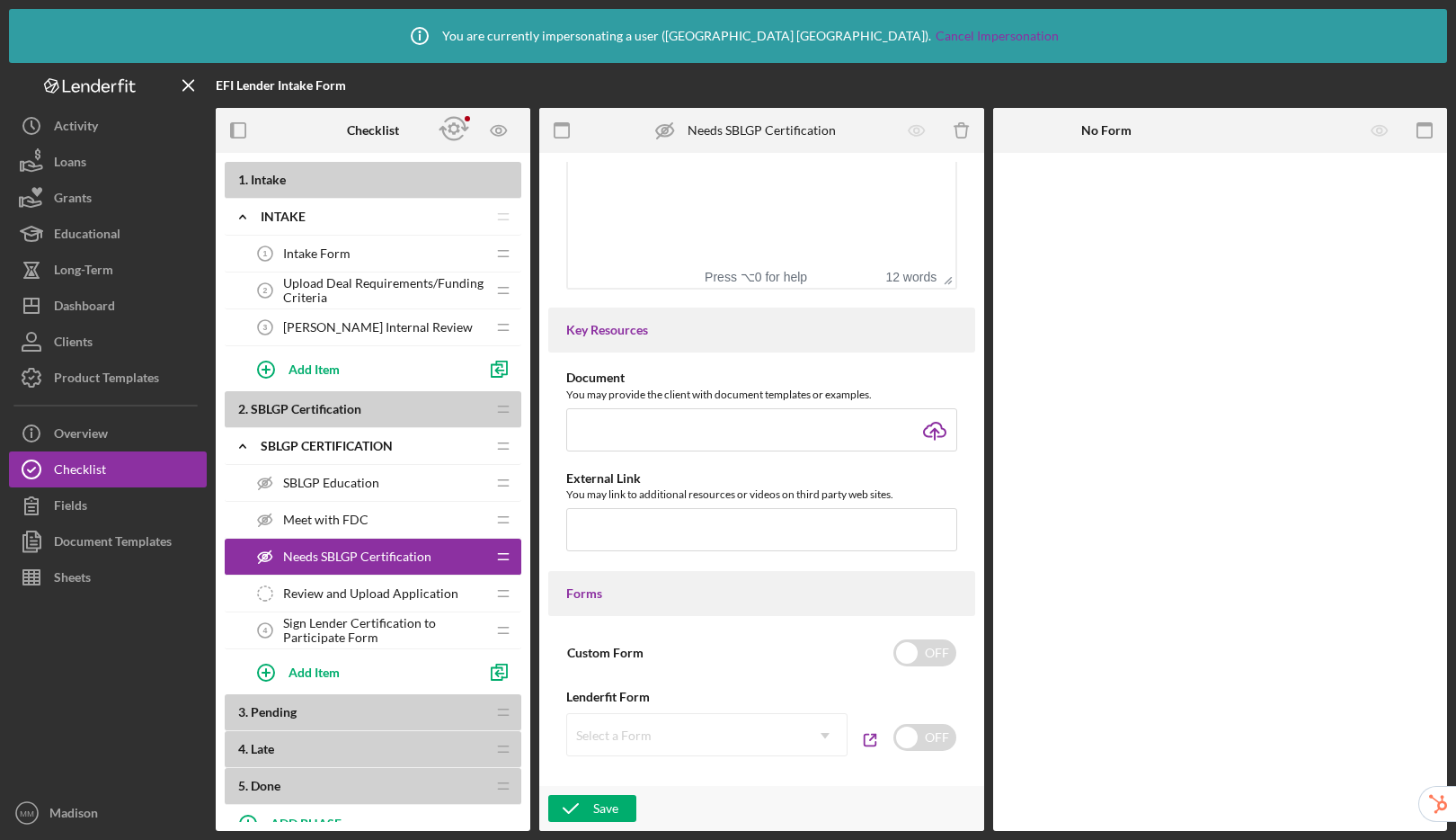
scroll to position [860, 0]
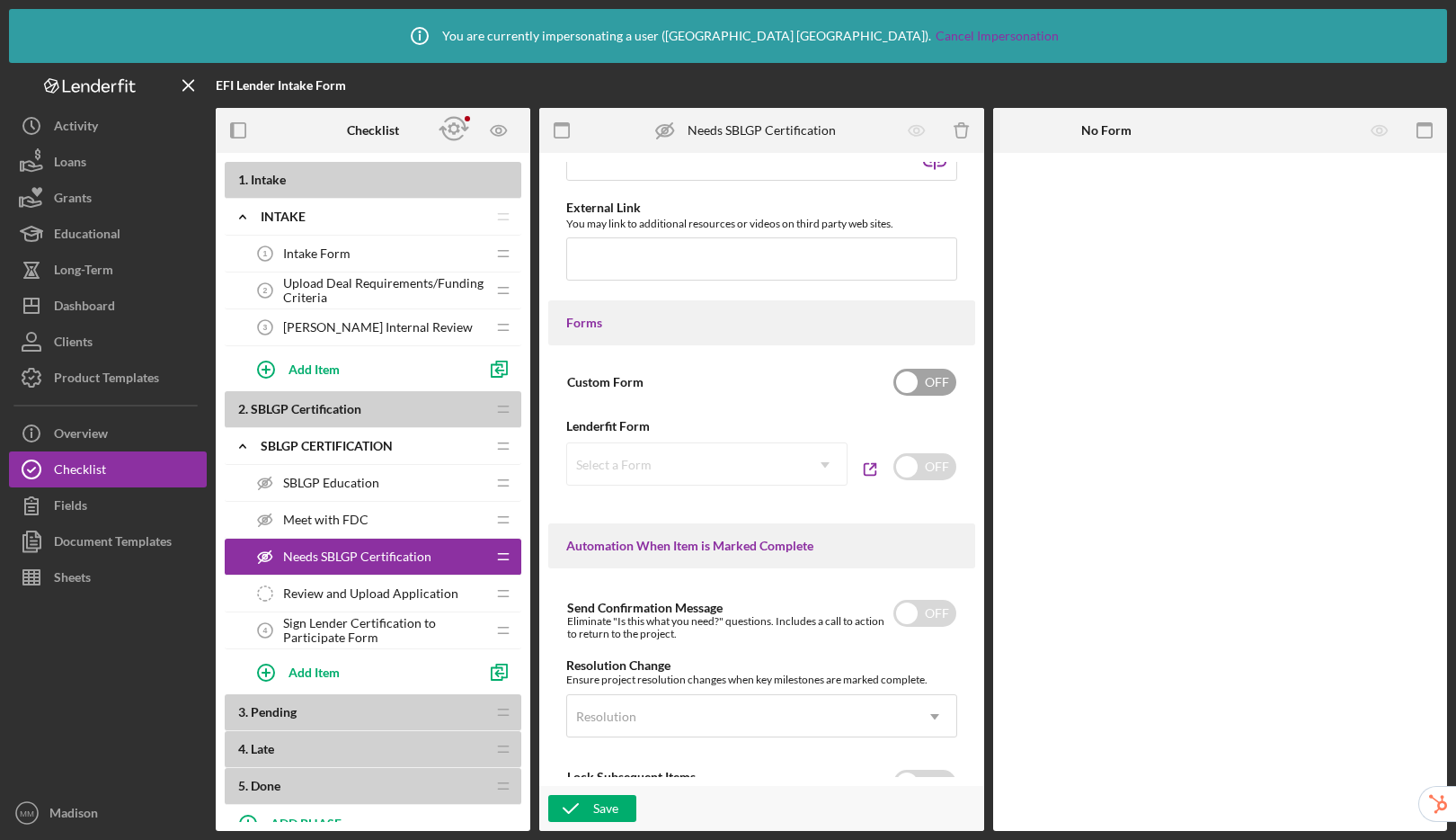
click at [911, 392] on input "checkbox" at bounding box center [924, 382] width 63 height 27
checkbox input "true"
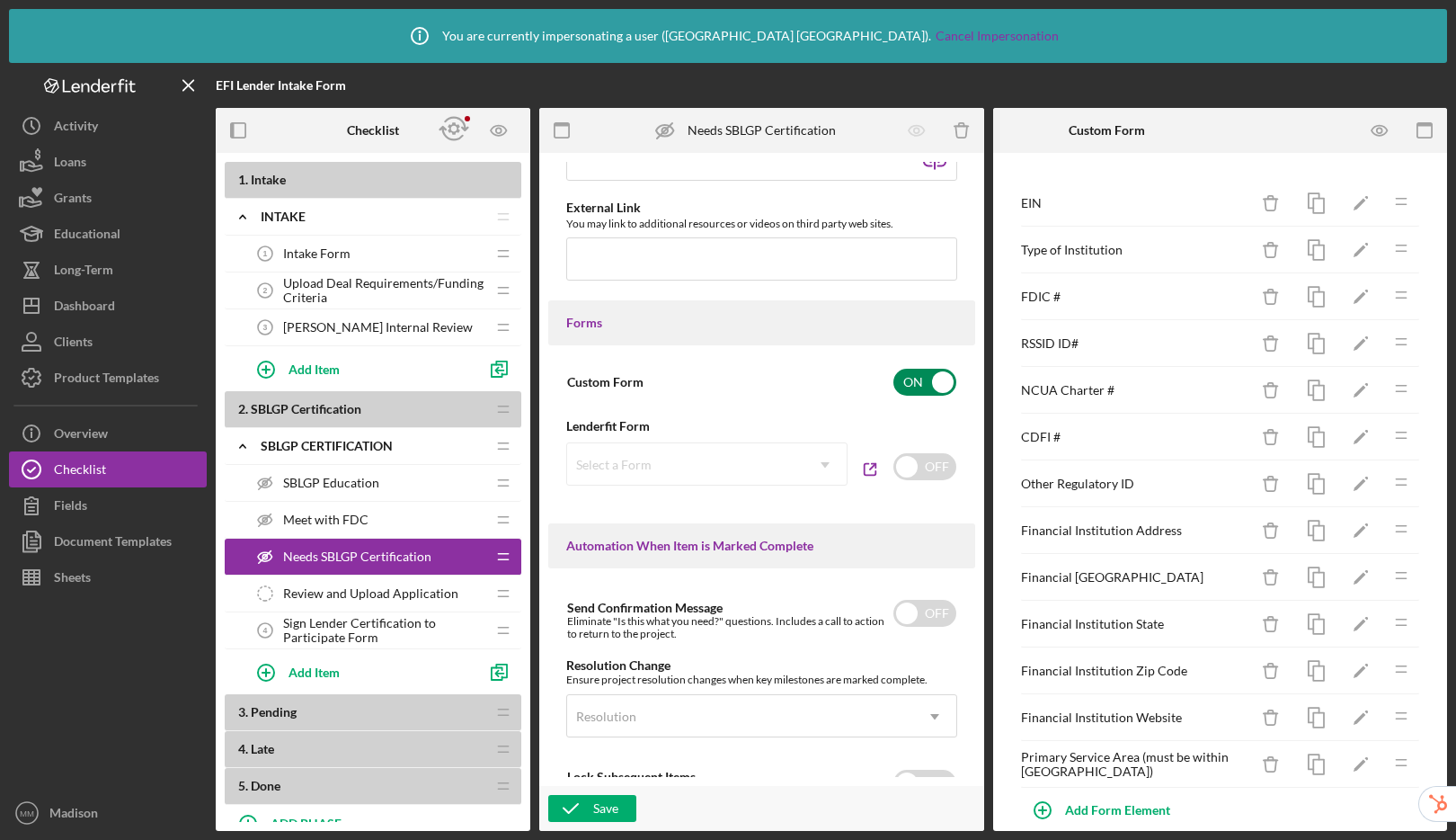
scroll to position [24, 0]
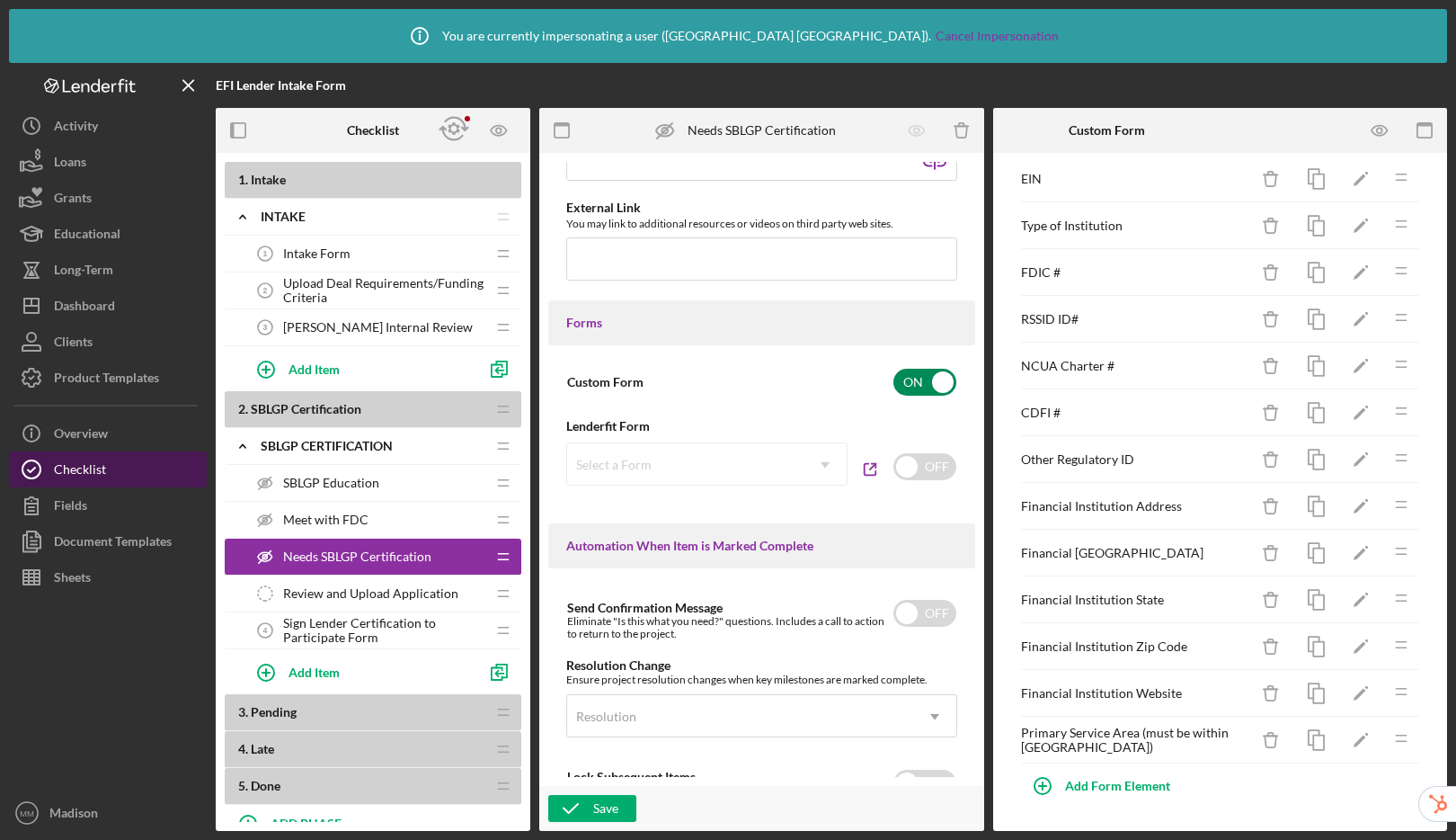
click at [126, 469] on button "Checklist" at bounding box center [108, 468] width 198 height 36
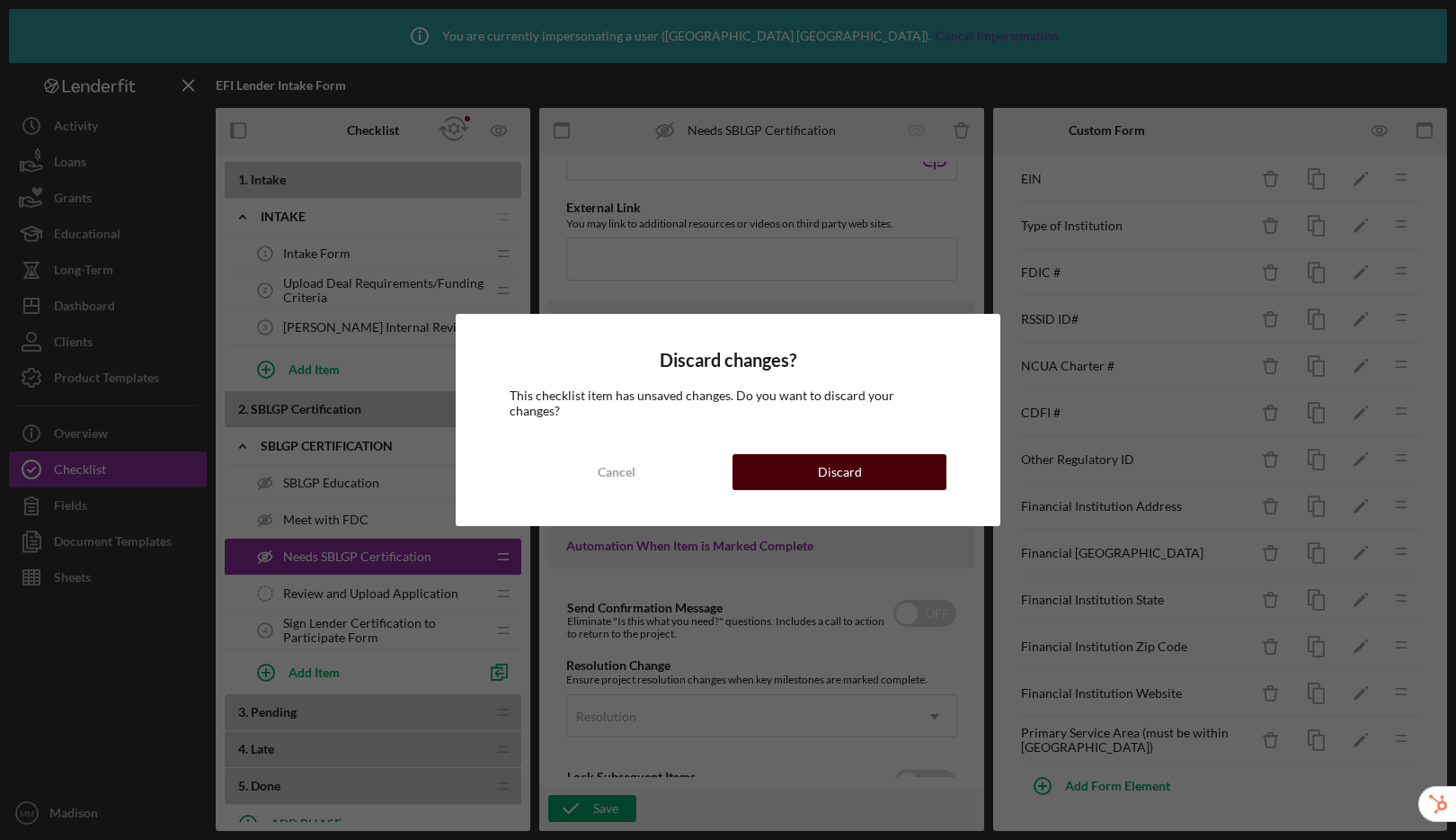
click at [839, 454] on div "Discard" at bounding box center [840, 471] width 44 height 36
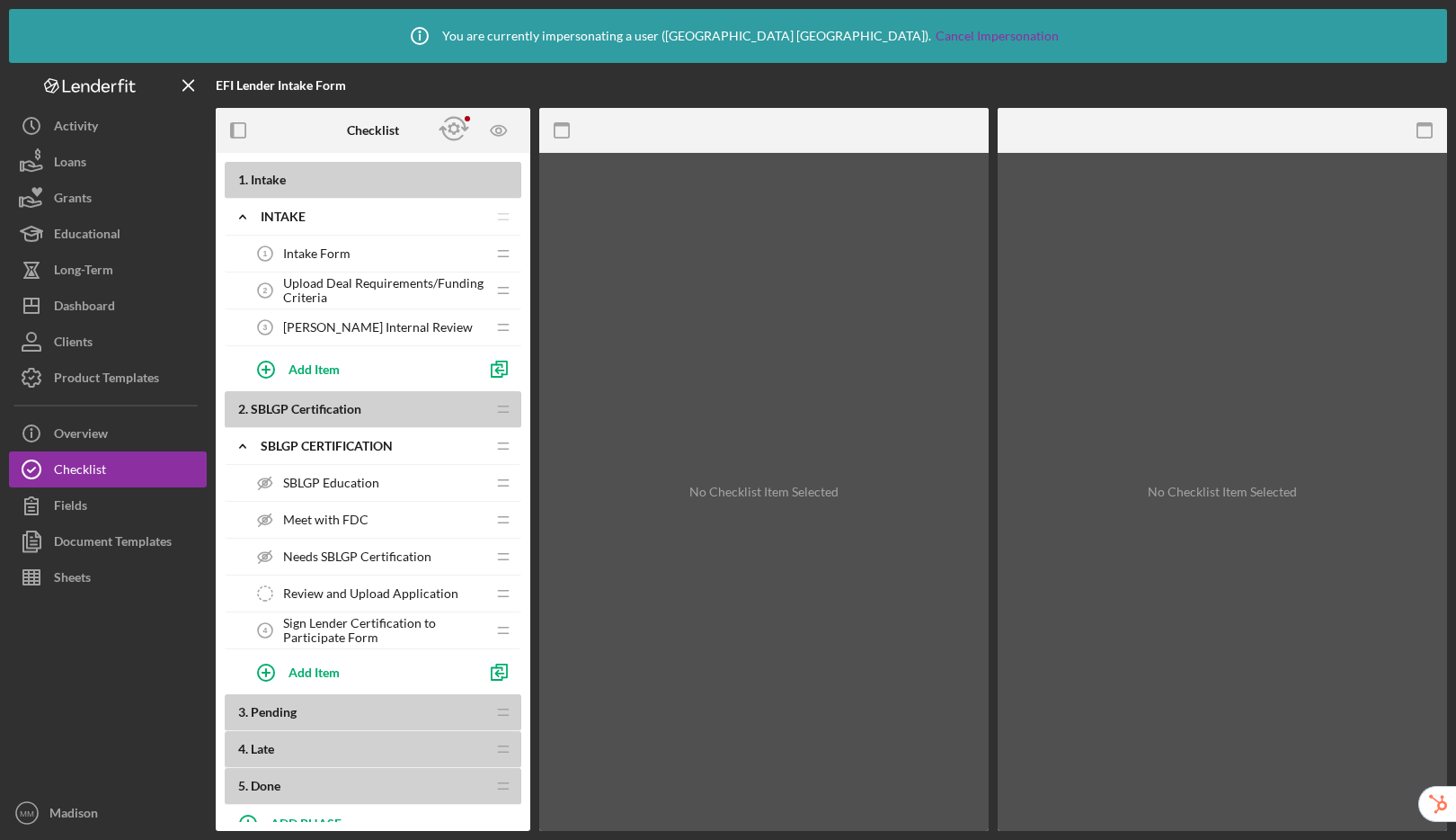
click at [361, 563] on span "Needs SBLGP Certification" at bounding box center [357, 557] width 148 height 15
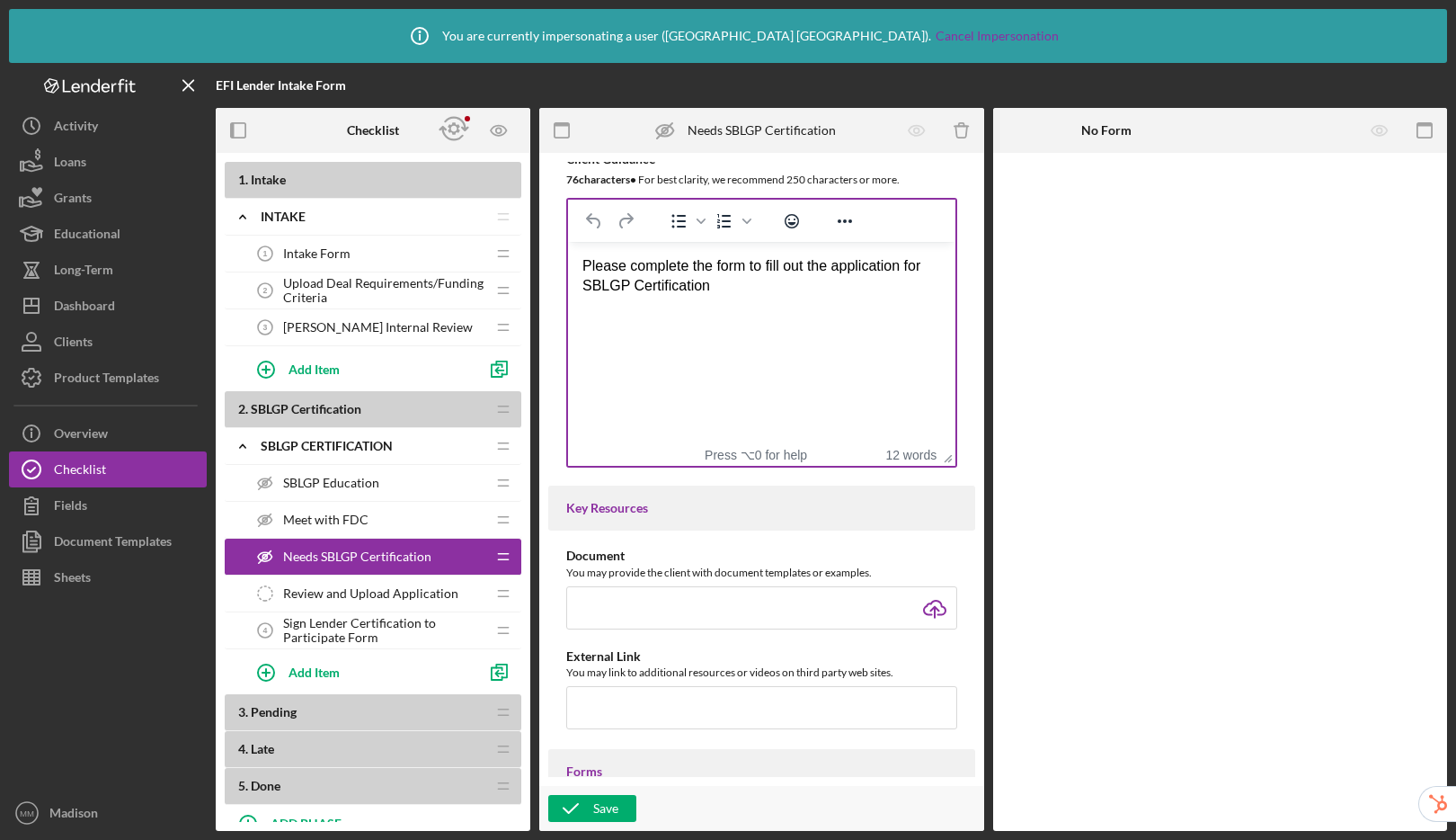
scroll to position [897, 0]
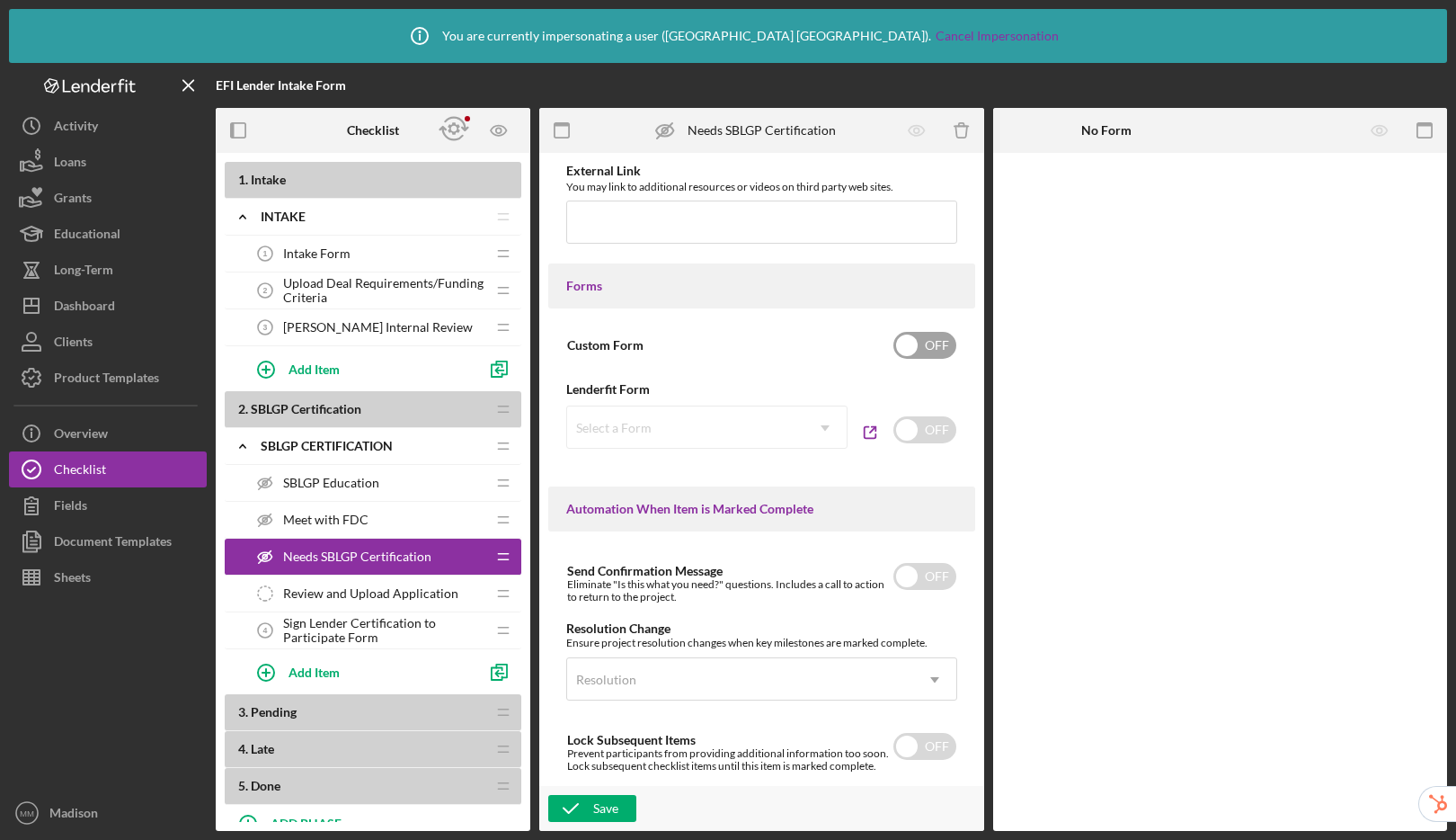
click at [908, 353] on input "checkbox" at bounding box center [924, 345] width 63 height 27
checkbox input "true"
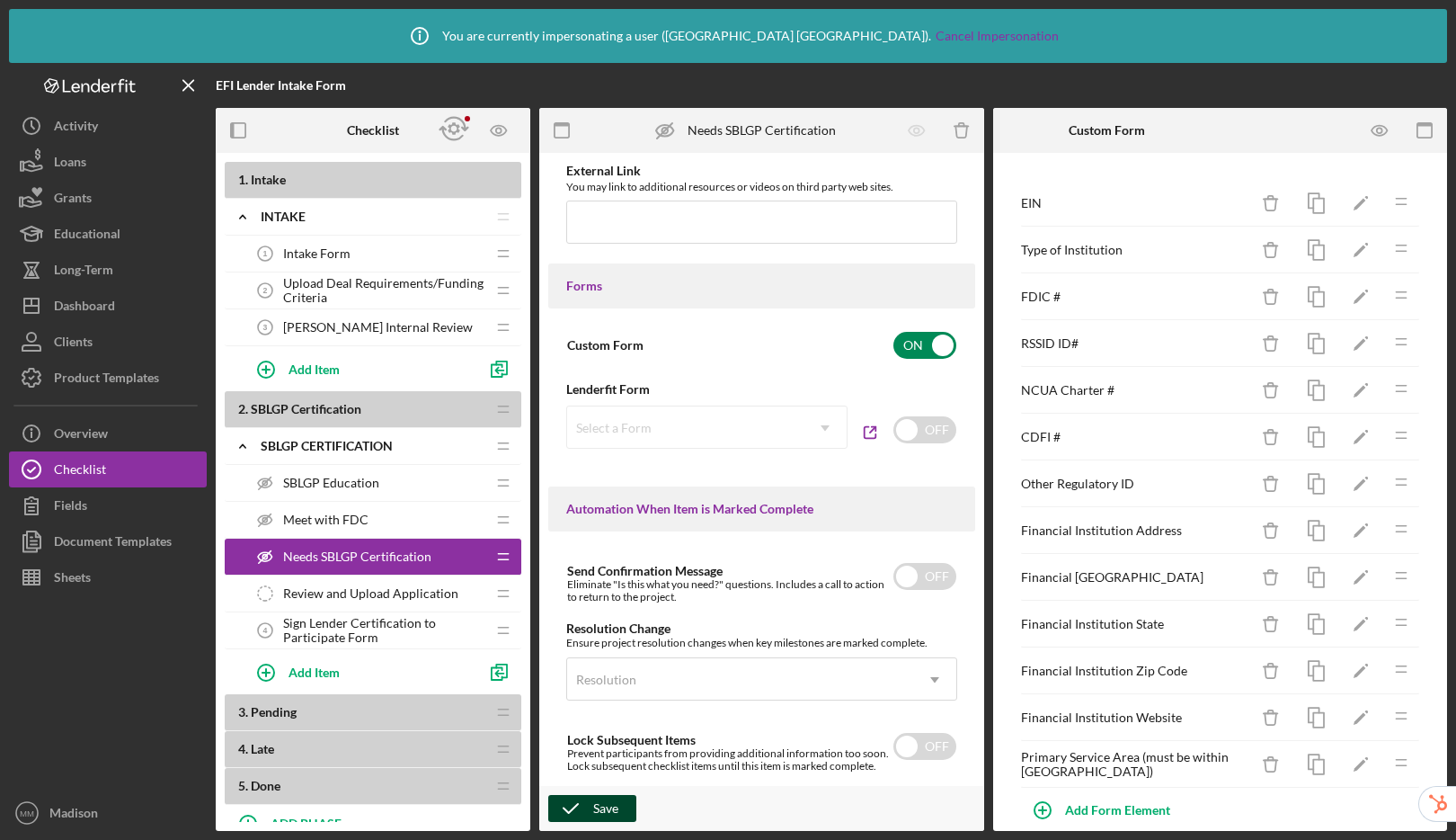
click at [614, 812] on div "Save" at bounding box center [605, 808] width 25 height 27
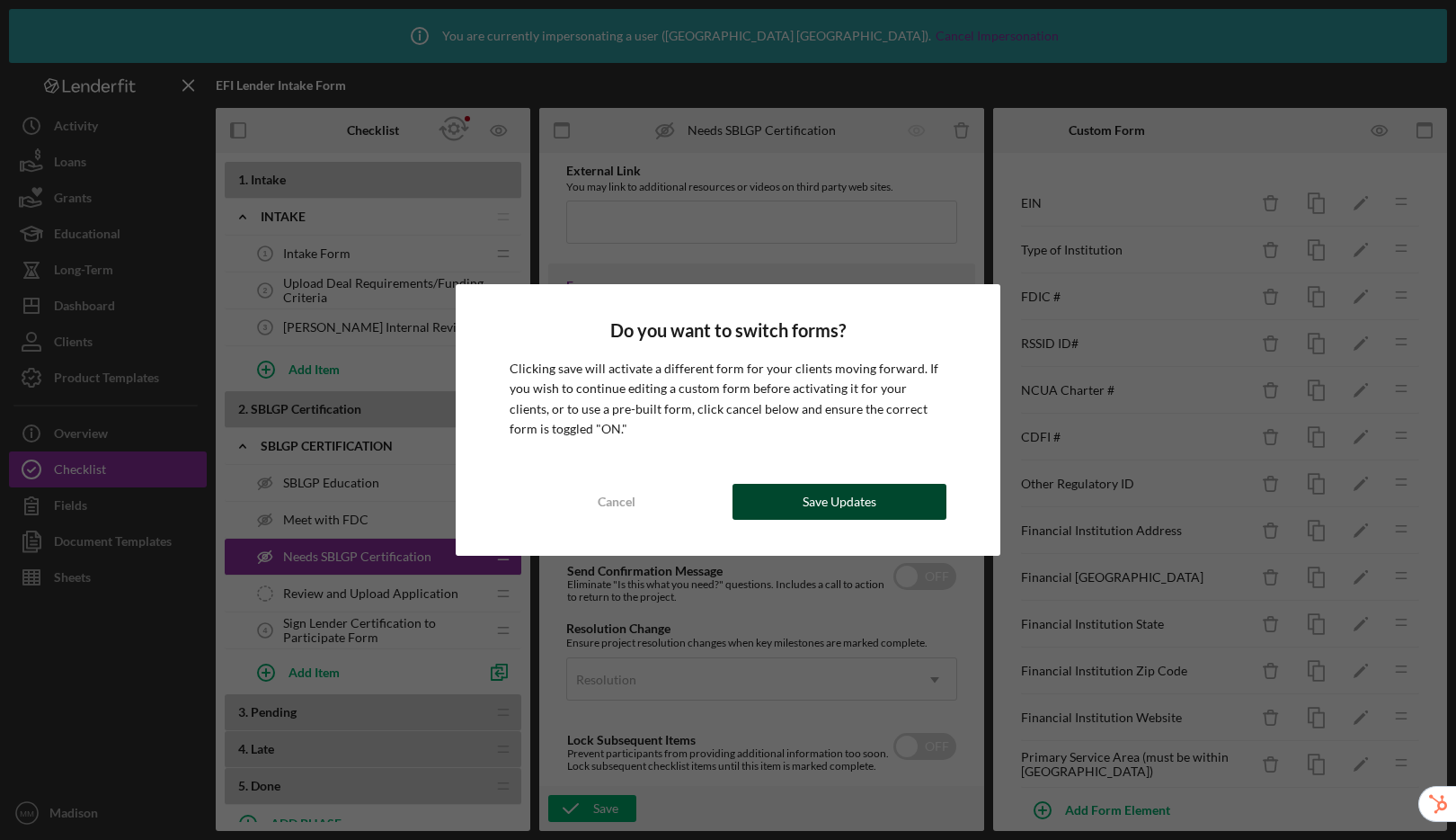
click at [882, 503] on button "Save Updates" at bounding box center [839, 501] width 214 height 36
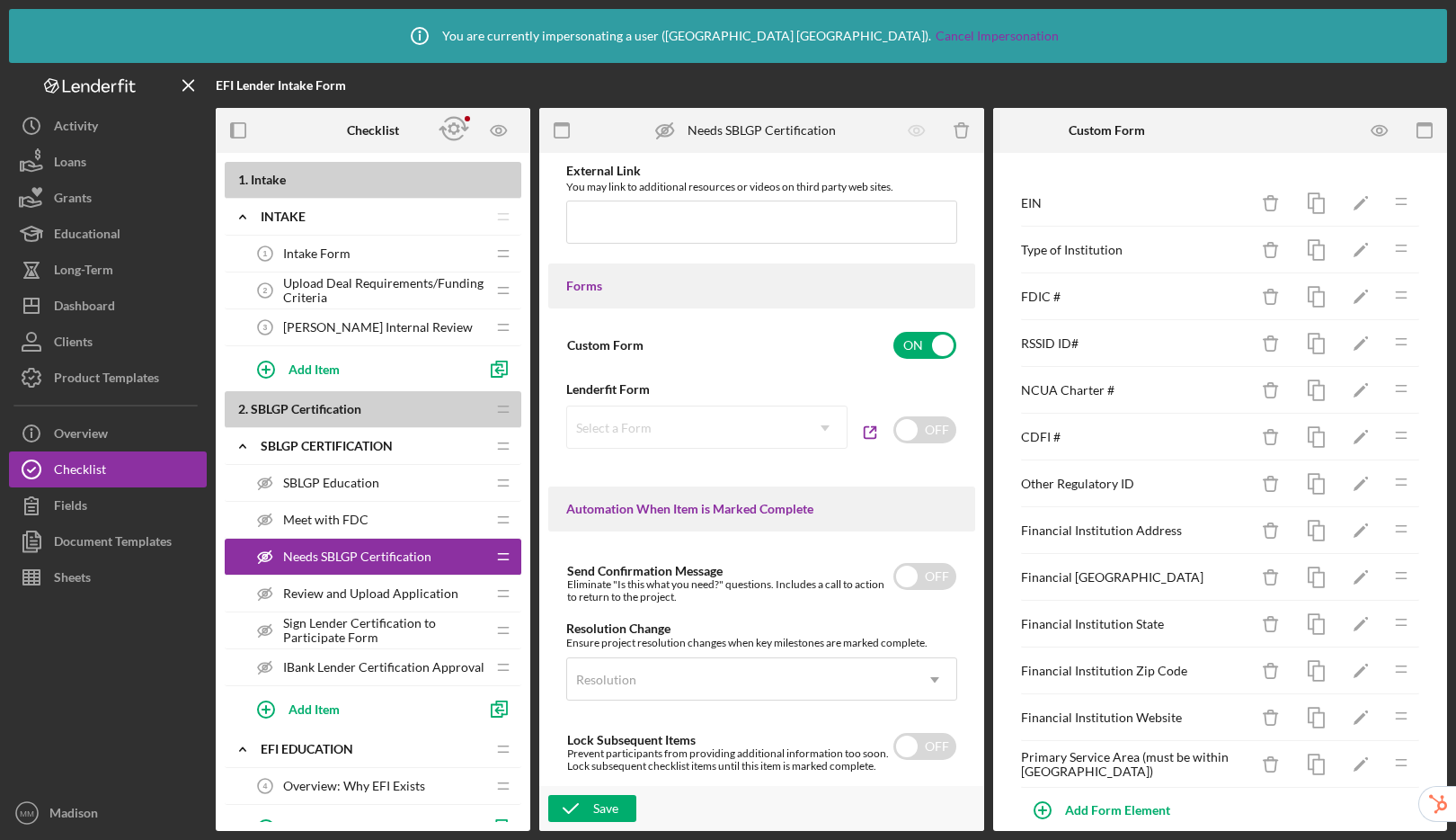
click at [381, 516] on div "Meet with FDC Meet with FDC" at bounding box center [366, 519] width 238 height 36
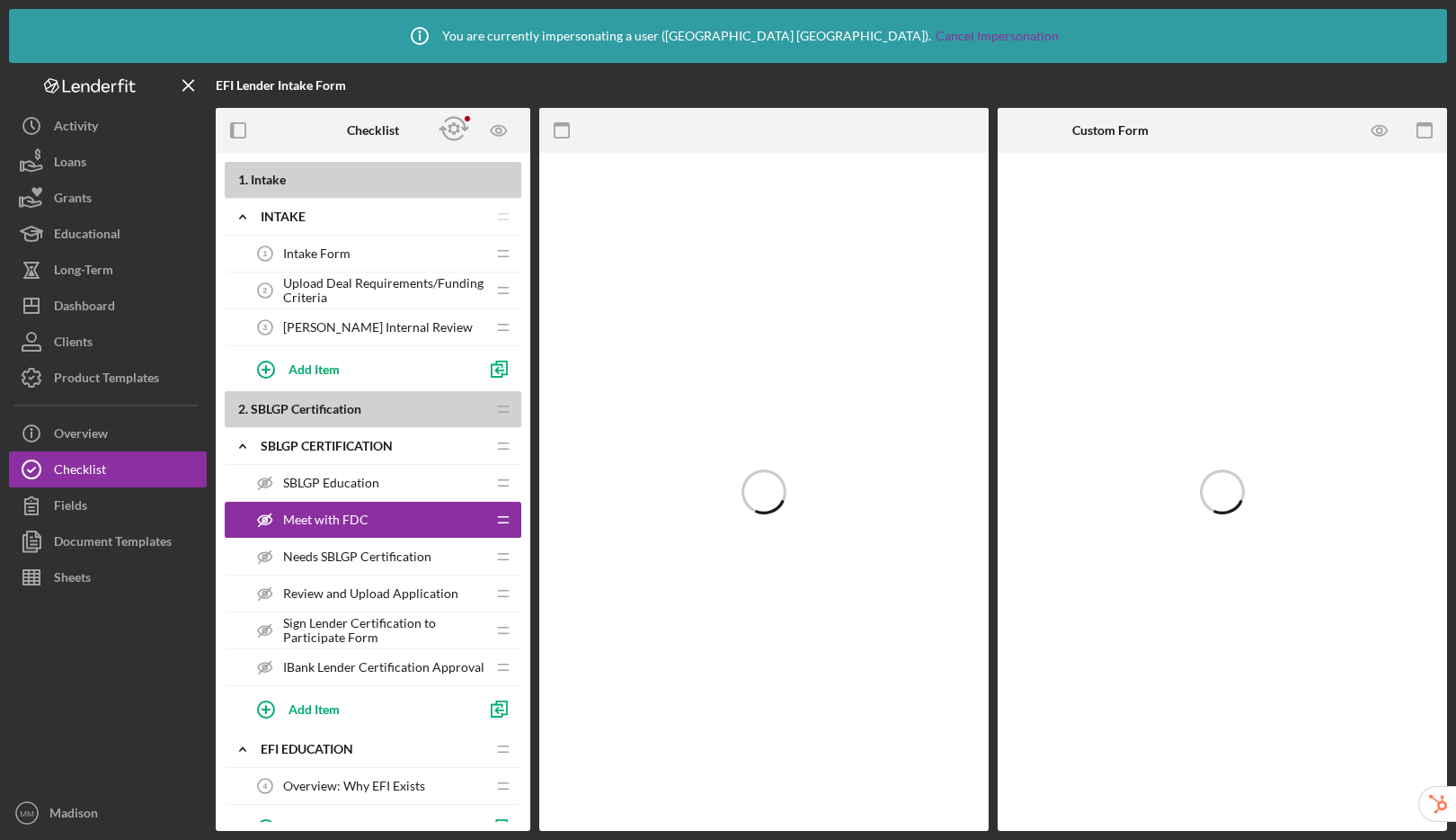
click at [354, 562] on span "Needs SBLGP Certification" at bounding box center [357, 557] width 148 height 15
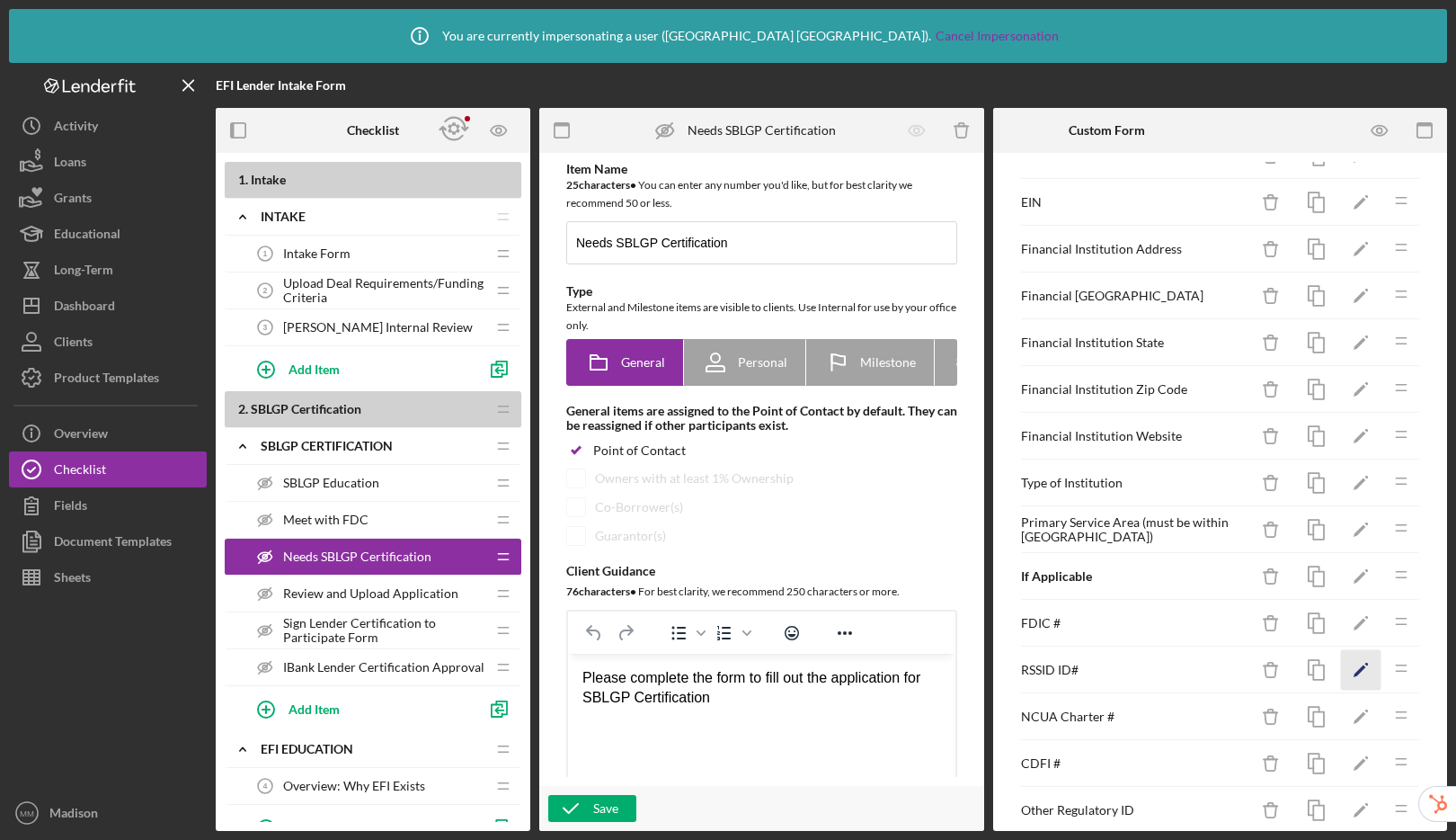
scroll to position [118, 0]
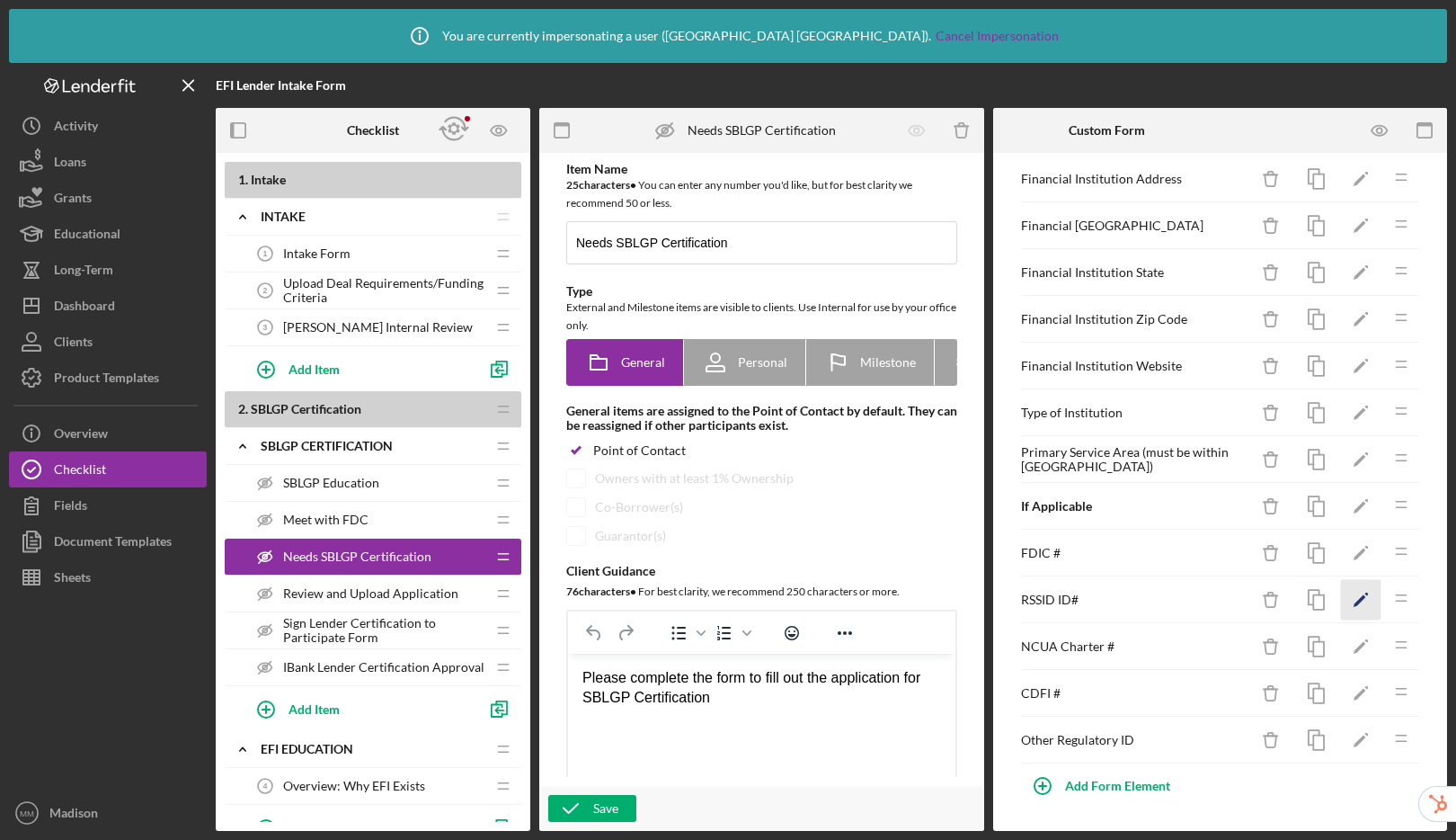
click at [1351, 598] on icon "Icon/Edit" at bounding box center [1361, 600] width 40 height 40
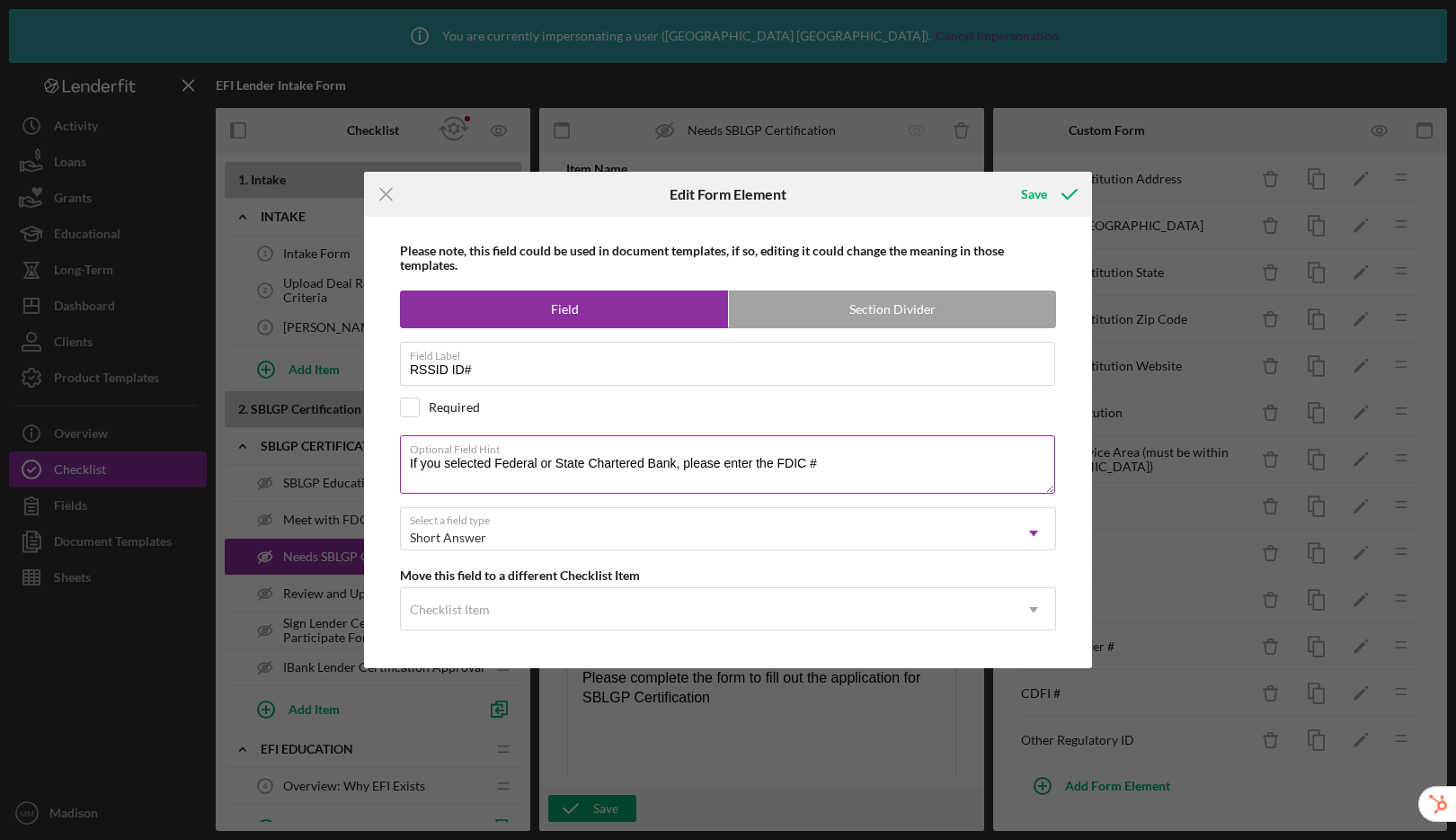
drag, startPoint x: 808, startPoint y: 465, endPoint x: 778, endPoint y: 465, distance: 30.0
click at [778, 465] on textarea "If you selected Federal or State Chartered Bank, please enter the FDIC #" at bounding box center [728, 464] width 655 height 58
type textarea "If you selected Federal or State Chartered Bank, please enter the RSSID ID #"
click at [1041, 191] on div "Save" at bounding box center [1034, 194] width 26 height 36
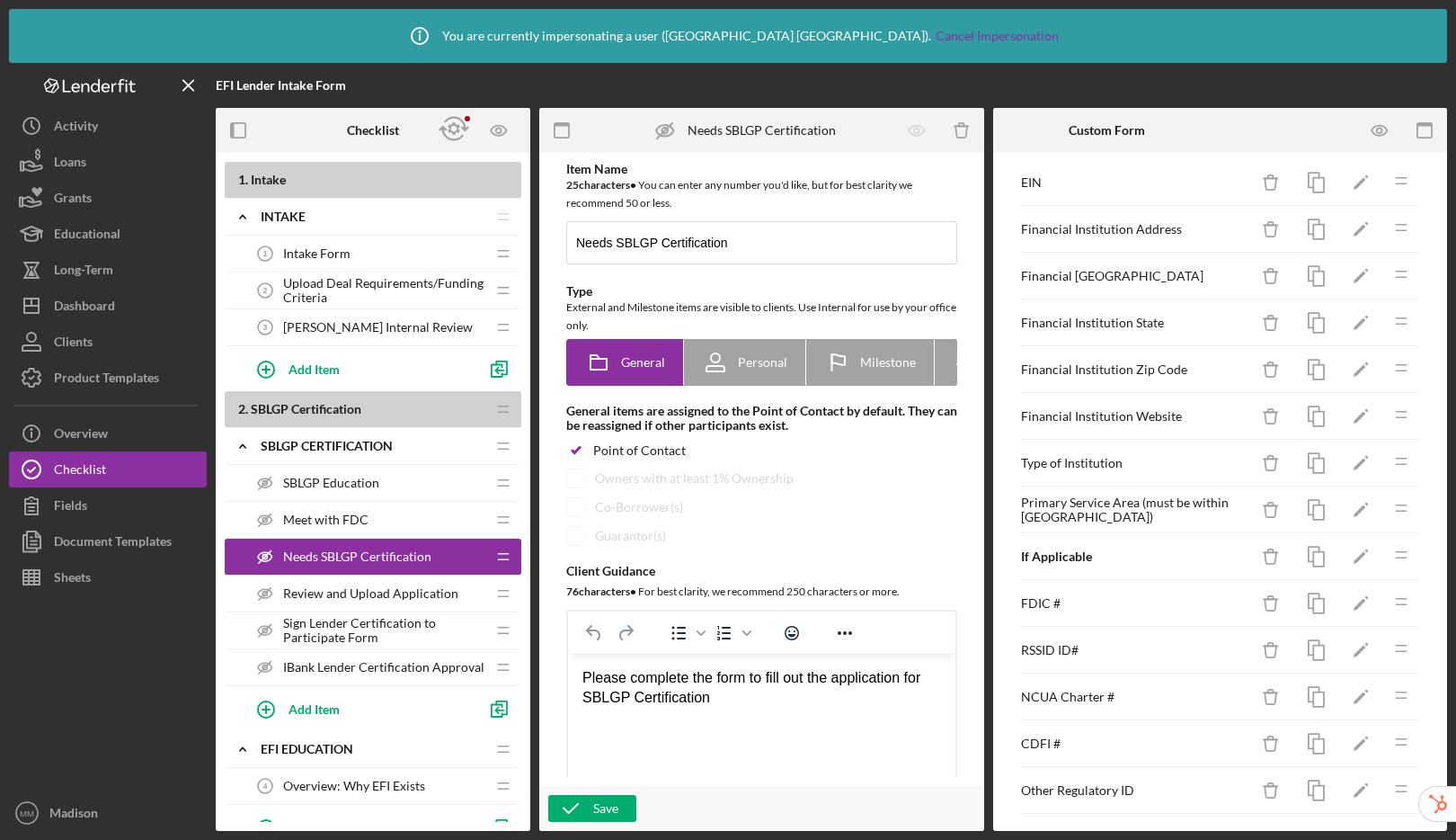
scroll to position [0, 0]
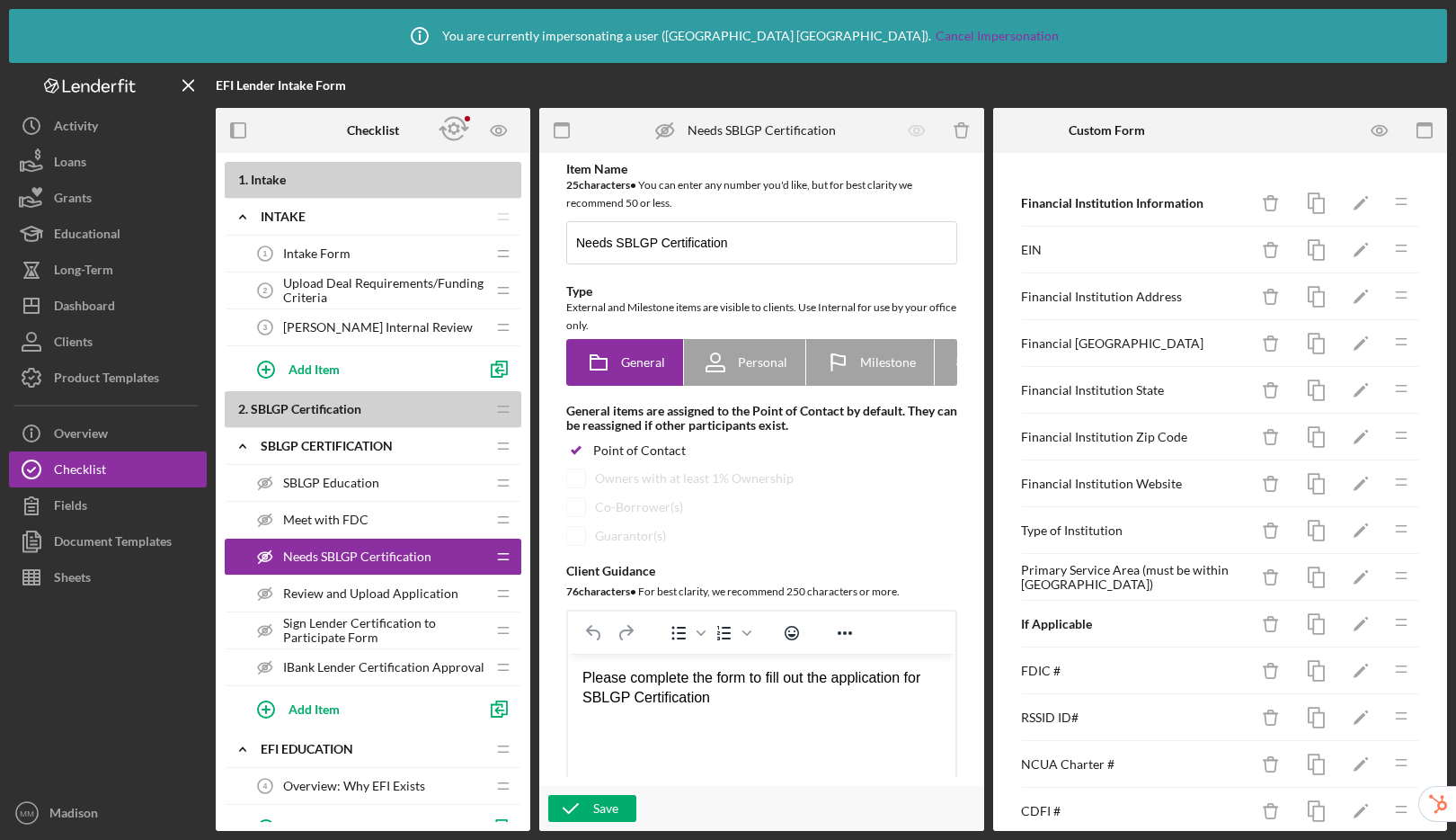
click at [333, 594] on span "Review and Upload Application" at bounding box center [371, 593] width 176 height 15
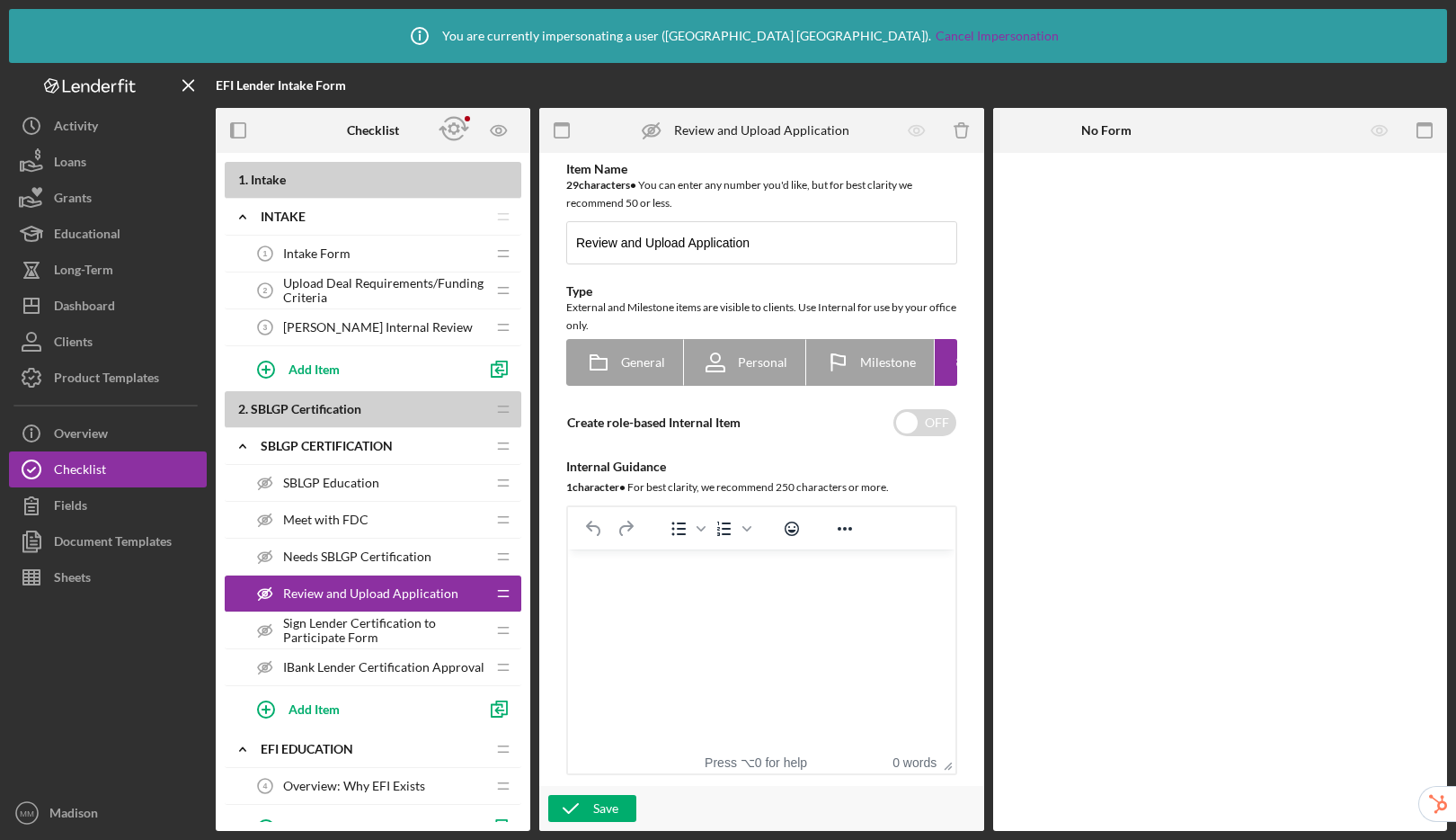
click at [345, 554] on span "Needs SBLGP Certification" at bounding box center [357, 557] width 148 height 15
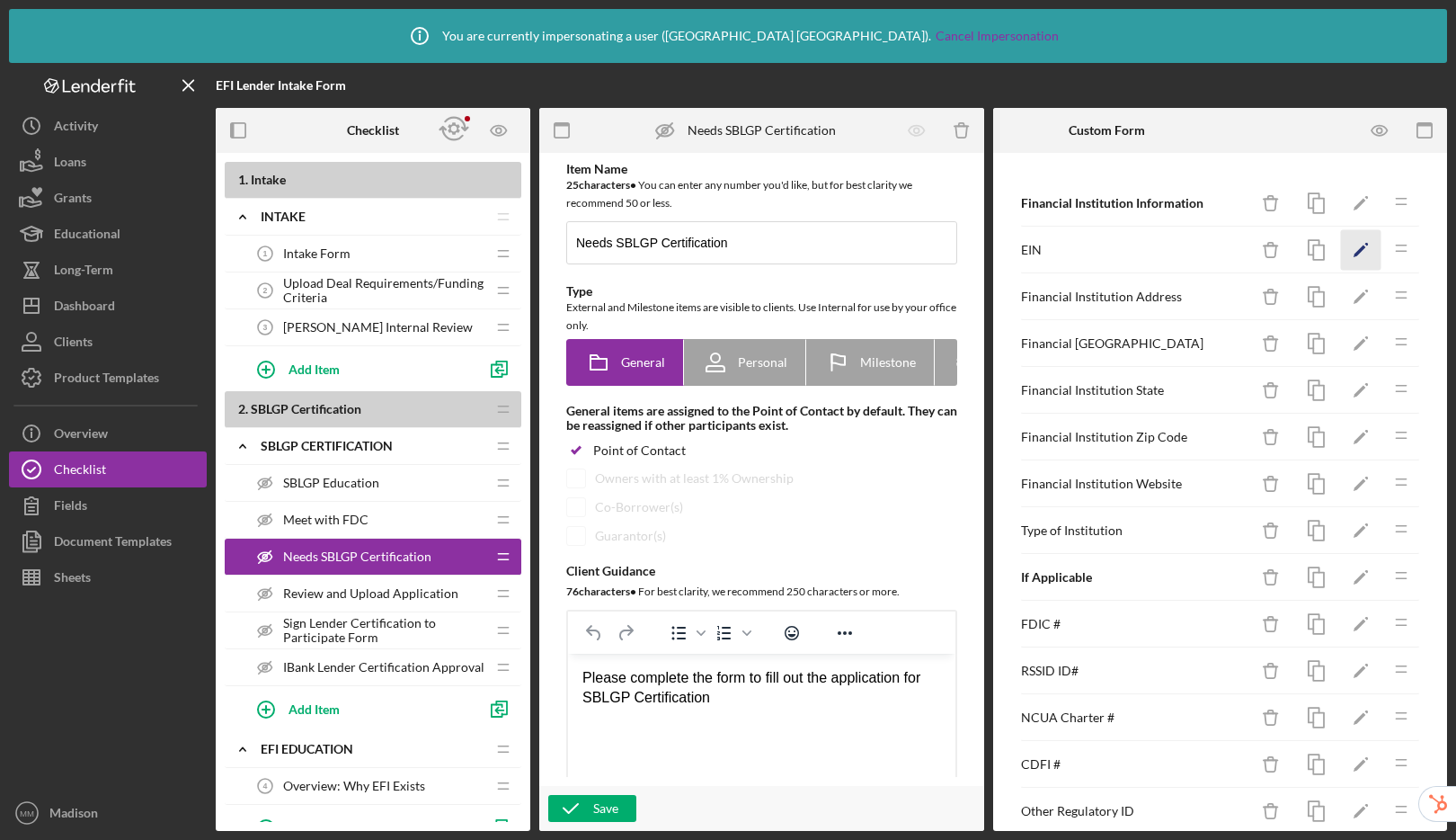
click at [1347, 257] on icon "Icon/Edit" at bounding box center [1361, 250] width 40 height 40
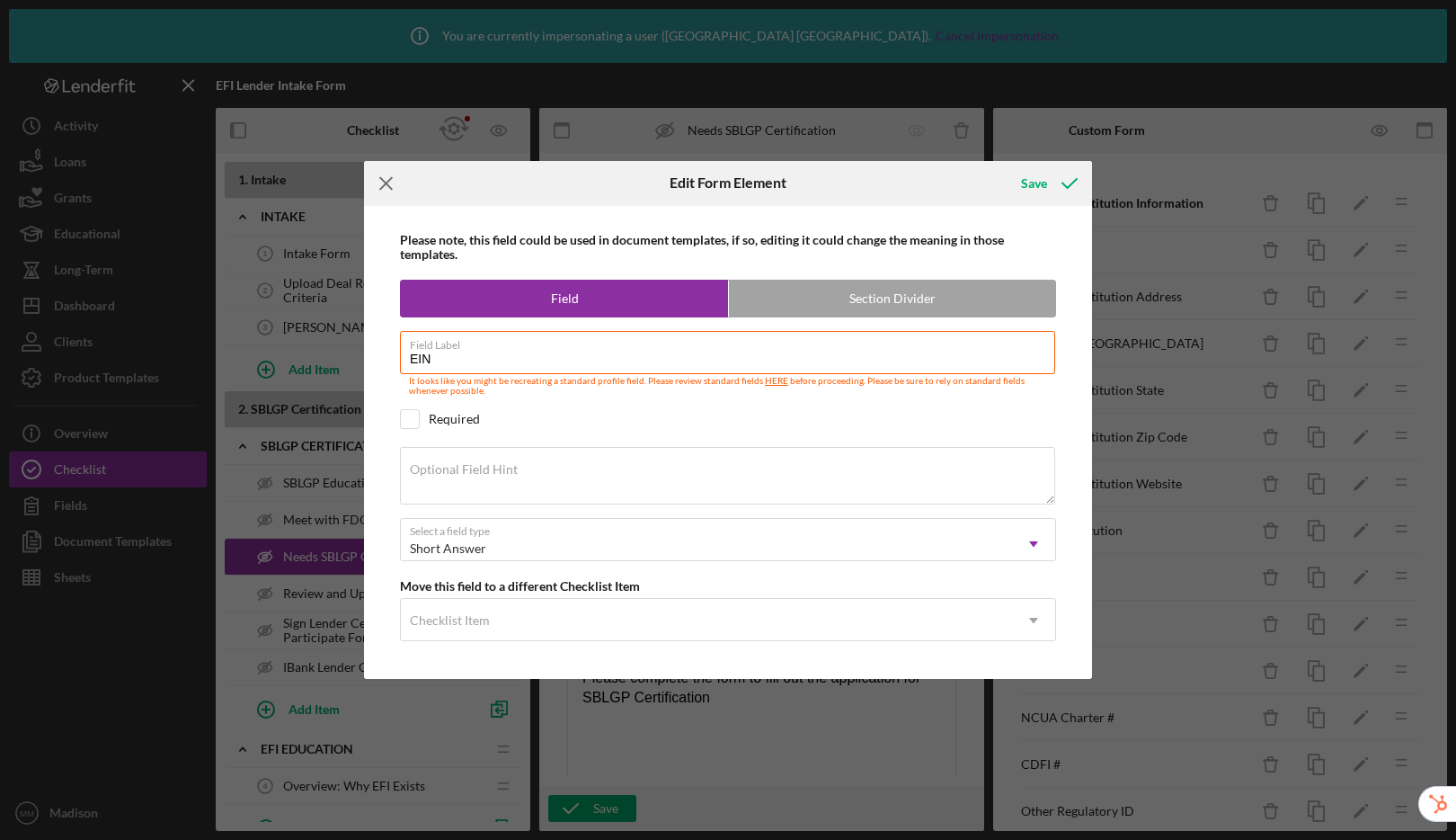
click at [391, 180] on icon "Icon/Menu Close" at bounding box center [386, 183] width 45 height 45
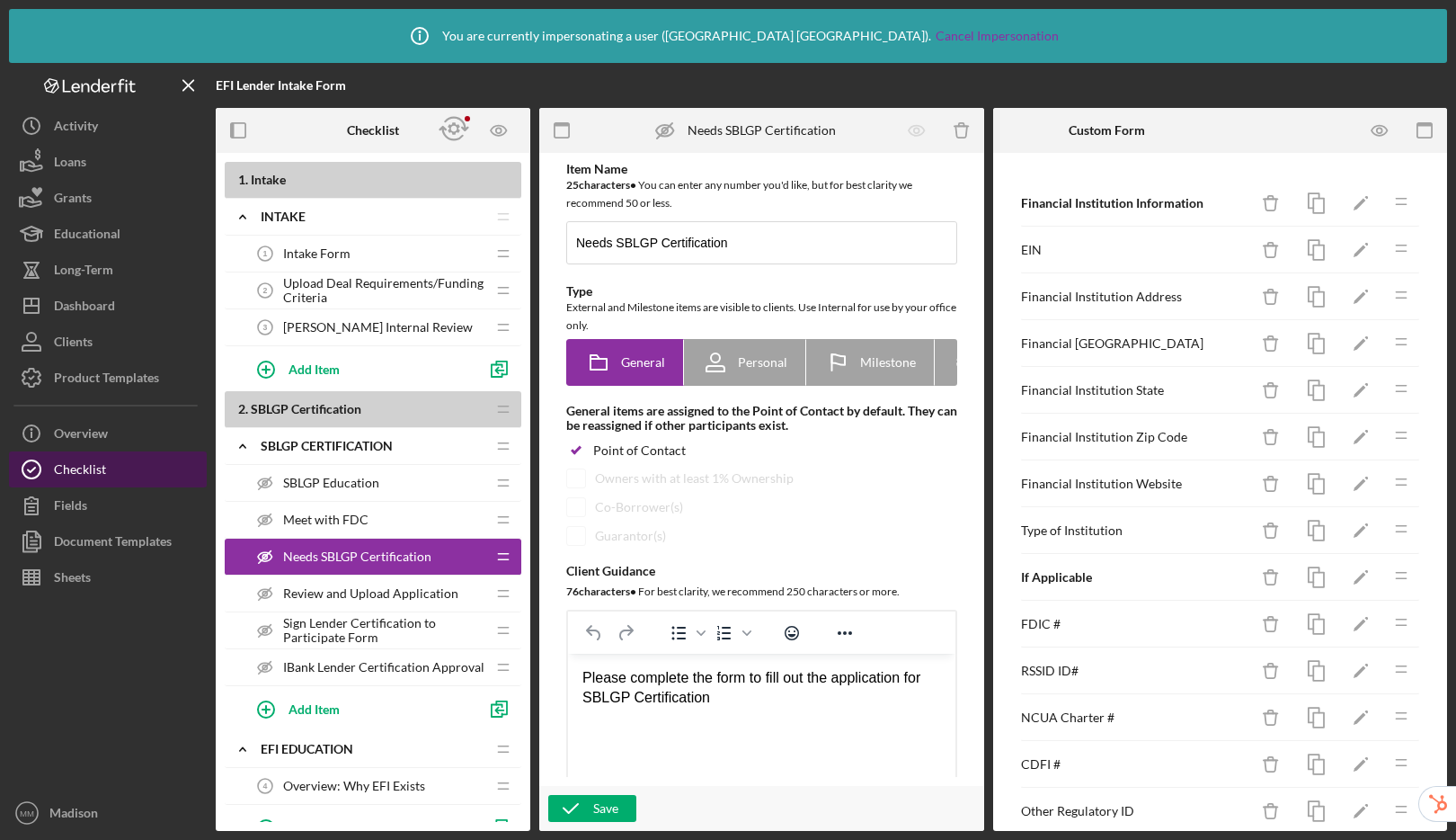
click at [149, 477] on button "Checklist" at bounding box center [108, 468] width 198 height 36
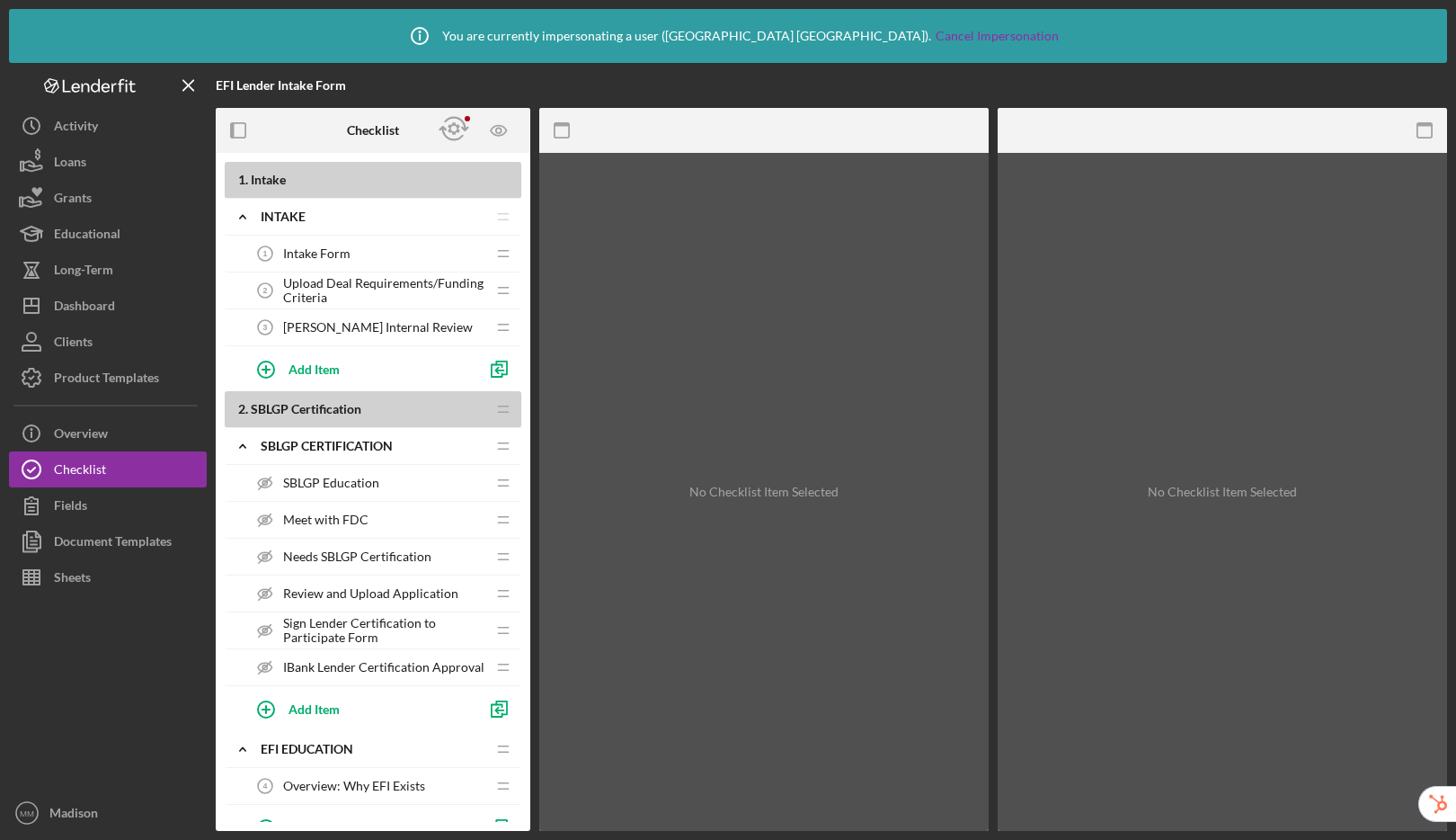
click at [375, 543] on div "Needs SBLGP Certification Needs SBLGP Certification" at bounding box center [366, 556] width 238 height 36
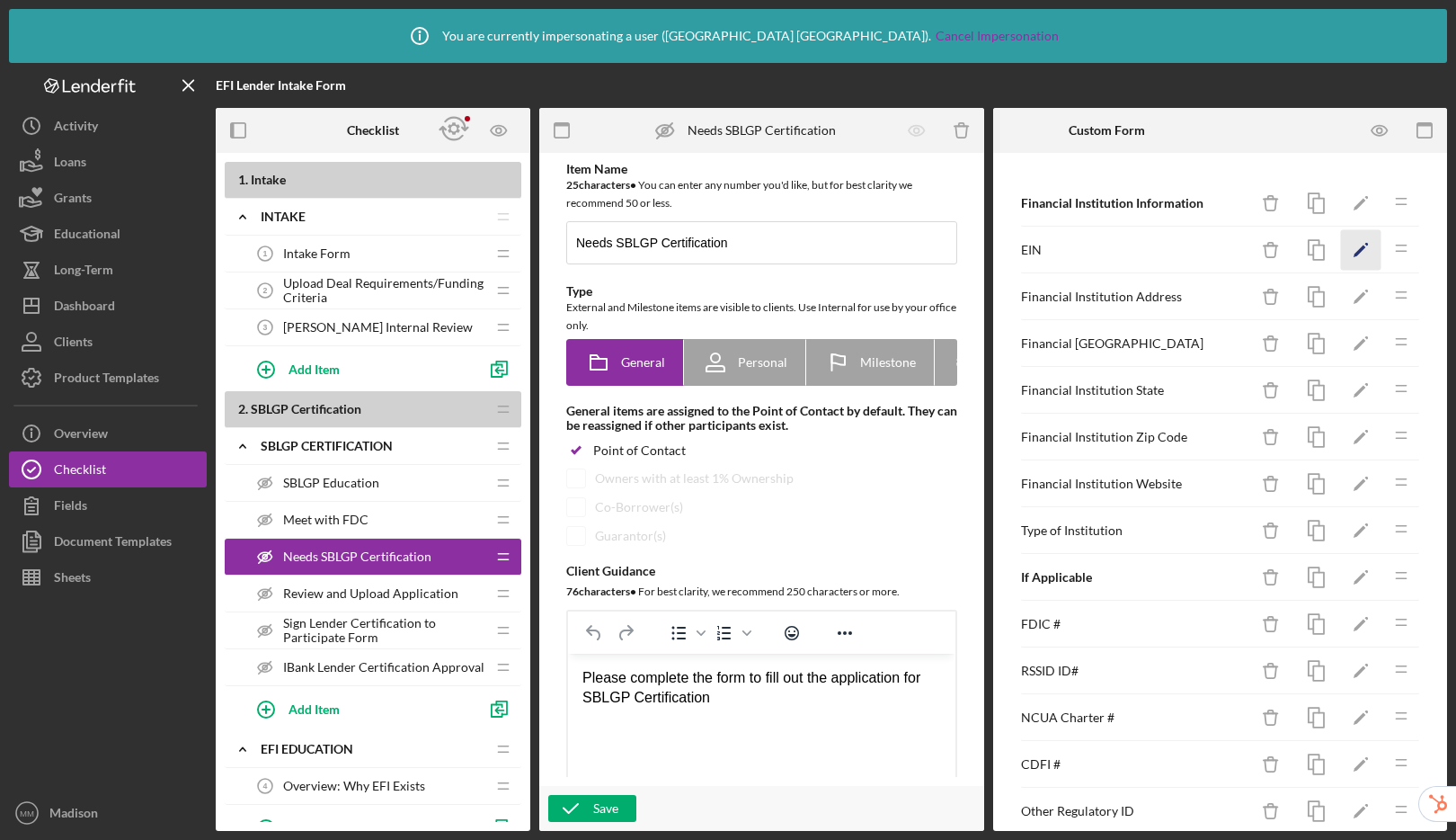
click at [1341, 247] on icon "Icon/Edit" at bounding box center [1361, 250] width 40 height 40
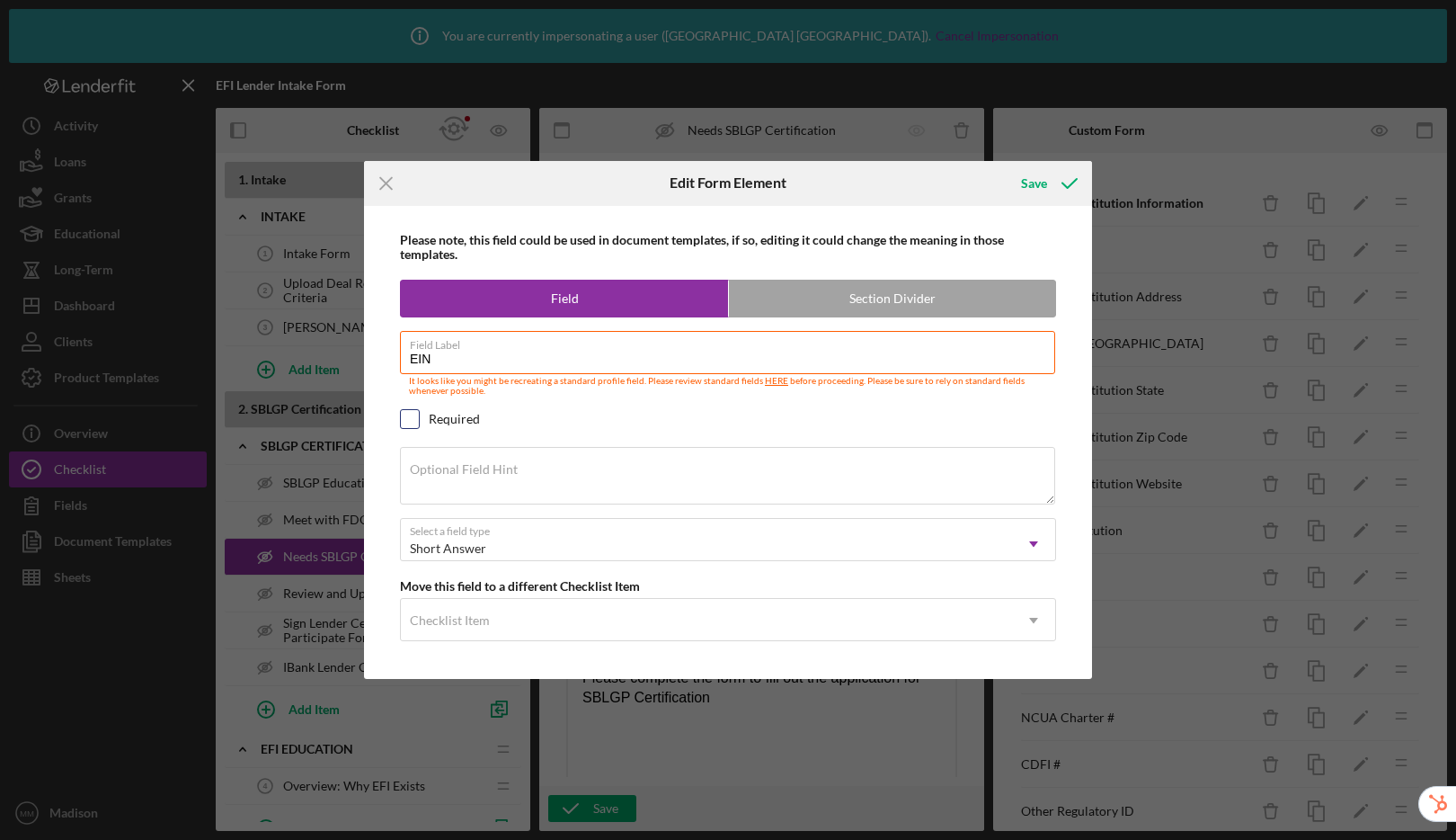
click at [411, 421] on input "checkbox" at bounding box center [410, 420] width 18 height 18
checkbox input "true"
click at [1037, 183] on div "Save" at bounding box center [1034, 183] width 26 height 36
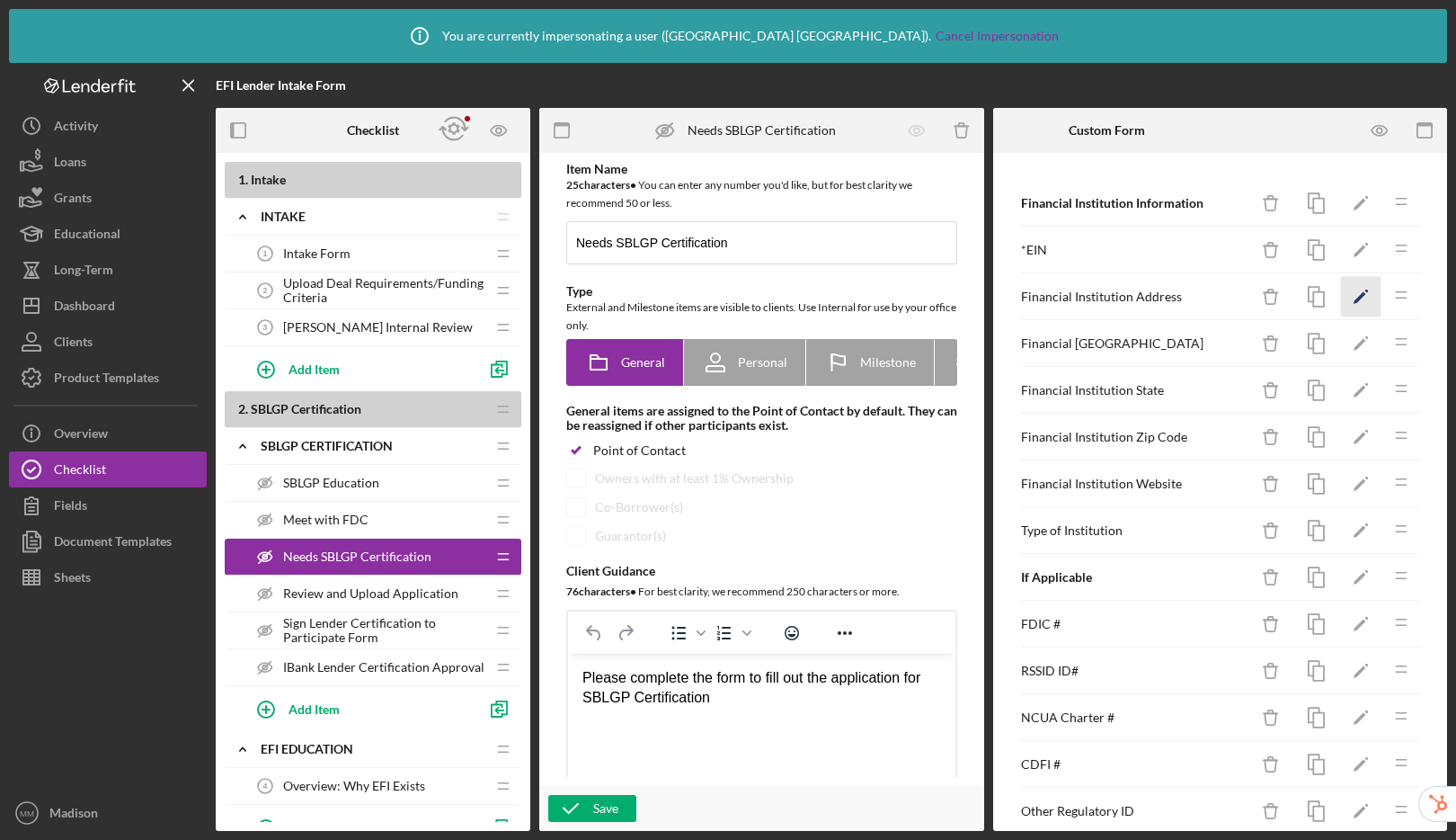
click at [1341, 301] on icon "Icon/Edit" at bounding box center [1361, 297] width 40 height 40
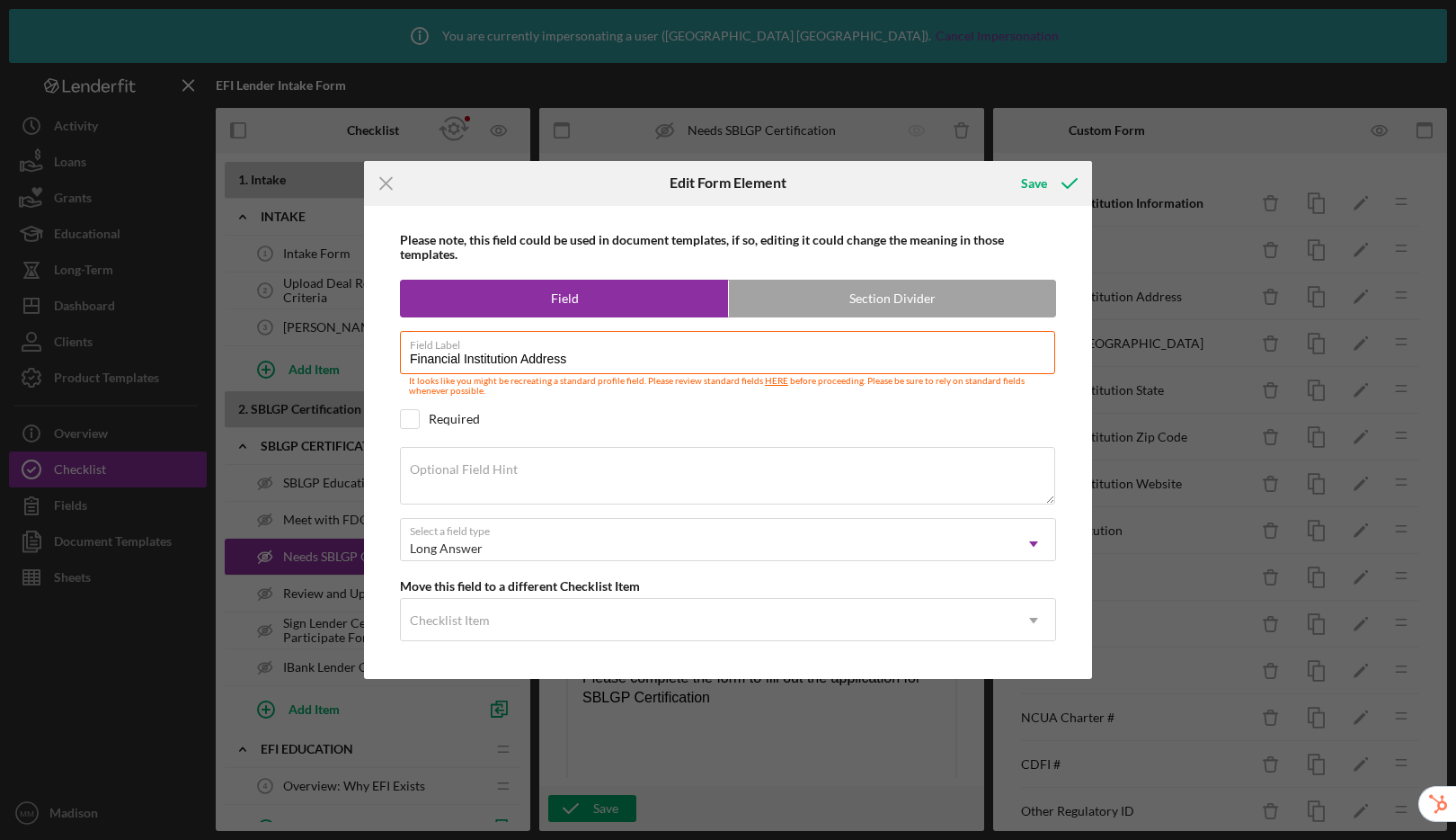
click at [419, 415] on div "Required" at bounding box center [728, 419] width 656 height 19
checkbox input "true"
click at [1043, 181] on div "Save" at bounding box center [1034, 183] width 26 height 36
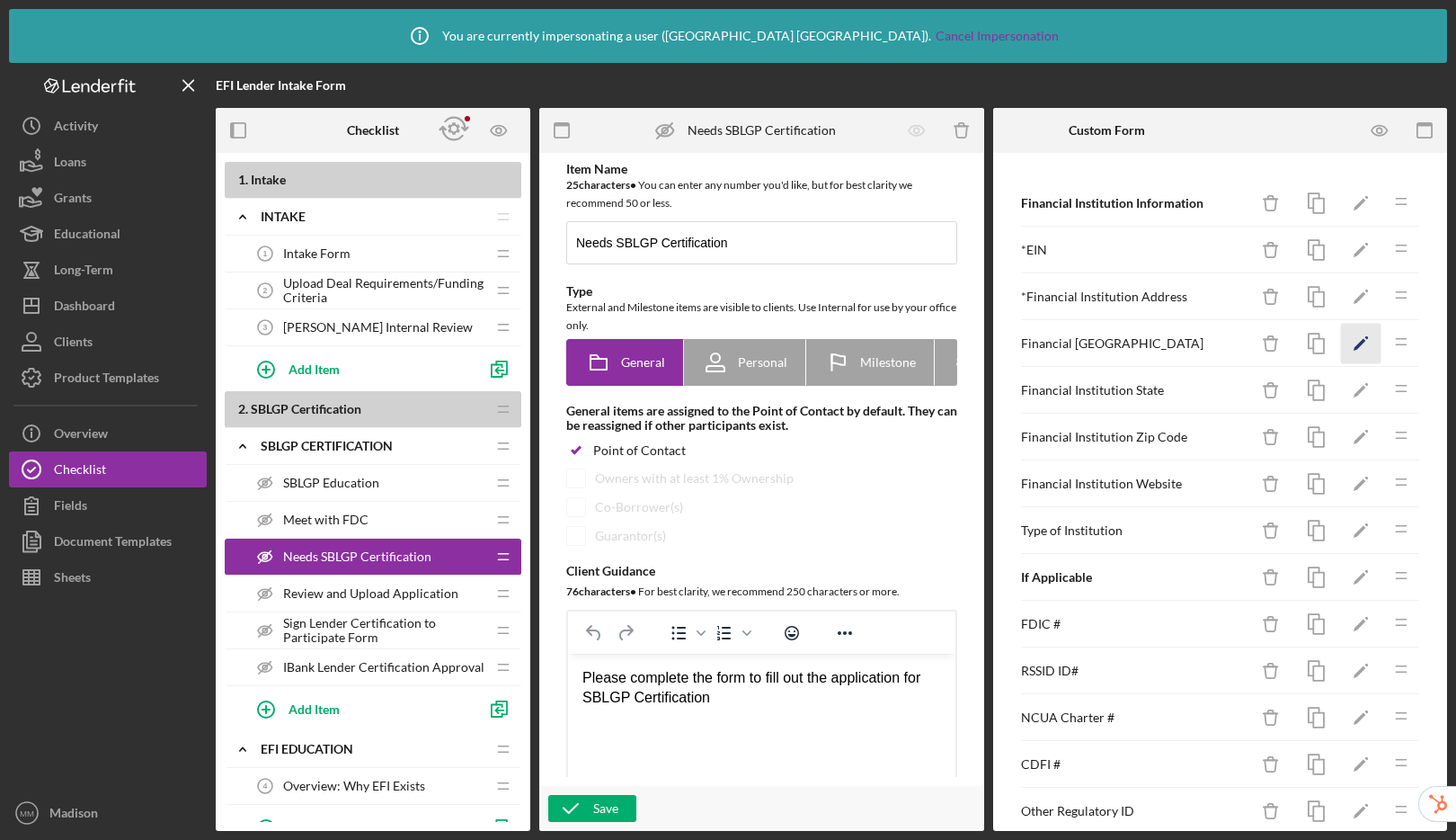
click at [1355, 351] on icon "Icon/Edit" at bounding box center [1361, 344] width 40 height 40
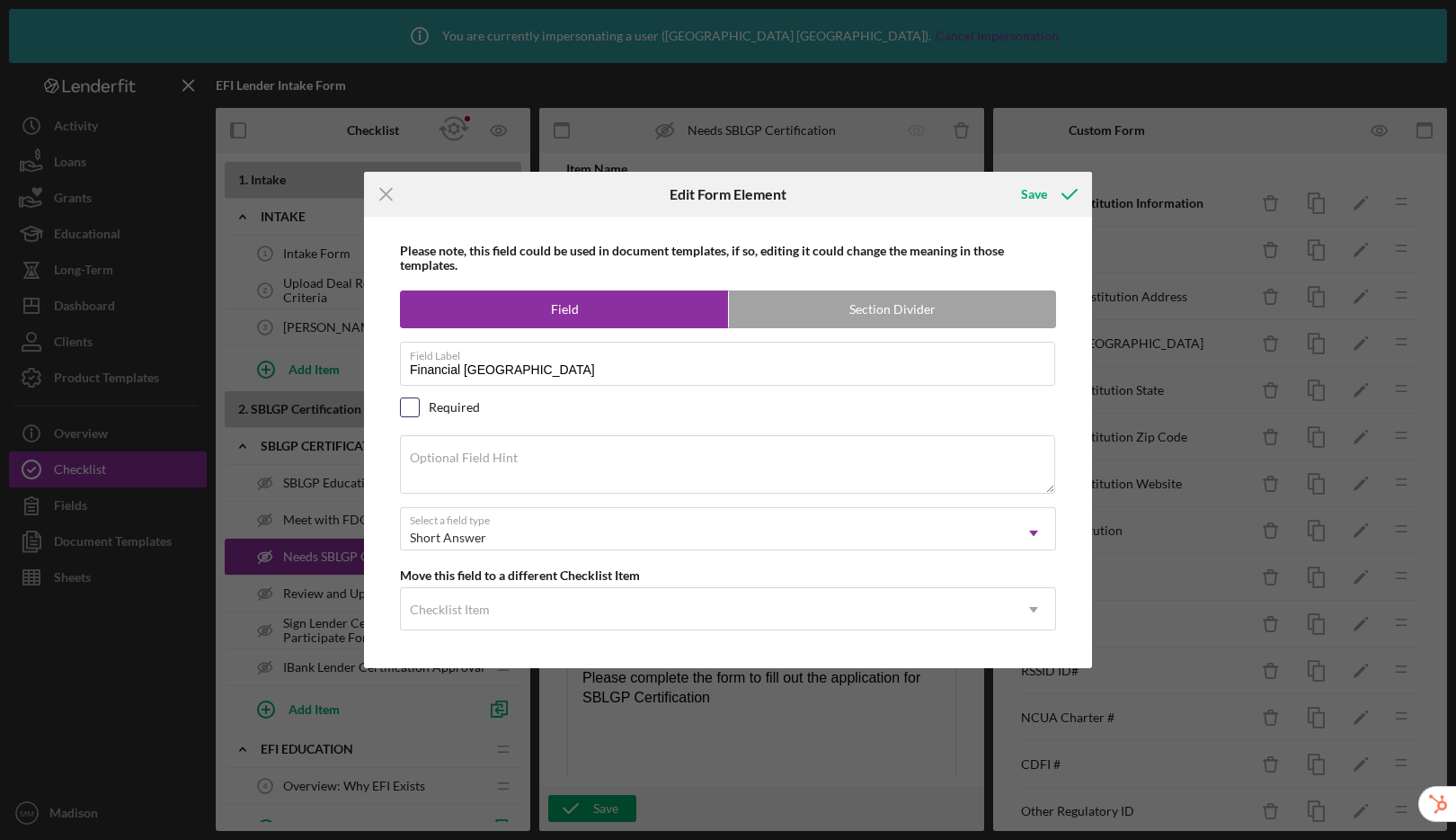
click at [411, 407] on input "checkbox" at bounding box center [410, 408] width 18 height 18
checkbox input "true"
click at [1039, 205] on div "Save" at bounding box center [1034, 194] width 26 height 36
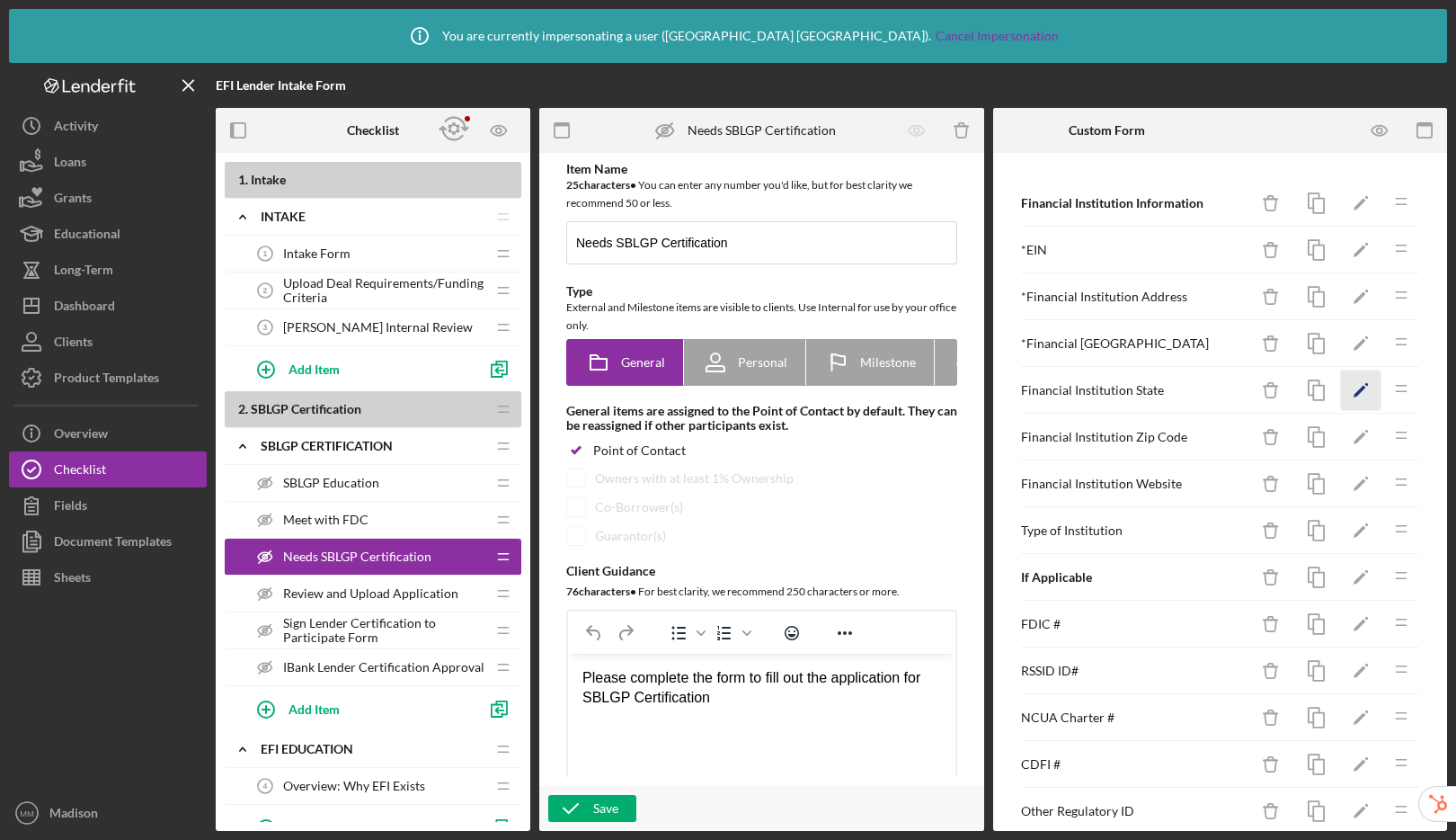
click at [1341, 388] on icon "Icon/Edit" at bounding box center [1361, 391] width 40 height 40
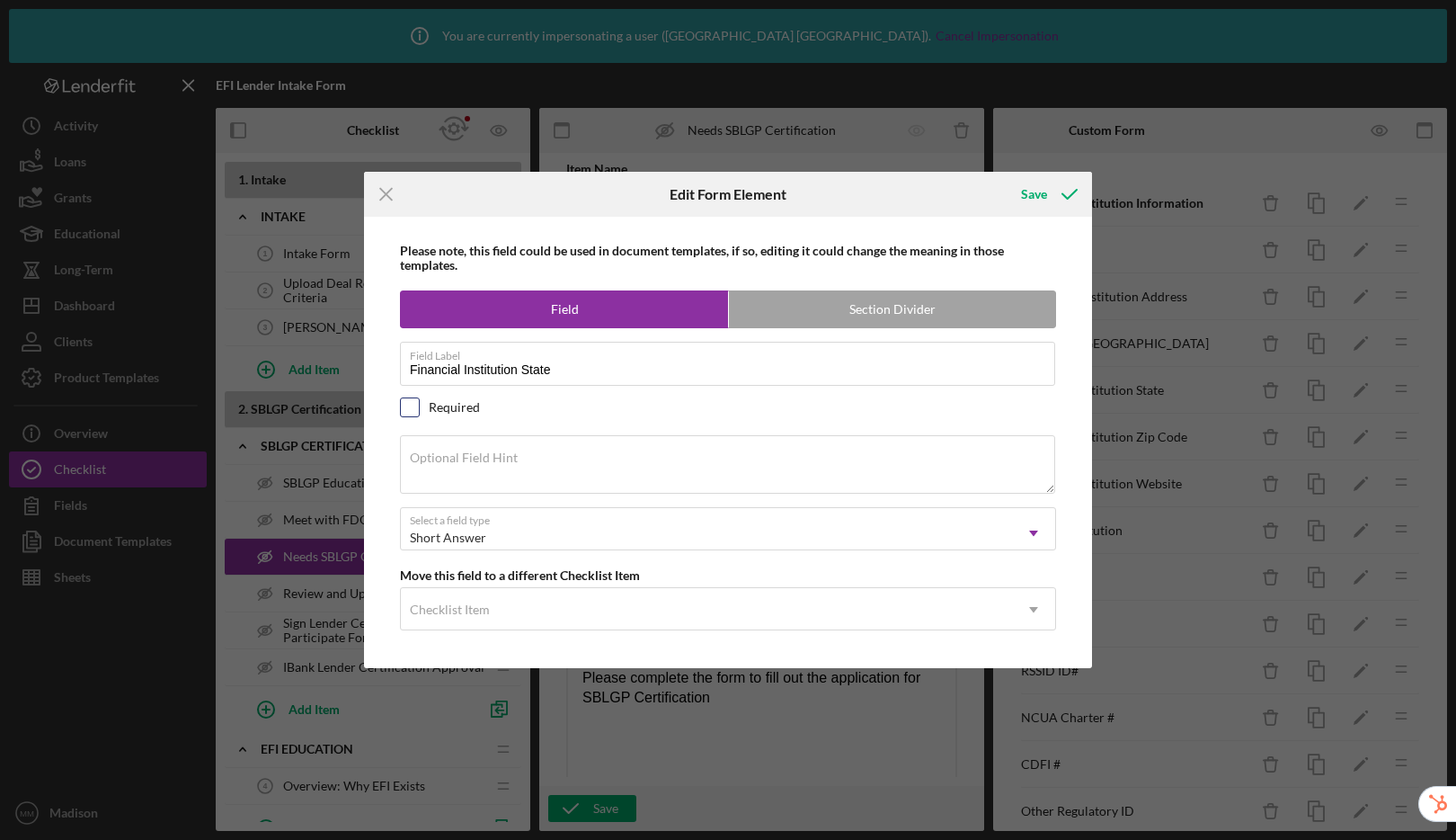
click at [409, 411] on input "checkbox" at bounding box center [410, 408] width 18 height 18
checkbox input "true"
click at [1038, 197] on div "Save" at bounding box center [1034, 194] width 26 height 36
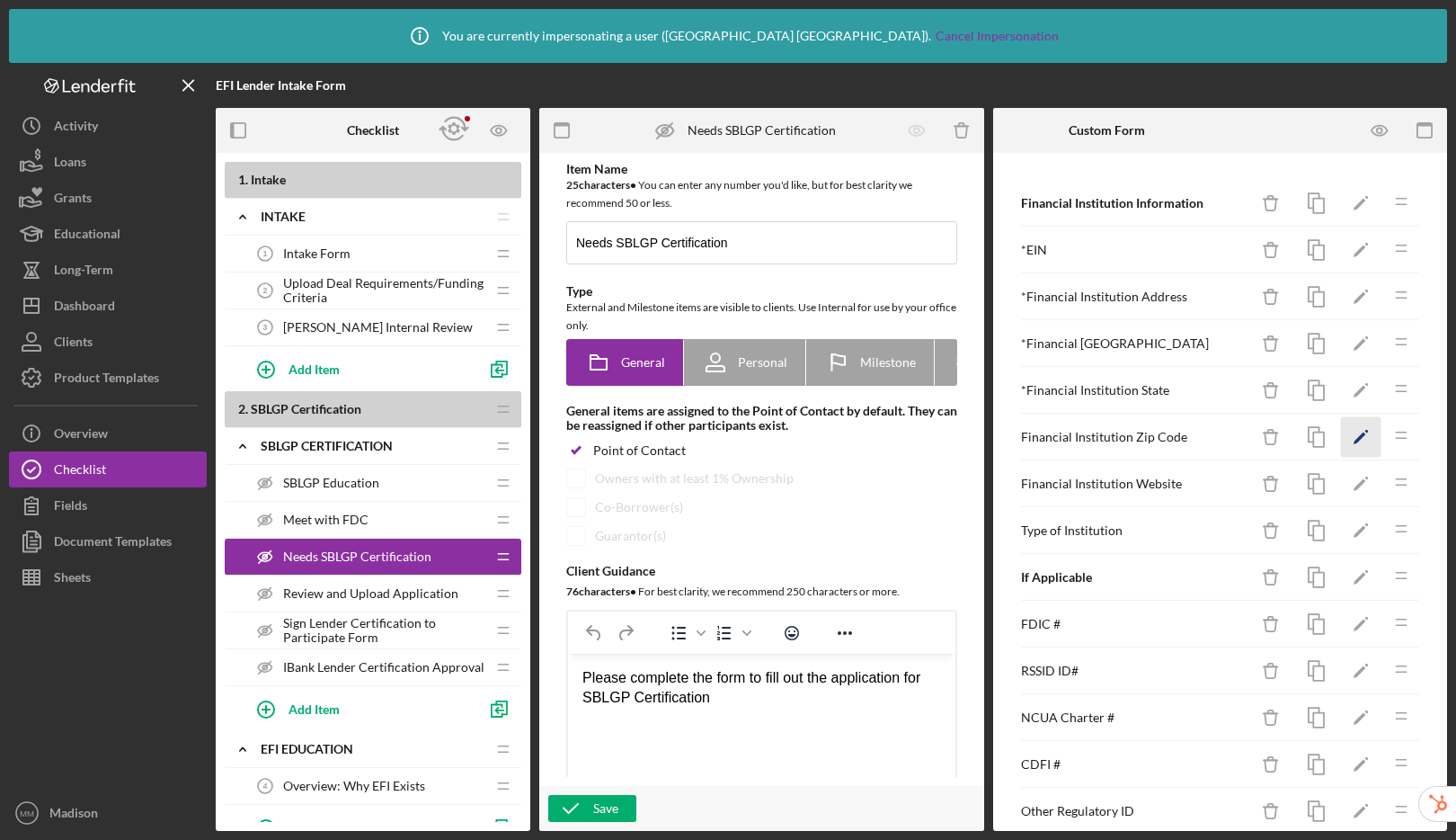
click at [1354, 432] on icon "Icon/Edit" at bounding box center [1361, 437] width 40 height 40
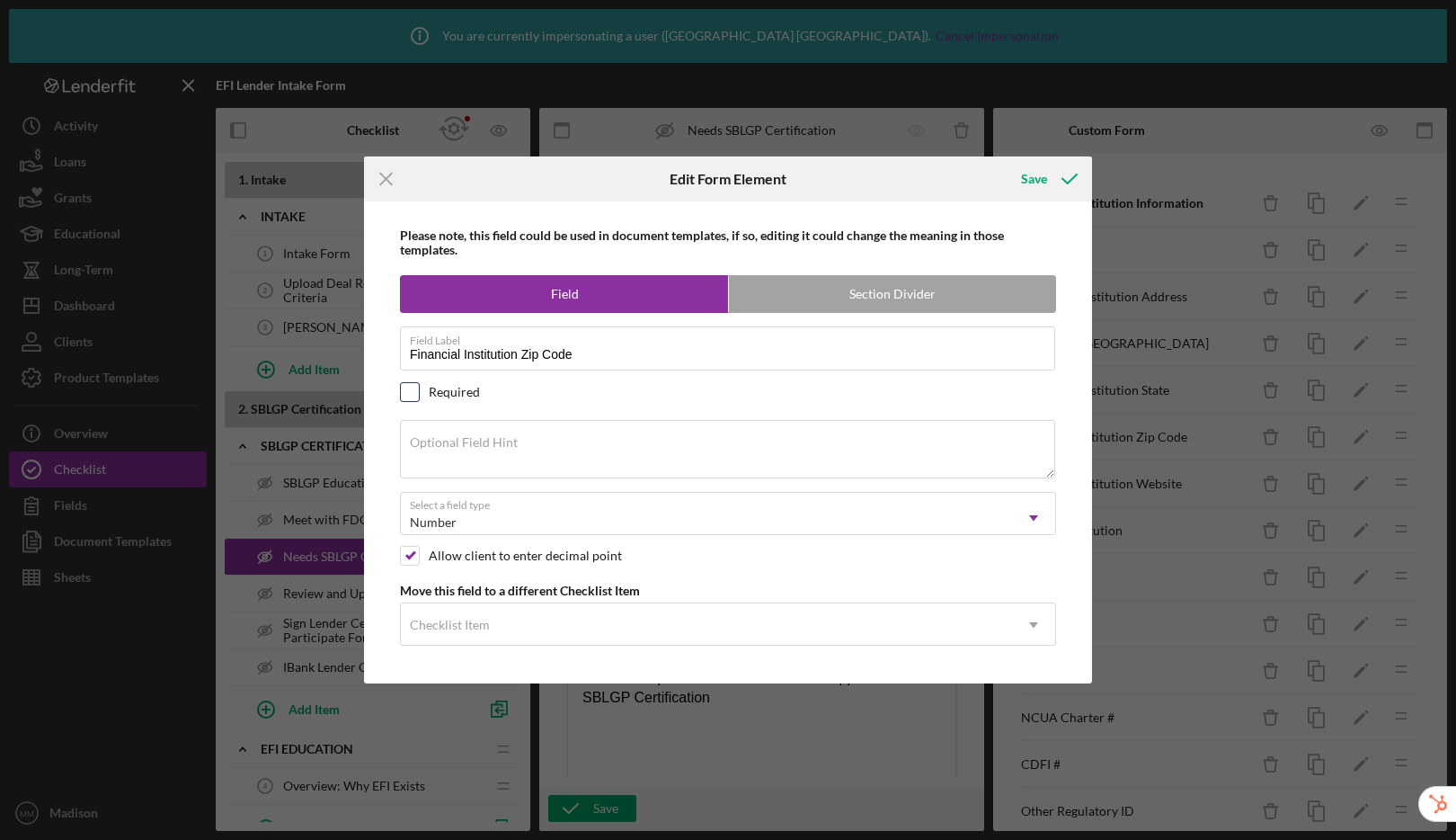
click at [410, 392] on input "checkbox" at bounding box center [410, 392] width 18 height 18
checkbox input "true"
click at [1044, 174] on div "Save" at bounding box center [1034, 178] width 26 height 36
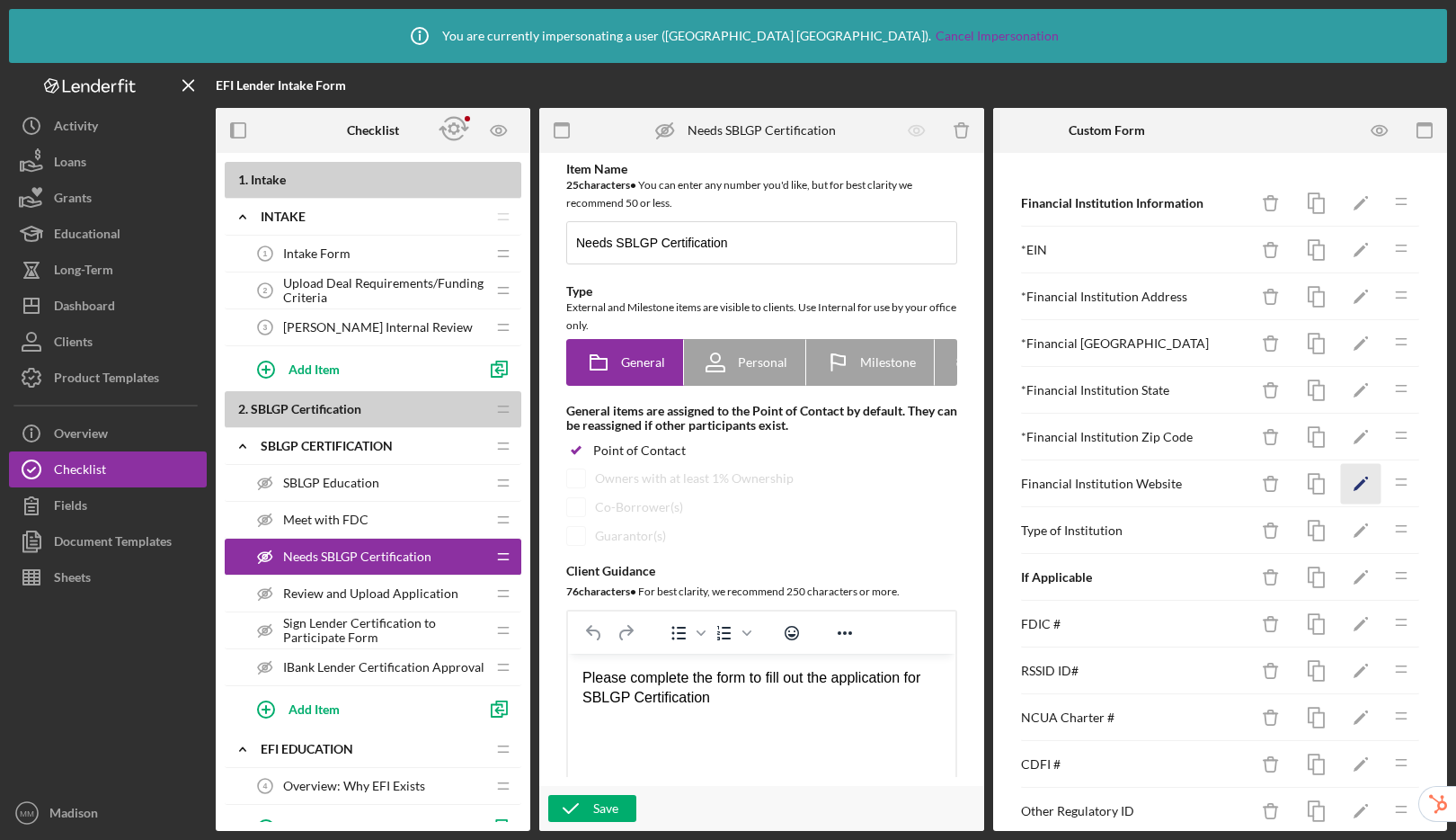
click at [1346, 480] on icon "Icon/Edit" at bounding box center [1361, 484] width 40 height 40
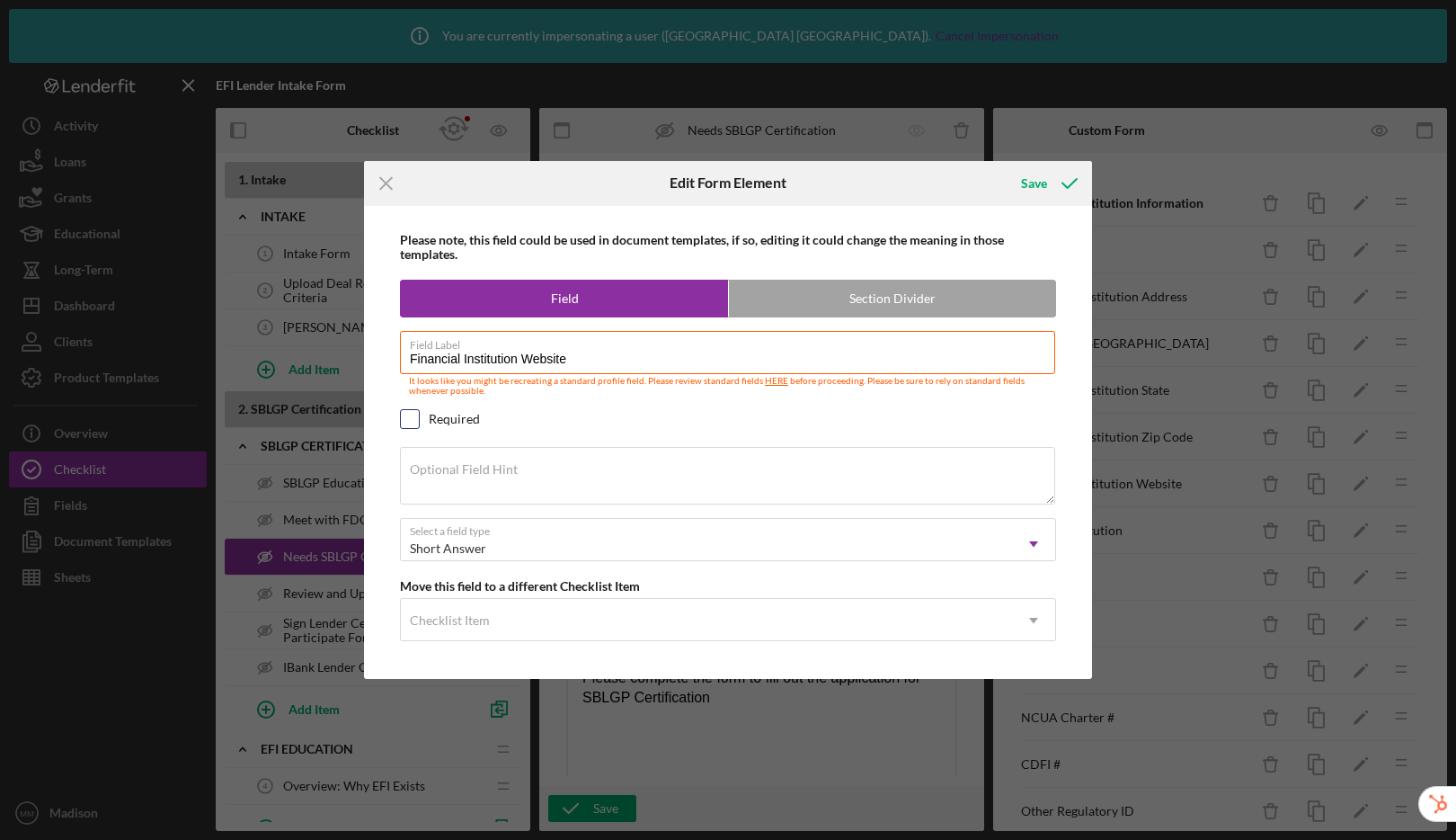
click at [400, 413] on div at bounding box center [409, 419] width 19 height 19
checkbox input "true"
click at [1041, 182] on div "Save" at bounding box center [1034, 183] width 26 height 36
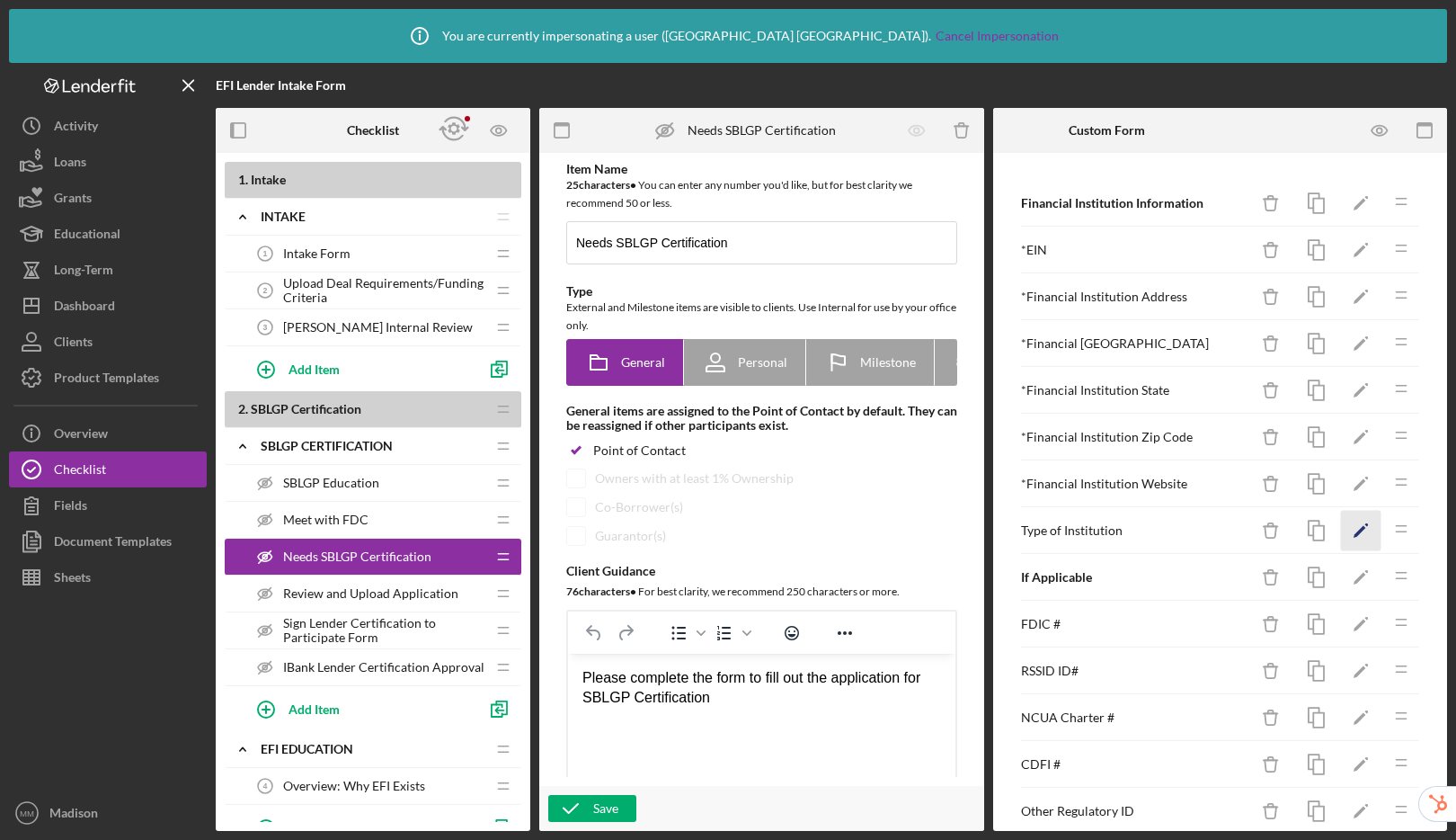
click at [1341, 524] on icon "Icon/Edit" at bounding box center [1361, 531] width 40 height 40
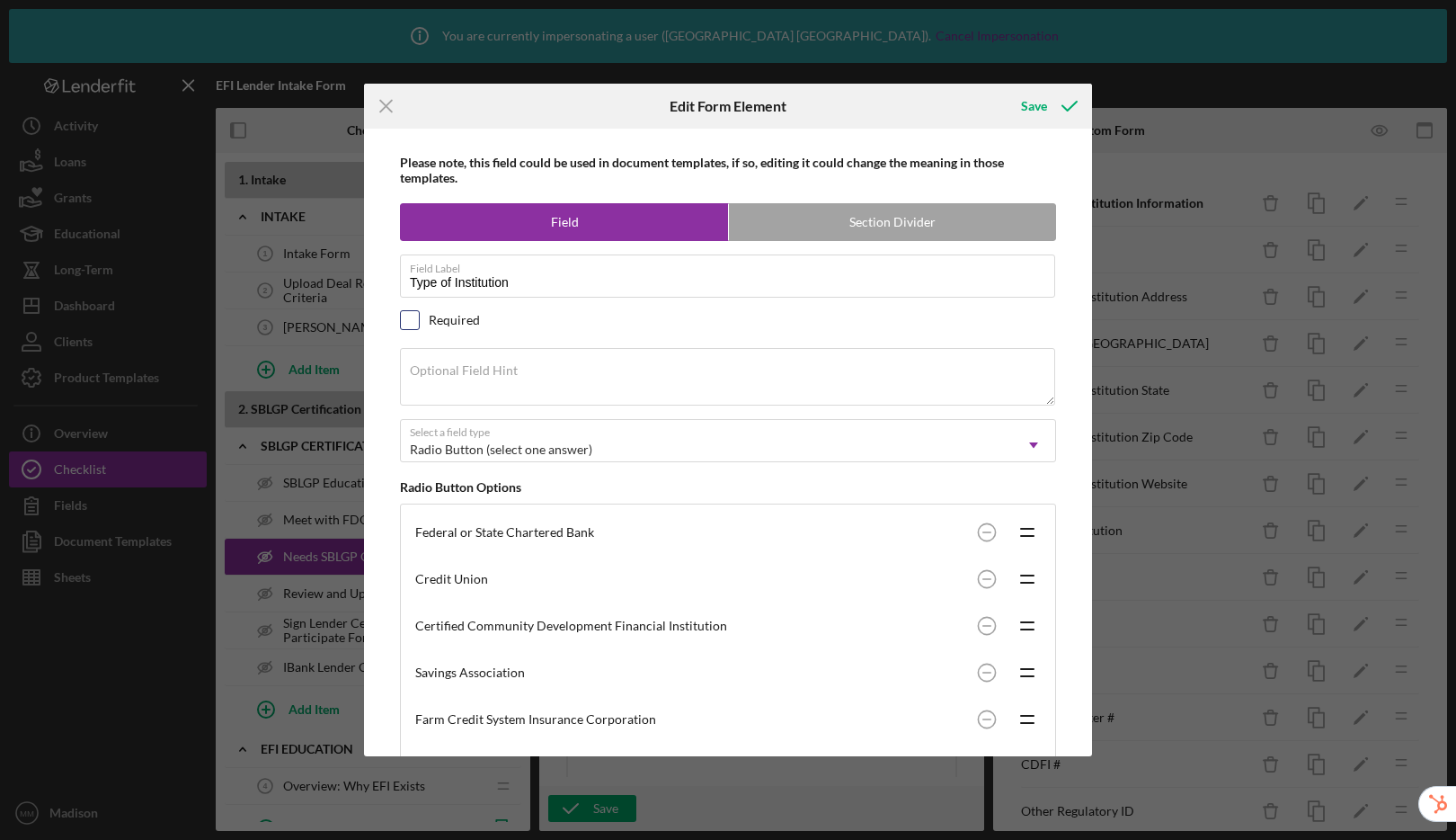
click at [407, 311] on input "checkbox" at bounding box center [410, 320] width 18 height 18
checkbox input "true"
click at [1051, 110] on icon "submit" at bounding box center [1069, 106] width 45 height 45
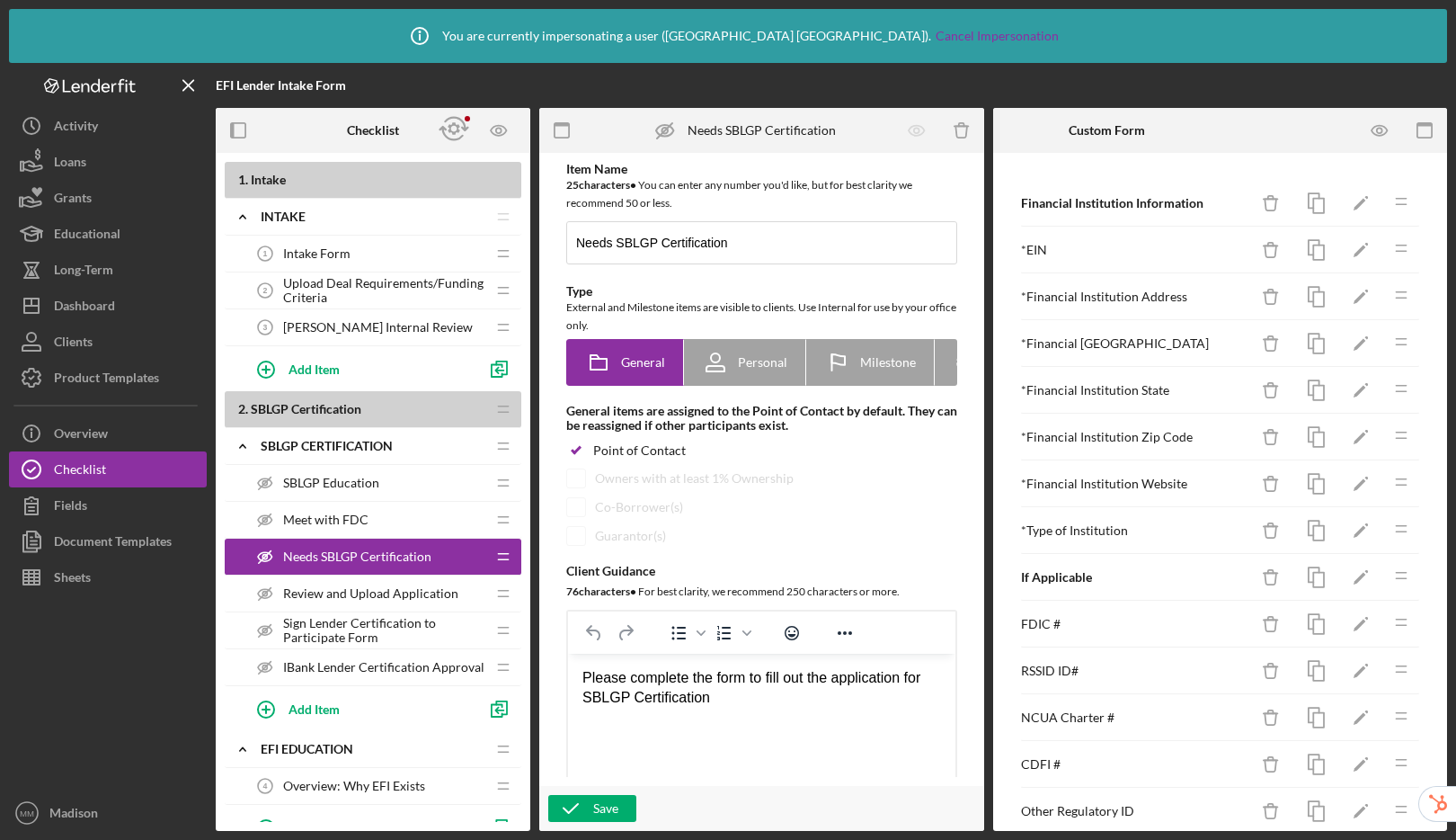
scroll to position [165, 0]
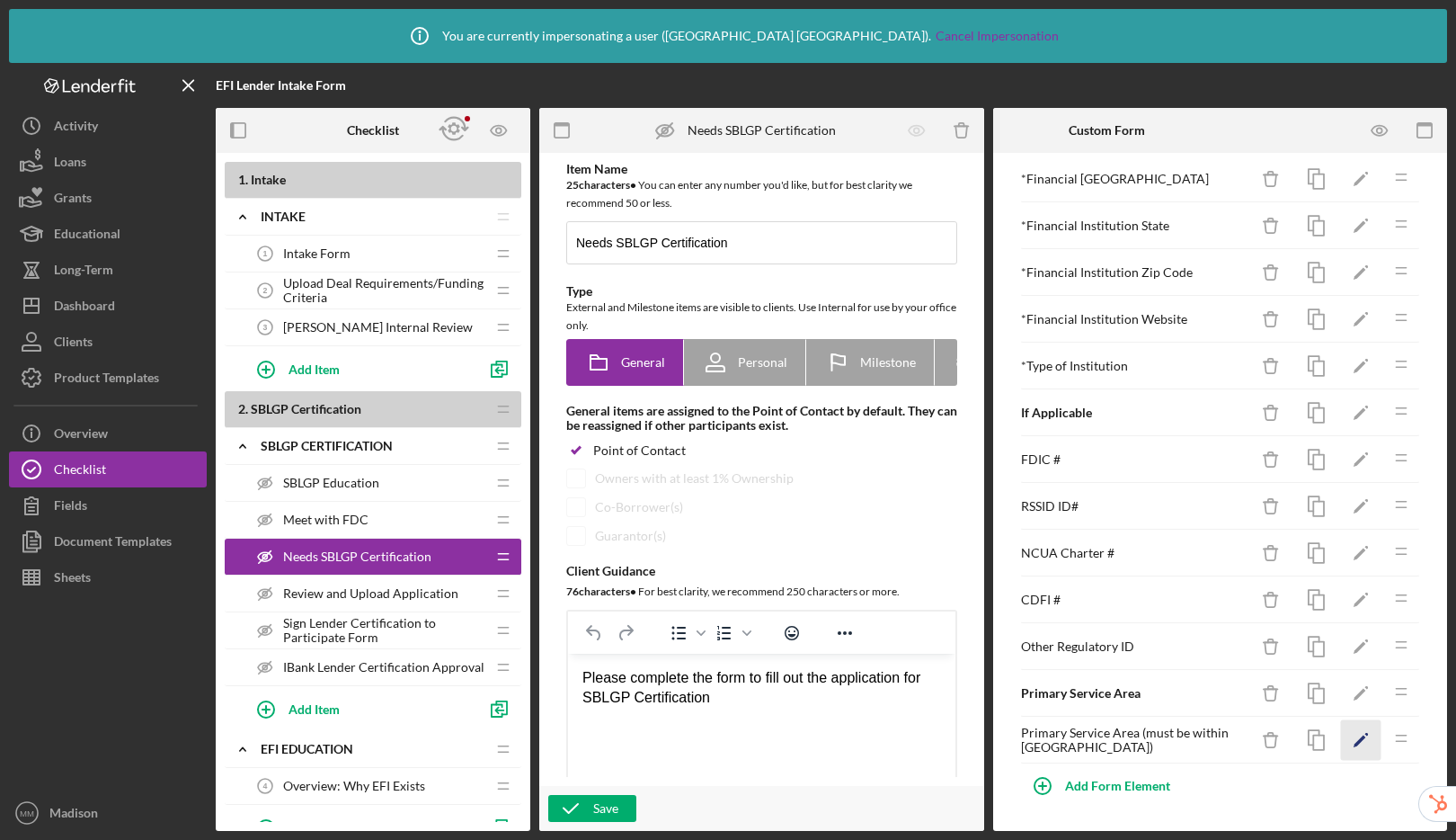
click at [1346, 745] on icon "Icon/Edit" at bounding box center [1361, 741] width 40 height 40
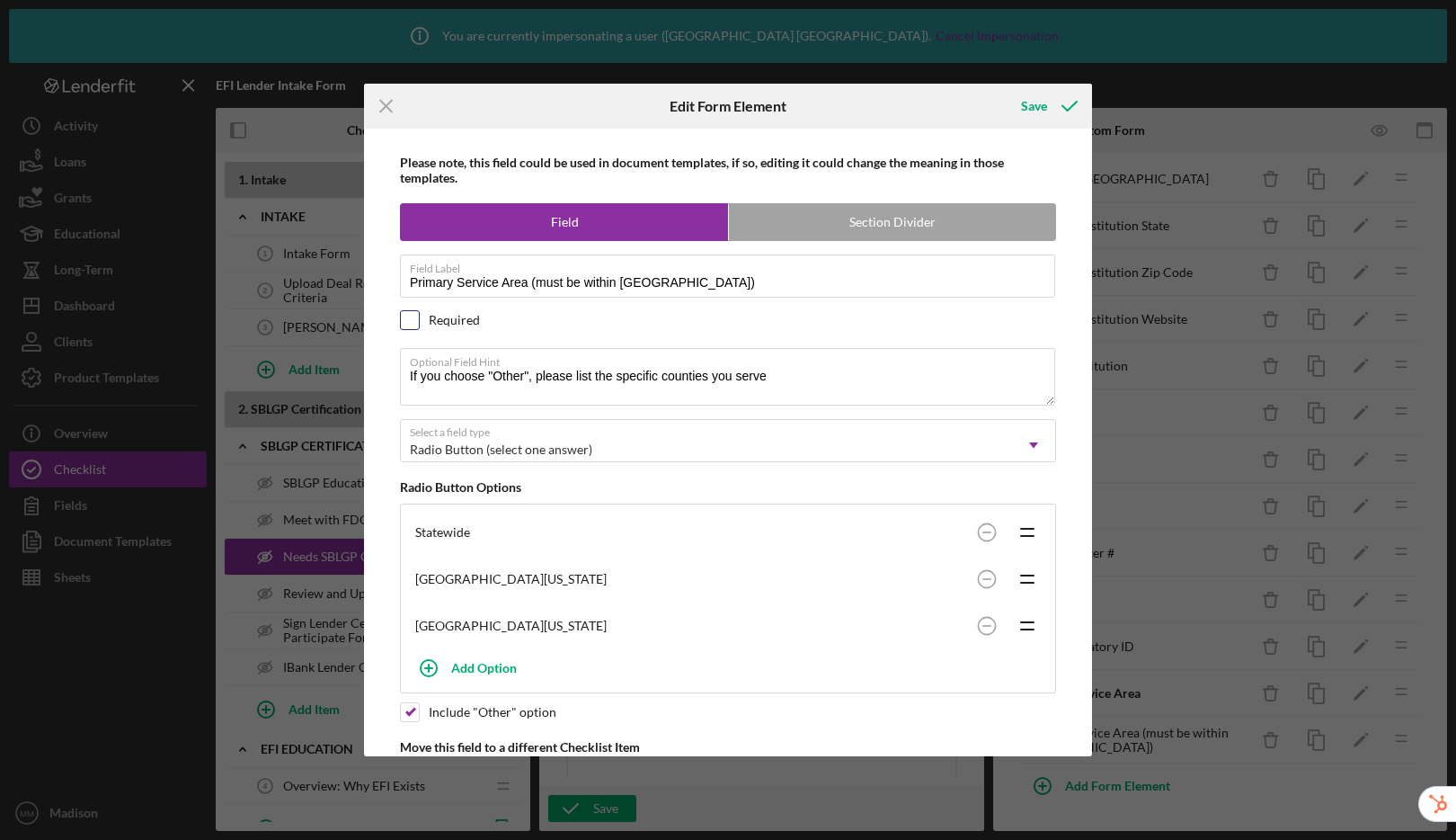
click at [403, 323] on input "checkbox" at bounding box center [410, 320] width 18 height 18
checkbox input "true"
click at [1038, 102] on div "Save" at bounding box center [1034, 106] width 26 height 36
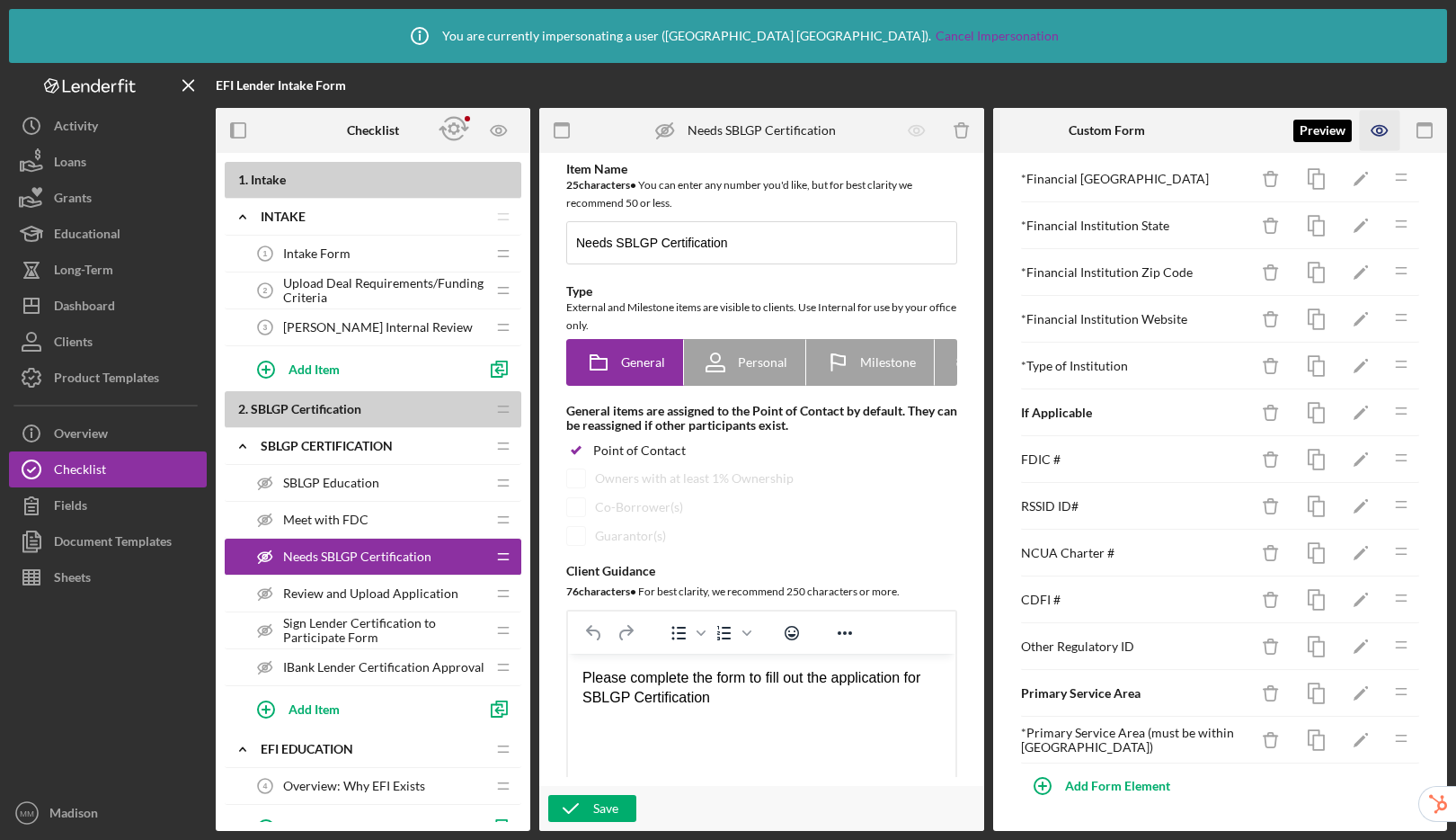
click at [1374, 134] on icon "button" at bounding box center [1379, 131] width 16 height 10
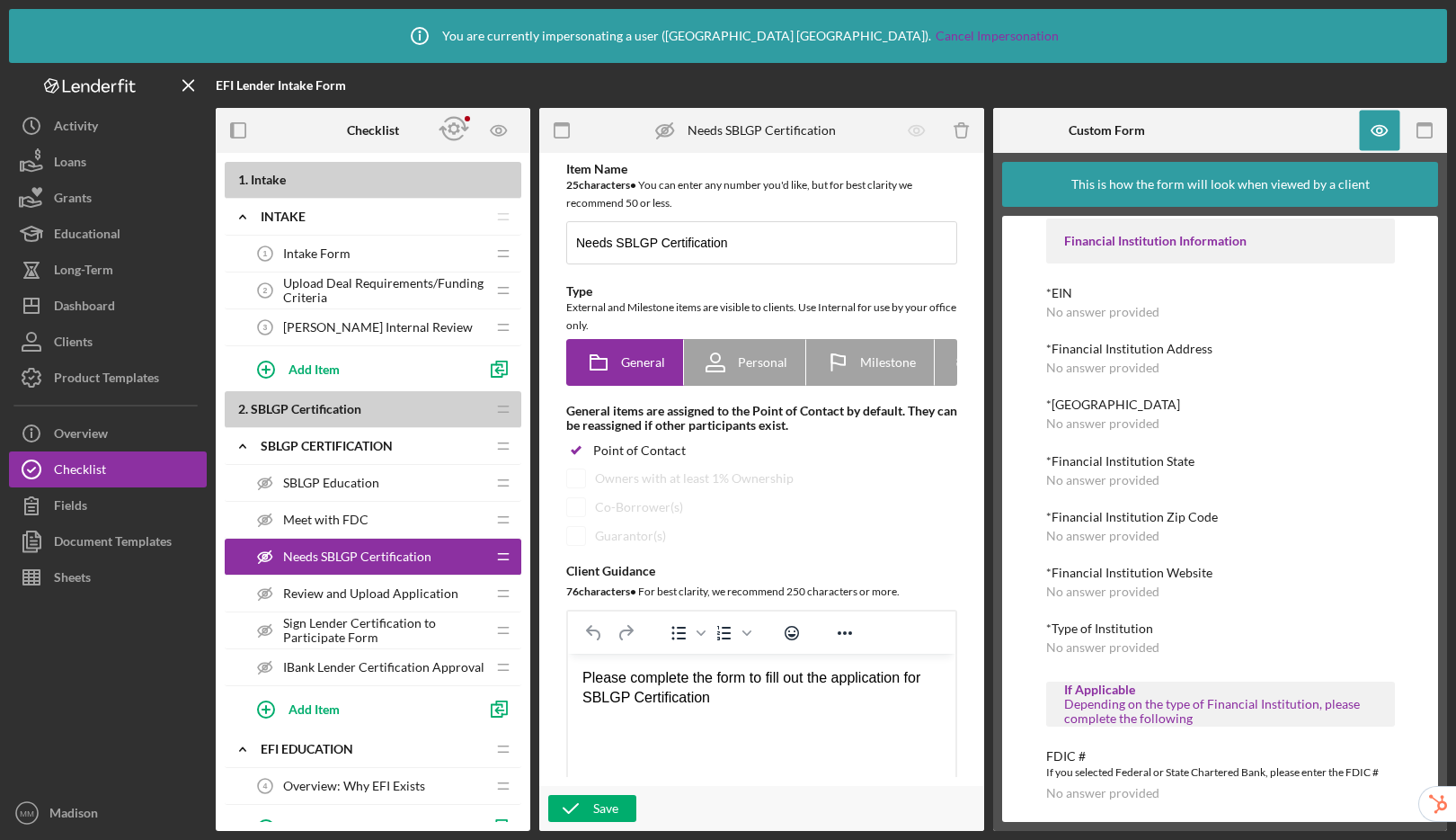
scroll to position [0, 0]
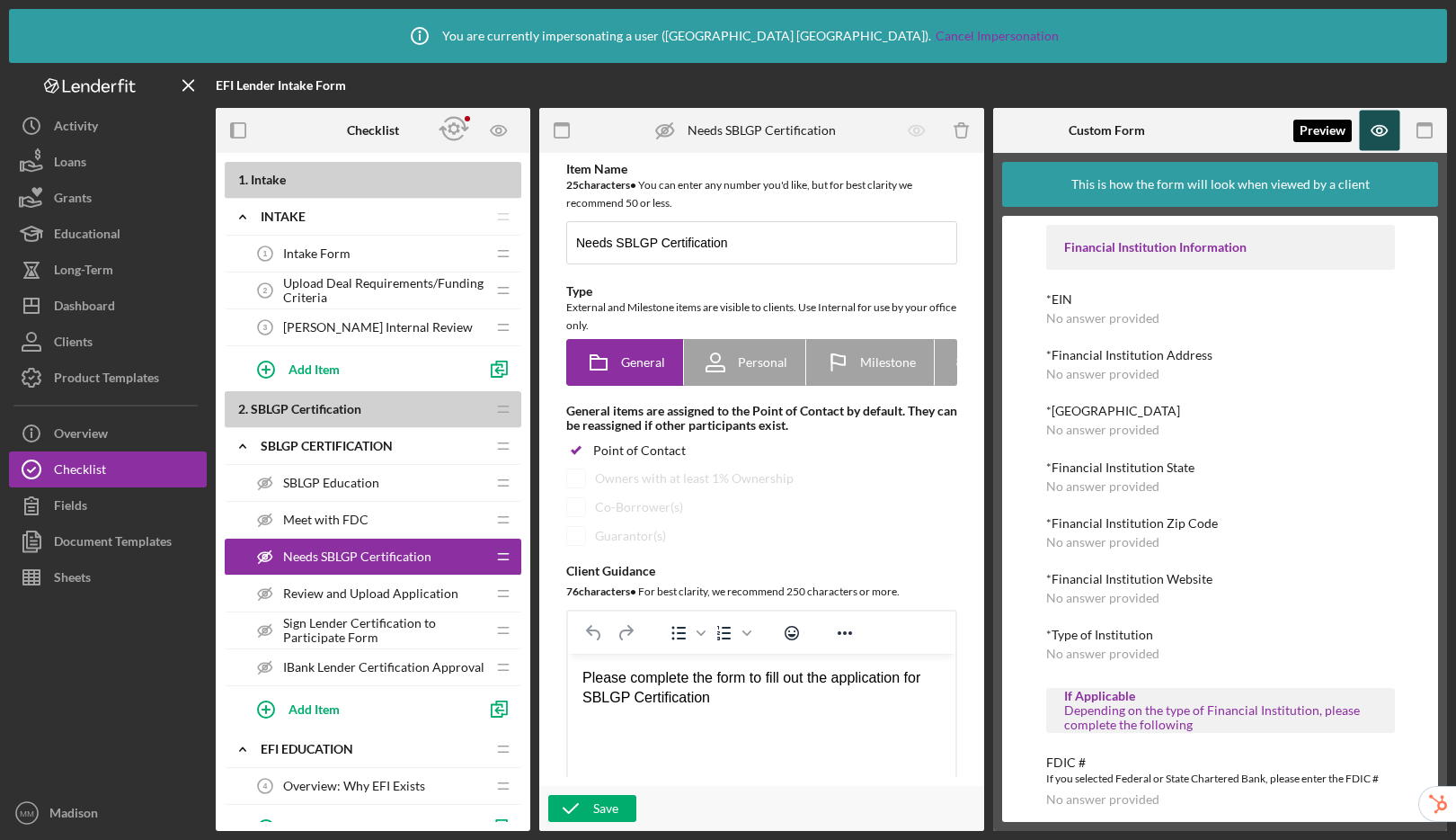
click at [1364, 131] on icon "button" at bounding box center [1380, 131] width 40 height 40
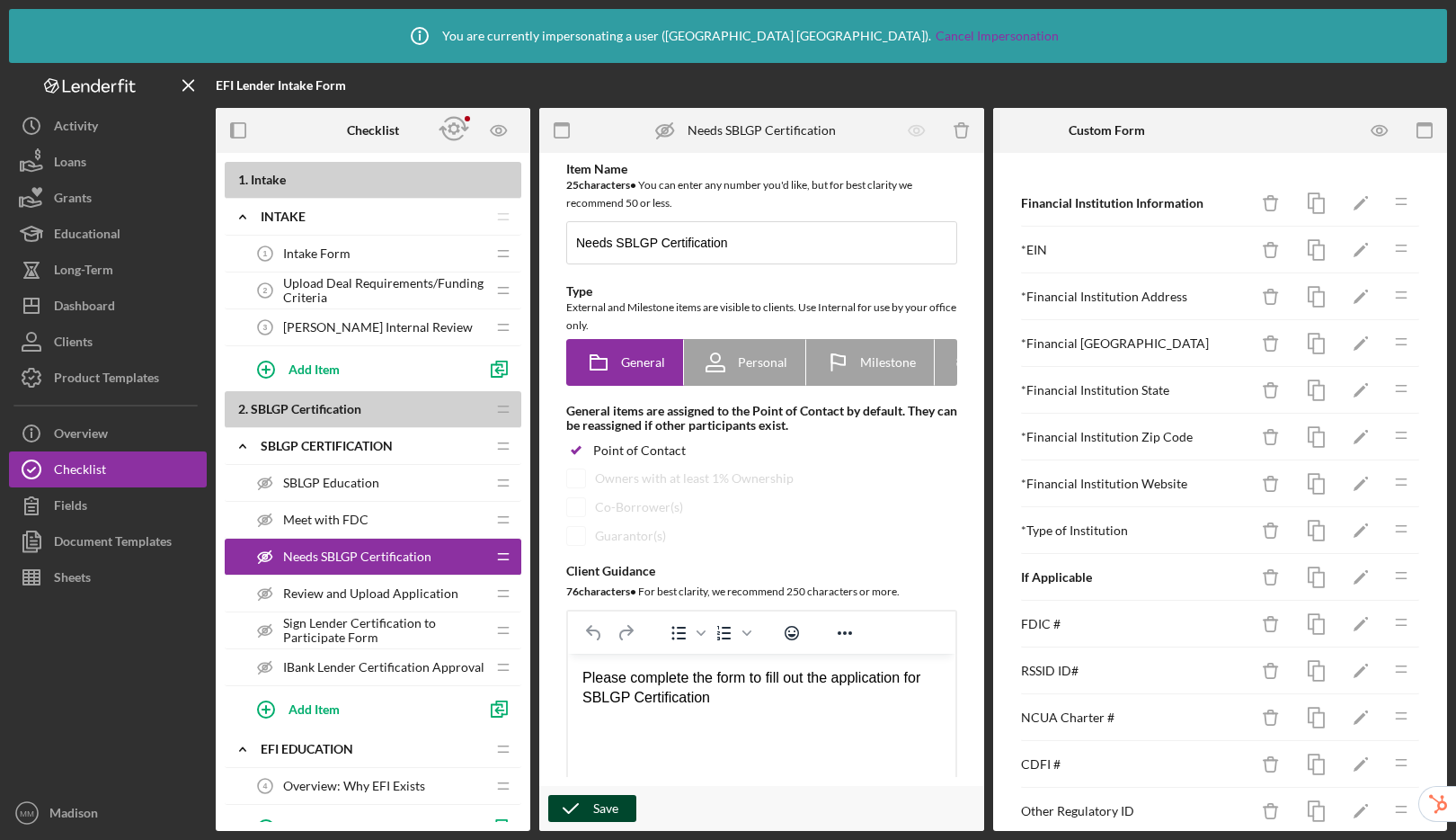
click at [590, 811] on icon "button" at bounding box center [570, 808] width 45 height 45
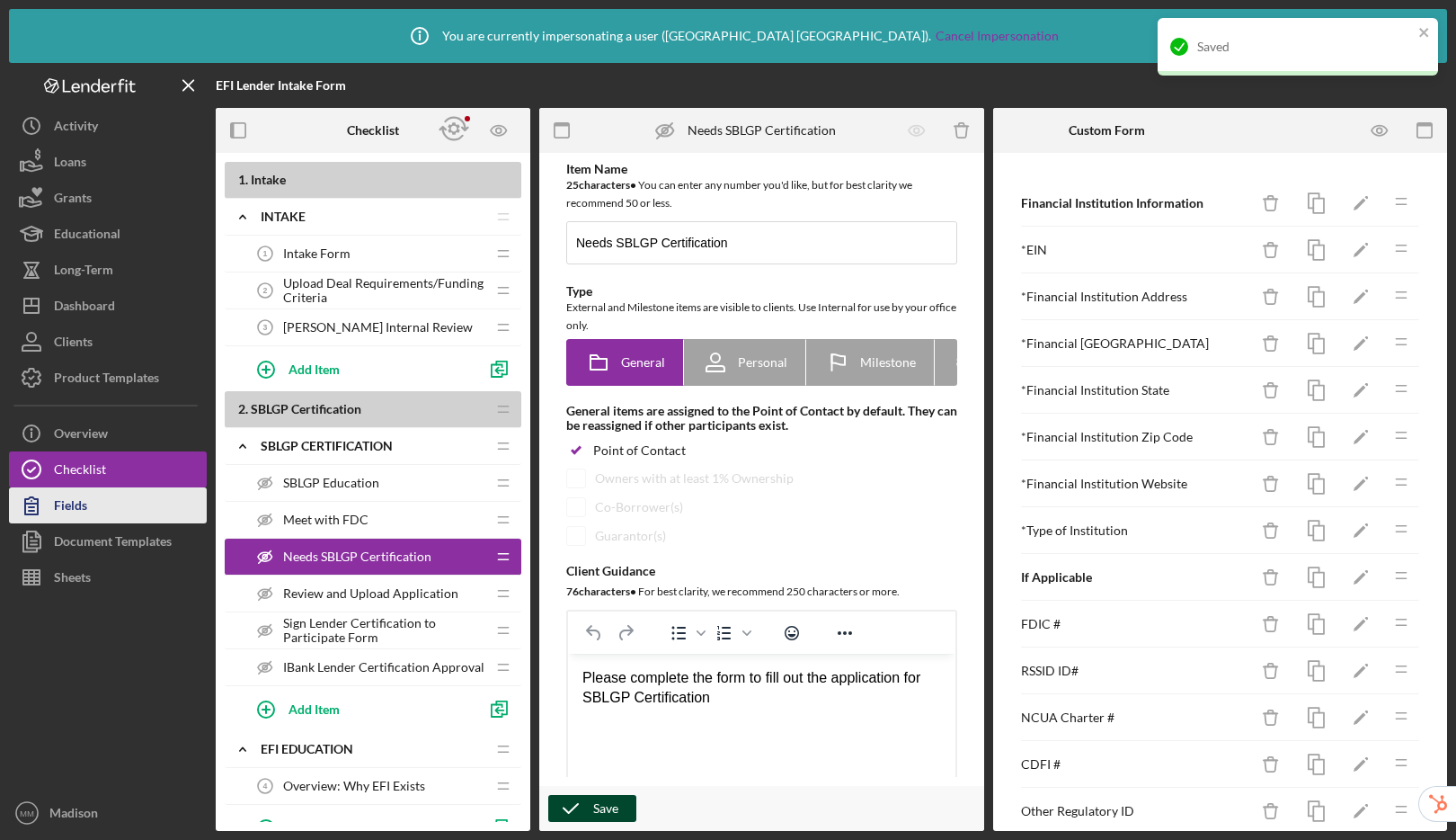
click at [74, 500] on div "Fields" at bounding box center [71, 508] width 33 height 40
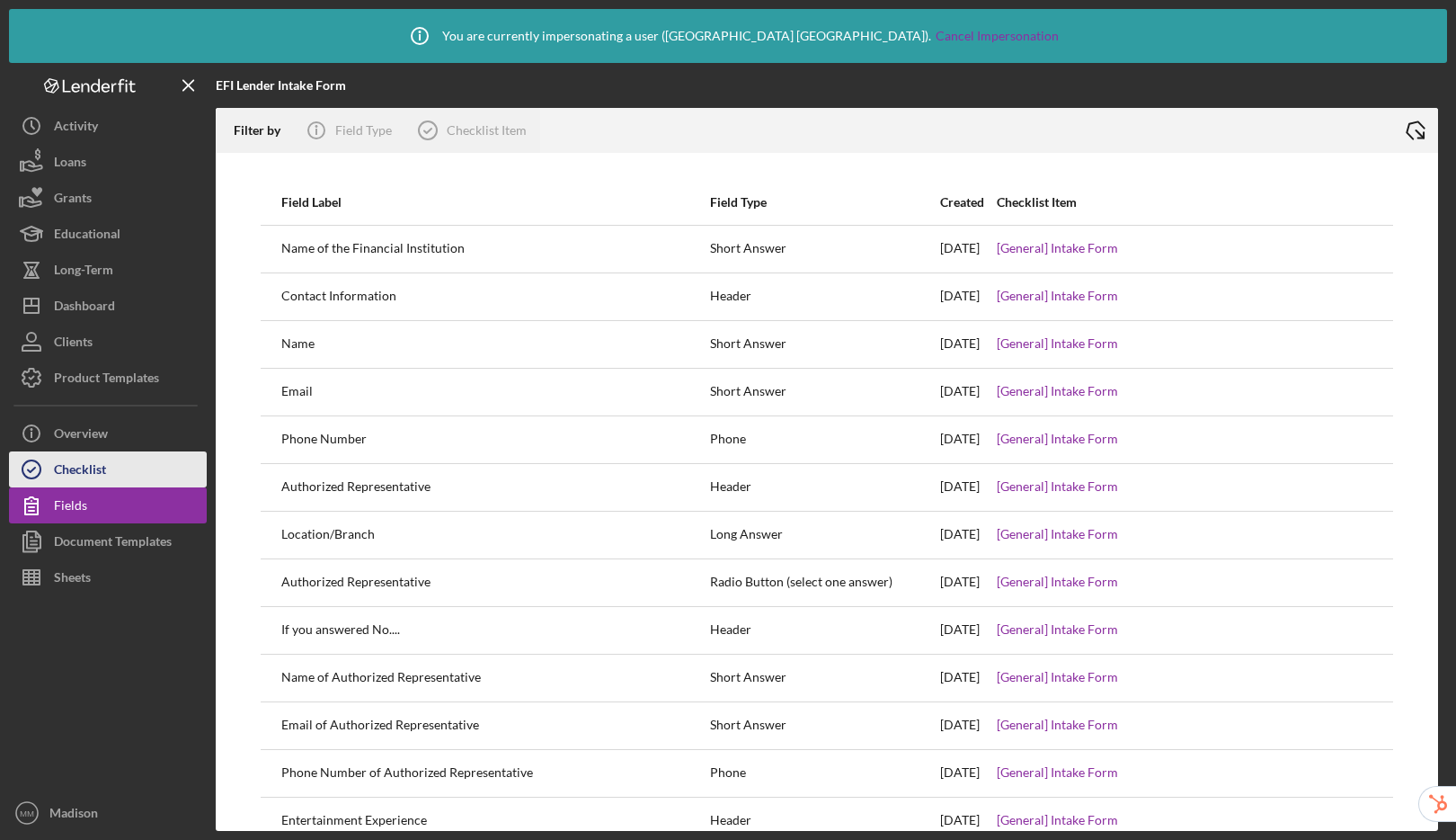
click at [145, 464] on button "Checklist" at bounding box center [108, 468] width 198 height 36
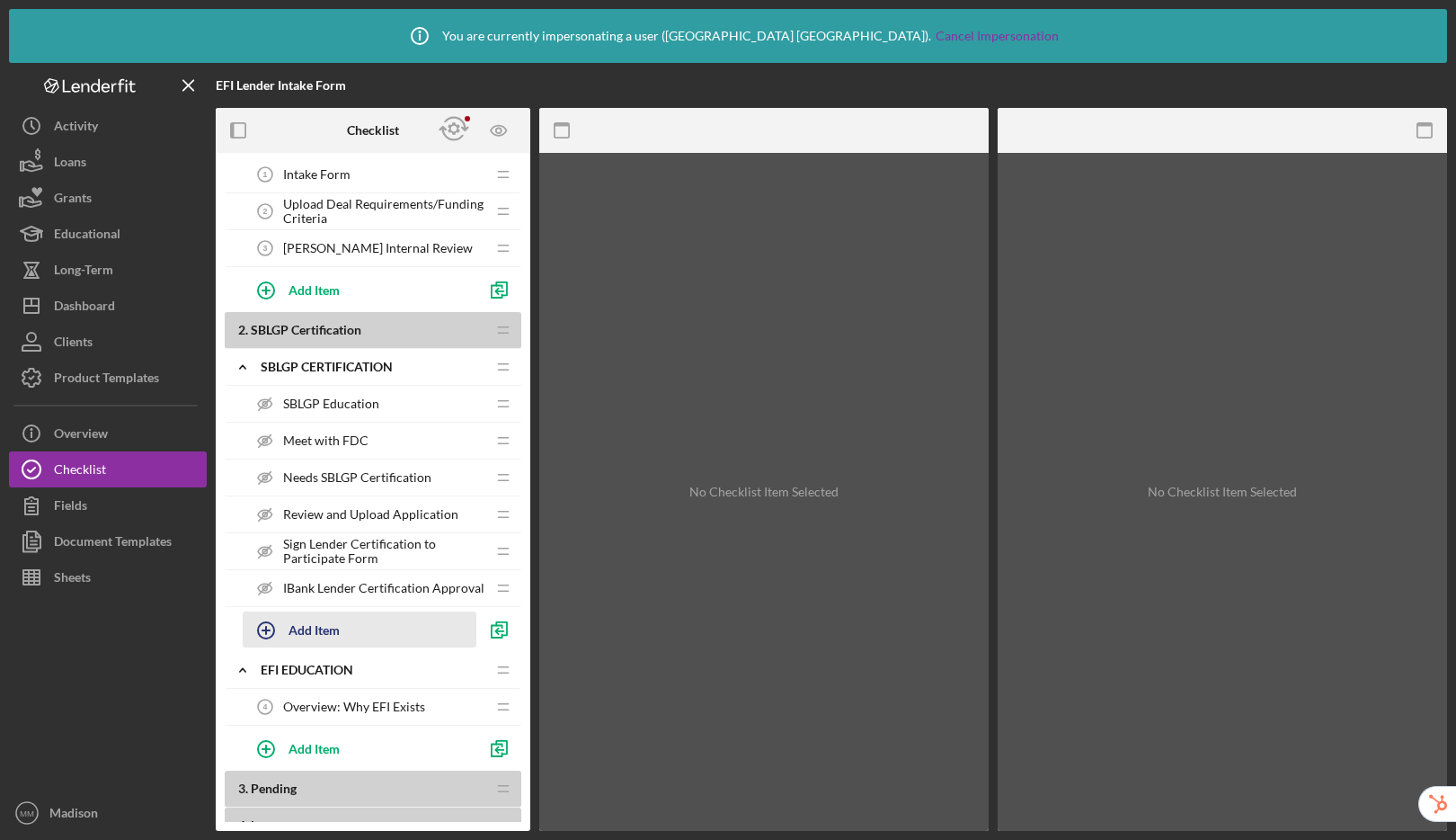
scroll to position [219, 0]
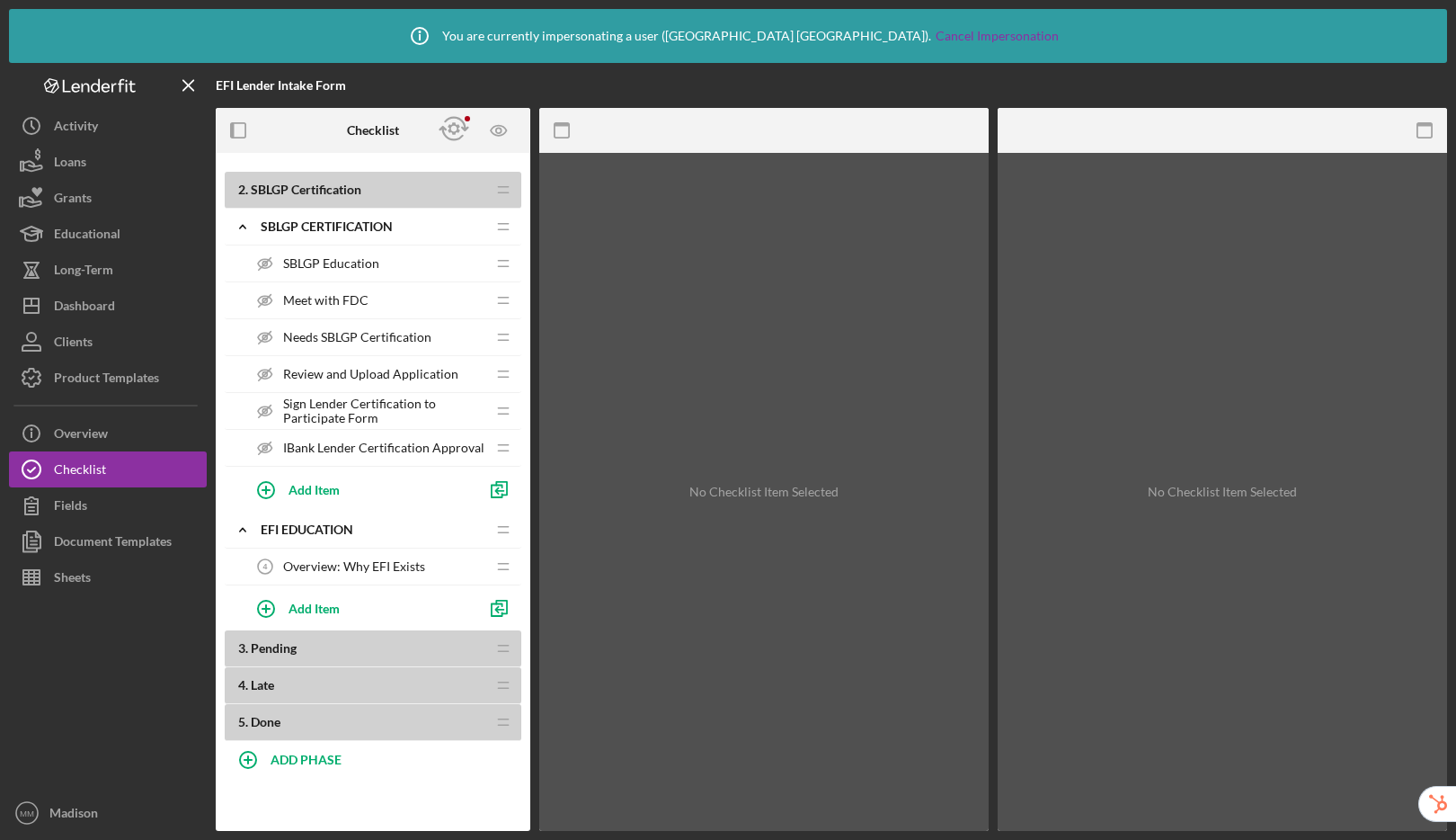
click at [373, 565] on span "Overview: Why EFI Exists" at bounding box center [354, 567] width 142 height 15
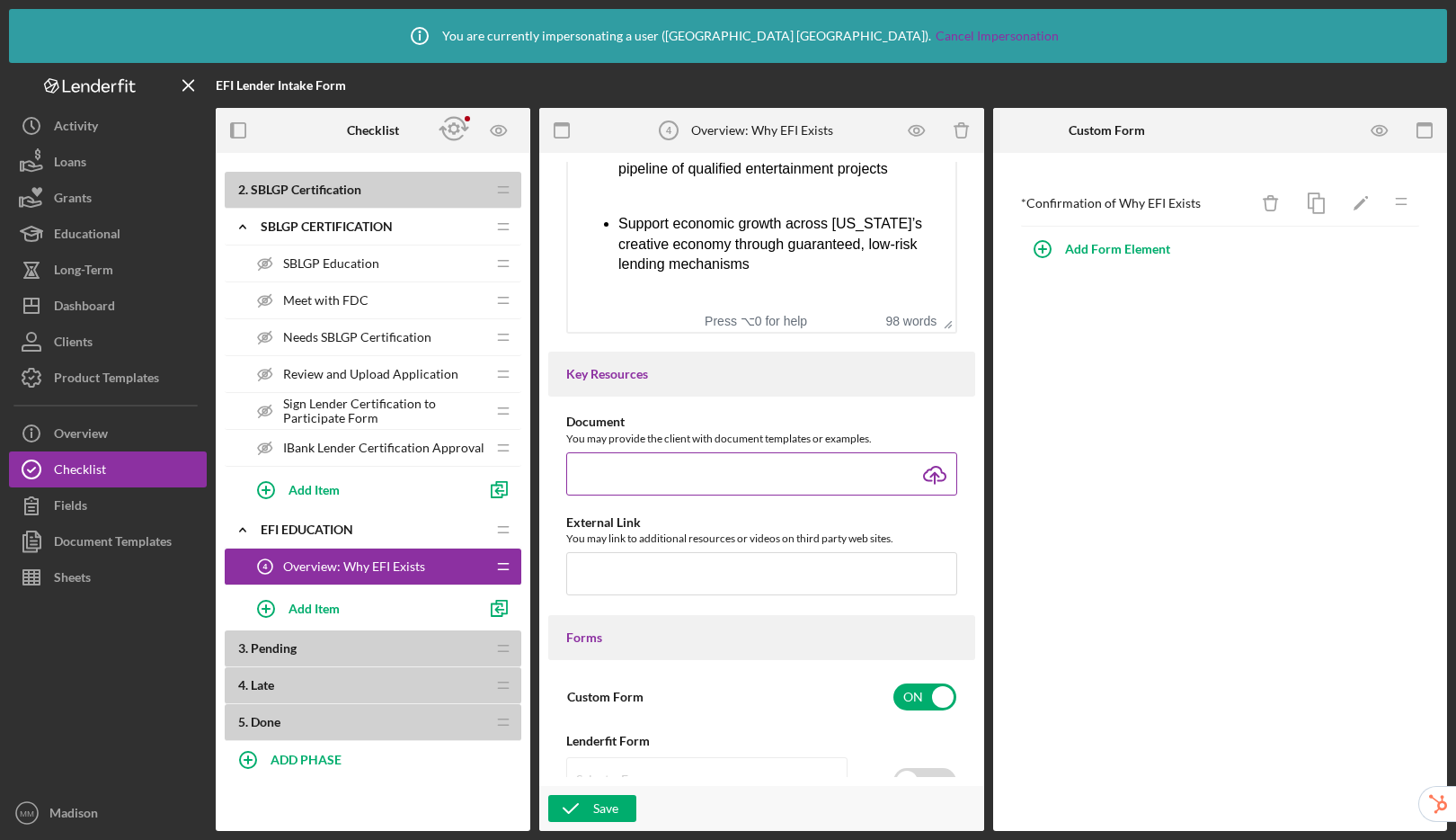
scroll to position [542, 0]
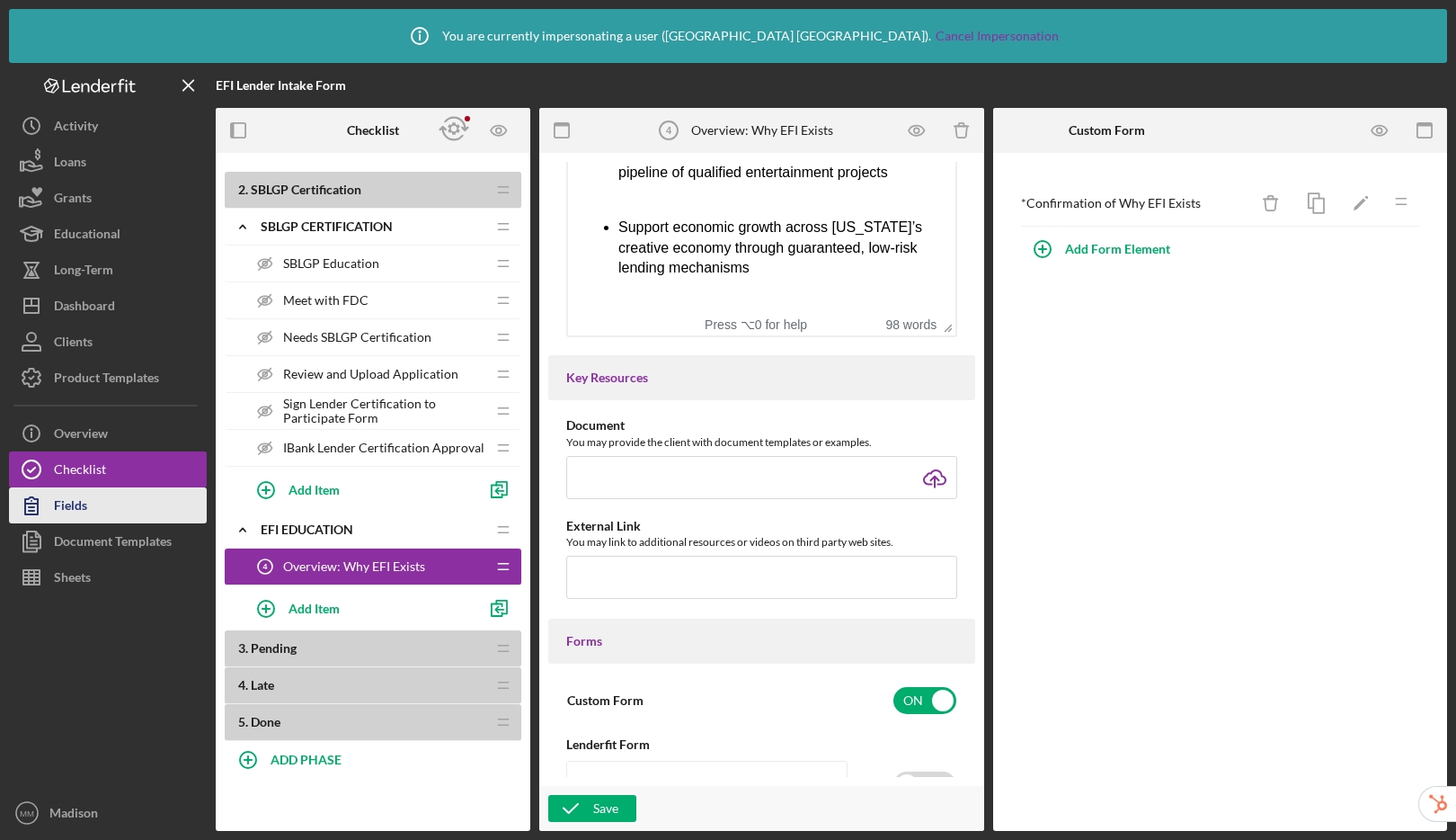
click at [105, 503] on button "Fields" at bounding box center [108, 505] width 198 height 36
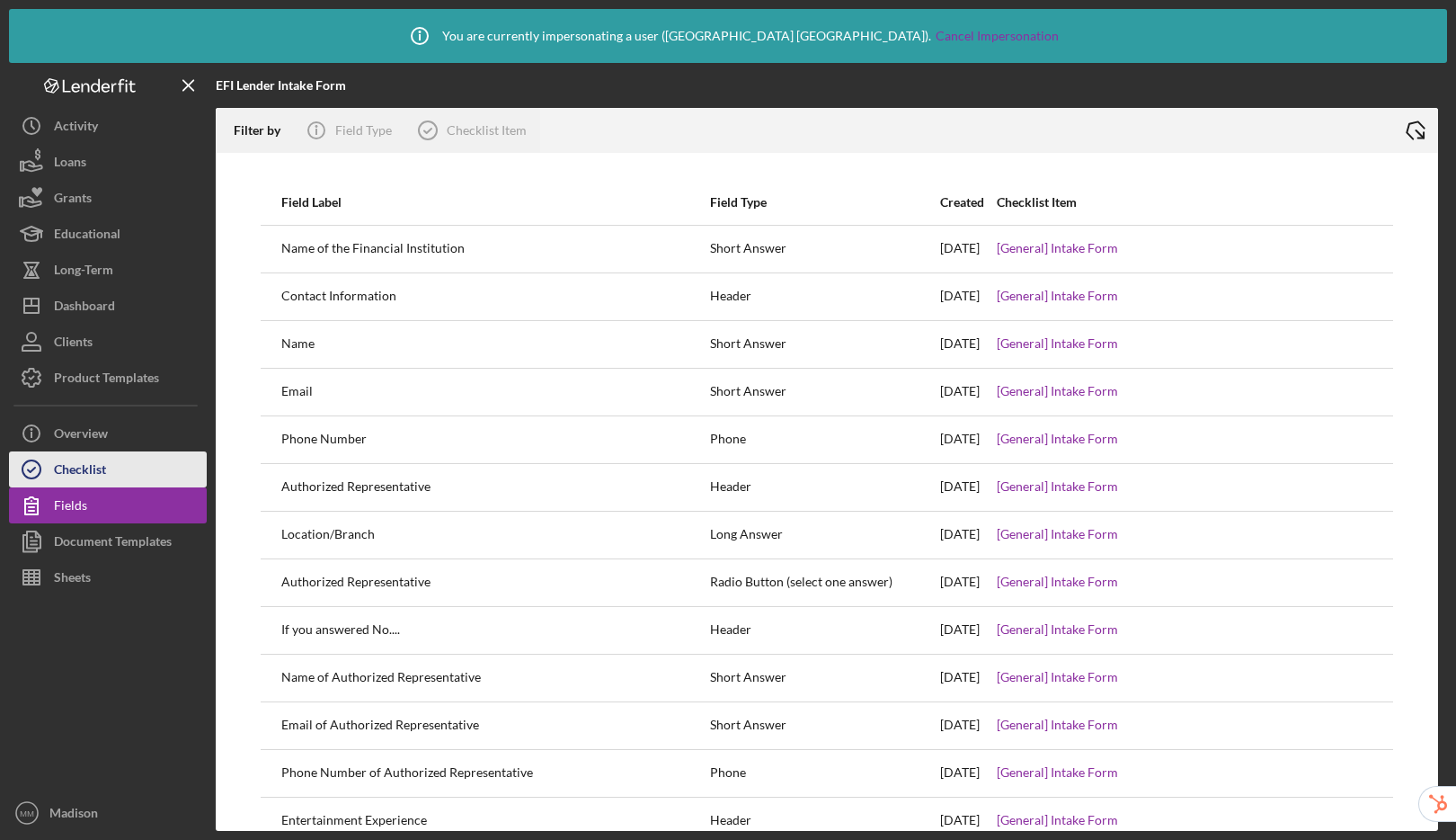
click at [132, 457] on button "Checklist" at bounding box center [108, 468] width 198 height 36
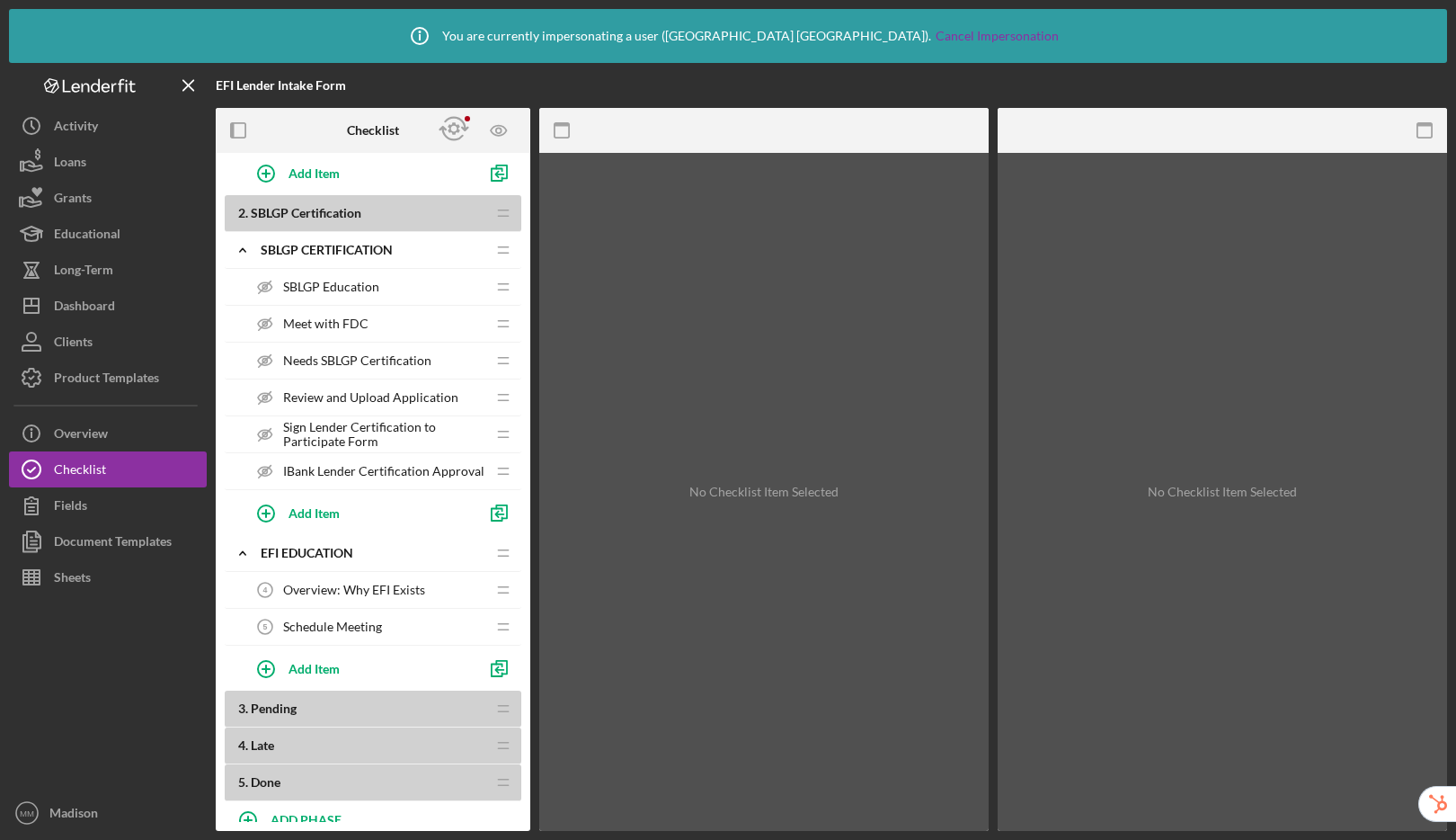
scroll to position [256, 0]
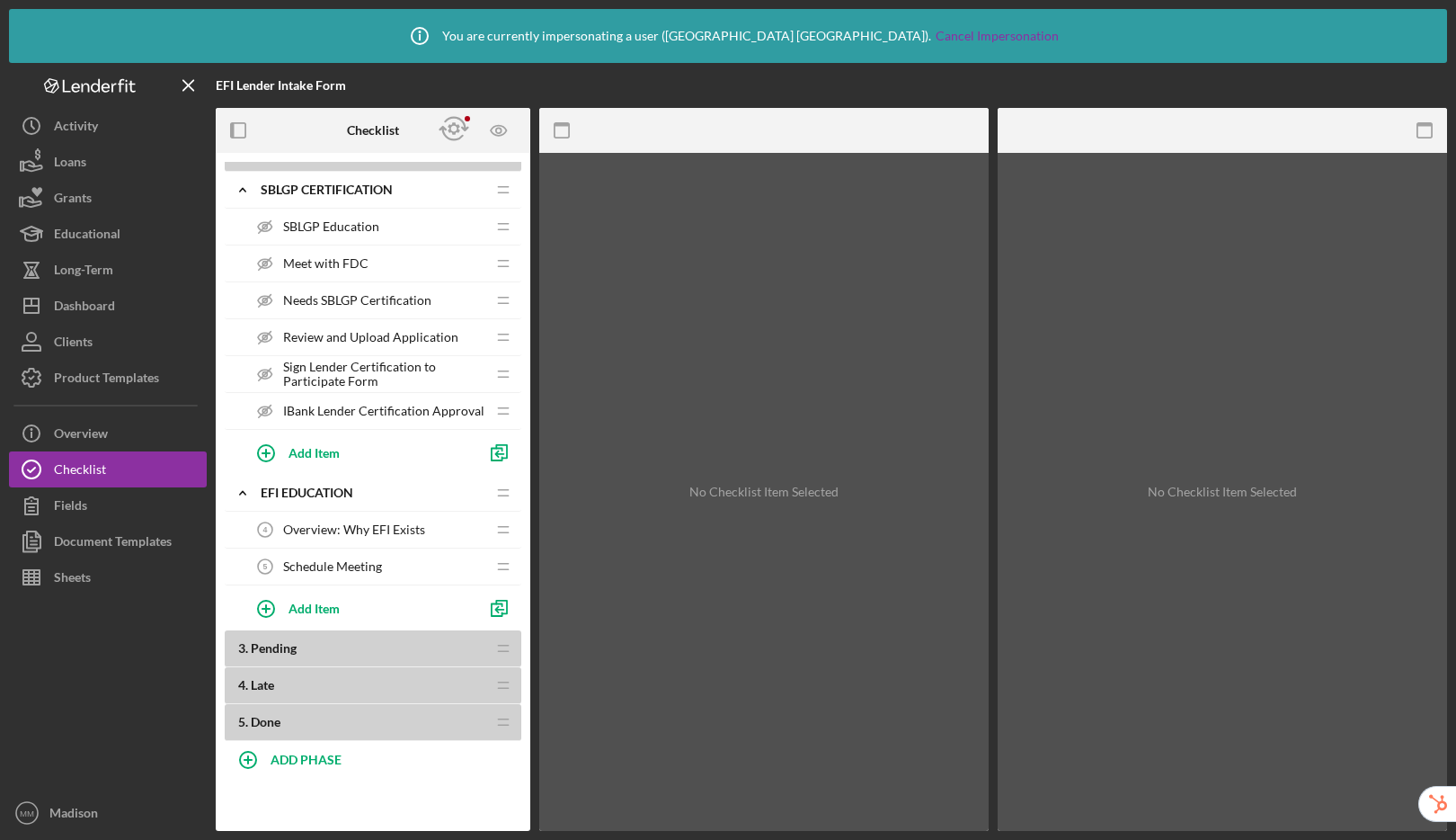
click at [355, 566] on span "Schedule Meeting" at bounding box center [332, 567] width 98 height 15
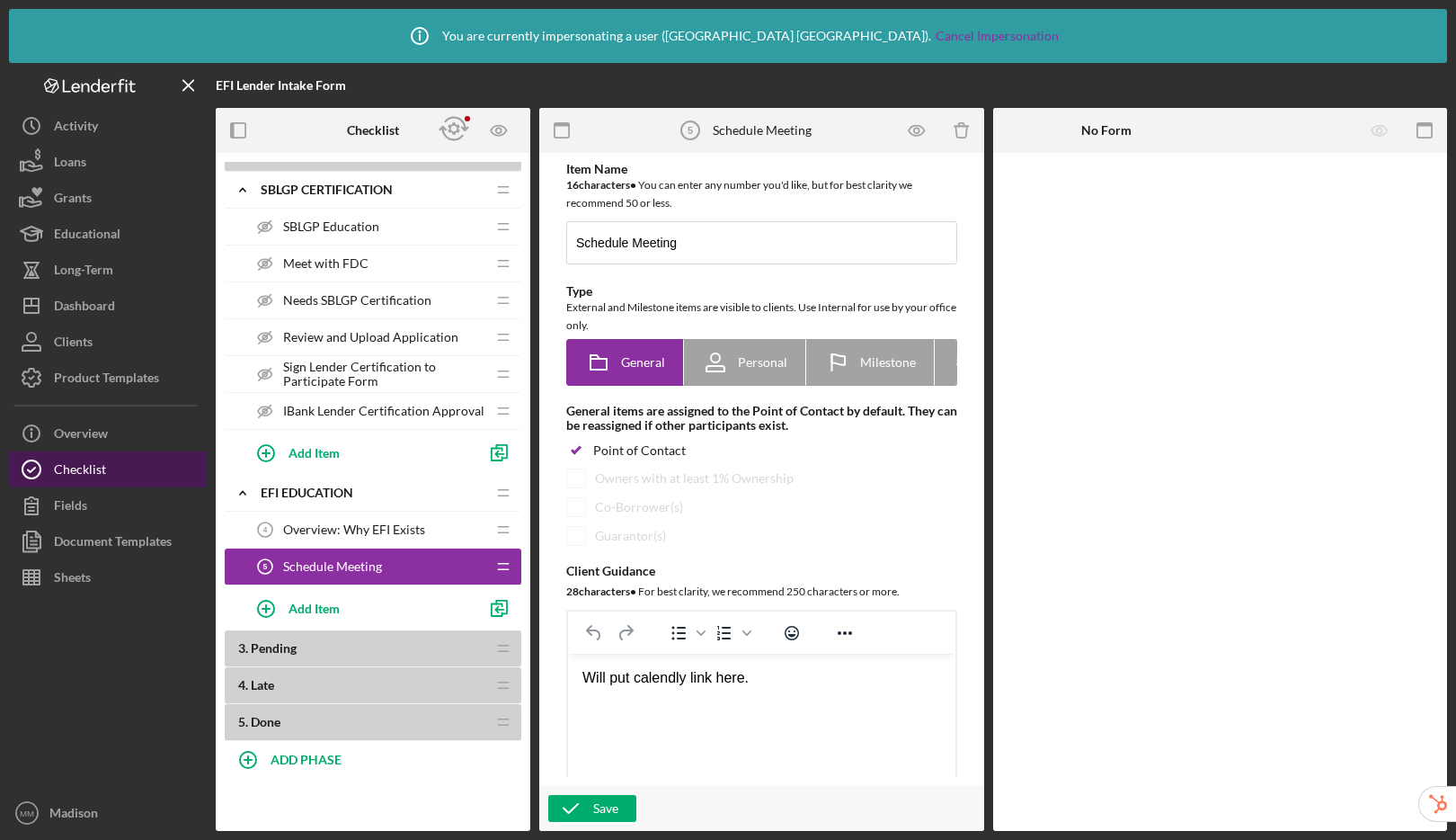
click at [112, 471] on button "Checklist" at bounding box center [108, 468] width 198 height 36
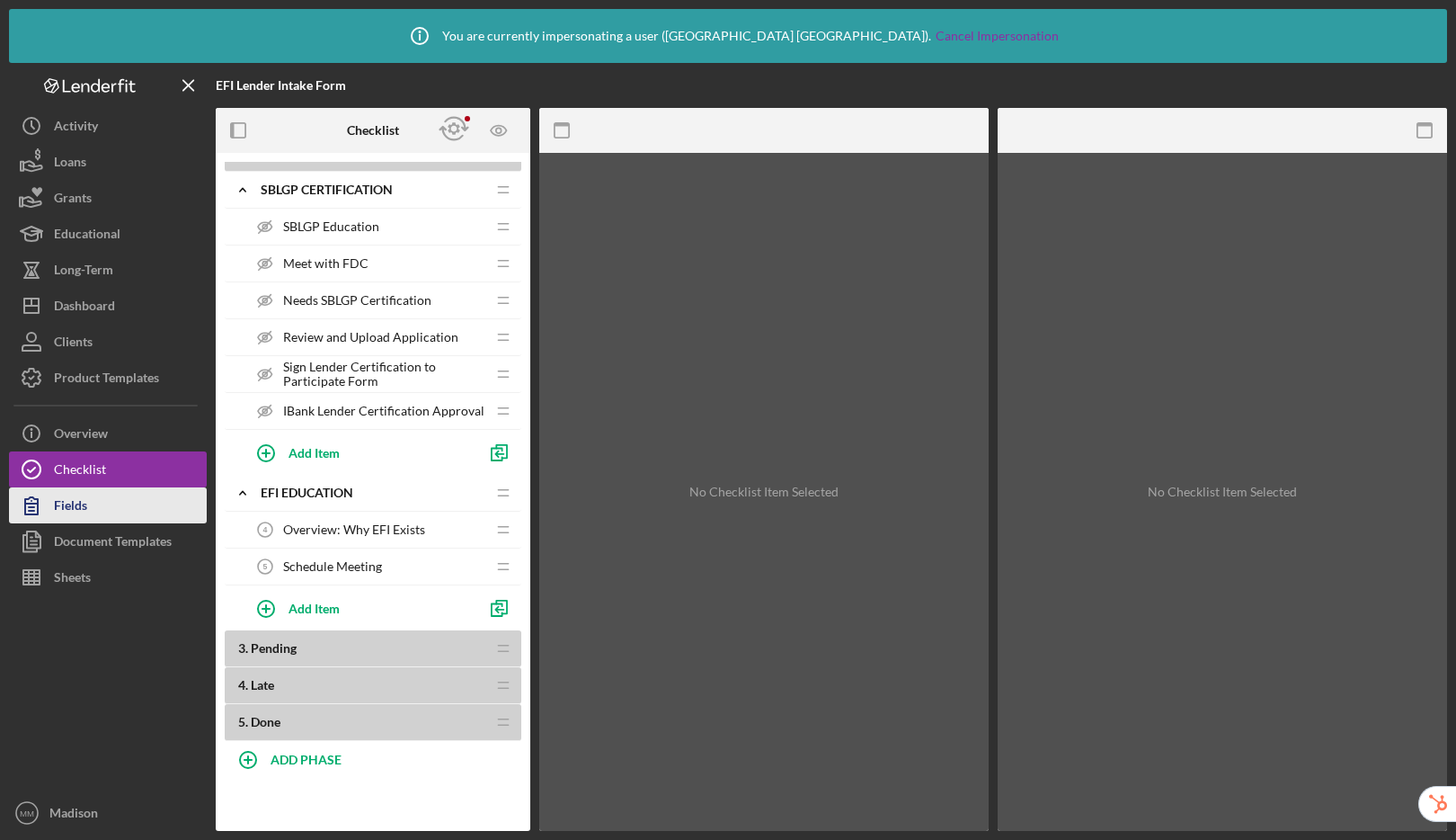
click at [88, 504] on button "Fields" at bounding box center [108, 505] width 198 height 36
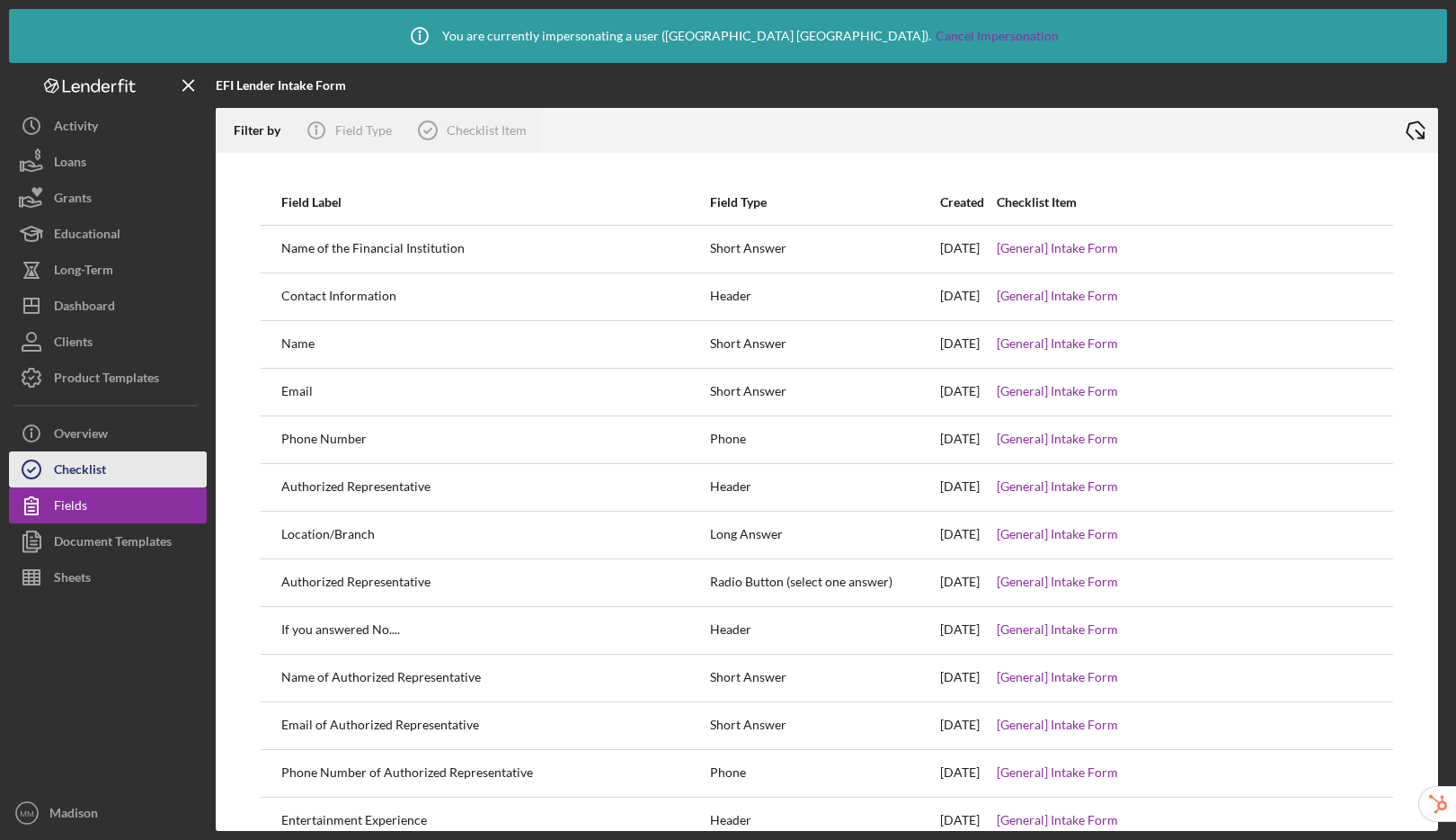
click at [108, 467] on button "Checklist" at bounding box center [108, 468] width 198 height 36
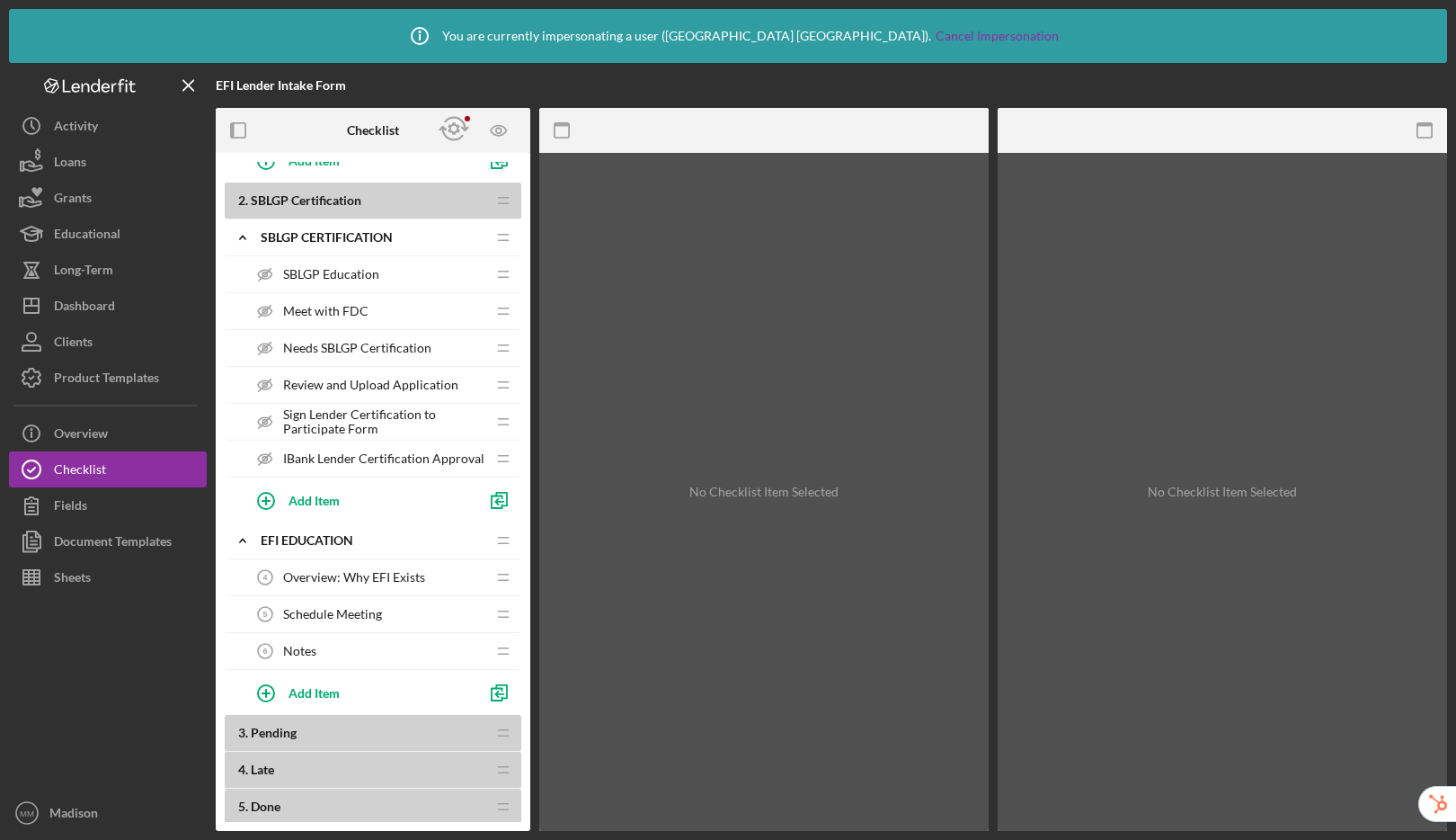
scroll to position [293, 0]
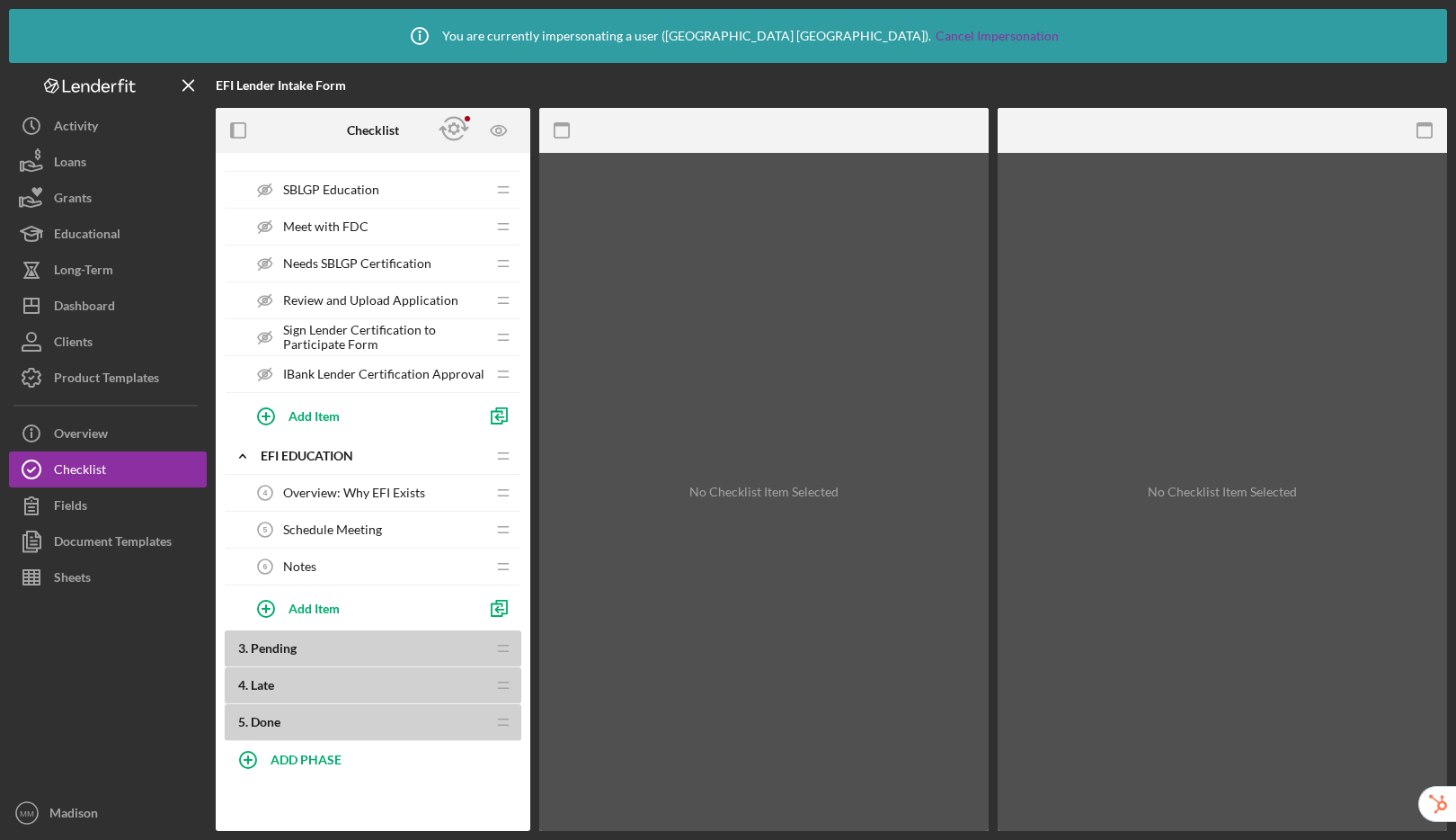
click at [292, 570] on span "Notes" at bounding box center [300, 567] width 33 height 15
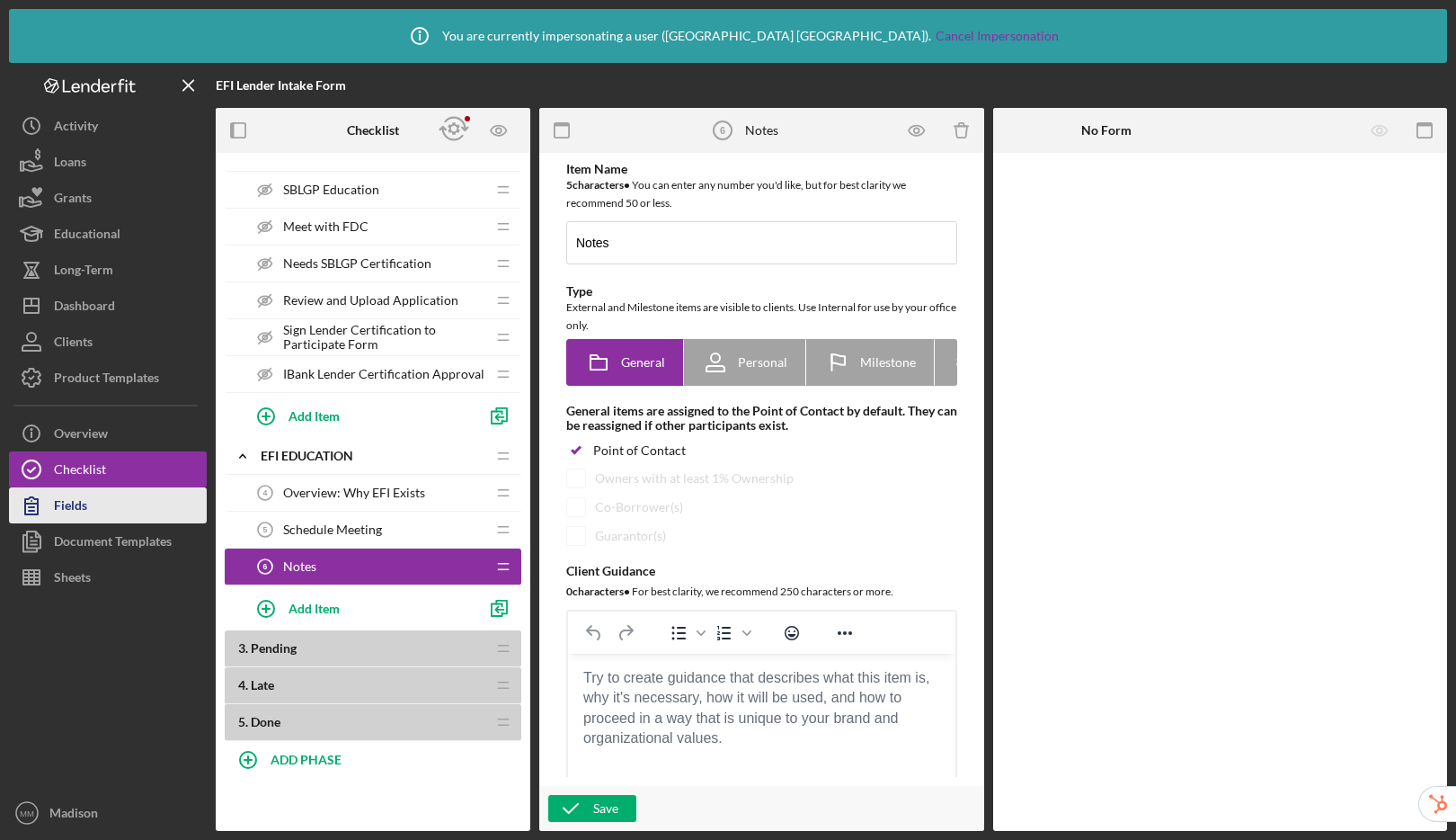
click at [54, 501] on div "Fields" at bounding box center [71, 508] width 33 height 40
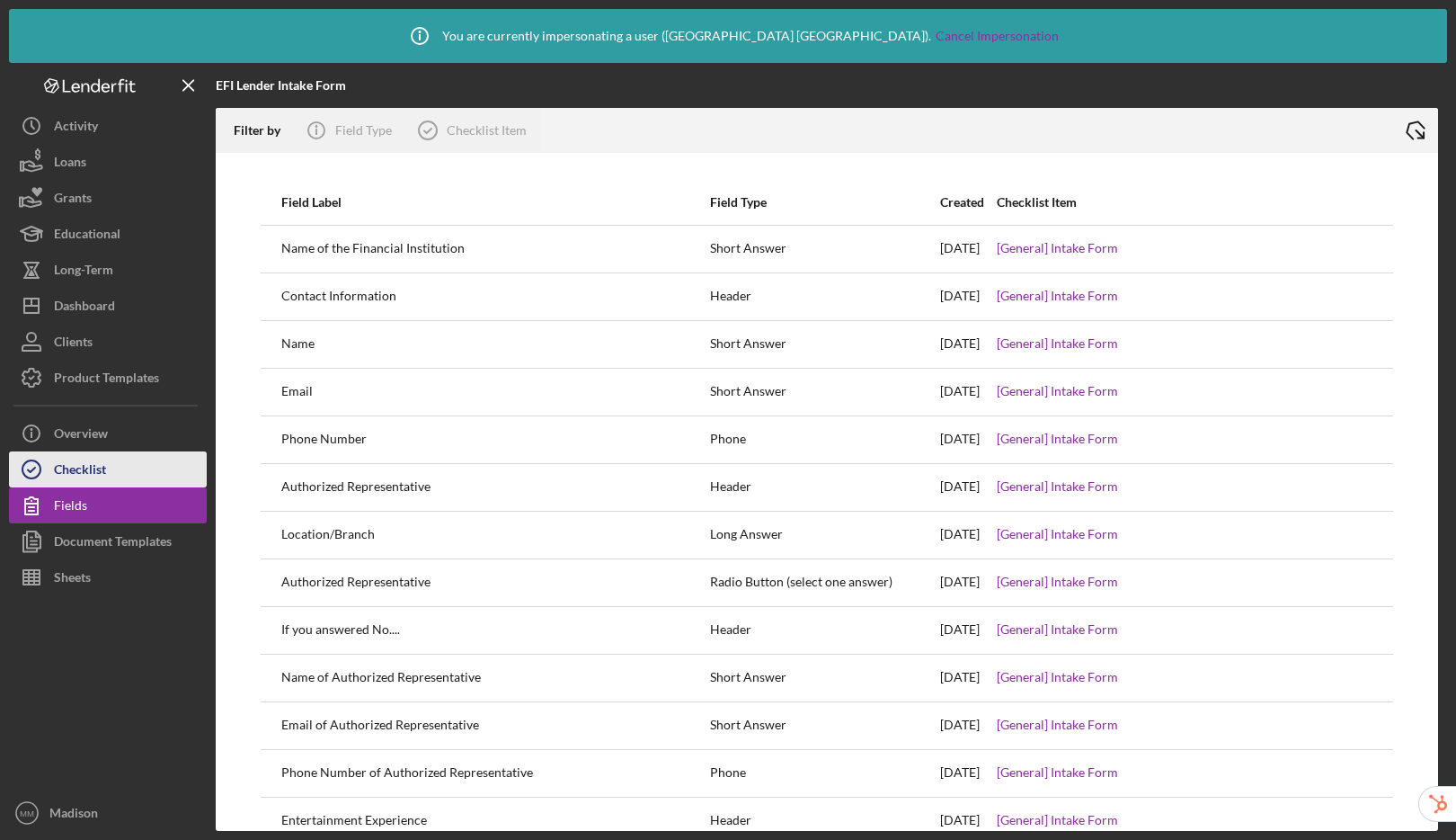
click at [92, 466] on div "Checklist" at bounding box center [80, 471] width 52 height 40
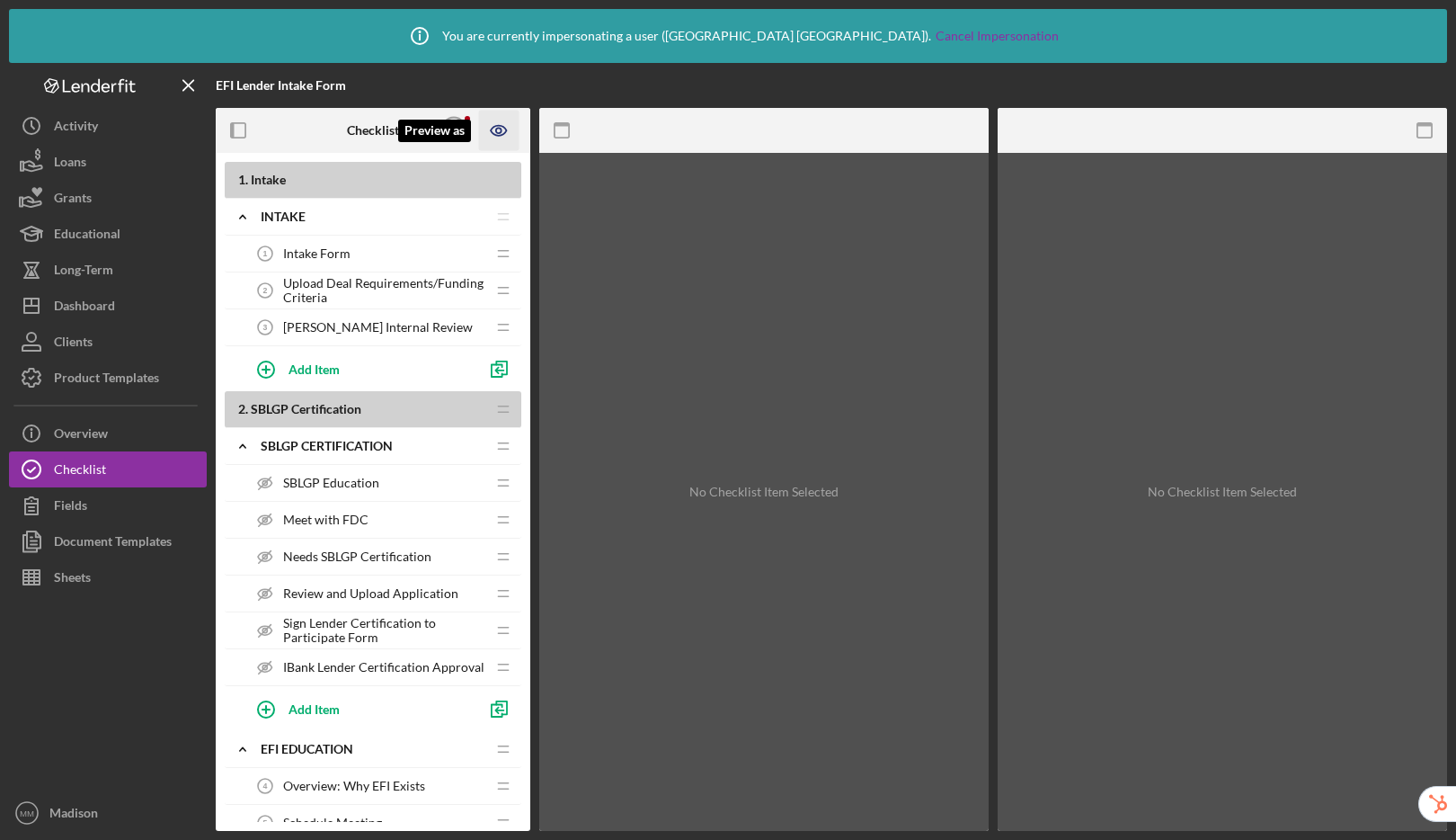
click at [507, 131] on icon "Preview as" at bounding box center [499, 131] width 40 height 40
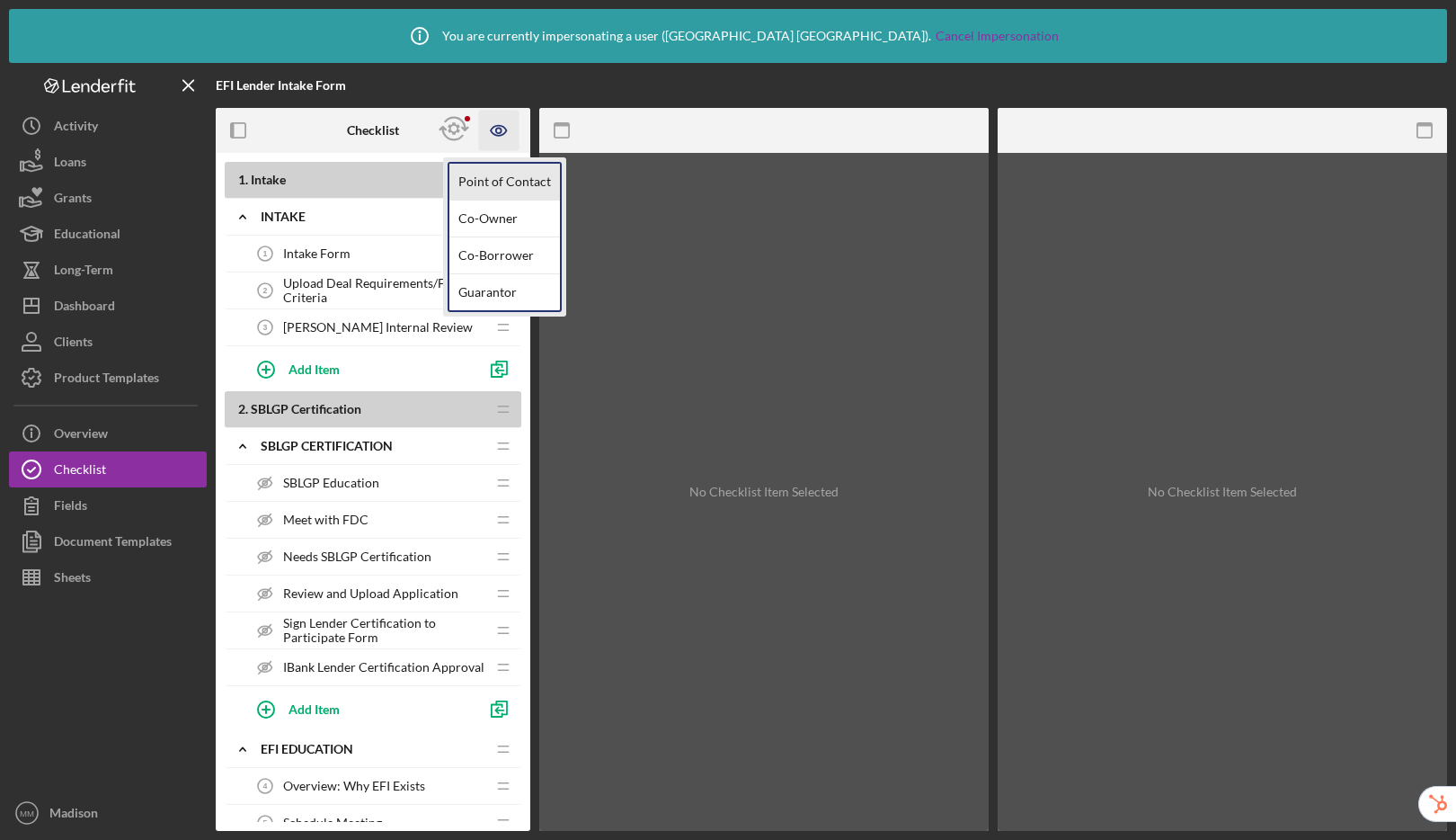
click at [505, 179] on link "Point of Contact" at bounding box center [505, 182] width 110 height 37
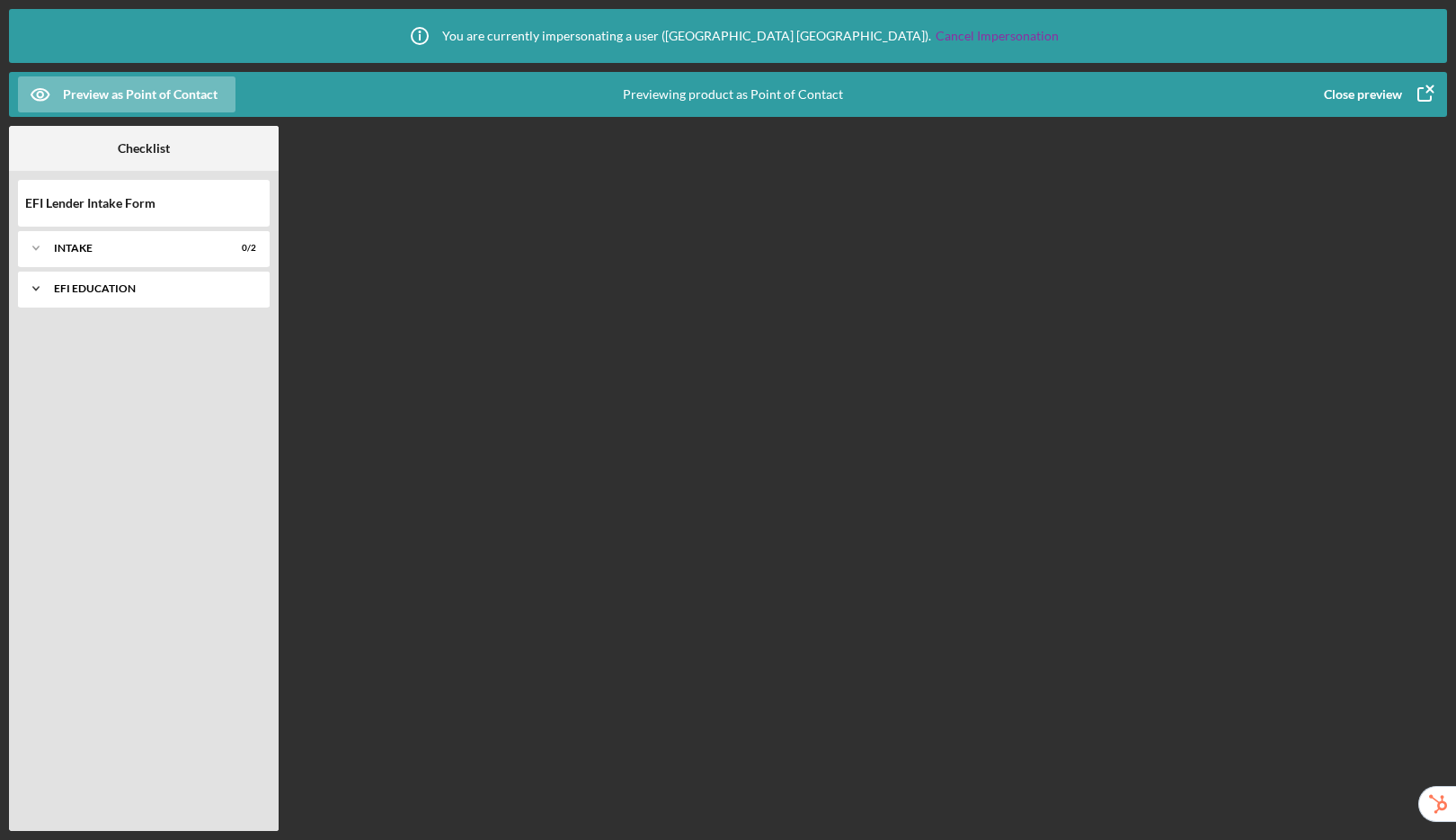
click at [109, 293] on div "Icon/Expander EFI Education 0 / 1" at bounding box center [144, 288] width 252 height 36
click at [109, 288] on div "EFI Education" at bounding box center [151, 289] width 193 height 11
click at [80, 241] on div "Icon/Expander Intake 0 / 2" at bounding box center [144, 247] width 252 height 36
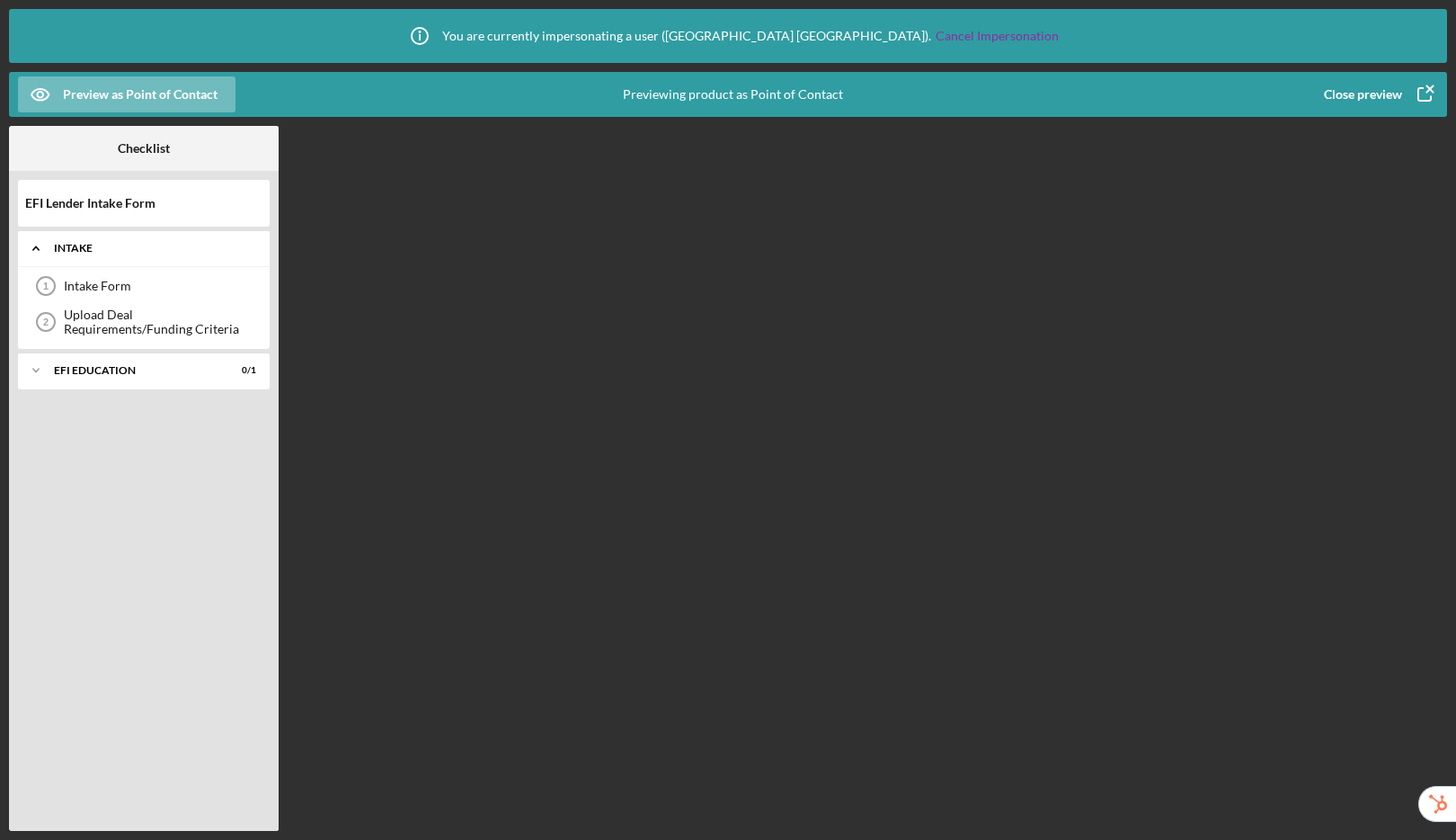
click at [80, 241] on div "Icon/Expander Intake 0 / 2" at bounding box center [144, 248] width 252 height 37
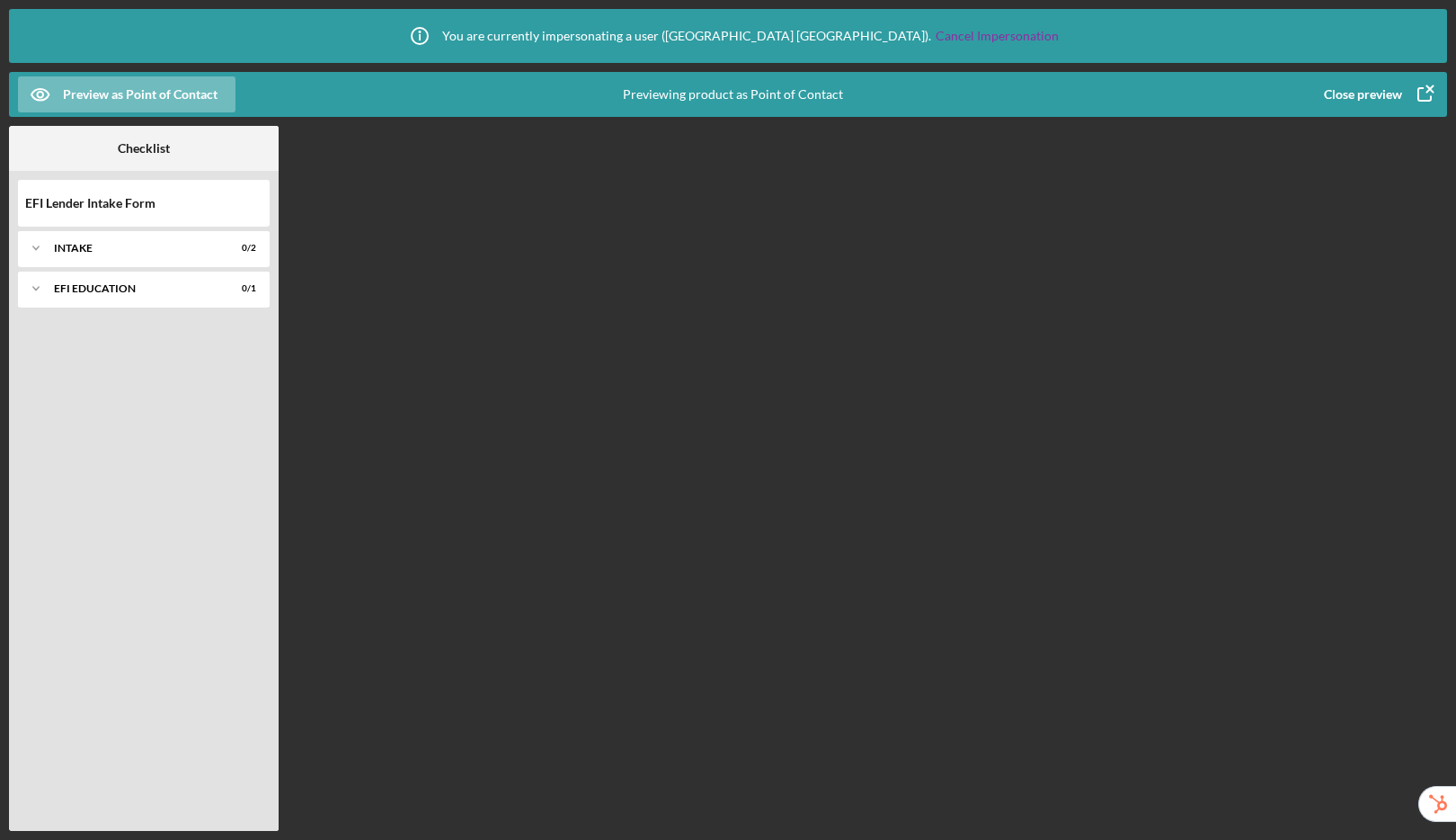
click at [1353, 80] on div "Close preview" at bounding box center [1362, 94] width 78 height 36
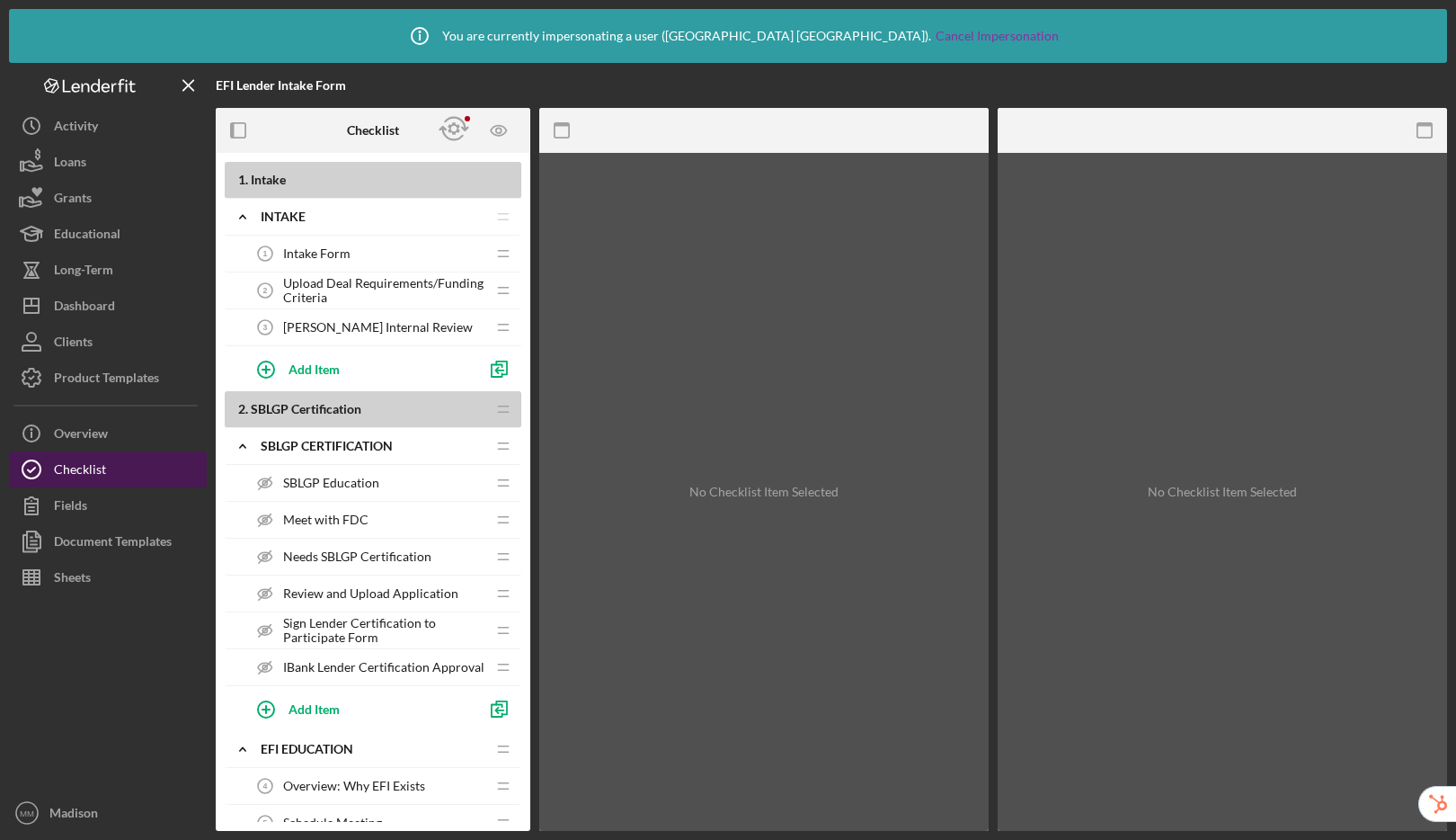
click at [97, 473] on div "Checklist" at bounding box center [80, 471] width 52 height 40
click at [389, 633] on span "Sign Lender Certification to Participate Form" at bounding box center [384, 629] width 202 height 29
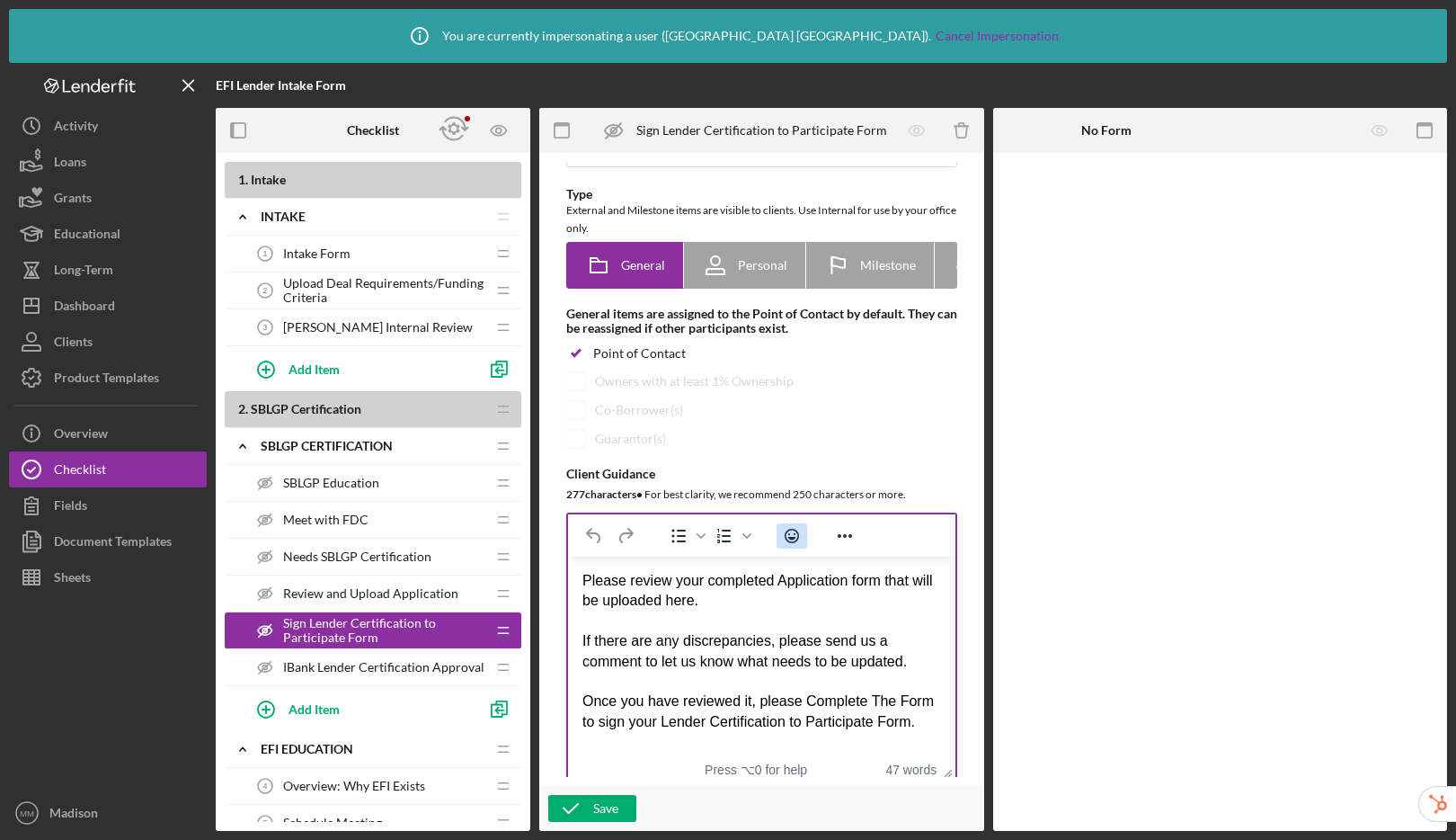
scroll to position [9, 0]
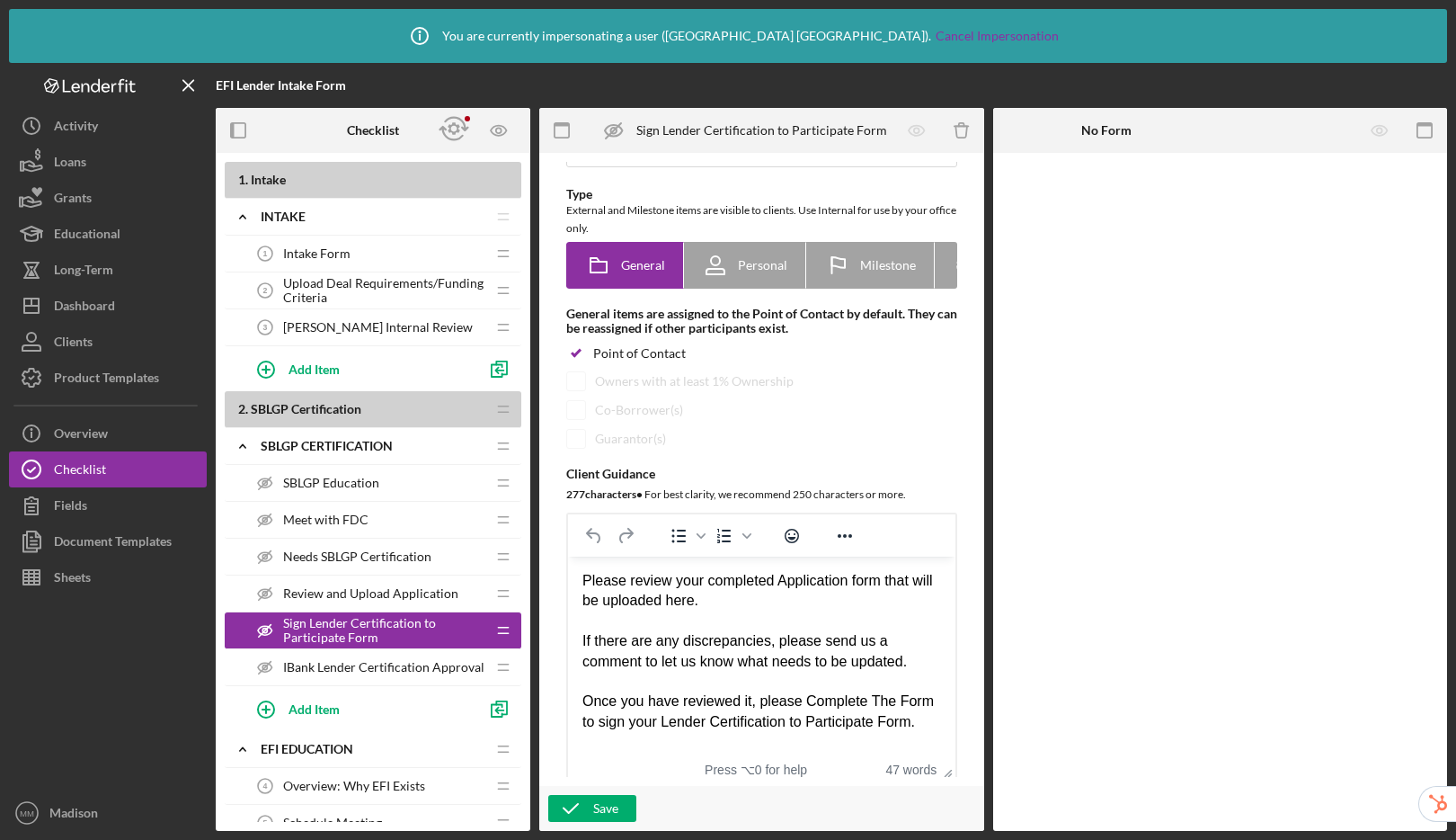
click at [350, 591] on span "Review and Upload Application" at bounding box center [371, 593] width 176 height 15
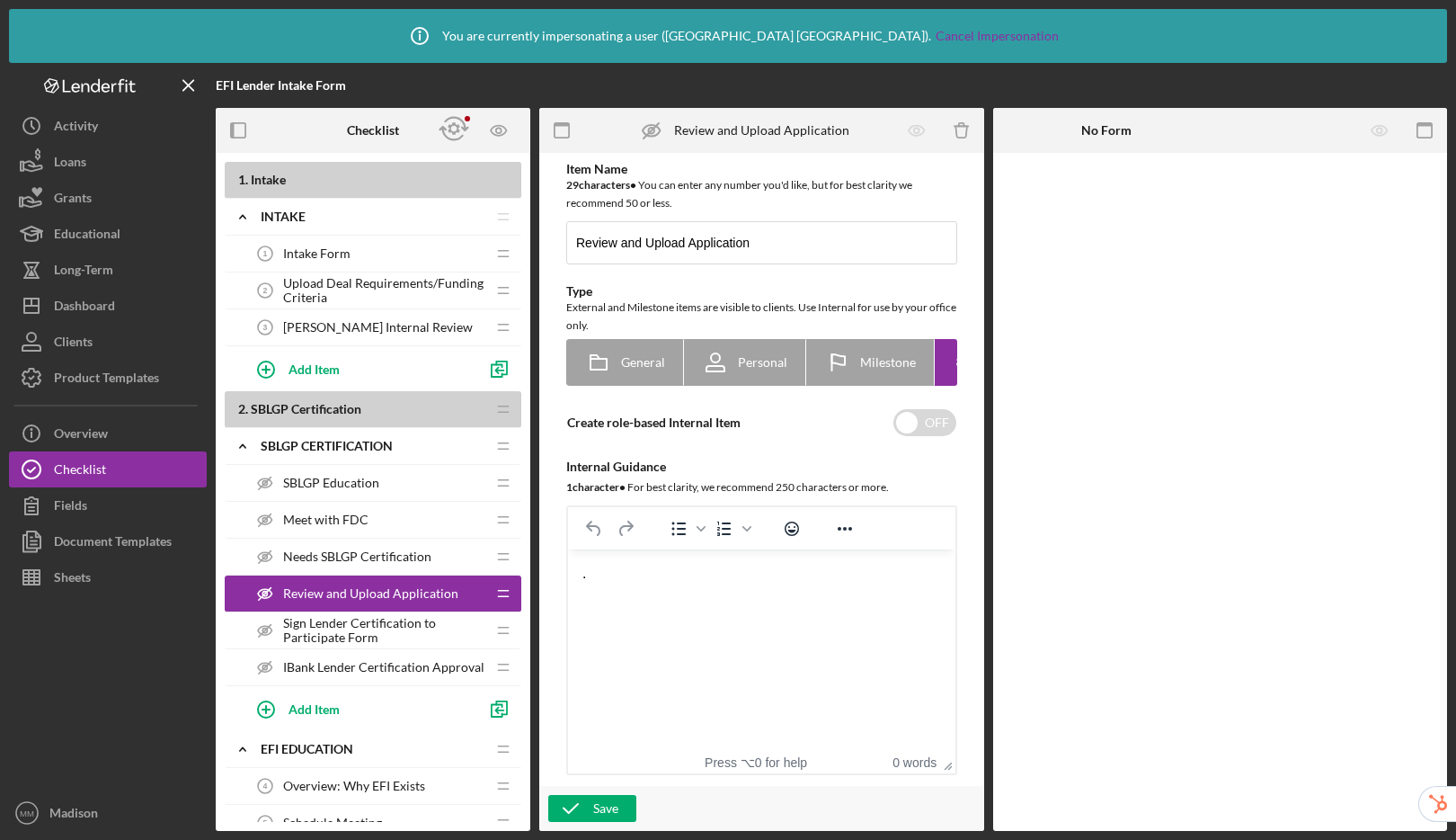
click at [364, 638] on span "Sign Lender Certification to Participate Form" at bounding box center [384, 629] width 202 height 29
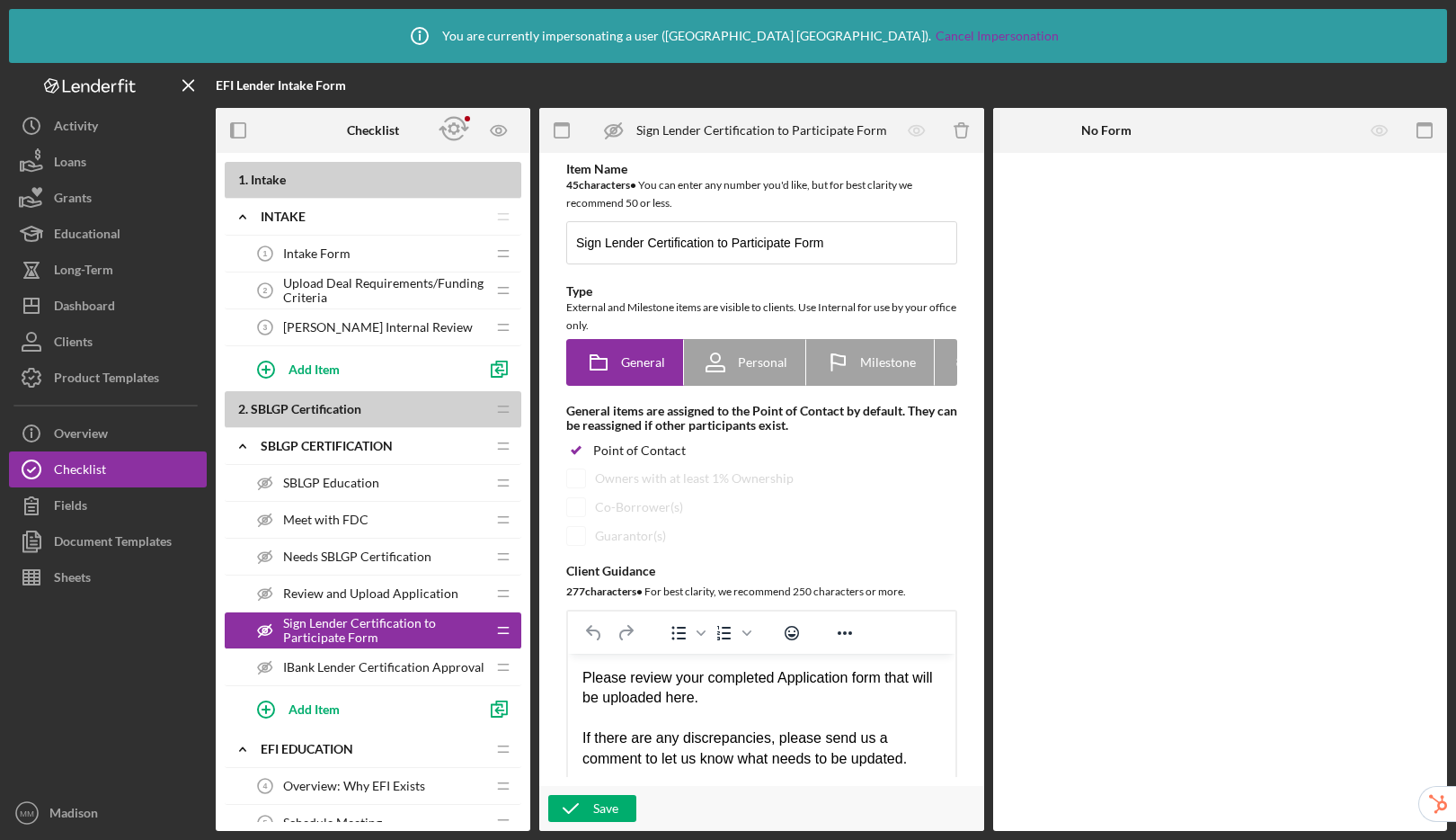
click at [373, 664] on span "IBank Lender Certification Approval" at bounding box center [384, 667] width 201 height 15
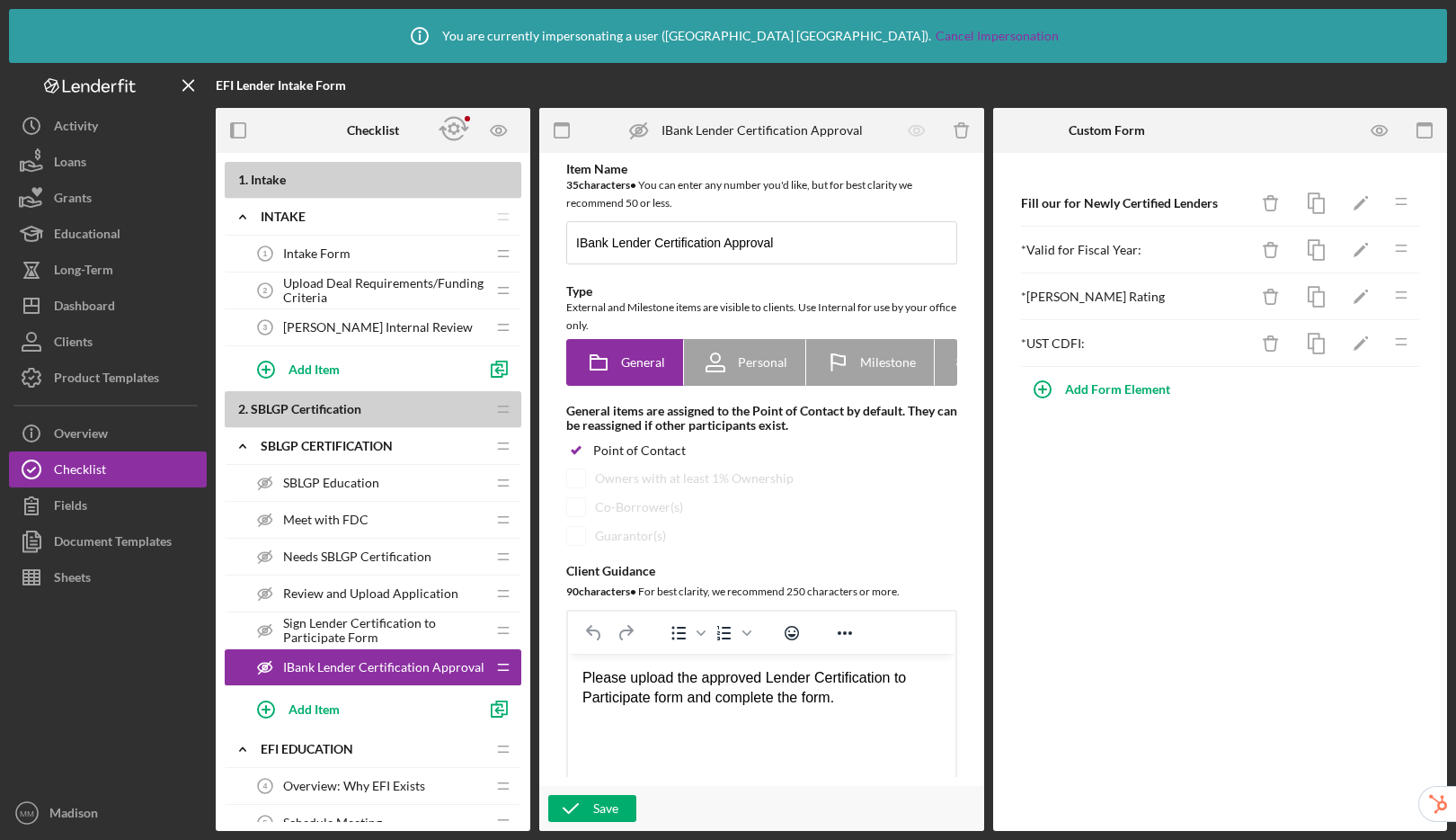
click at [375, 607] on div "Review and Upload Application Review and Upload Application" at bounding box center [366, 593] width 238 height 36
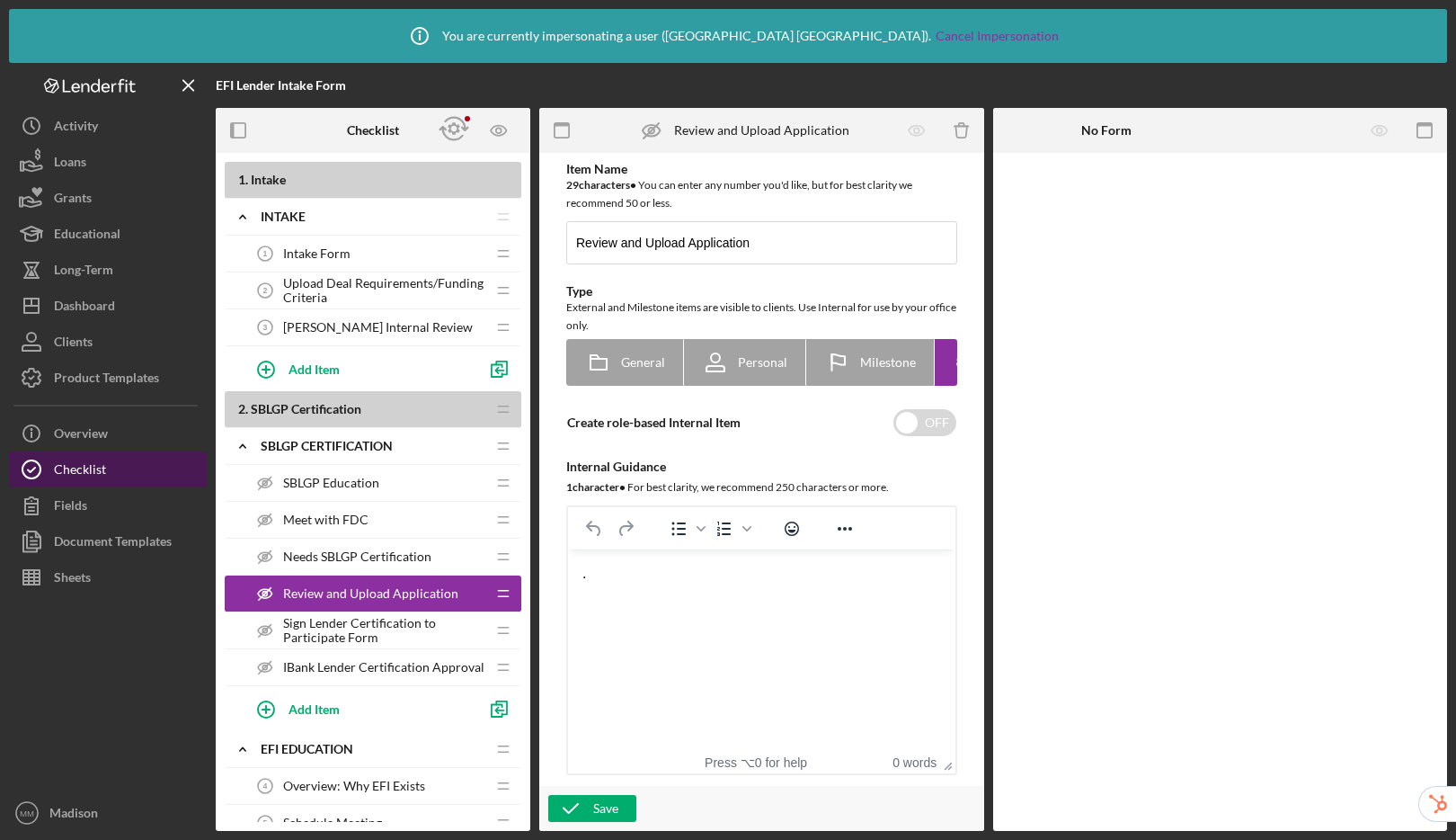
click at [59, 453] on div "Checklist" at bounding box center [80, 471] width 52 height 40
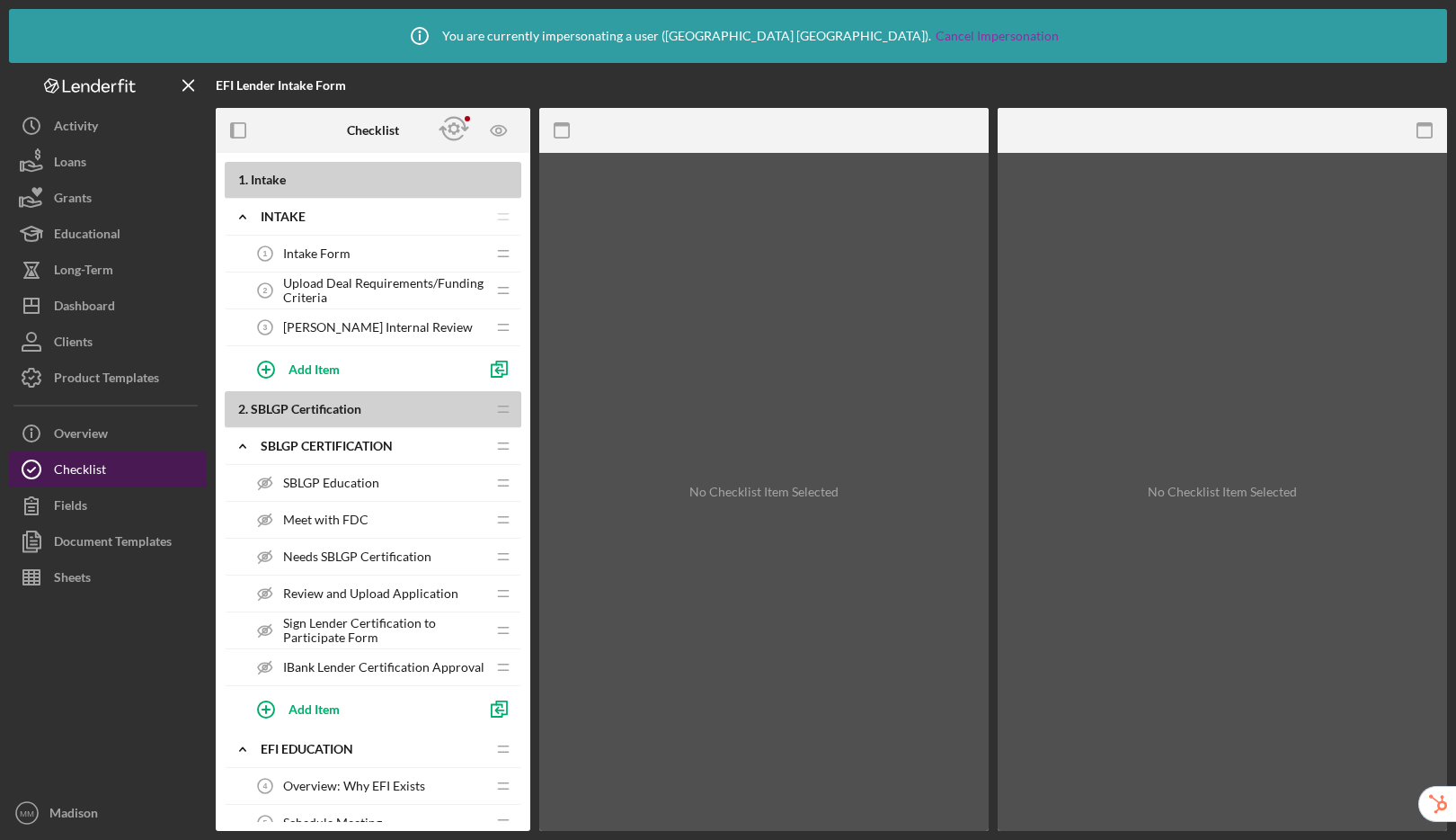
drag, startPoint x: 69, startPoint y: 474, endPoint x: 72, endPoint y: 464, distance: 10.4
click at [69, 474] on div "Checklist" at bounding box center [80, 471] width 52 height 40
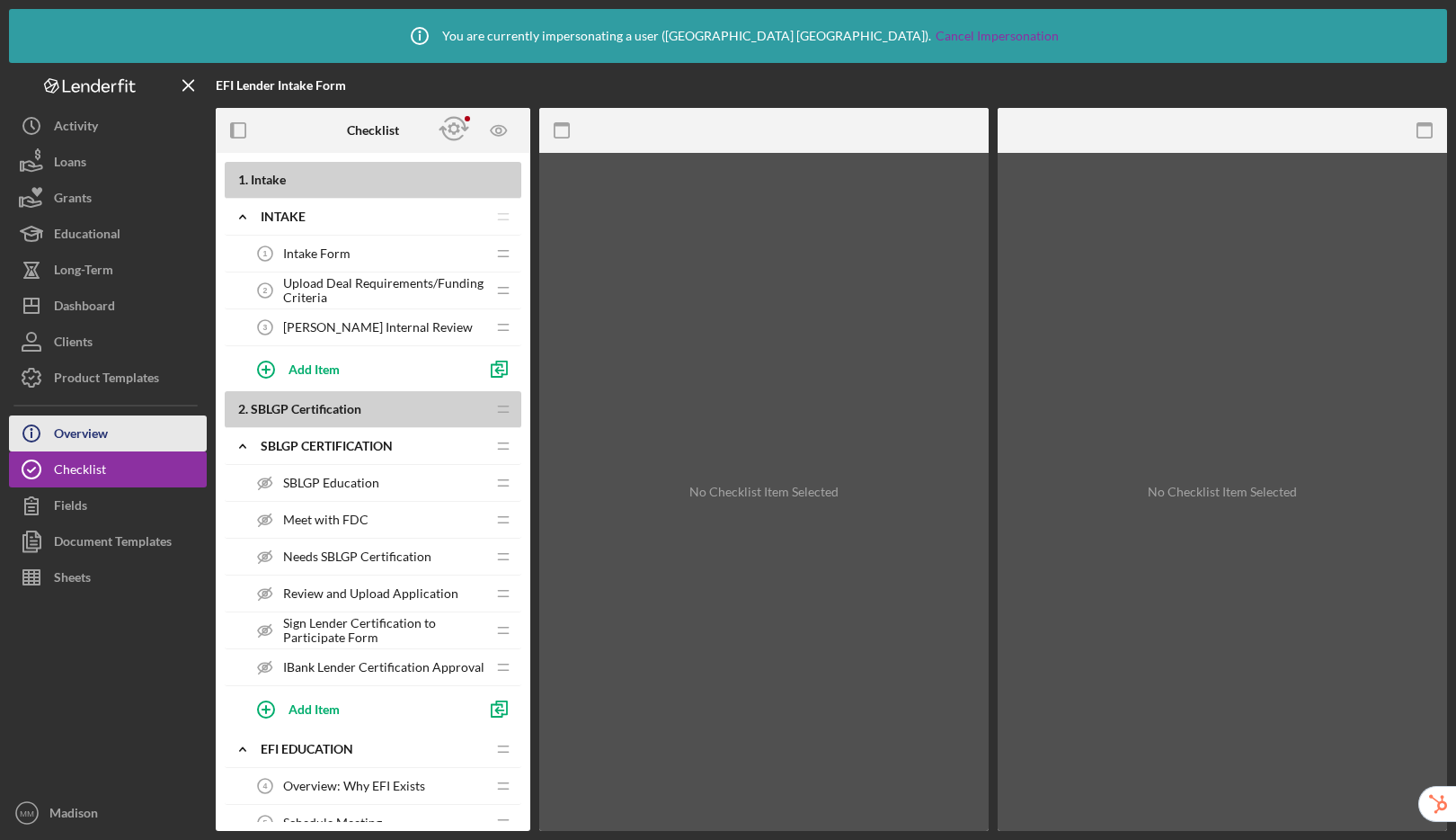
click at [84, 440] on div "Overview" at bounding box center [81, 435] width 54 height 40
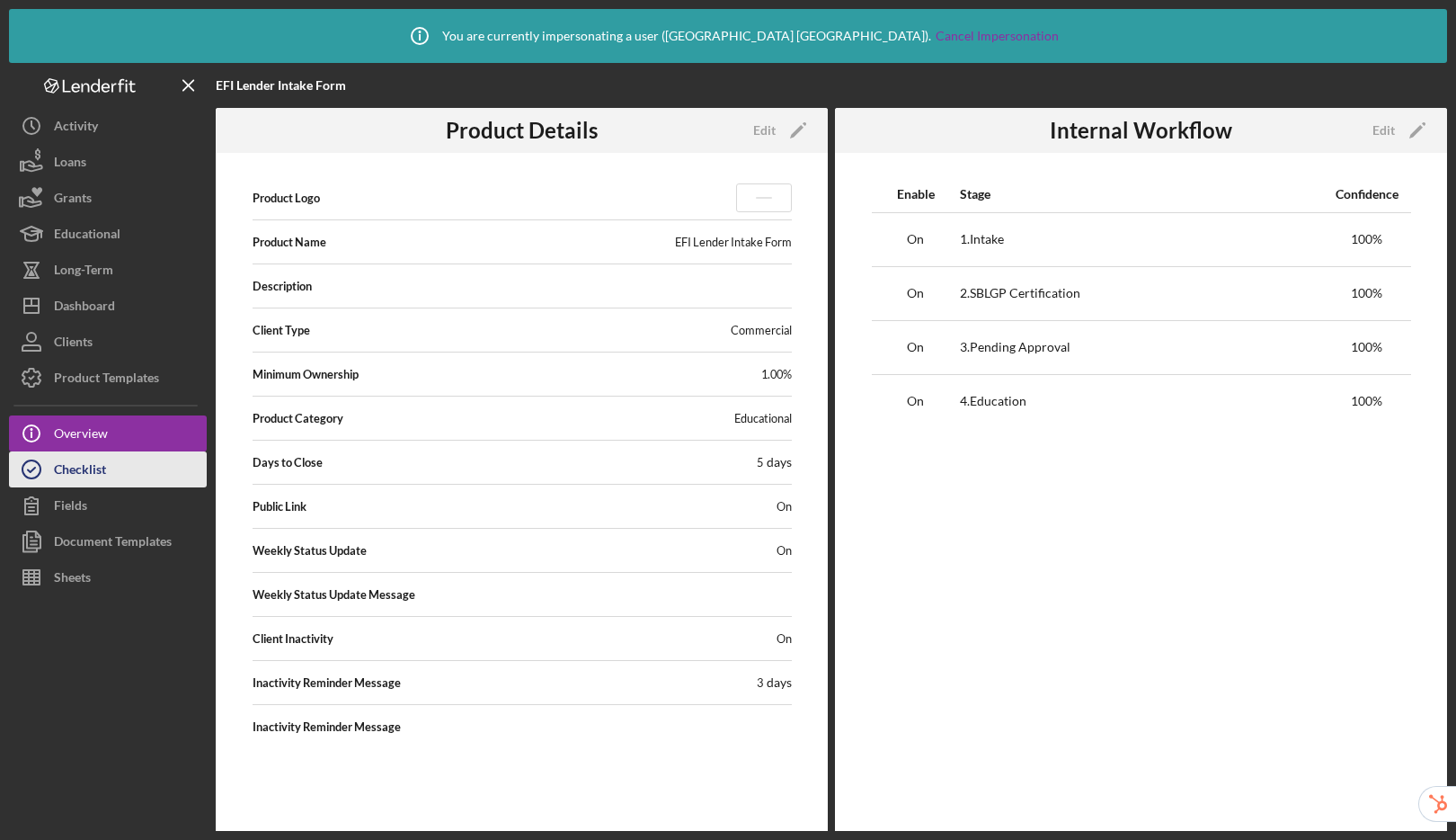
click at [97, 466] on div "Checklist" at bounding box center [80, 471] width 52 height 40
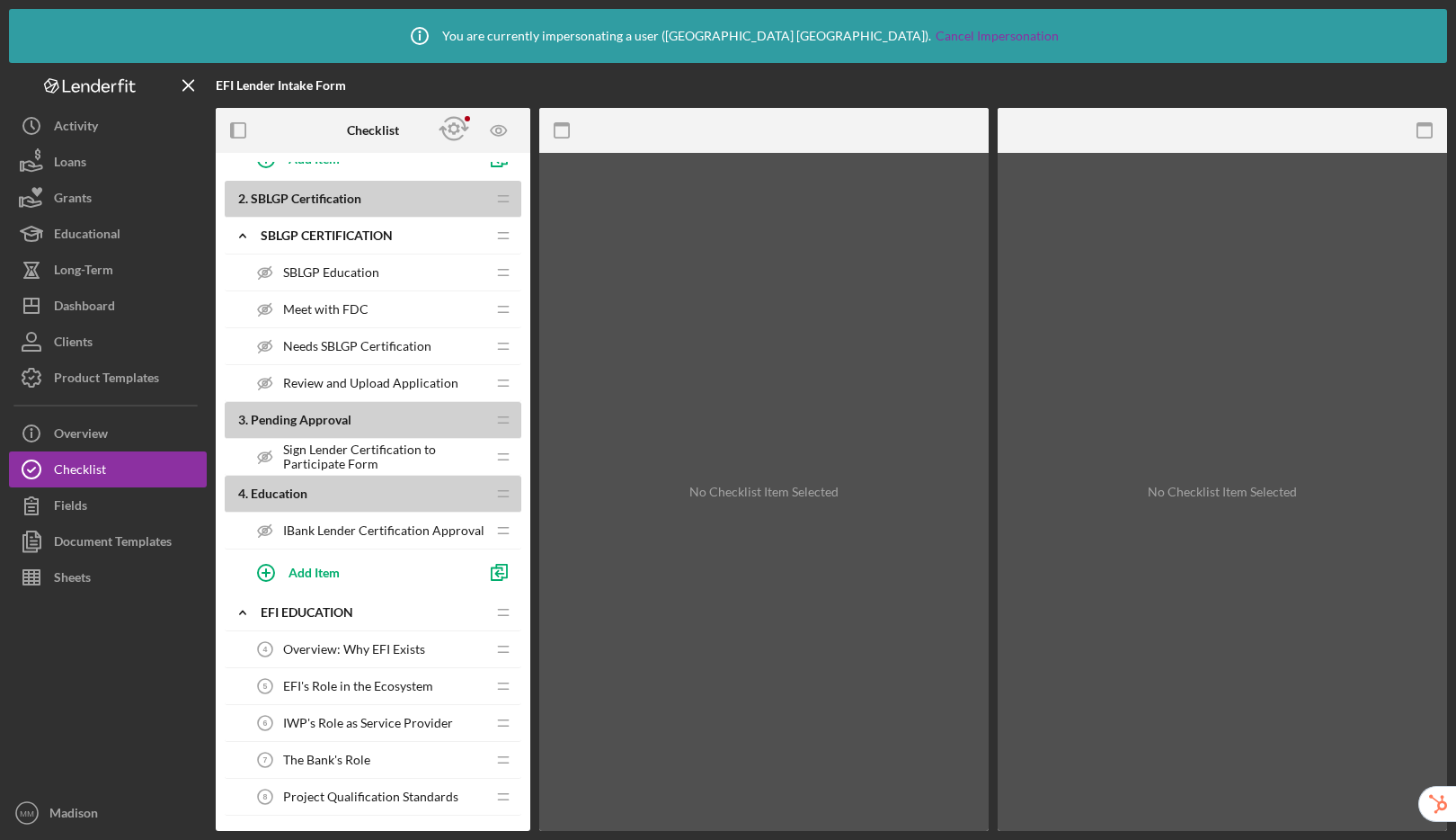
scroll to position [226, 0]
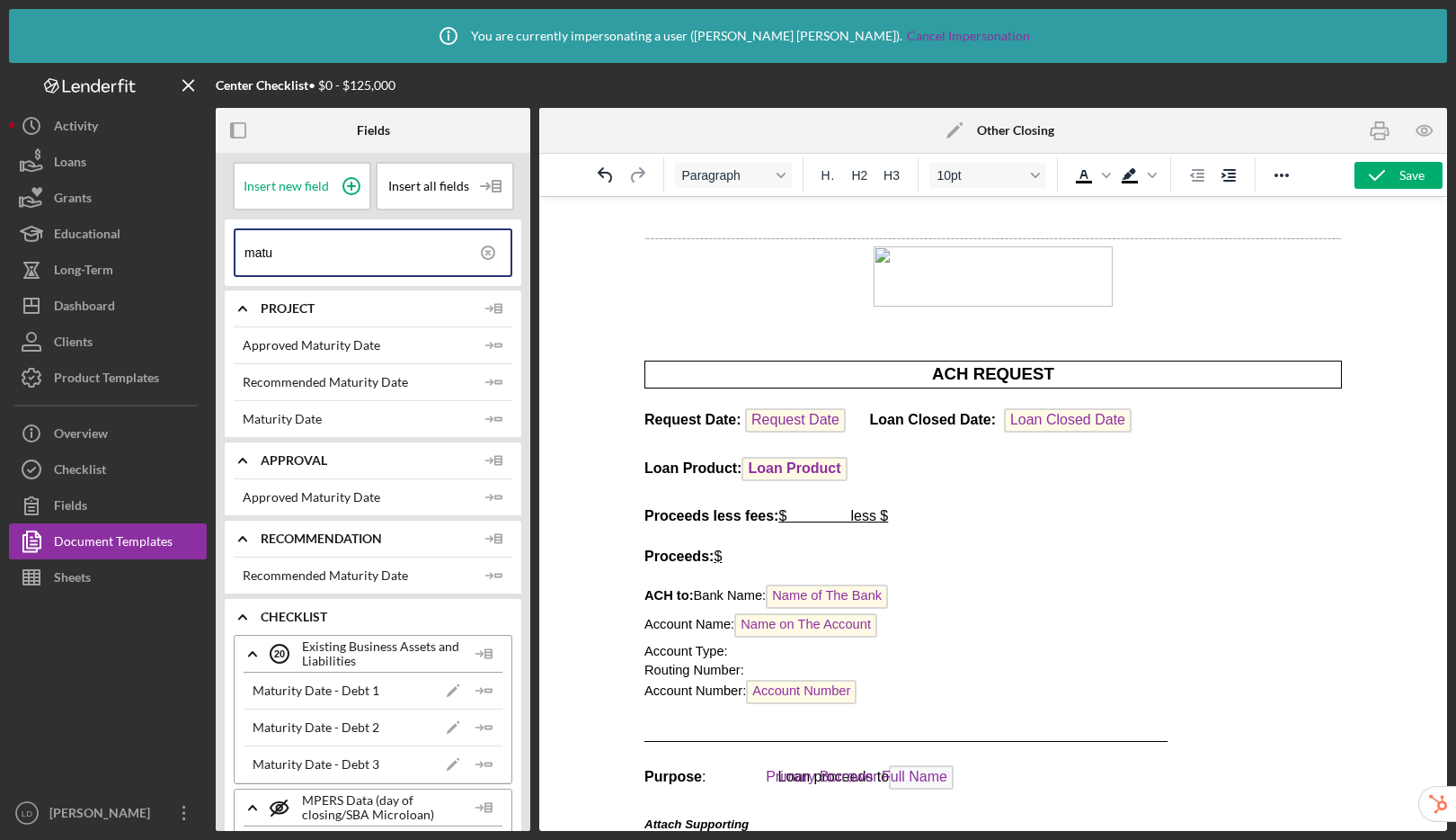
scroll to position [4909, 0]
